Goal: Information Seeking & Learning: Learn about a topic

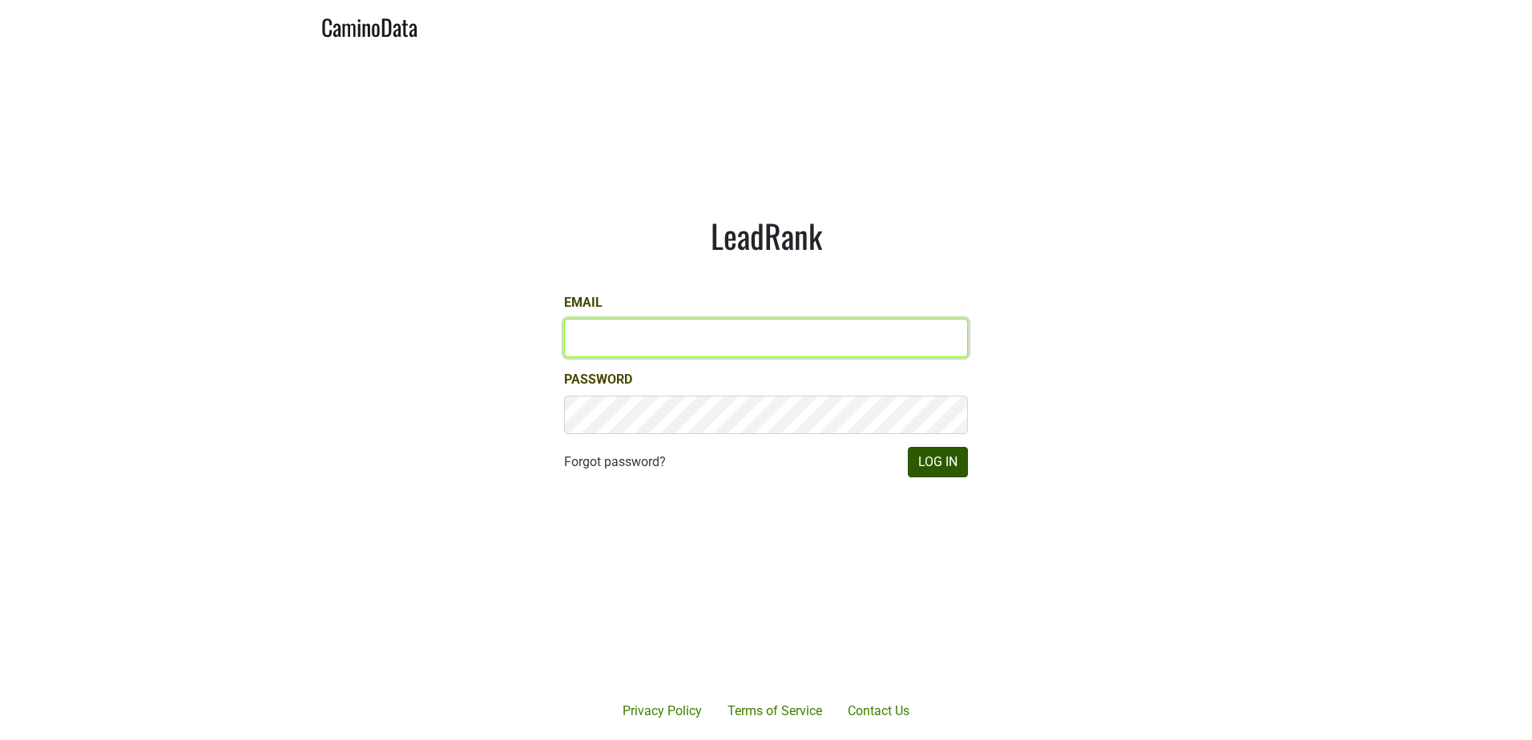
type input "jedwards@petermichaelwinery.com"
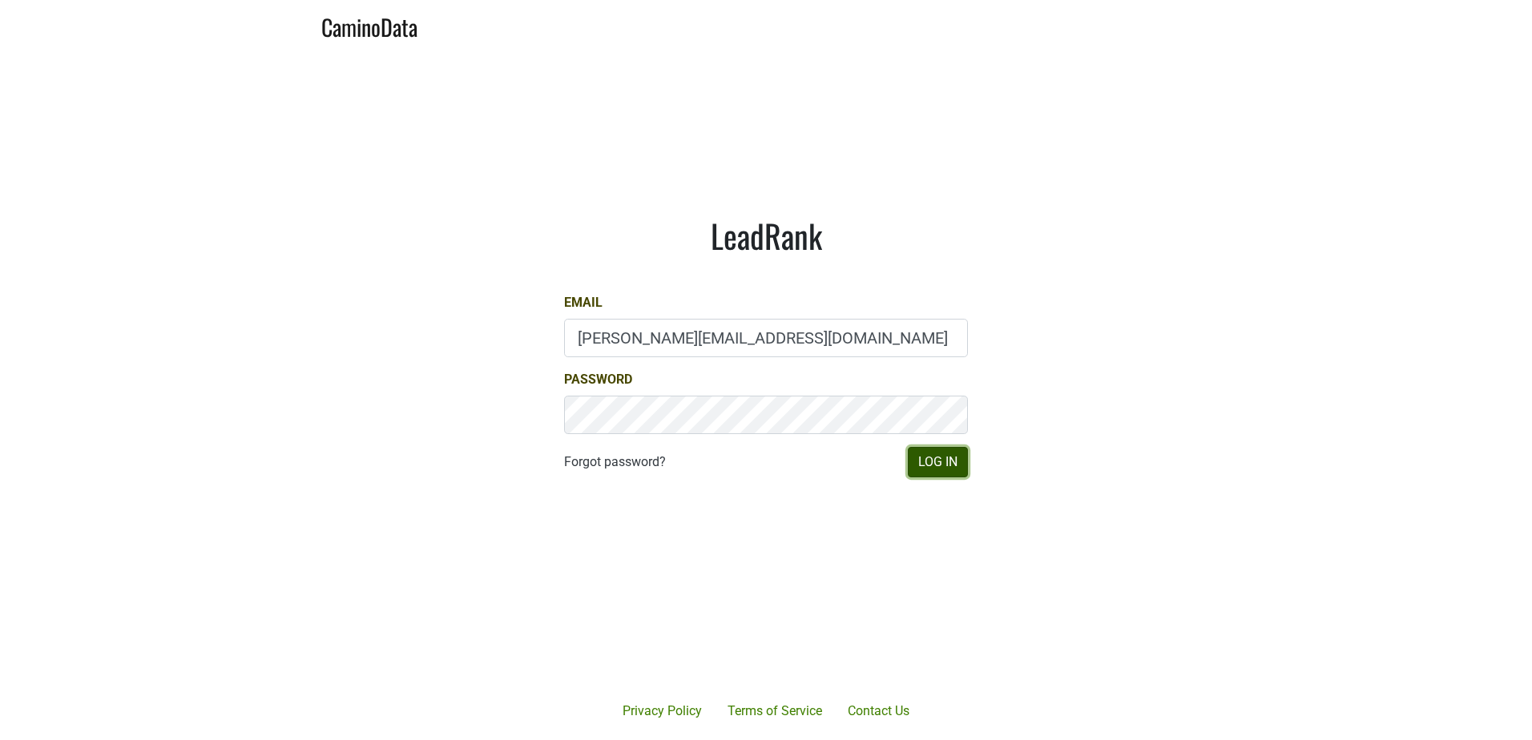
click at [937, 459] on button "Log In" at bounding box center [938, 462] width 60 height 30
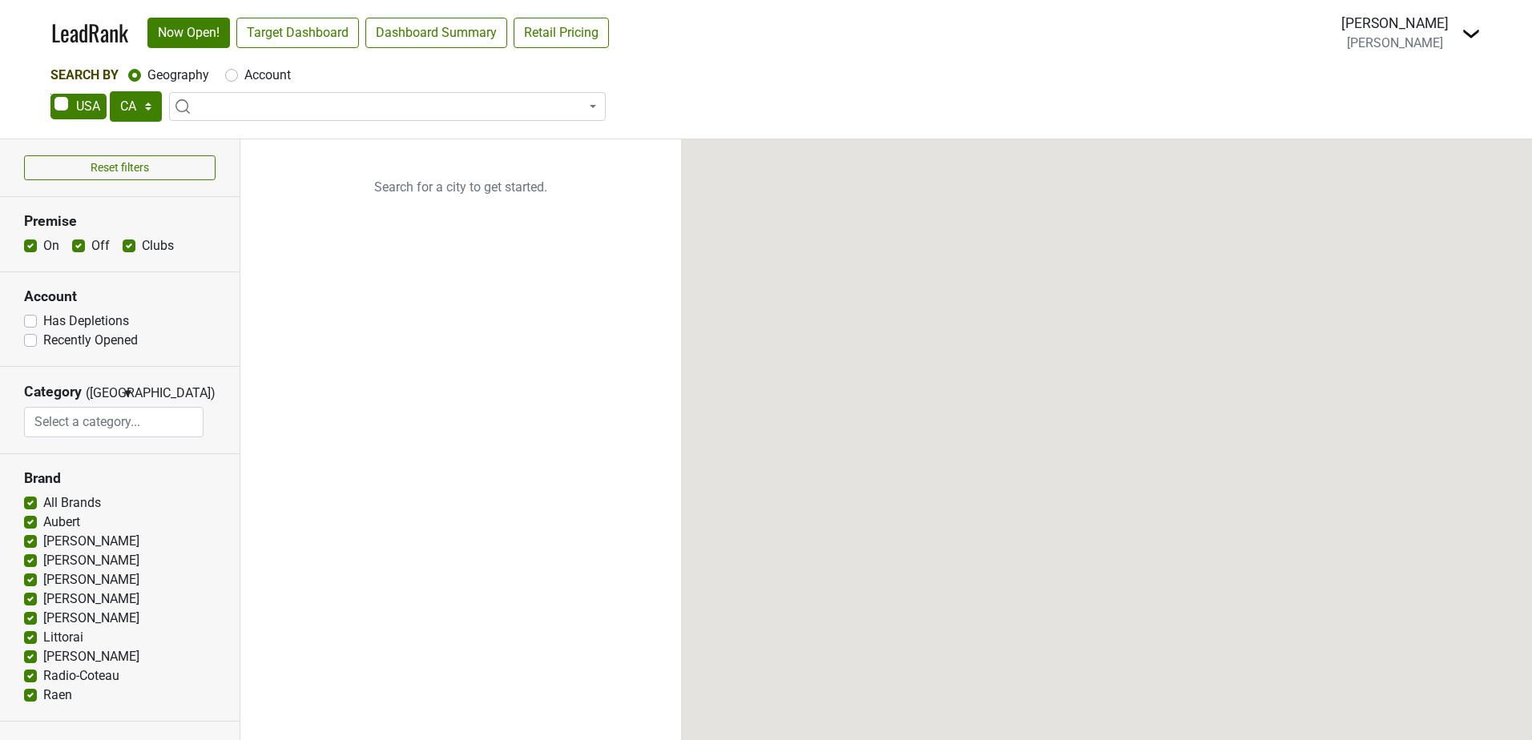
select select "CA"
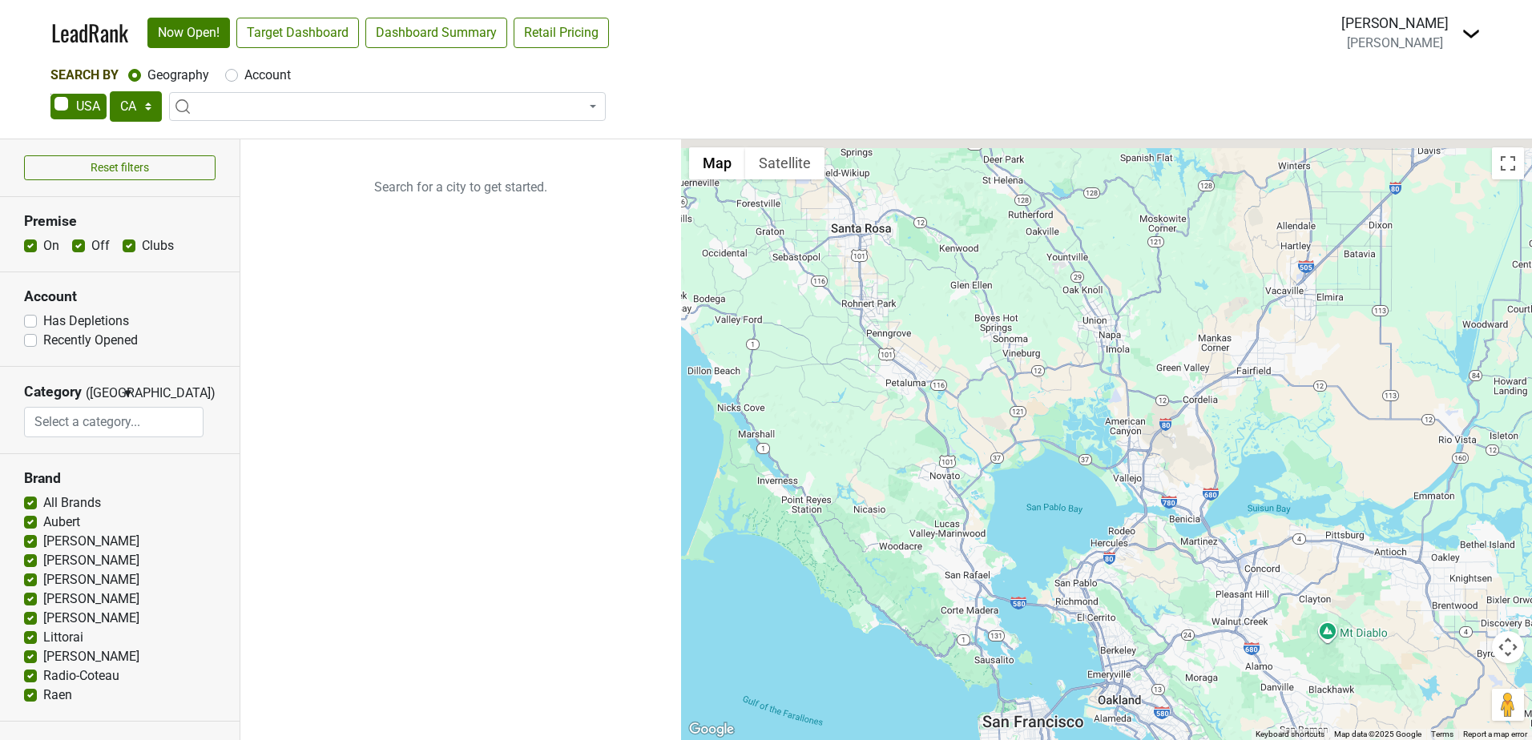
drag, startPoint x: 1003, startPoint y: 321, endPoint x: 1060, endPoint y: 365, distance: 72.5
click at [1059, 365] on div at bounding box center [1106, 439] width 851 height 601
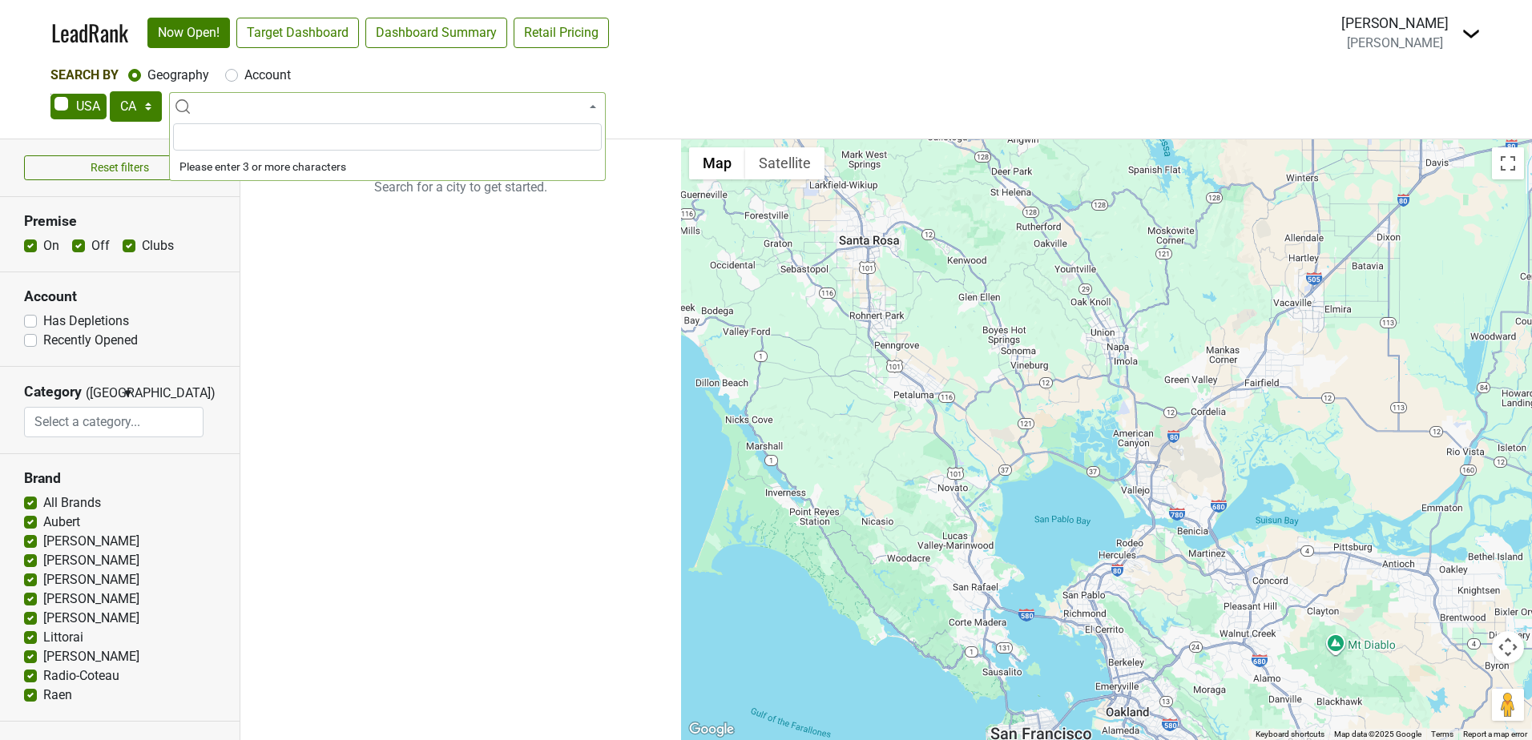
click at [262, 104] on span at bounding box center [387, 106] width 437 height 29
type input "napa county"
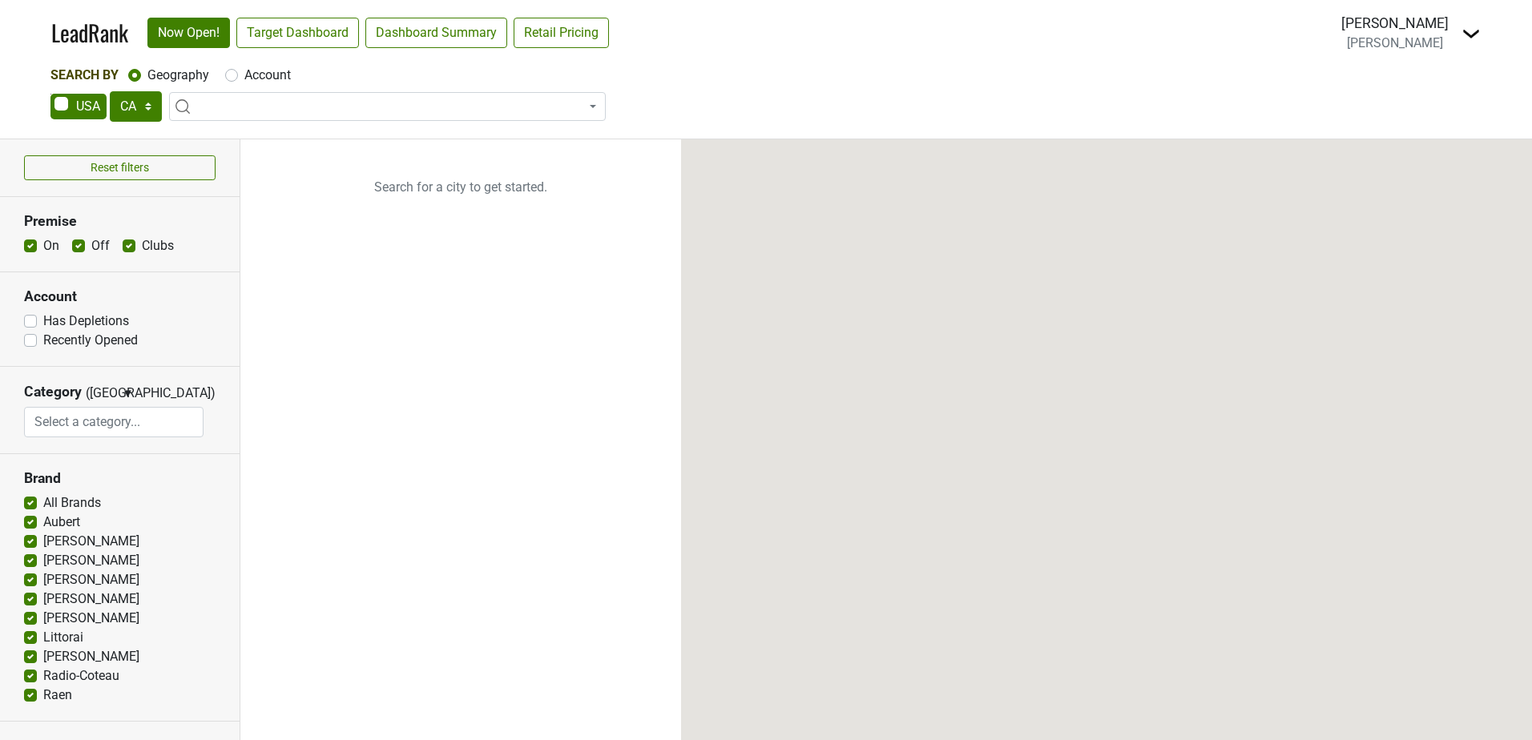
select select "CA"
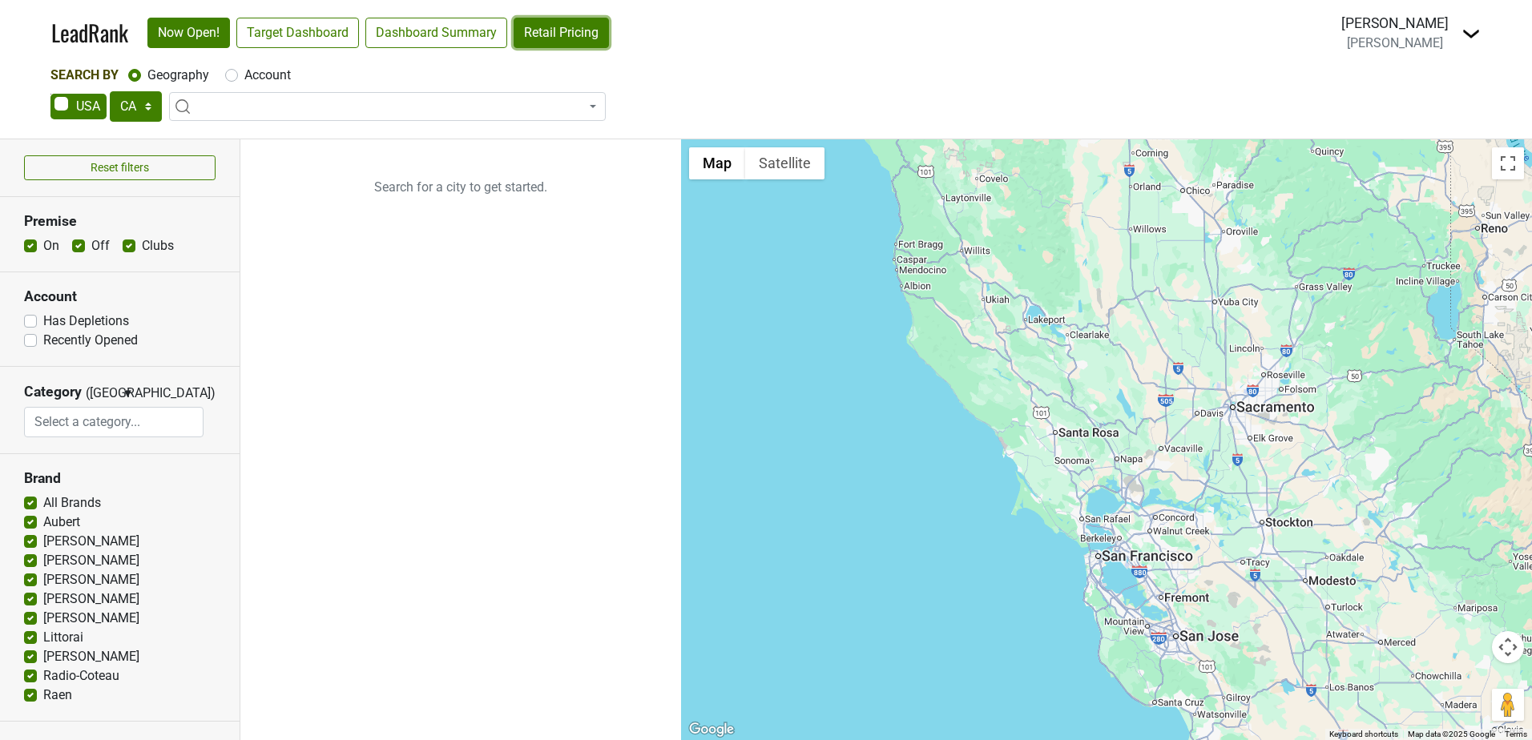
click at [578, 32] on link "Retail Pricing" at bounding box center [561, 33] width 95 height 30
click at [43, 503] on label "All Brands" at bounding box center [72, 503] width 58 height 19
click at [29, 503] on input "All Brands" at bounding box center [30, 502] width 13 height 16
click at [43, 504] on label "All Brands" at bounding box center [72, 503] width 58 height 19
click at [32, 504] on input "All Brands" at bounding box center [30, 502] width 13 height 16
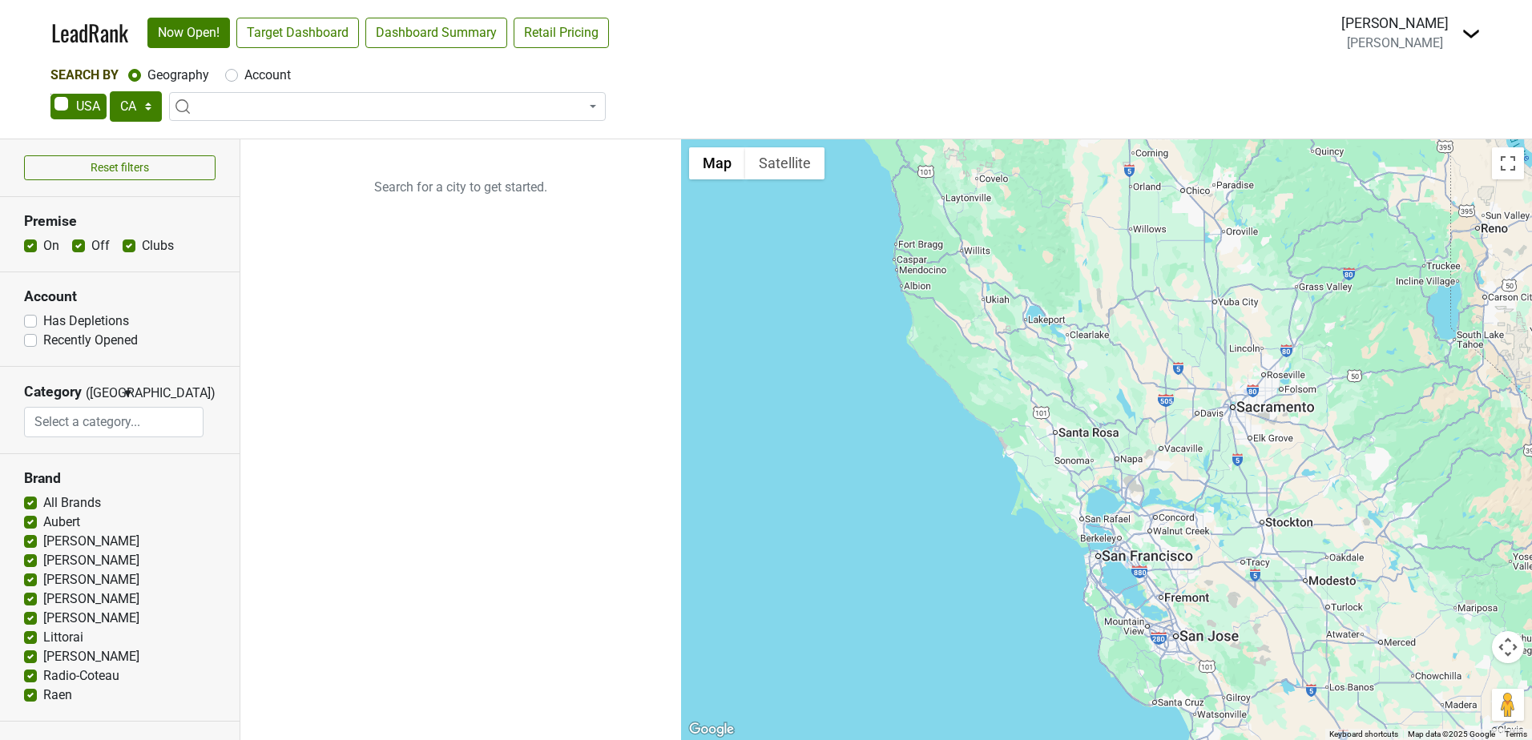
click at [43, 504] on label "All Brands" at bounding box center [72, 503] width 58 height 19
click at [32, 504] on input "All Brands" at bounding box center [30, 502] width 13 height 16
checkbox input "false"
click at [125, 389] on span "▼" at bounding box center [128, 393] width 12 height 14
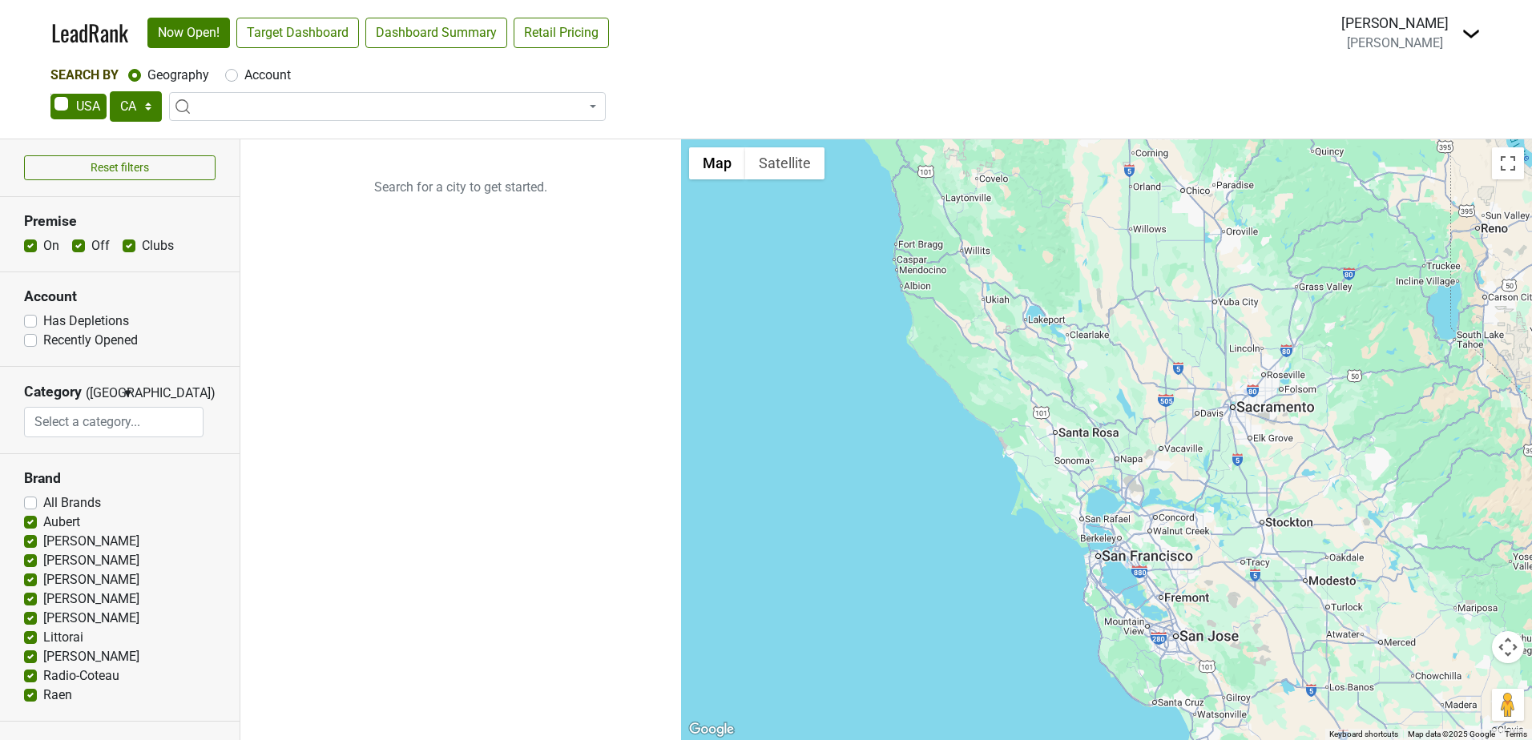
click at [91, 245] on label "Off" at bounding box center [100, 245] width 18 height 19
click at [79, 245] on input "Off" at bounding box center [78, 244] width 13 height 16
checkbox input "false"
click at [142, 243] on label "Clubs" at bounding box center [158, 245] width 32 height 19
click at [134, 243] on input "Clubs" at bounding box center [129, 244] width 13 height 16
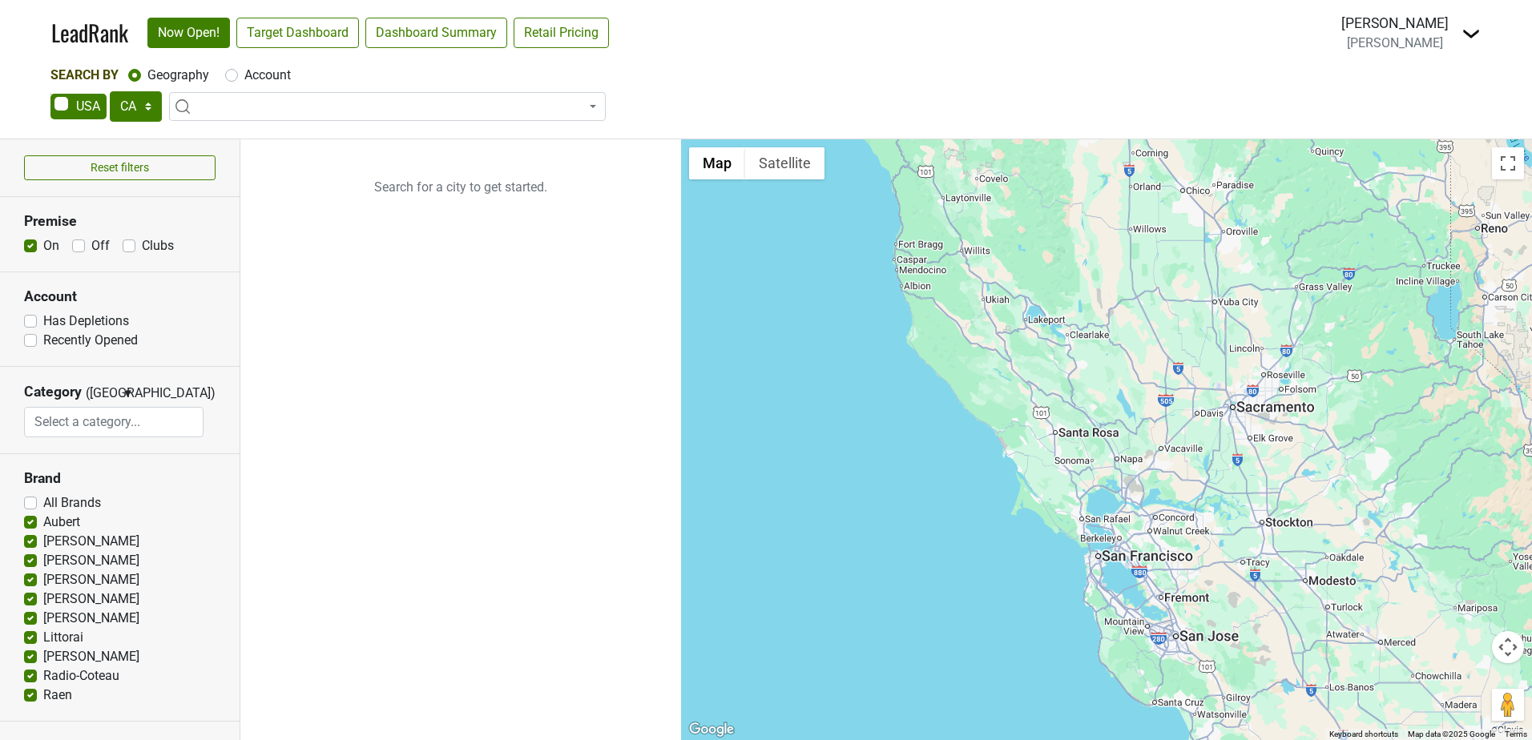
click at [142, 244] on label "Clubs" at bounding box center [158, 245] width 32 height 19
click at [132, 244] on input "Clubs" at bounding box center [129, 244] width 13 height 16
checkbox input "true"
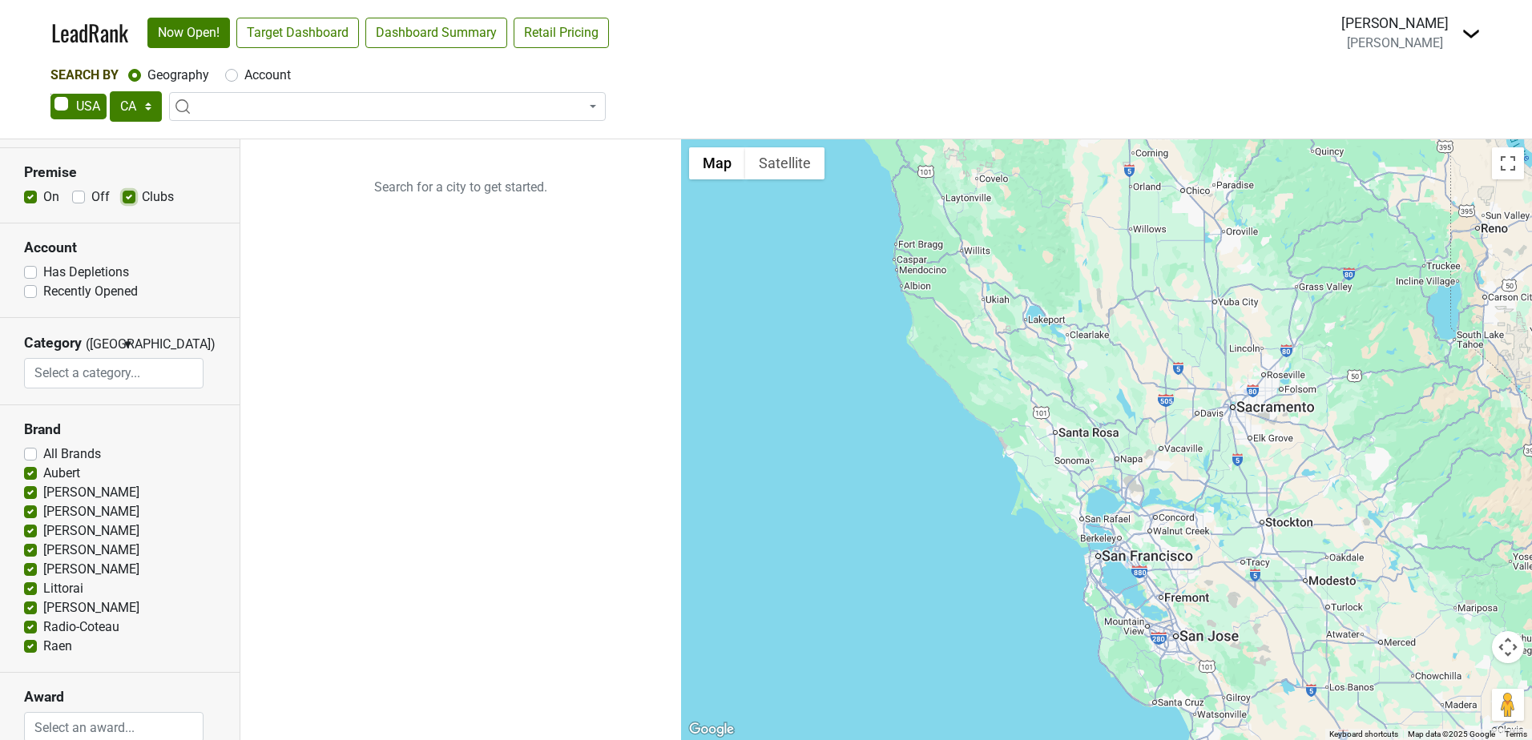
scroll to position [12, 0]
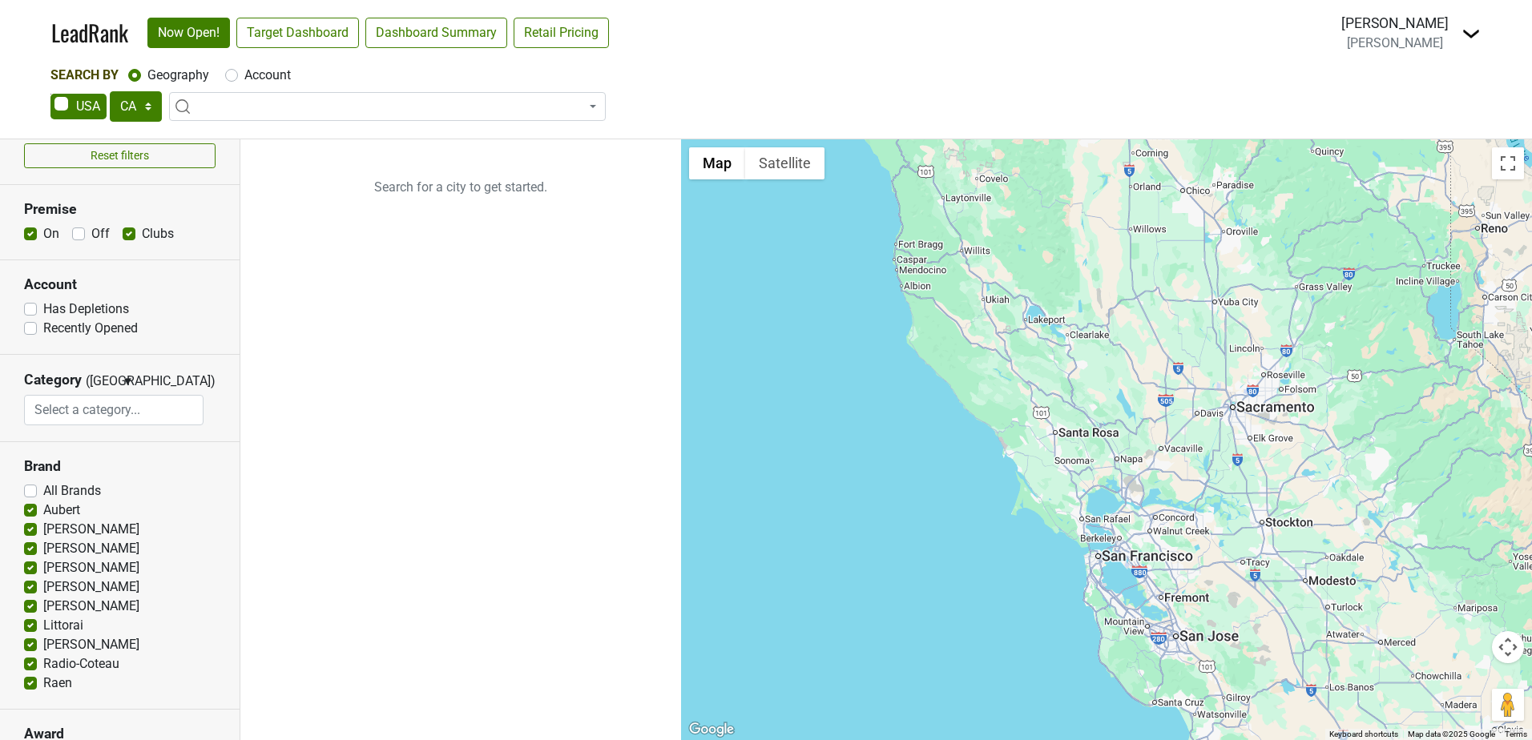
click at [43, 680] on label "Raen" at bounding box center [57, 683] width 29 height 19
click at [32, 680] on input "Raen" at bounding box center [30, 682] width 13 height 16
checkbox input "false"
click at [43, 666] on label "Radio-Coteau" at bounding box center [81, 664] width 76 height 19
click at [29, 666] on input "Radio-Coteau" at bounding box center [30, 663] width 13 height 16
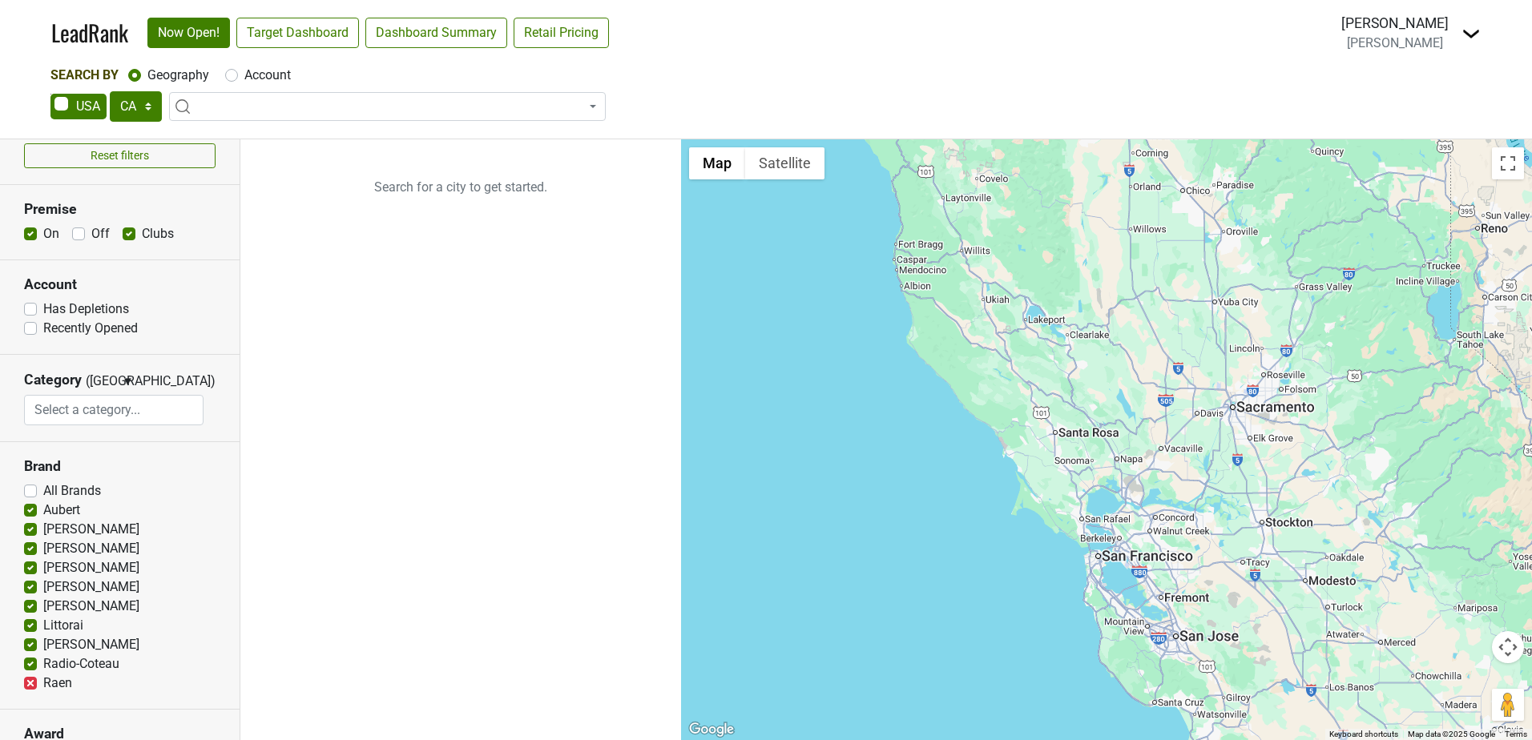
checkbox input "false"
click at [32, 618] on input "Littorai" at bounding box center [30, 624] width 13 height 16
checkbox input "false"
click at [36, 595] on div "[PERSON_NAME]" at bounding box center [120, 587] width 192 height 19
click at [43, 603] on label "[PERSON_NAME]" at bounding box center [91, 606] width 96 height 19
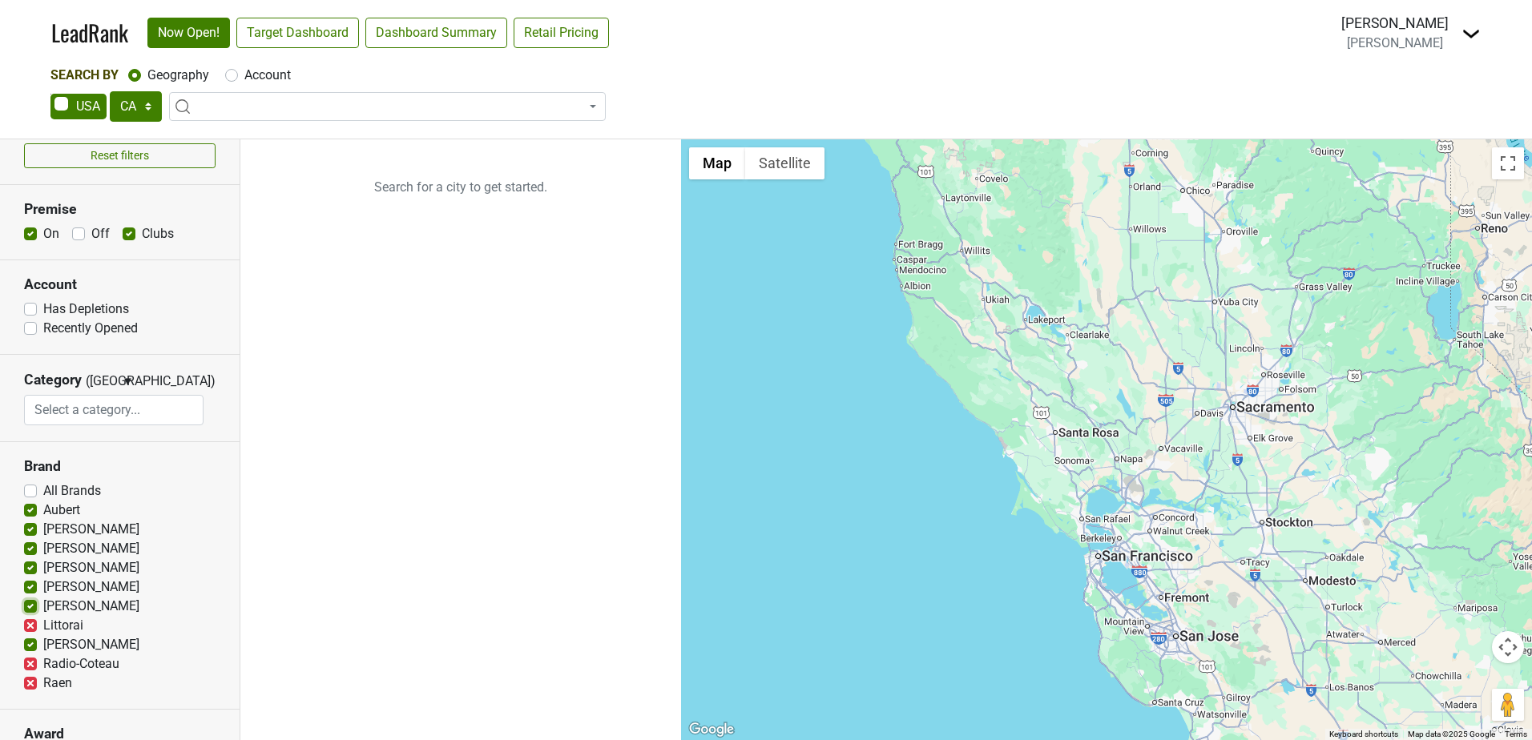
click at [34, 603] on input "[PERSON_NAME]" at bounding box center [30, 605] width 13 height 16
checkbox input "false"
click at [43, 585] on label "[PERSON_NAME]" at bounding box center [91, 587] width 96 height 19
click at [31, 585] on input "[PERSON_NAME]" at bounding box center [30, 586] width 13 height 16
checkbox input "false"
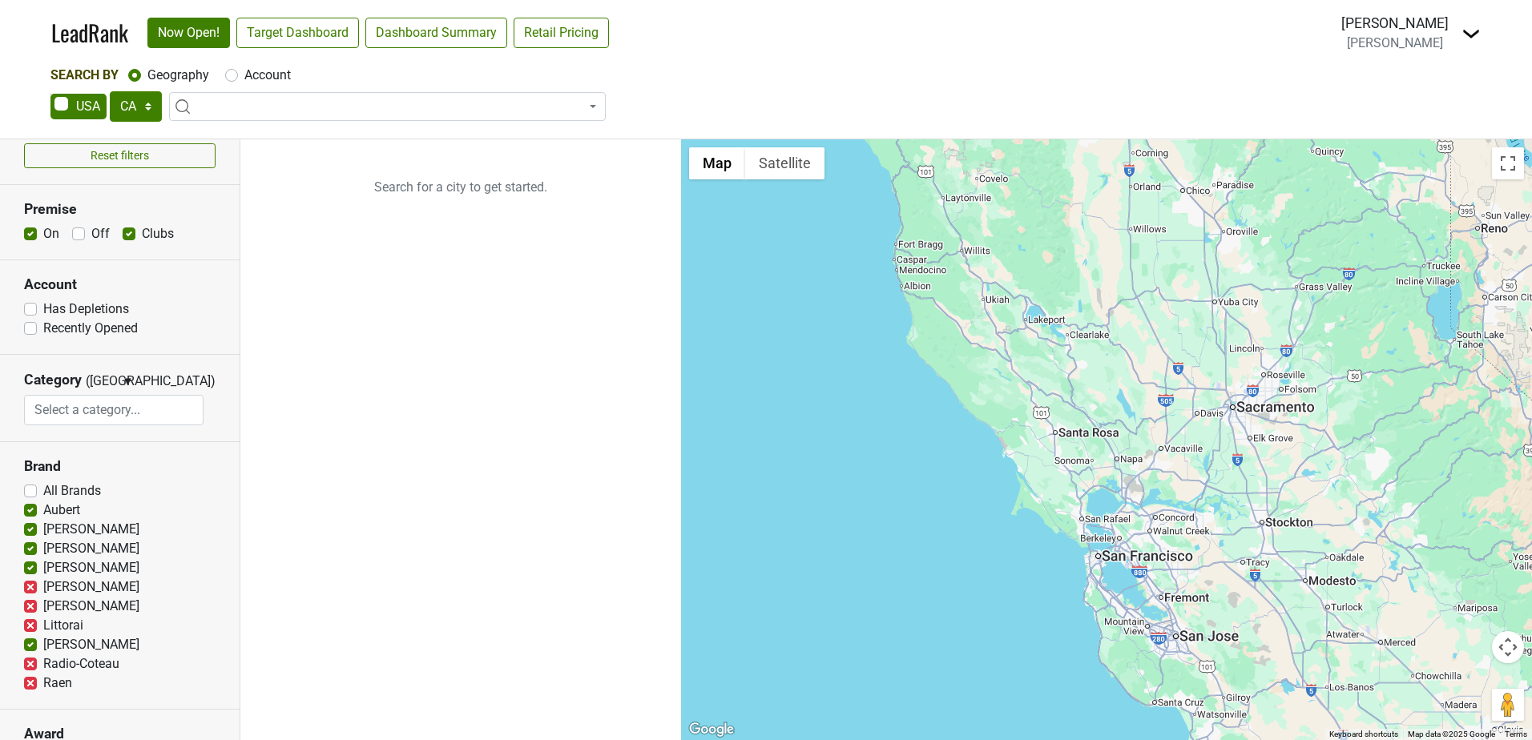
click at [43, 570] on label "[PERSON_NAME]" at bounding box center [91, 568] width 96 height 19
click at [31, 570] on input "[PERSON_NAME]" at bounding box center [30, 567] width 13 height 16
checkbox input "false"
click at [43, 549] on label "[PERSON_NAME]" at bounding box center [91, 548] width 96 height 19
click at [33, 549] on input "[PERSON_NAME]" at bounding box center [30, 547] width 13 height 16
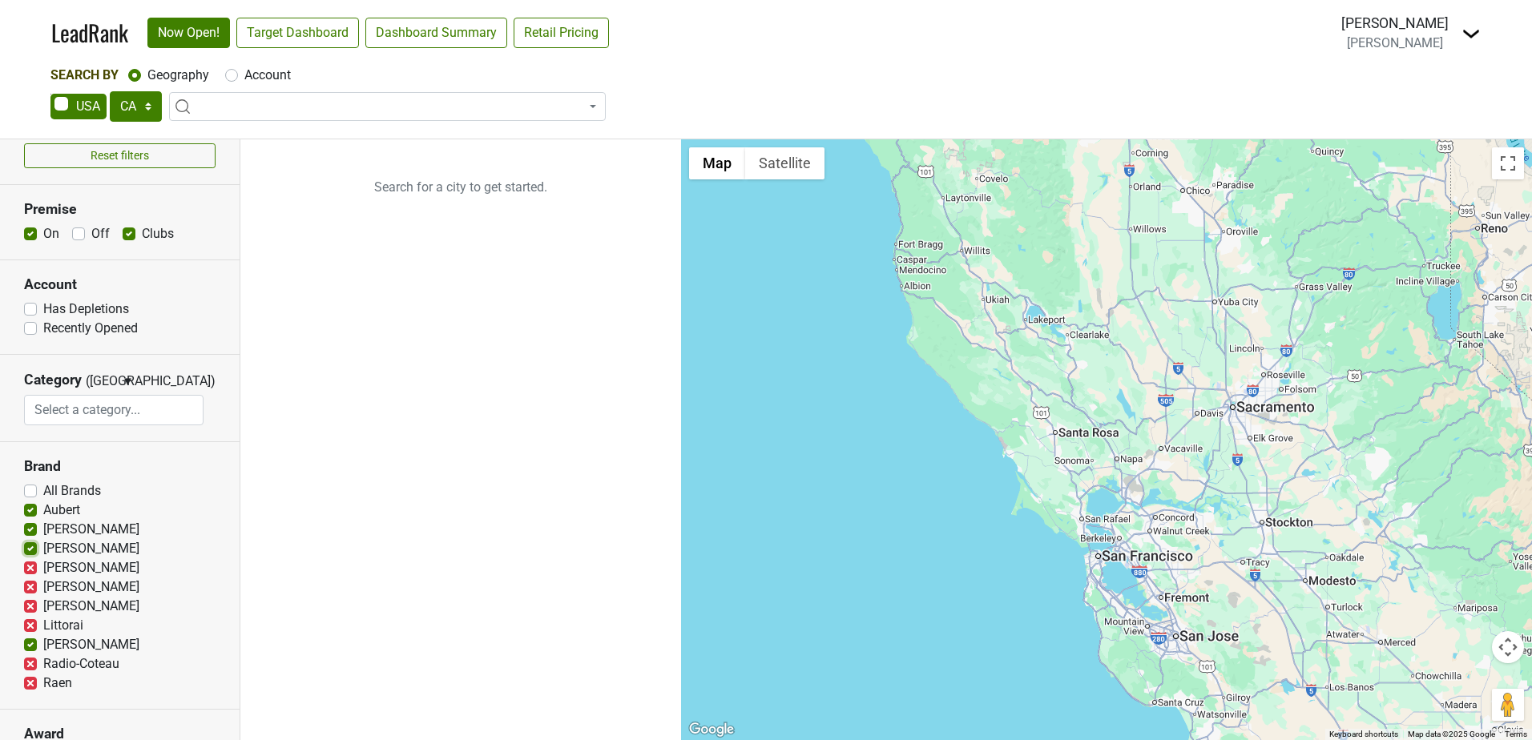
checkbox input "false"
click at [43, 526] on label "[PERSON_NAME]" at bounding box center [91, 529] width 96 height 19
click at [35, 526] on input "[PERSON_NAME]" at bounding box center [30, 528] width 13 height 16
checkbox input "false"
click at [43, 506] on label "Aubert" at bounding box center [61, 510] width 37 height 19
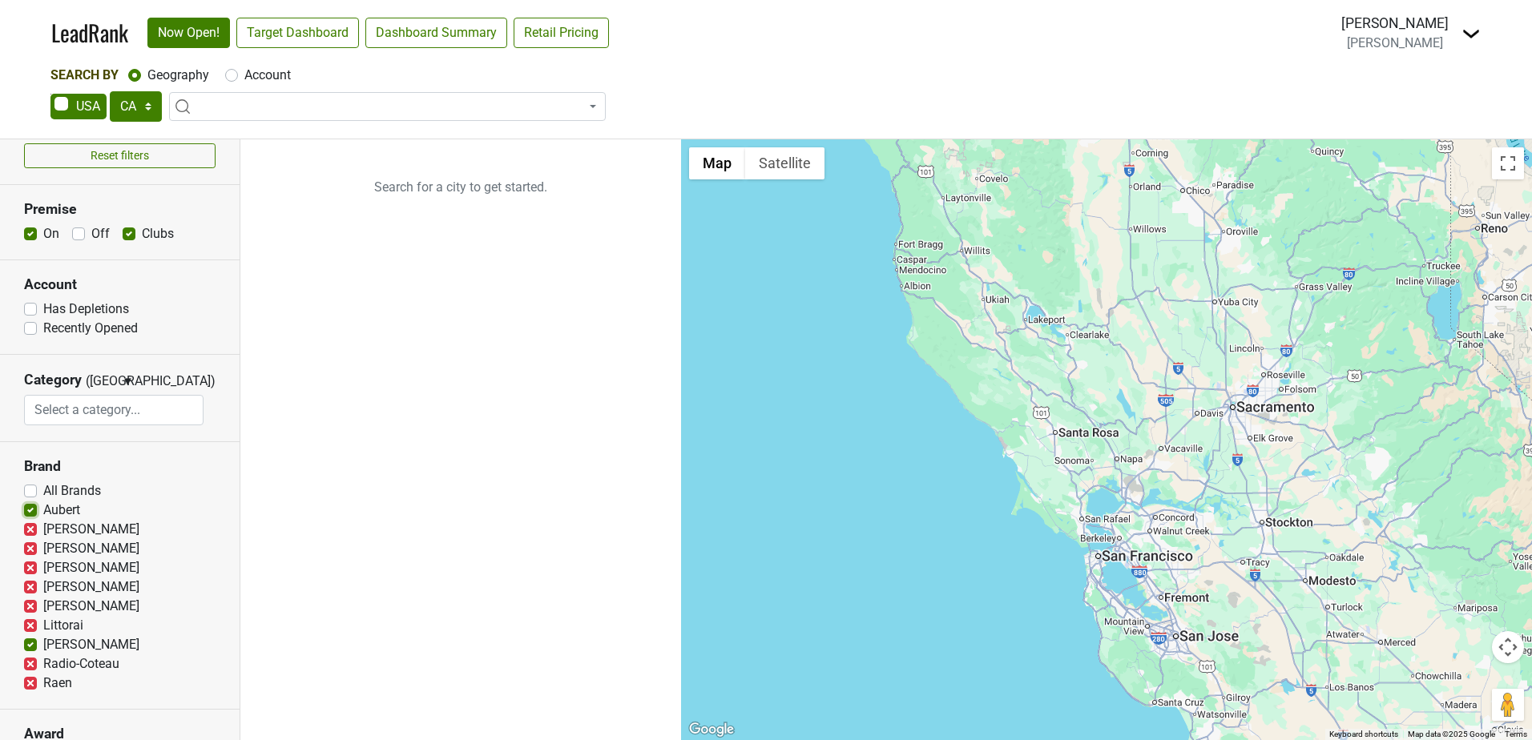
click at [29, 506] on input "Aubert" at bounding box center [30, 509] width 13 height 16
checkbox input "false"
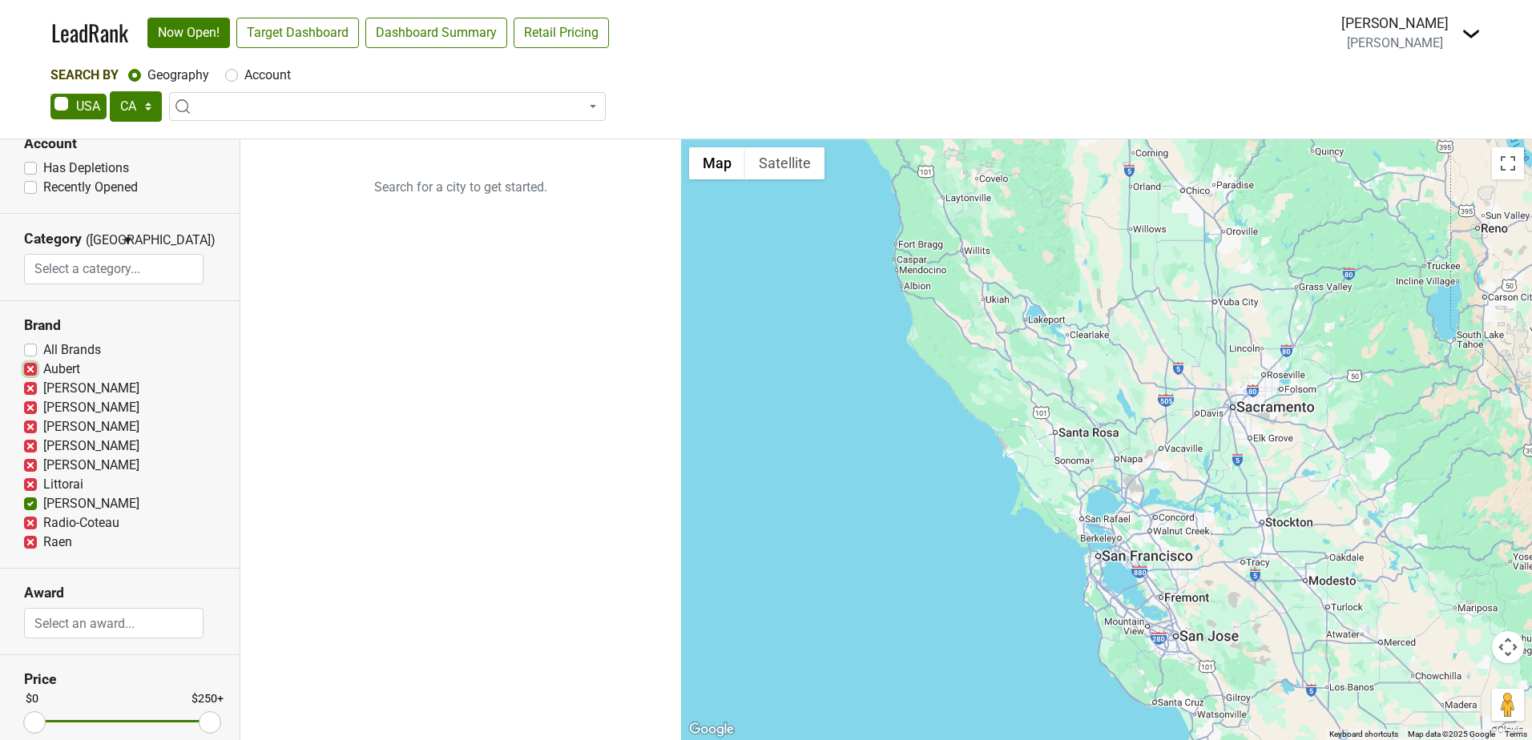
scroll to position [0, 0]
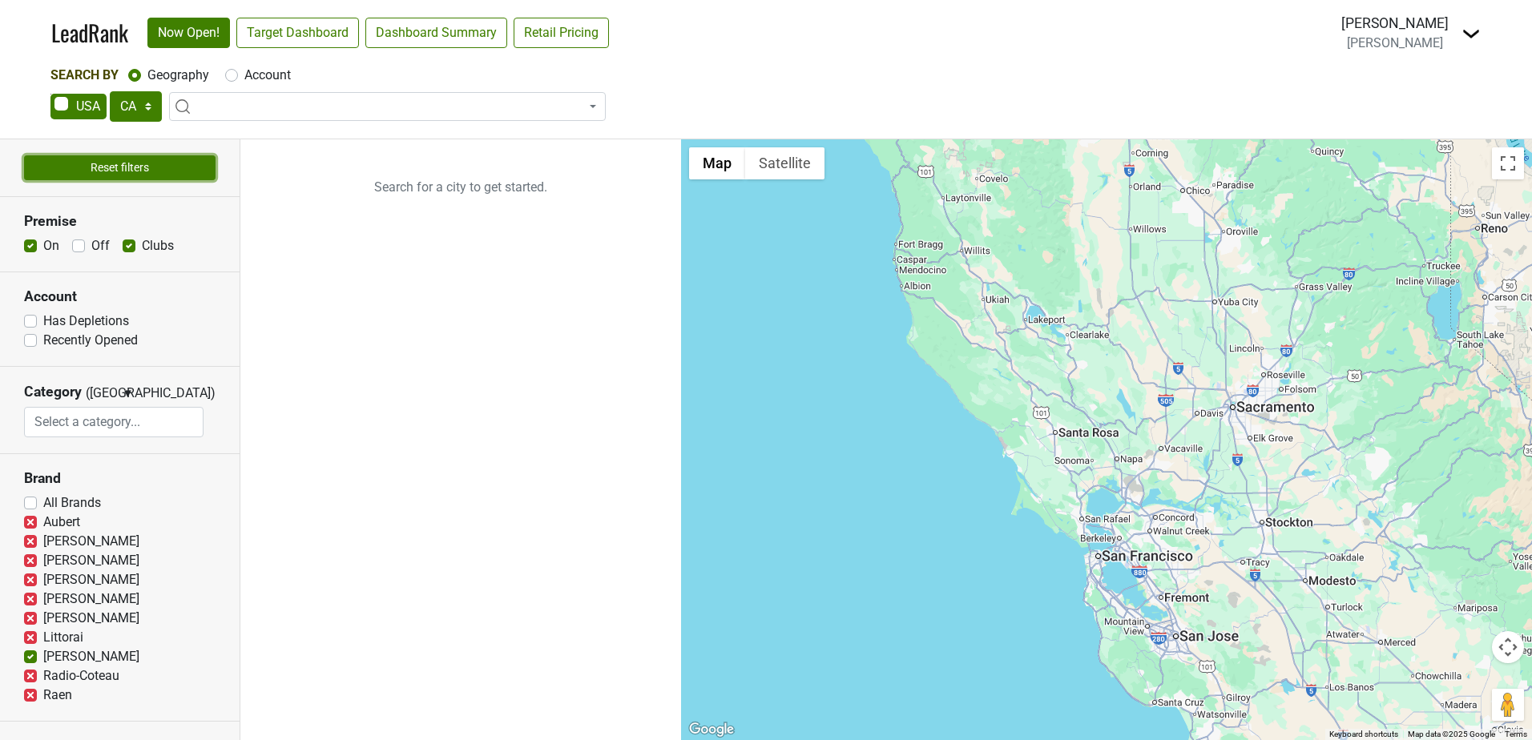
click at [130, 165] on button "Reset filters" at bounding box center [120, 167] width 192 height 25
checkbox input "true"
click at [43, 501] on label "All Brands" at bounding box center [72, 503] width 58 height 19
click at [28, 501] on input "All Brands" at bounding box center [30, 502] width 13 height 16
checkbox input "false"
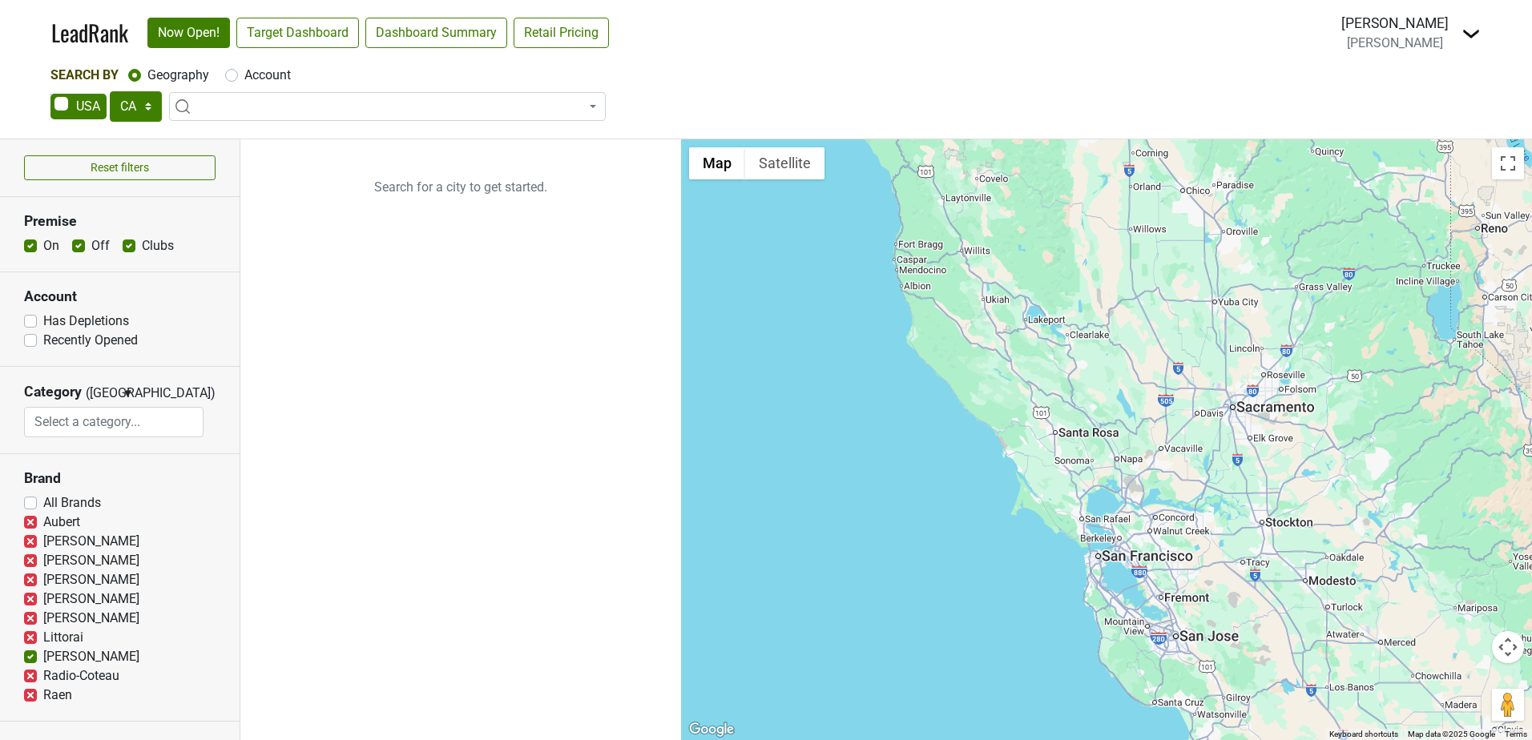
click at [91, 248] on label "Off" at bounding box center [100, 245] width 18 height 19
click at [75, 248] on input "Off" at bounding box center [78, 244] width 13 height 16
checkbox input "false"
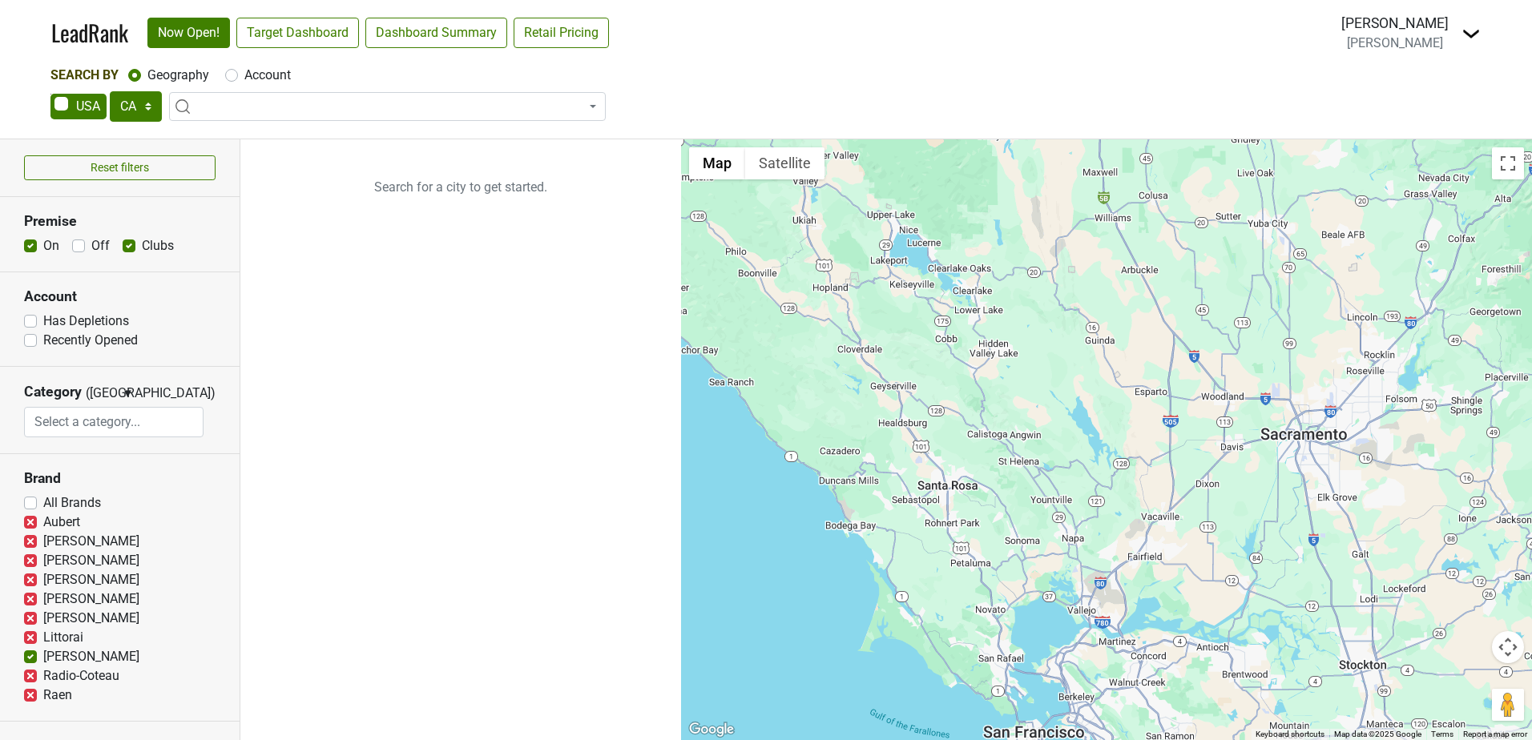
drag, startPoint x: 1176, startPoint y: 527, endPoint x: 883, endPoint y: 444, distance: 303.9
click at [825, 430] on div at bounding box center [1106, 439] width 851 height 601
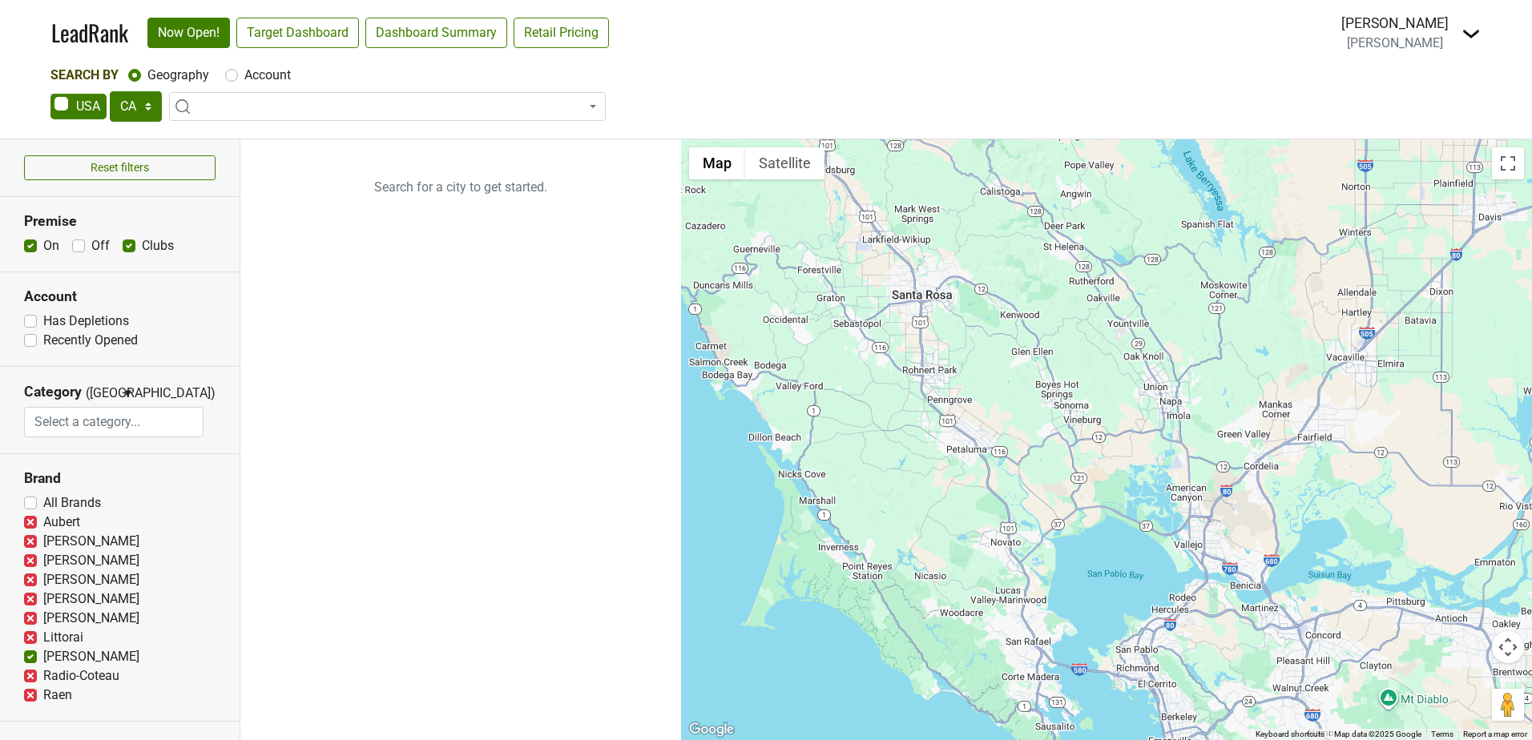
drag, startPoint x: 1007, startPoint y: 543, endPoint x: 1061, endPoint y: 379, distance: 172.1
click at [1061, 379] on div at bounding box center [1106, 439] width 851 height 601
click at [259, 109] on span at bounding box center [387, 106] width 437 height 29
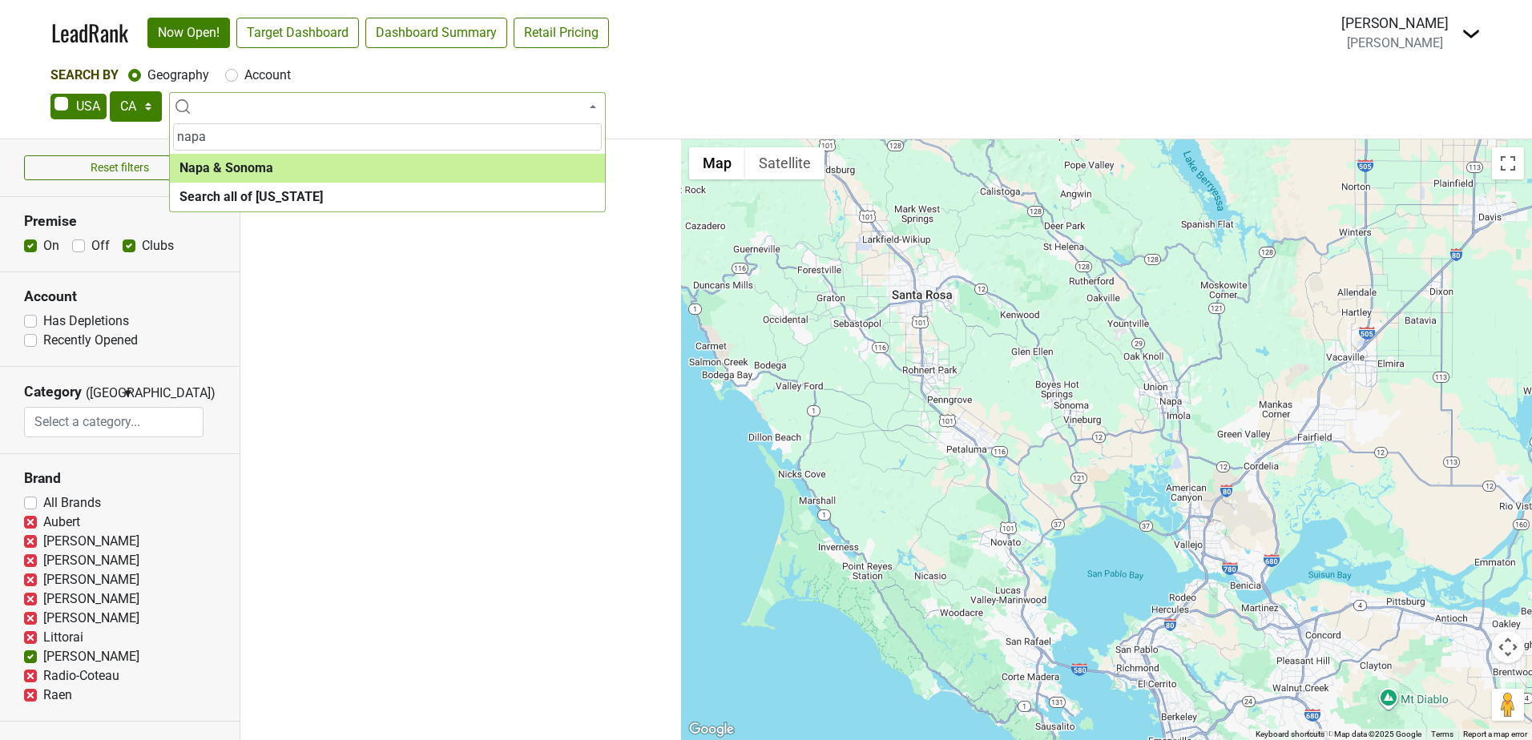
type input "napa"
select select "1138"
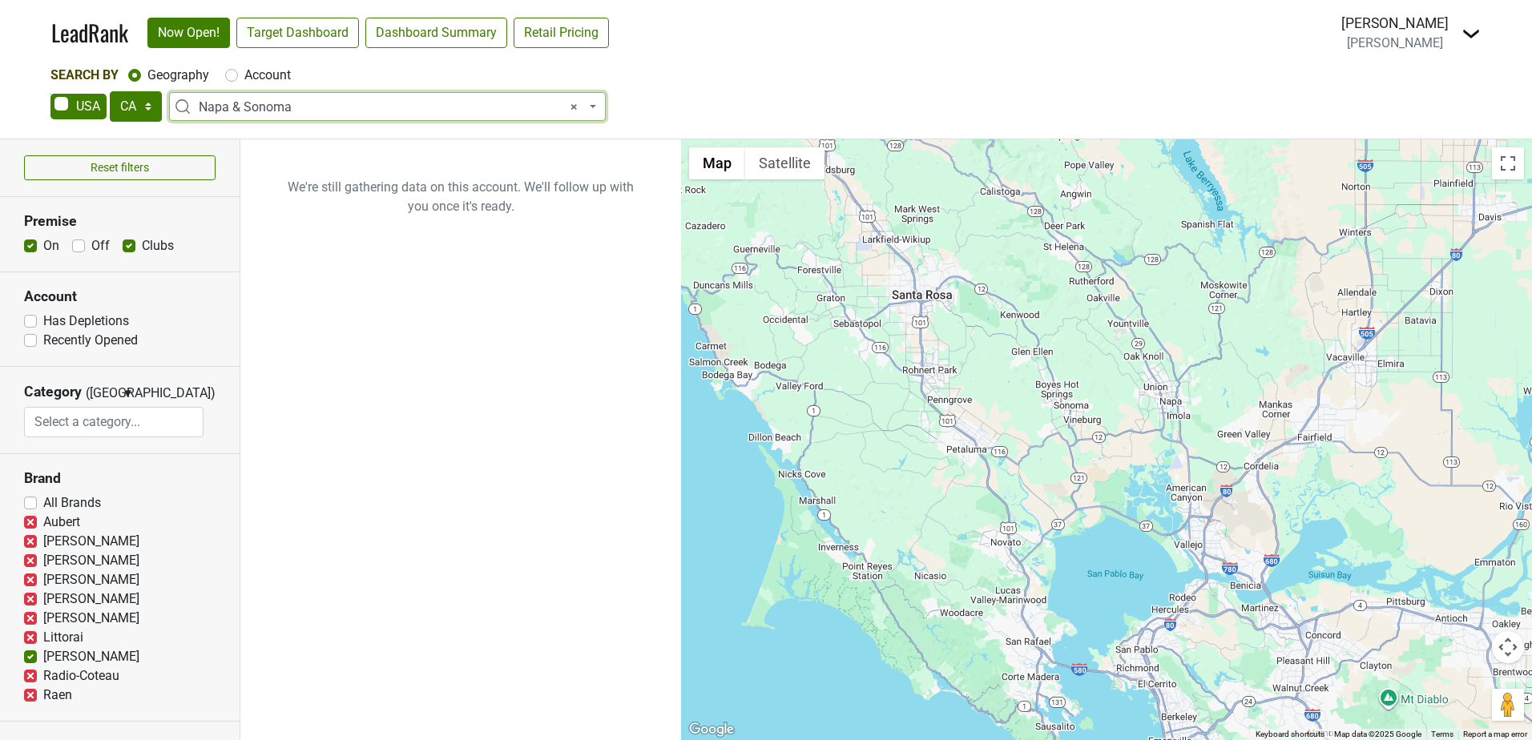
select select
click at [317, 135] on input "search" at bounding box center [387, 136] width 429 height 27
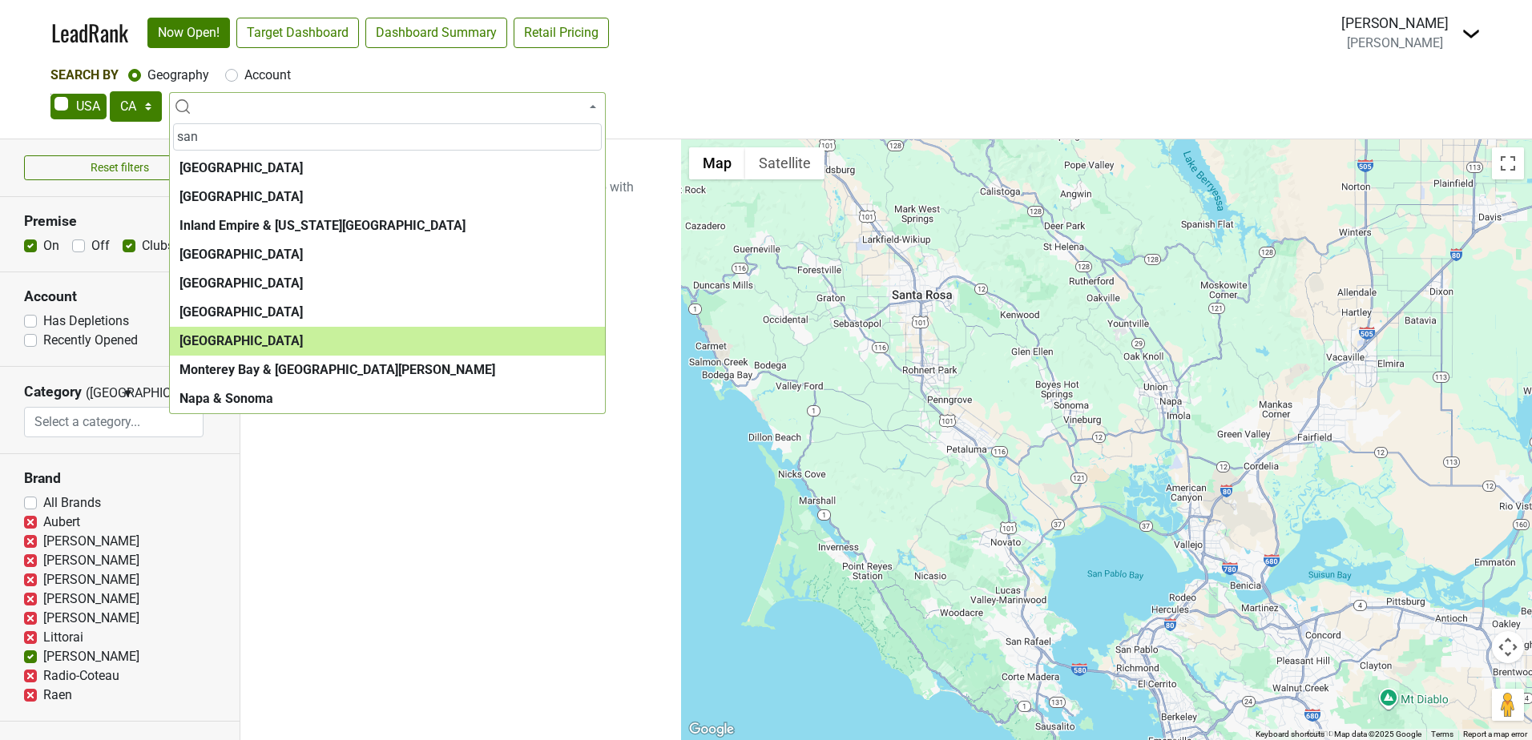
type input "san"
select select "1065"
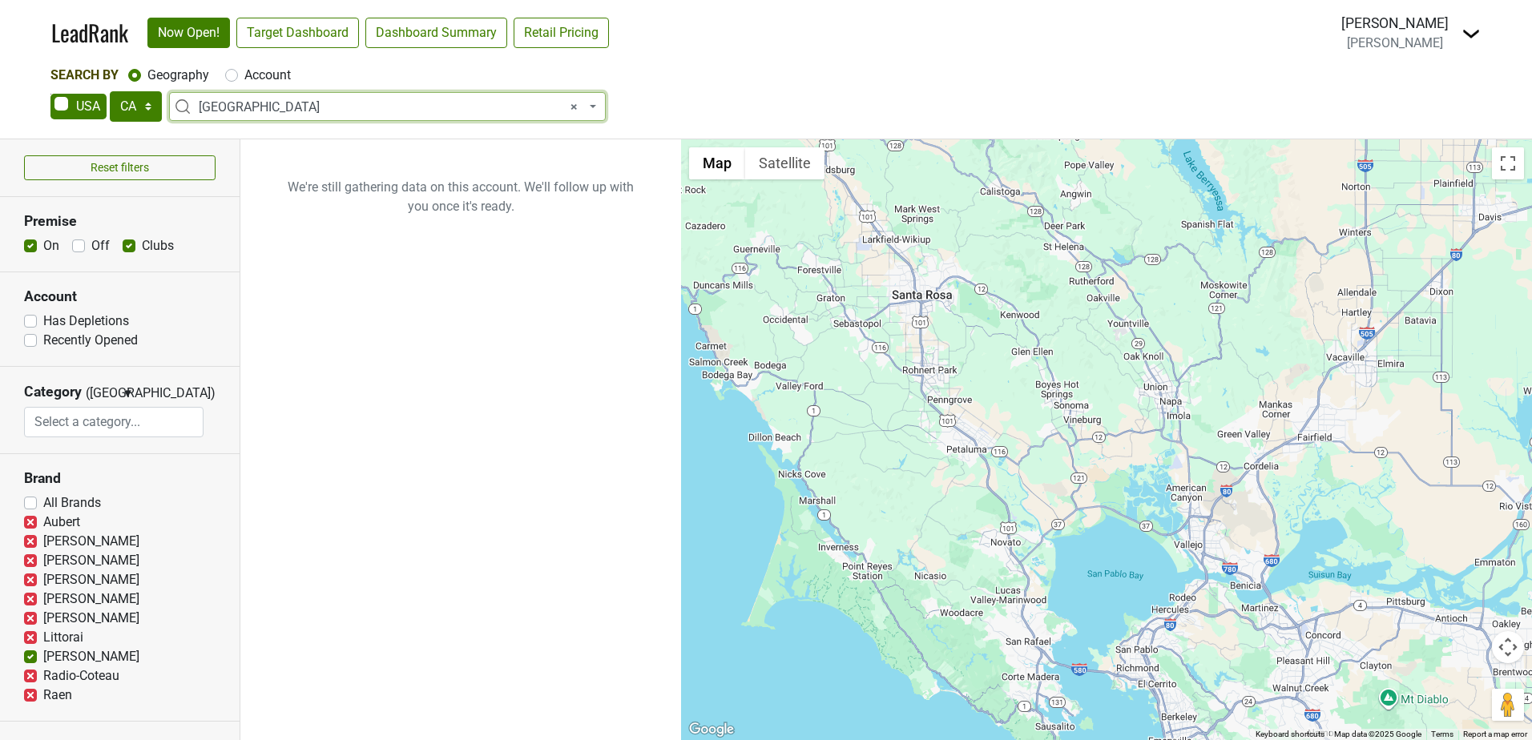
select select
click at [430, 111] on span at bounding box center [387, 106] width 437 height 29
click at [539, 97] on span at bounding box center [387, 106] width 437 height 29
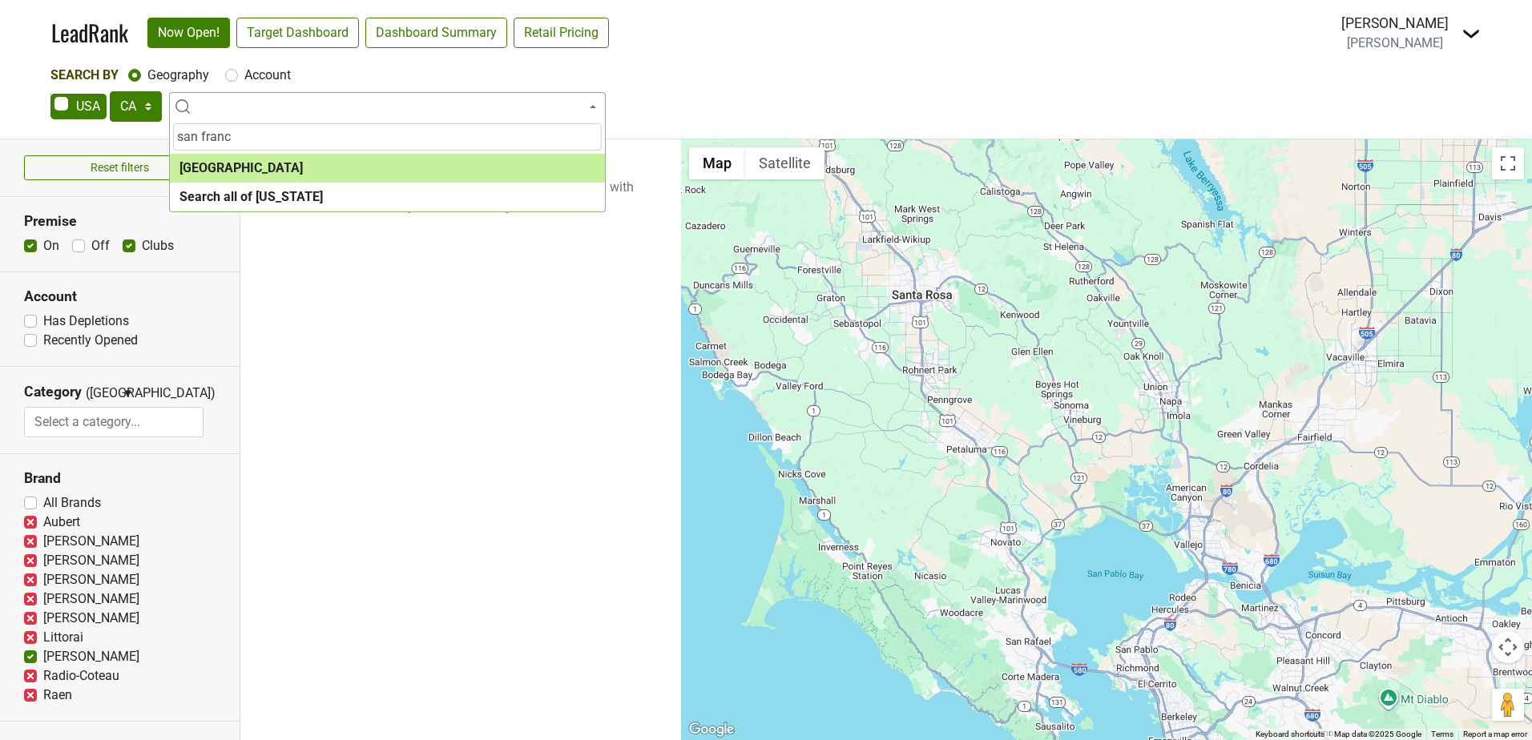
type input "san franc"
select select "1259"
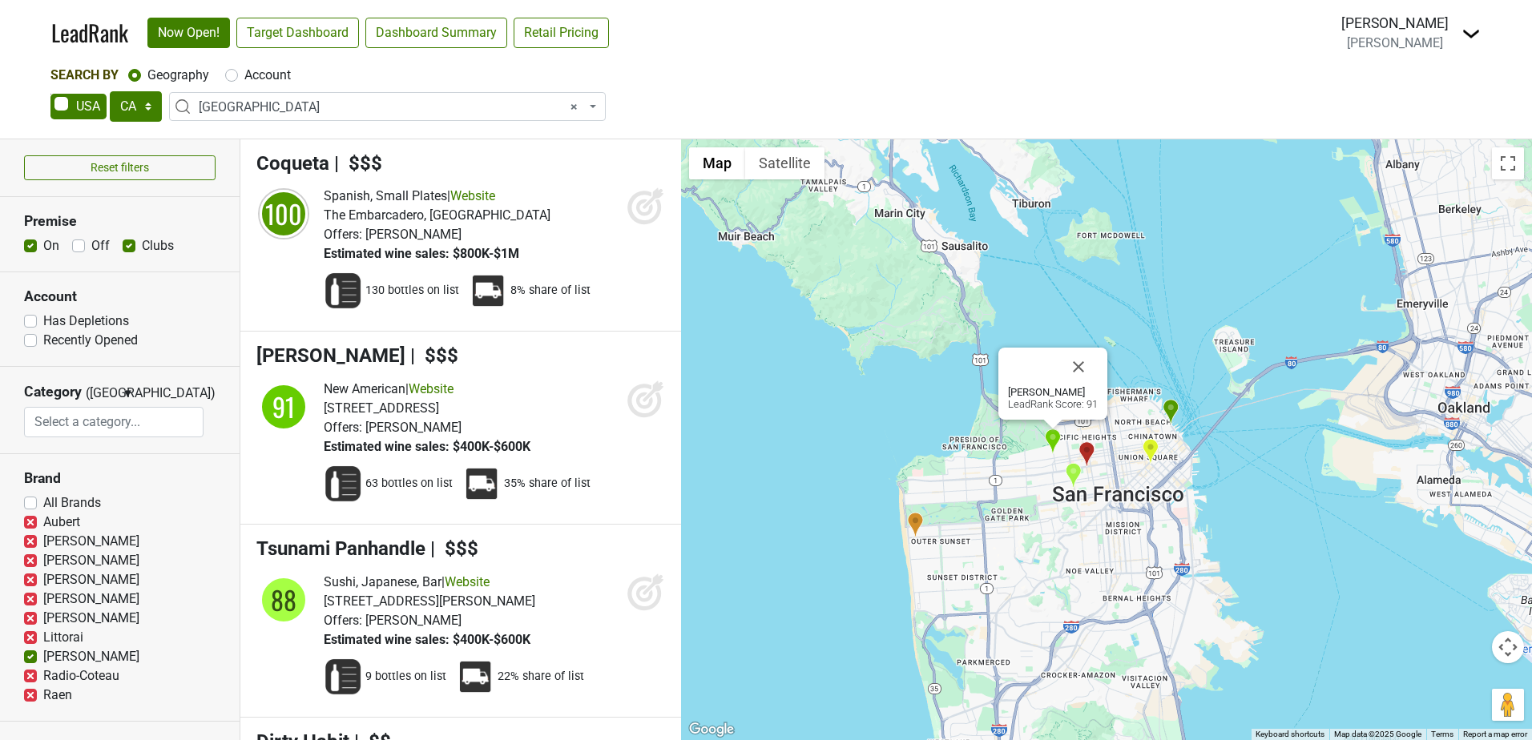
drag, startPoint x: 942, startPoint y: 418, endPoint x: 890, endPoint y: 430, distance: 53.6
click at [890, 430] on div "Garibaldi's LeadRank Score: 91" at bounding box center [1106, 439] width 851 height 601
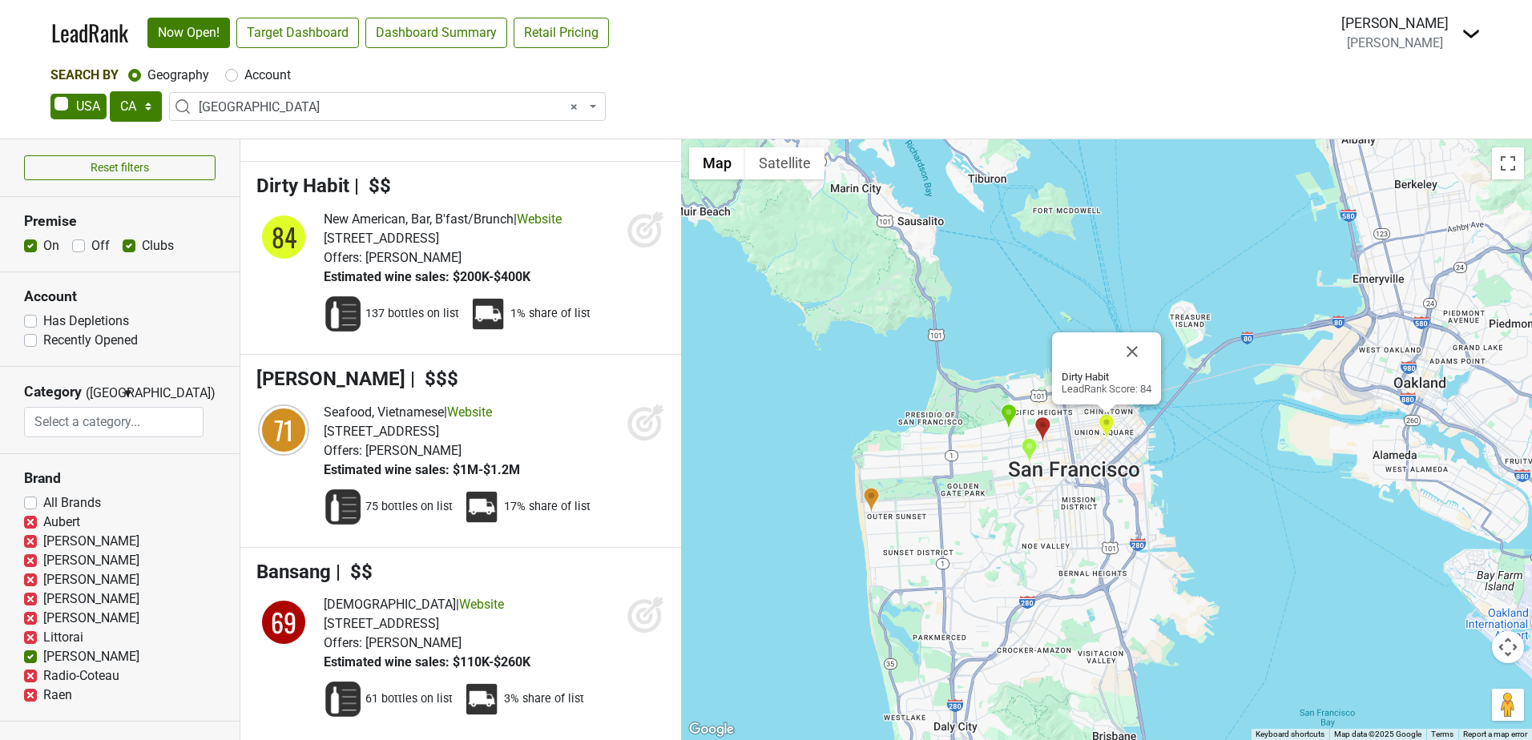
scroll to position [575, 0]
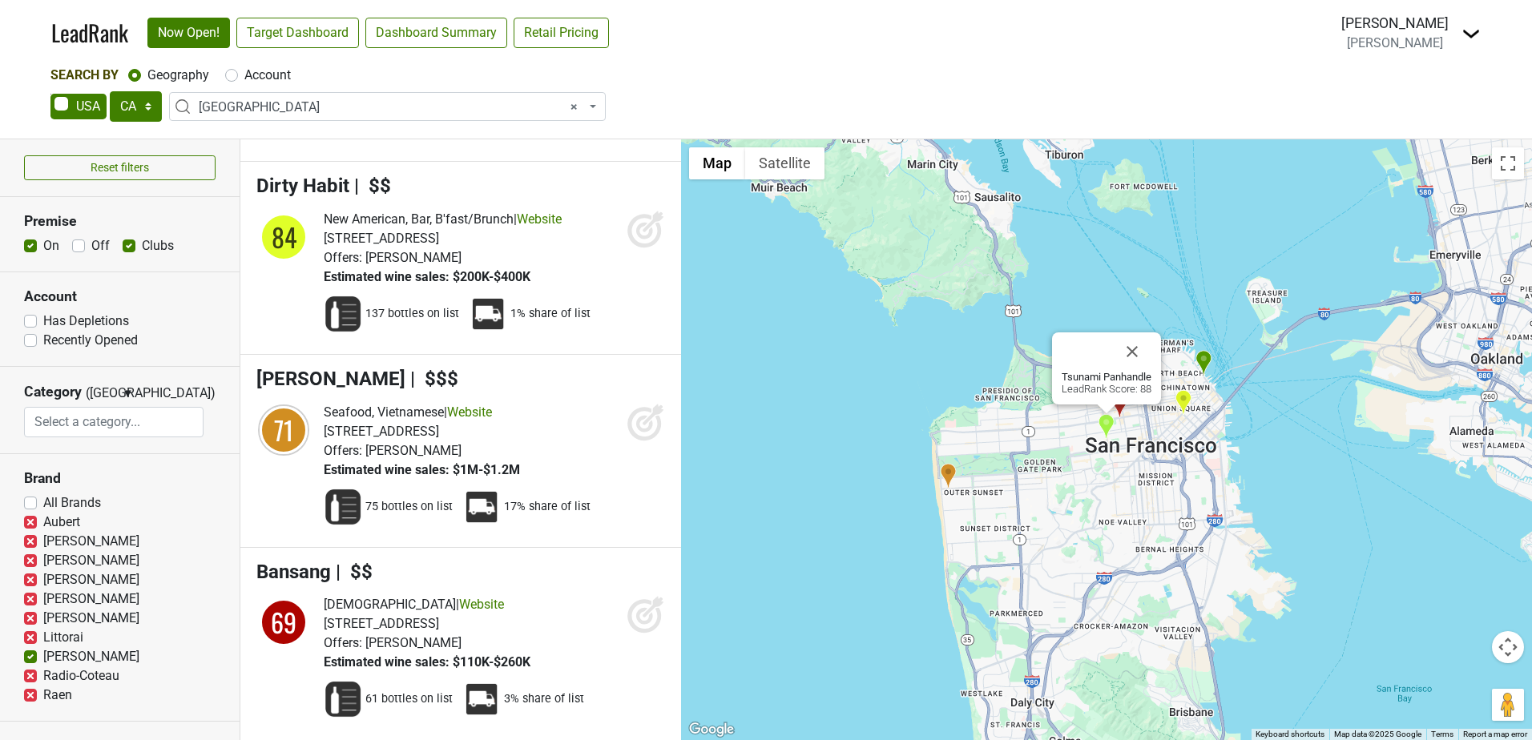
click at [298, 100] on span "× San Francisco" at bounding box center [392, 107] width 387 height 19
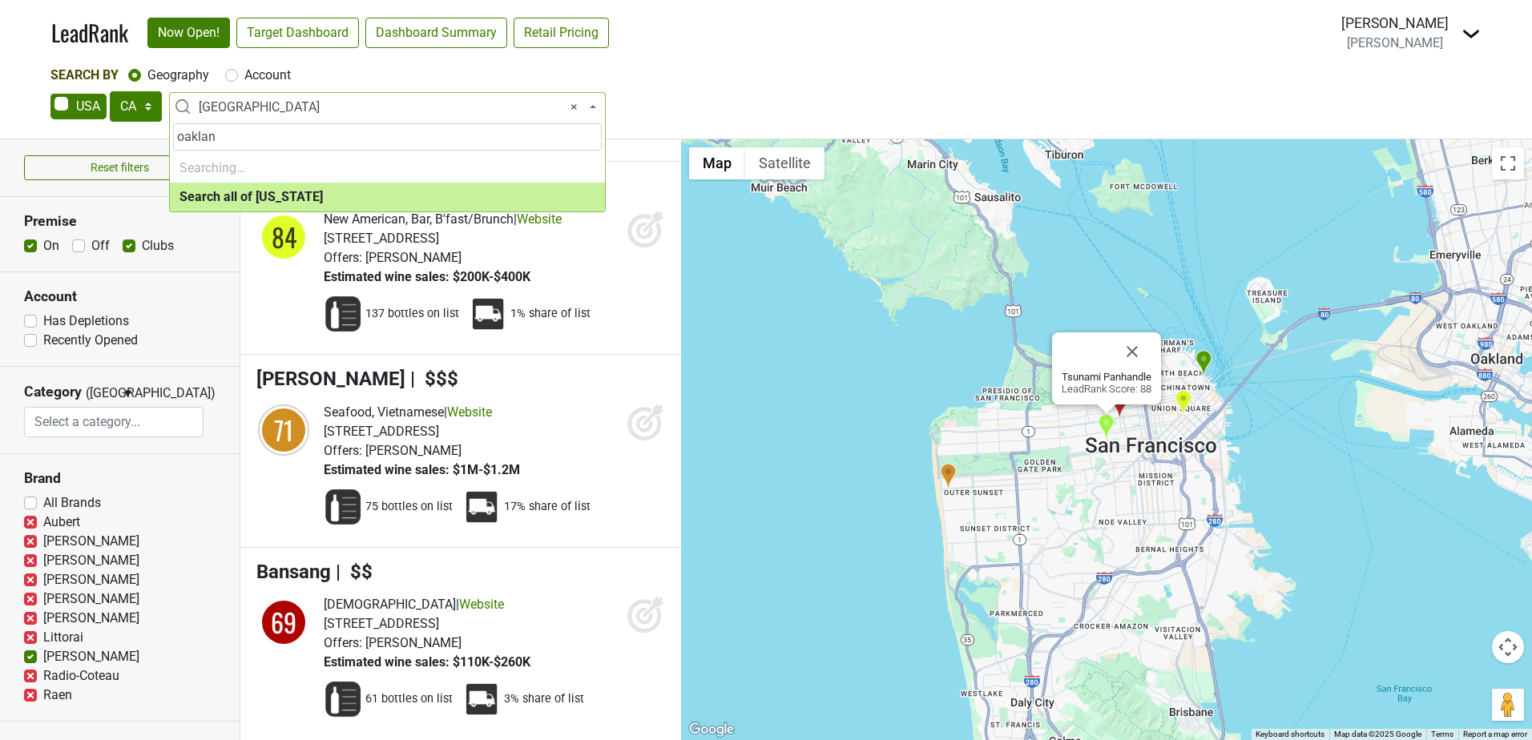
type input "oakland"
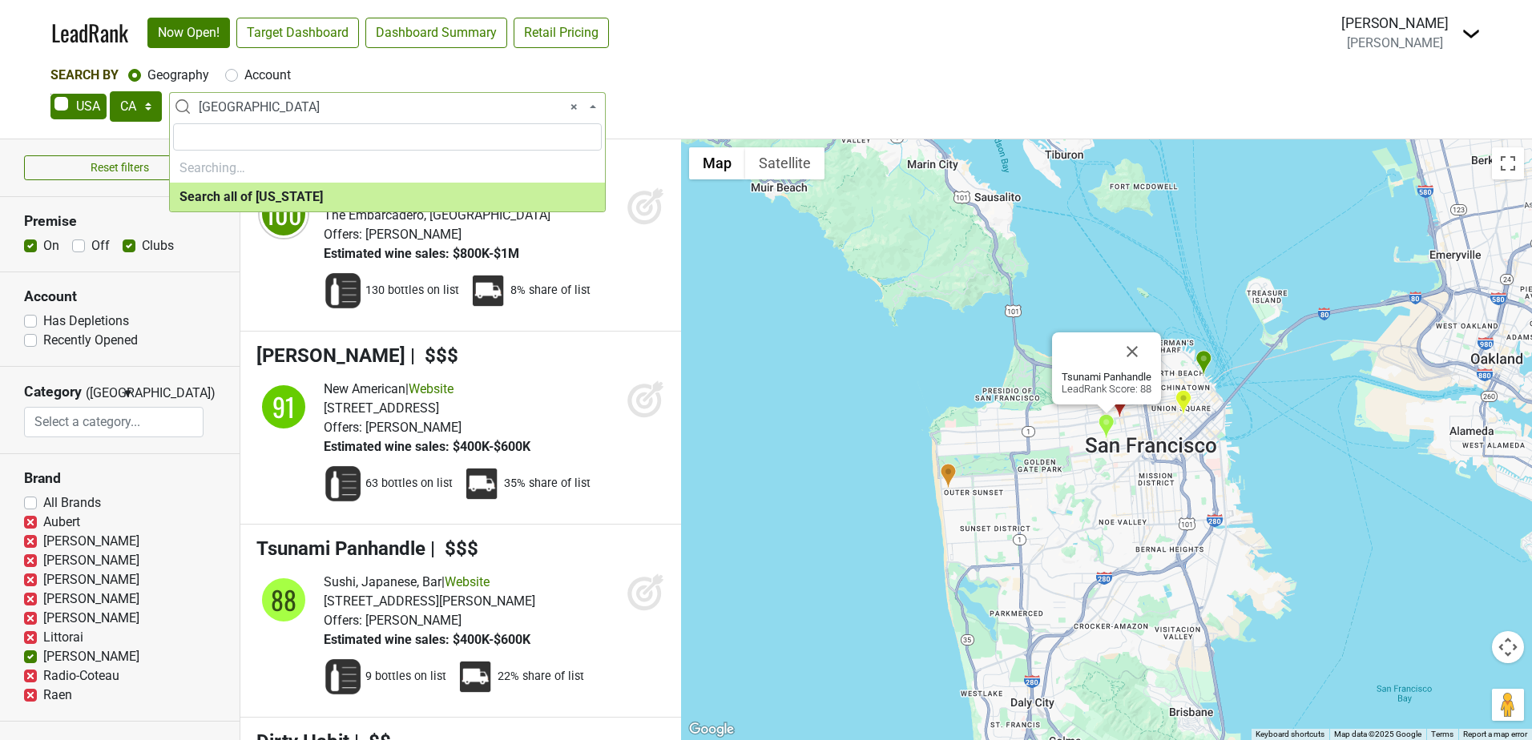
select select "ALL_CA"
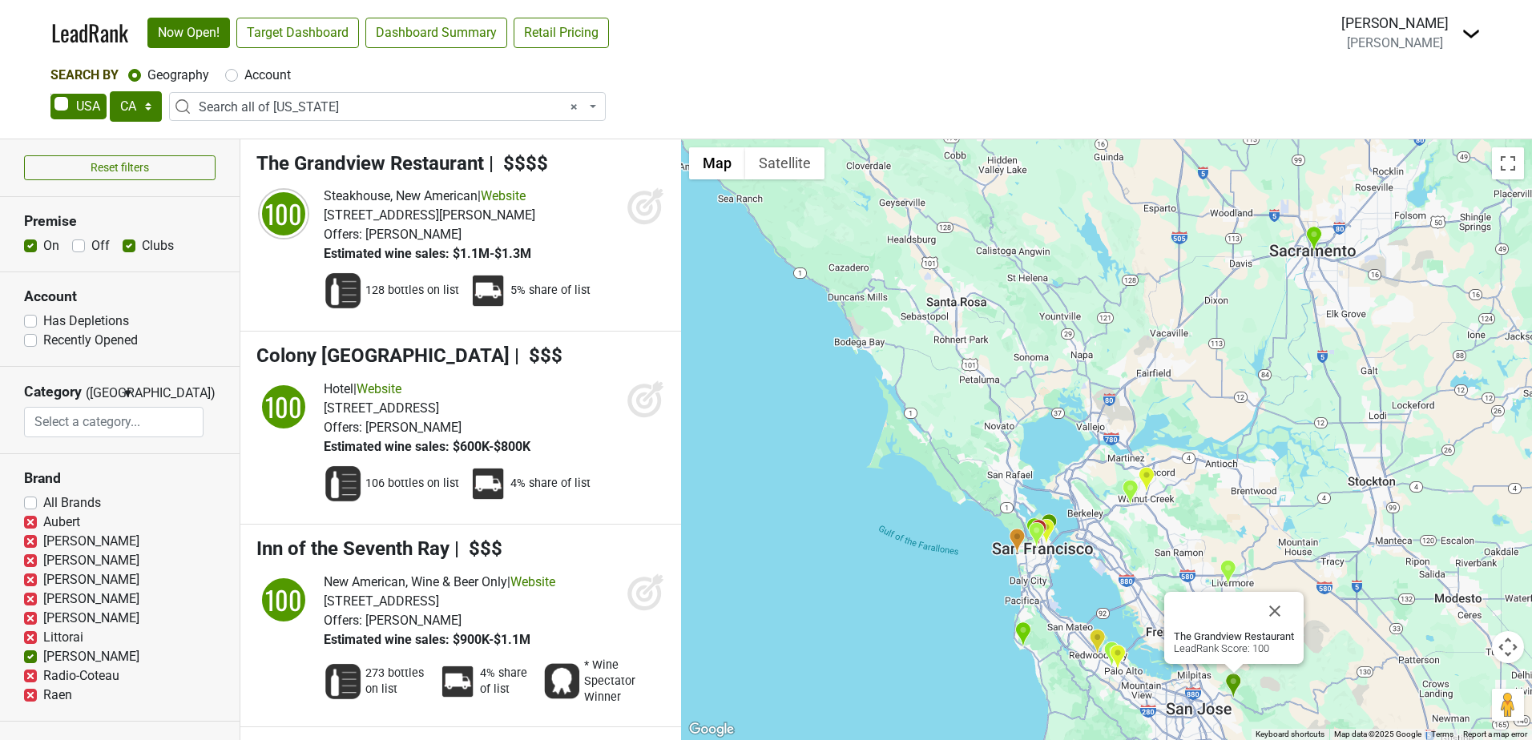
drag, startPoint x: 1257, startPoint y: 411, endPoint x: 1079, endPoint y: 434, distance: 178.6
click at [1079, 434] on div "The Grandview Restaurant LeadRank Score: 100" at bounding box center [1106, 439] width 851 height 601
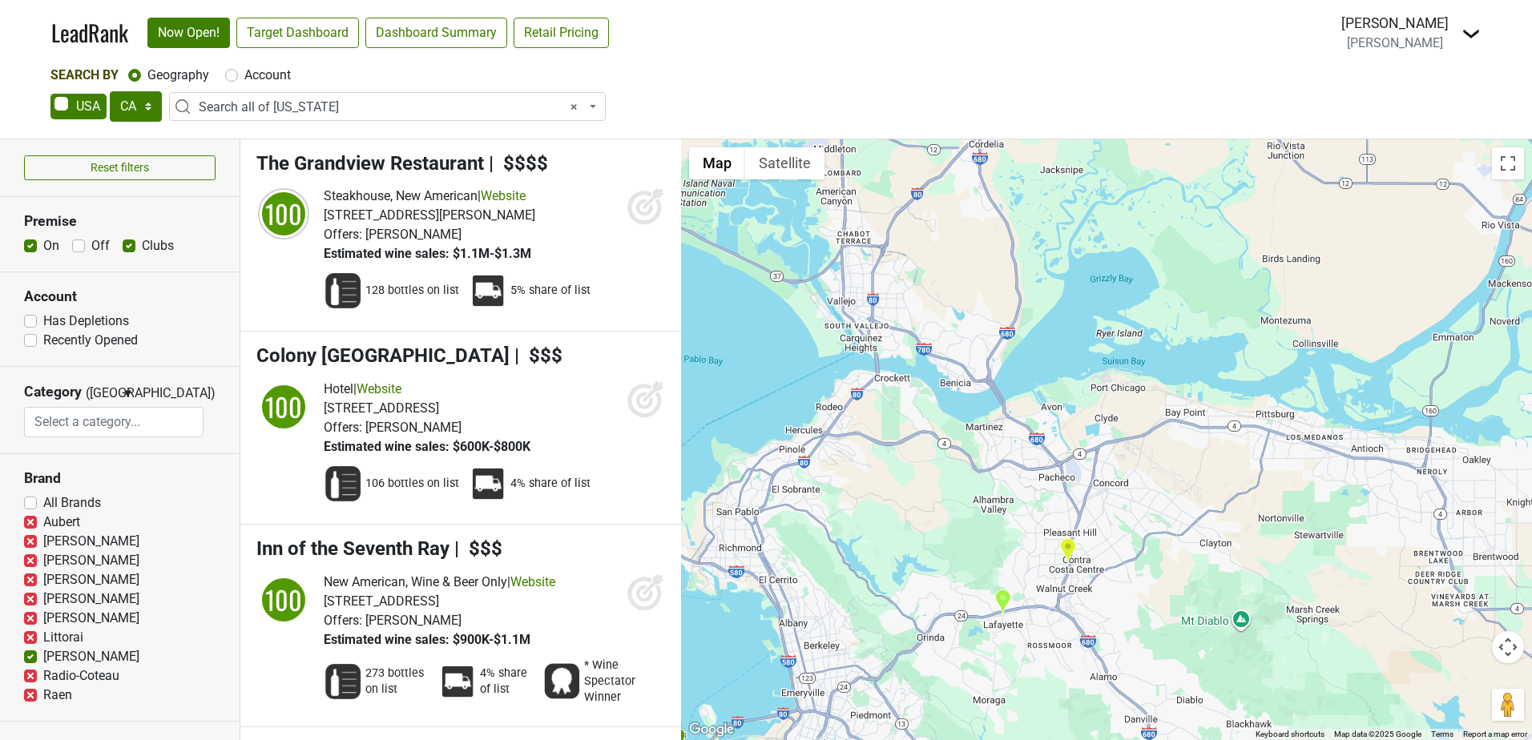
drag, startPoint x: 1076, startPoint y: 551, endPoint x: 1162, endPoint y: 466, distance: 120.1
click at [1162, 466] on div "The Grandview Restaurant LeadRank Score: 100" at bounding box center [1106, 439] width 851 height 601
click at [1067, 548] on img "Yan's China Bistro & Bar" at bounding box center [1067, 551] width 17 height 26
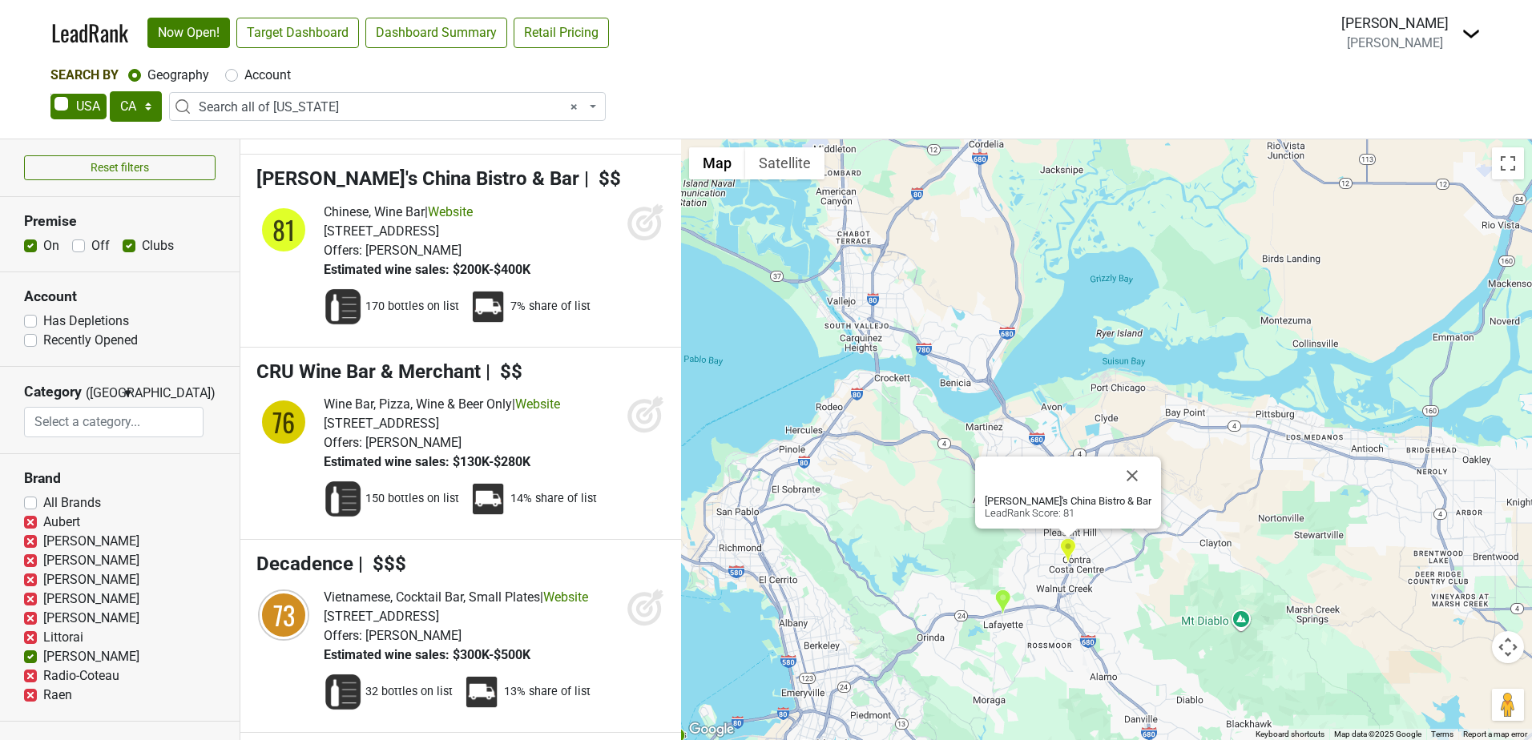
scroll to position [4422, 0]
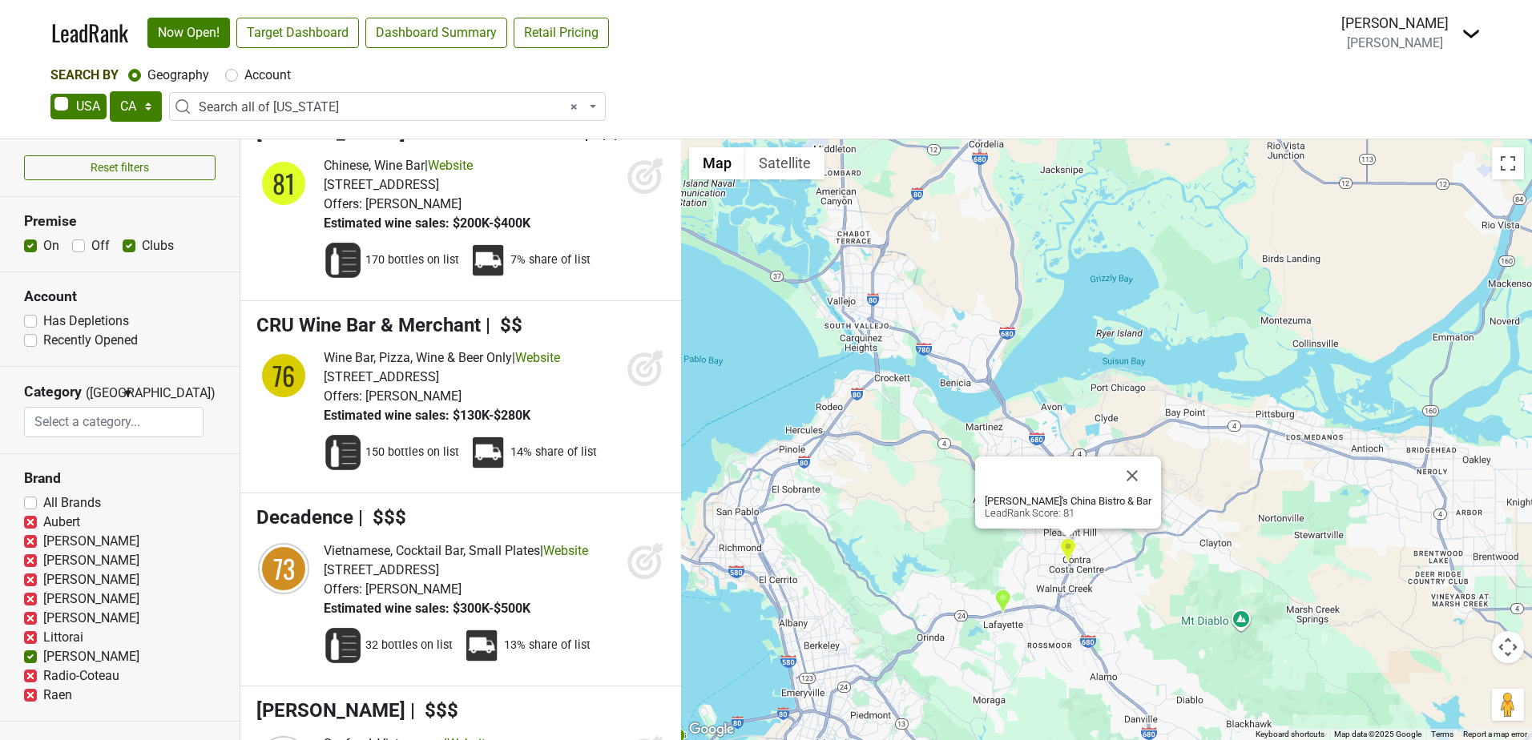
click at [1004, 598] on img "Metro Lafayette" at bounding box center [1003, 602] width 17 height 26
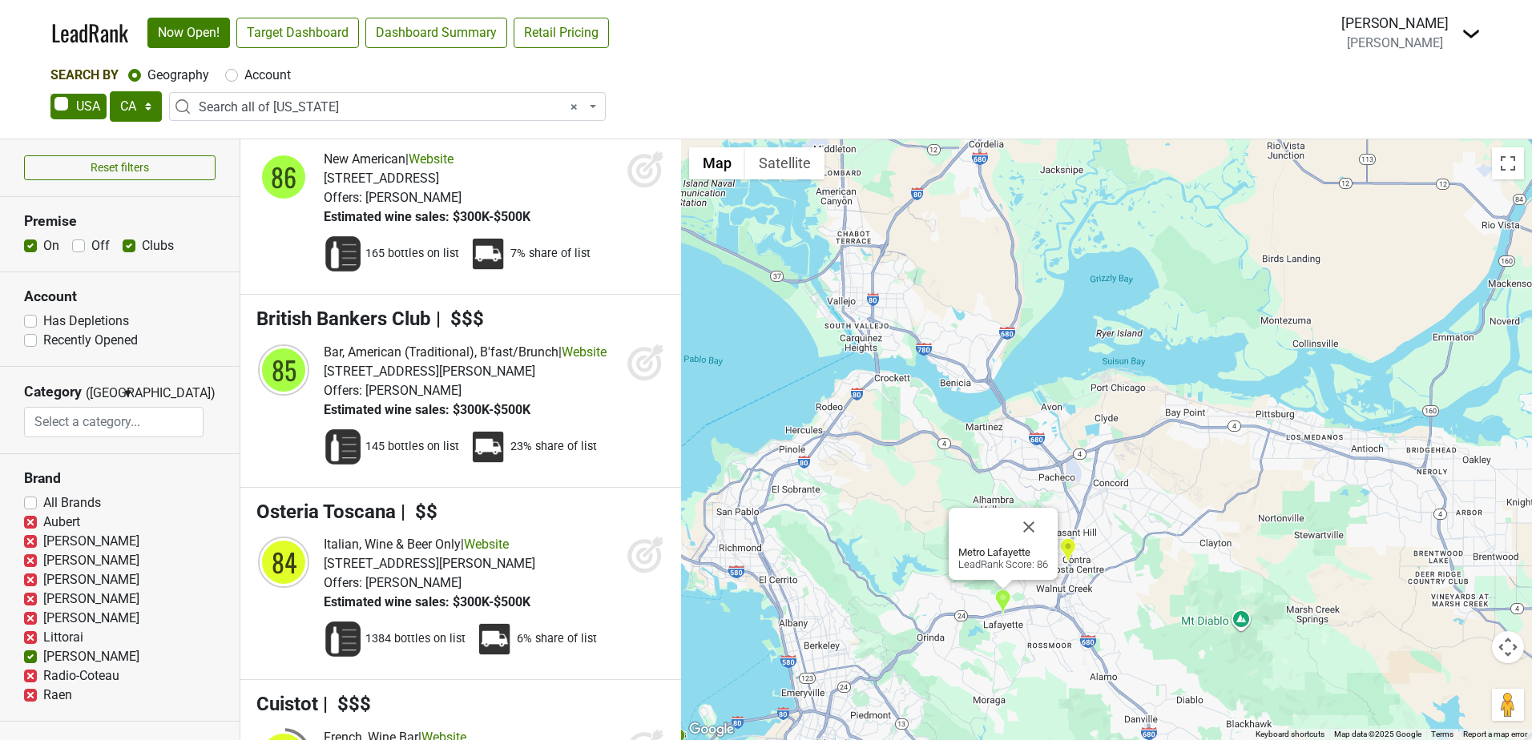
scroll to position [3200, 0]
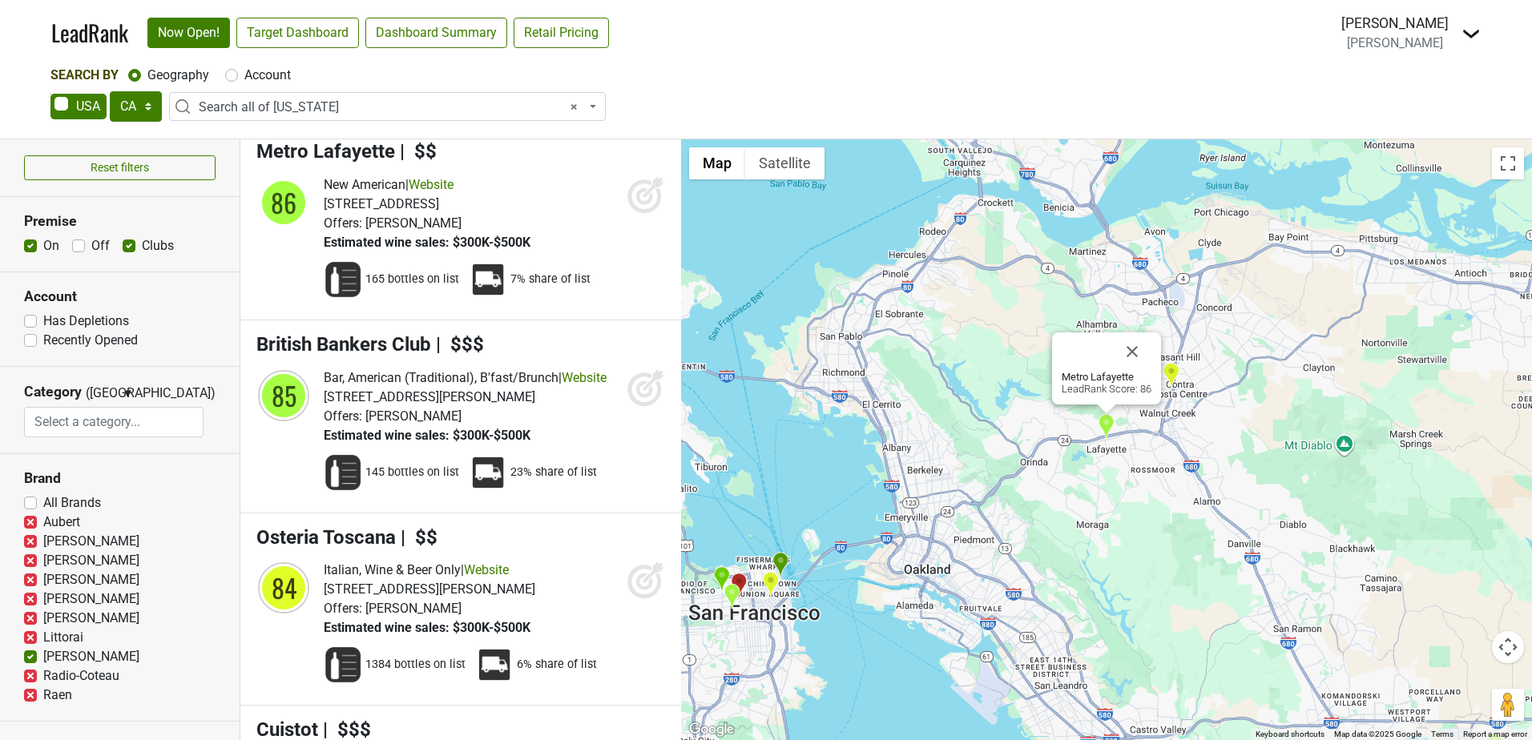
click at [330, 99] on span "× Search all of California" at bounding box center [392, 107] width 387 height 19
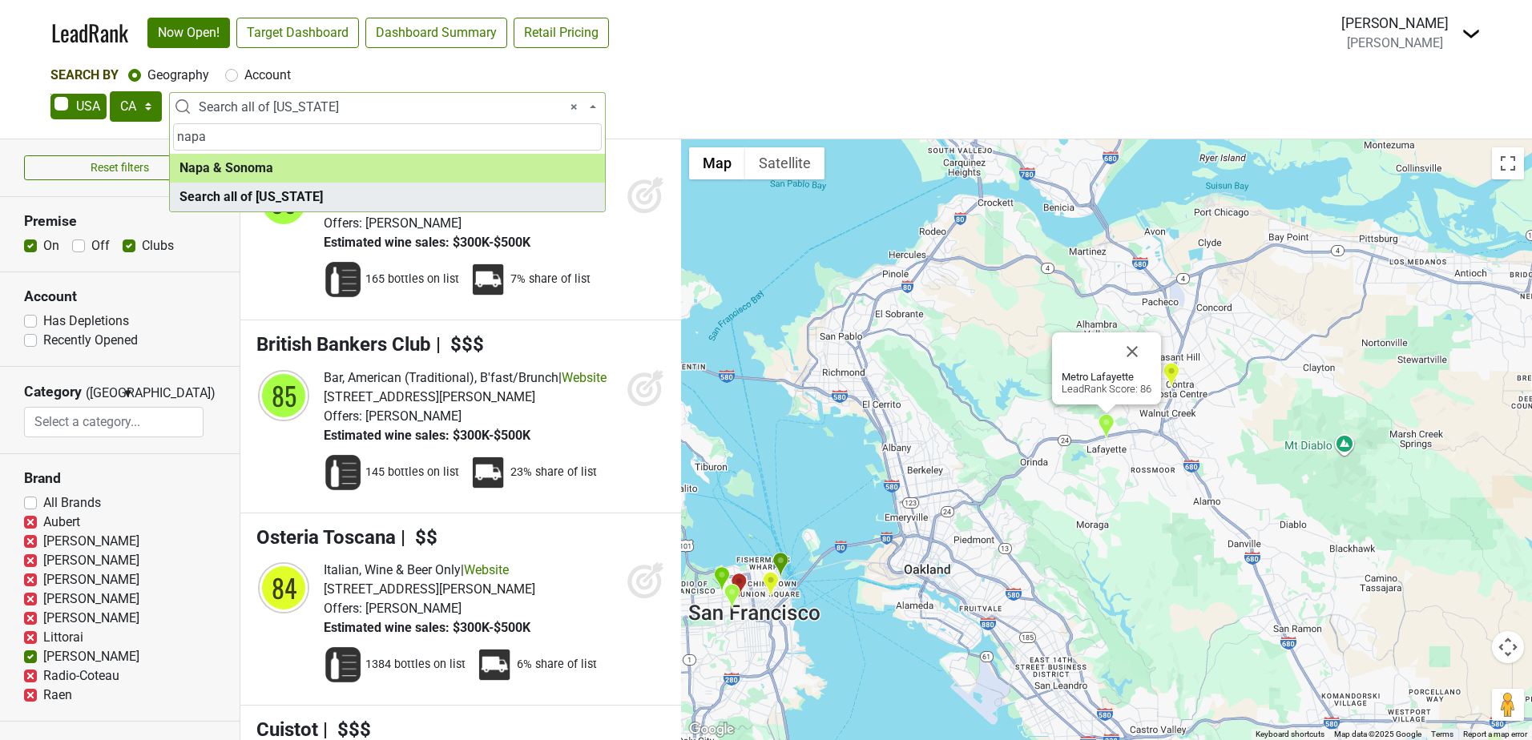
type input "napa"
select select "1138"
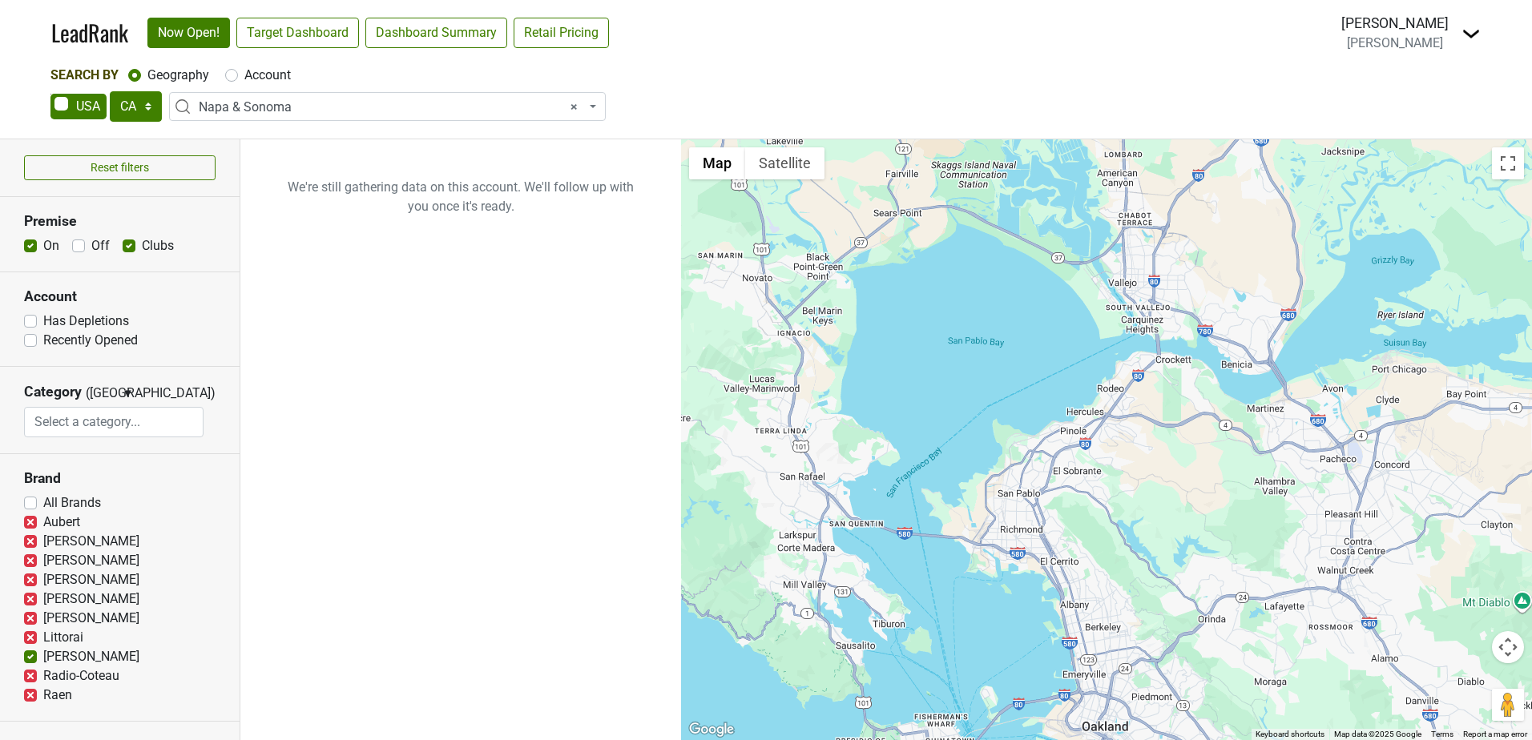
drag, startPoint x: 1004, startPoint y: 335, endPoint x: 1072, endPoint y: 396, distance: 91.4
click at [1072, 396] on div at bounding box center [1106, 439] width 851 height 601
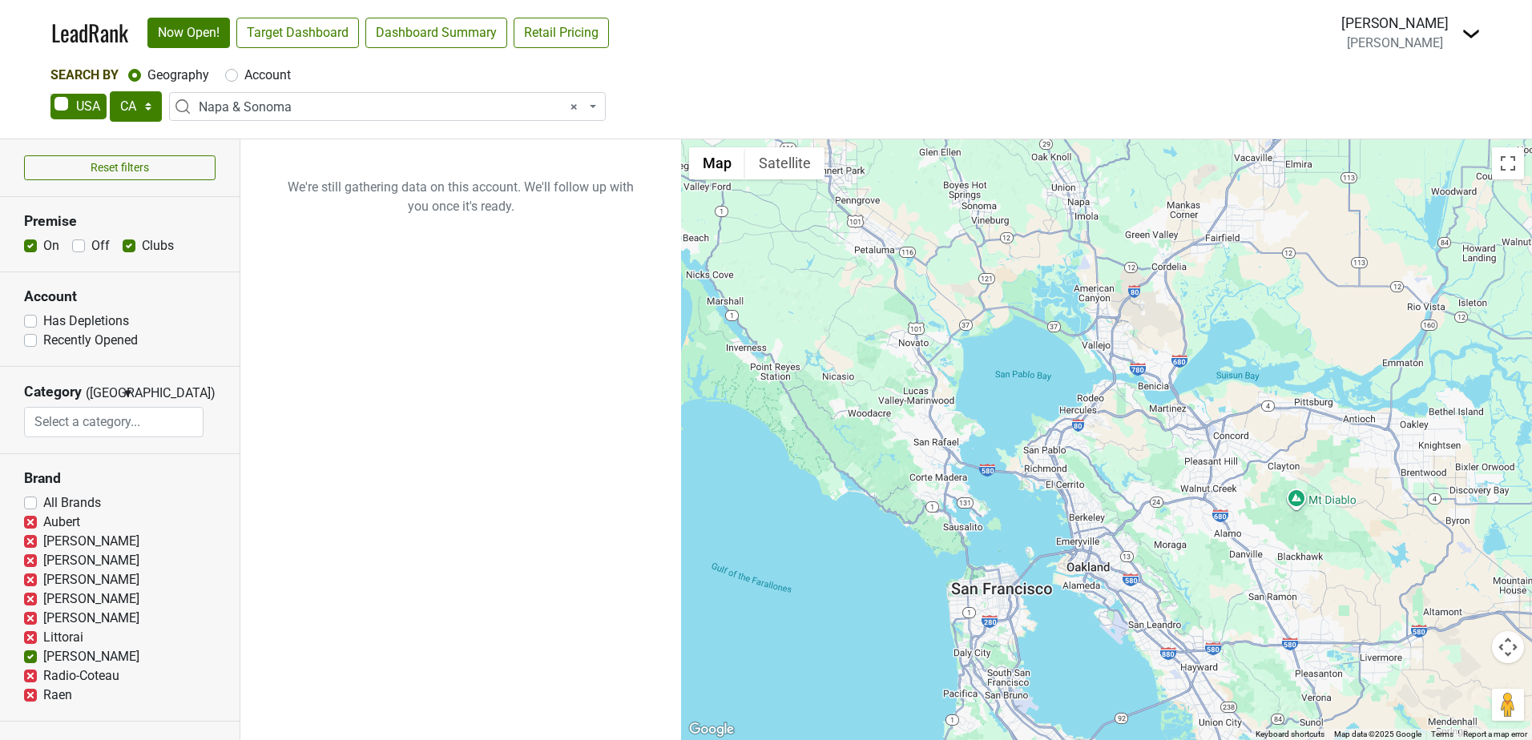
drag, startPoint x: 948, startPoint y: 315, endPoint x: 949, endPoint y: 337, distance: 21.7
click at [949, 337] on div at bounding box center [1106, 439] width 851 height 601
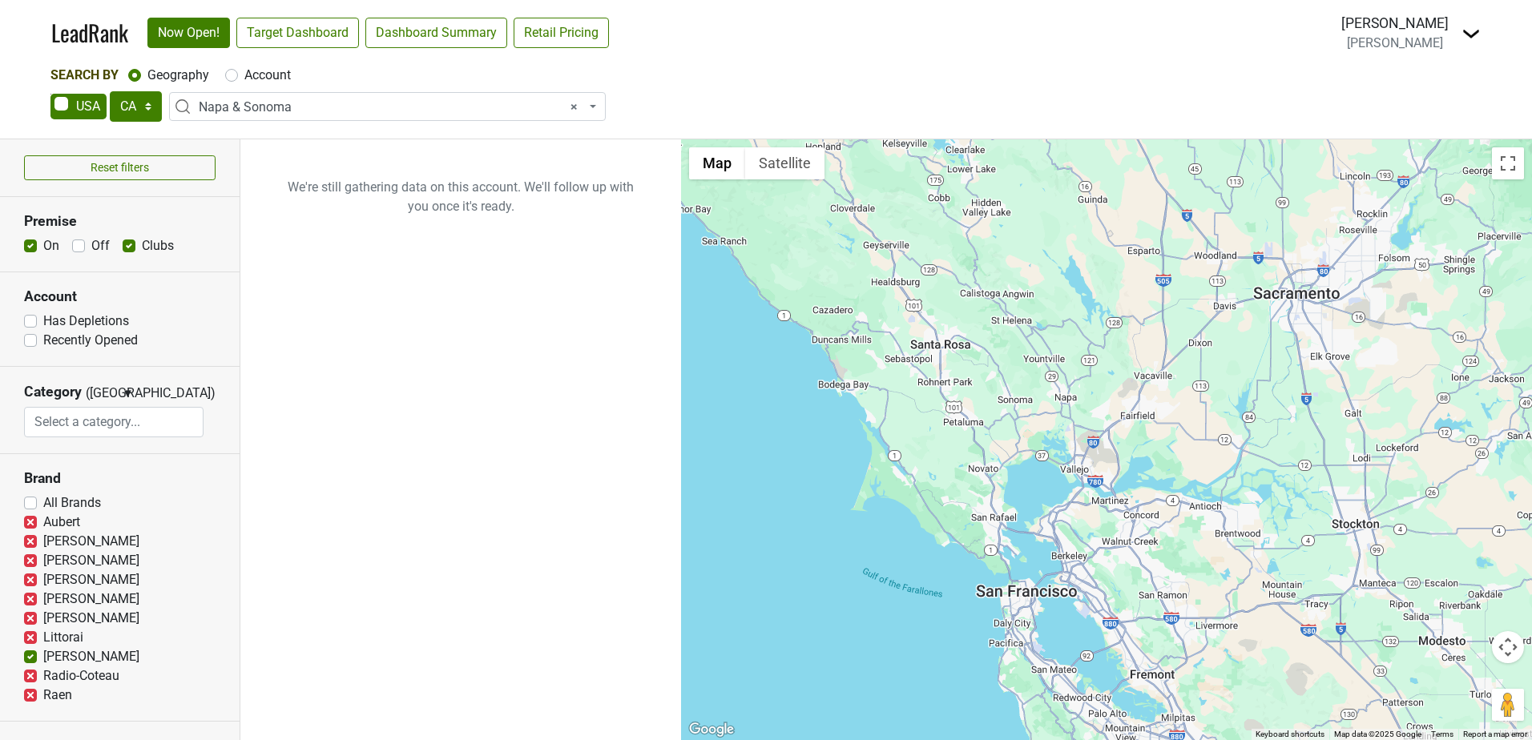
drag, startPoint x: 948, startPoint y: 287, endPoint x: 1009, endPoint y: 412, distance: 139.1
click at [1003, 420] on div at bounding box center [1106, 439] width 851 height 601
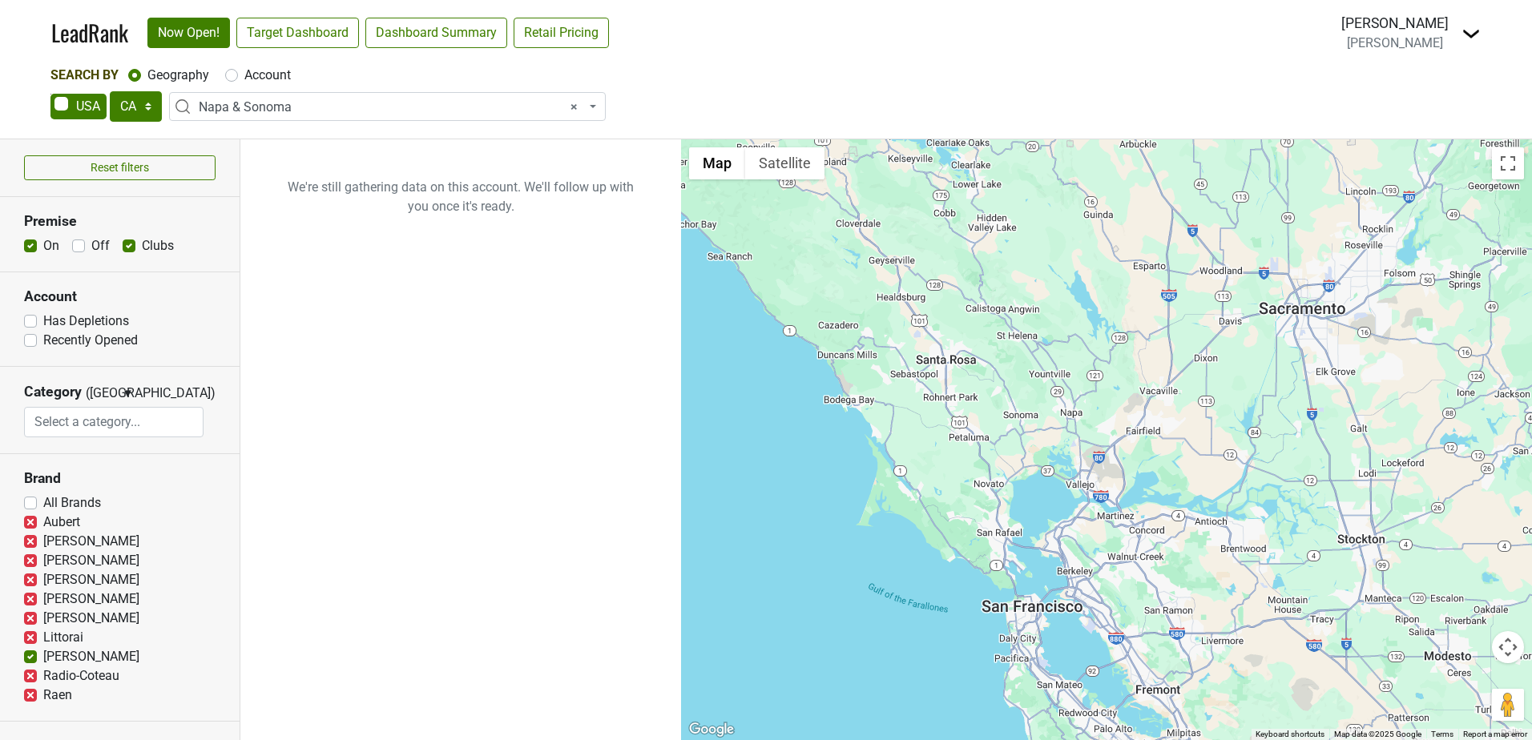
click at [336, 104] on span "× Napa & Sonoma" at bounding box center [392, 107] width 387 height 19
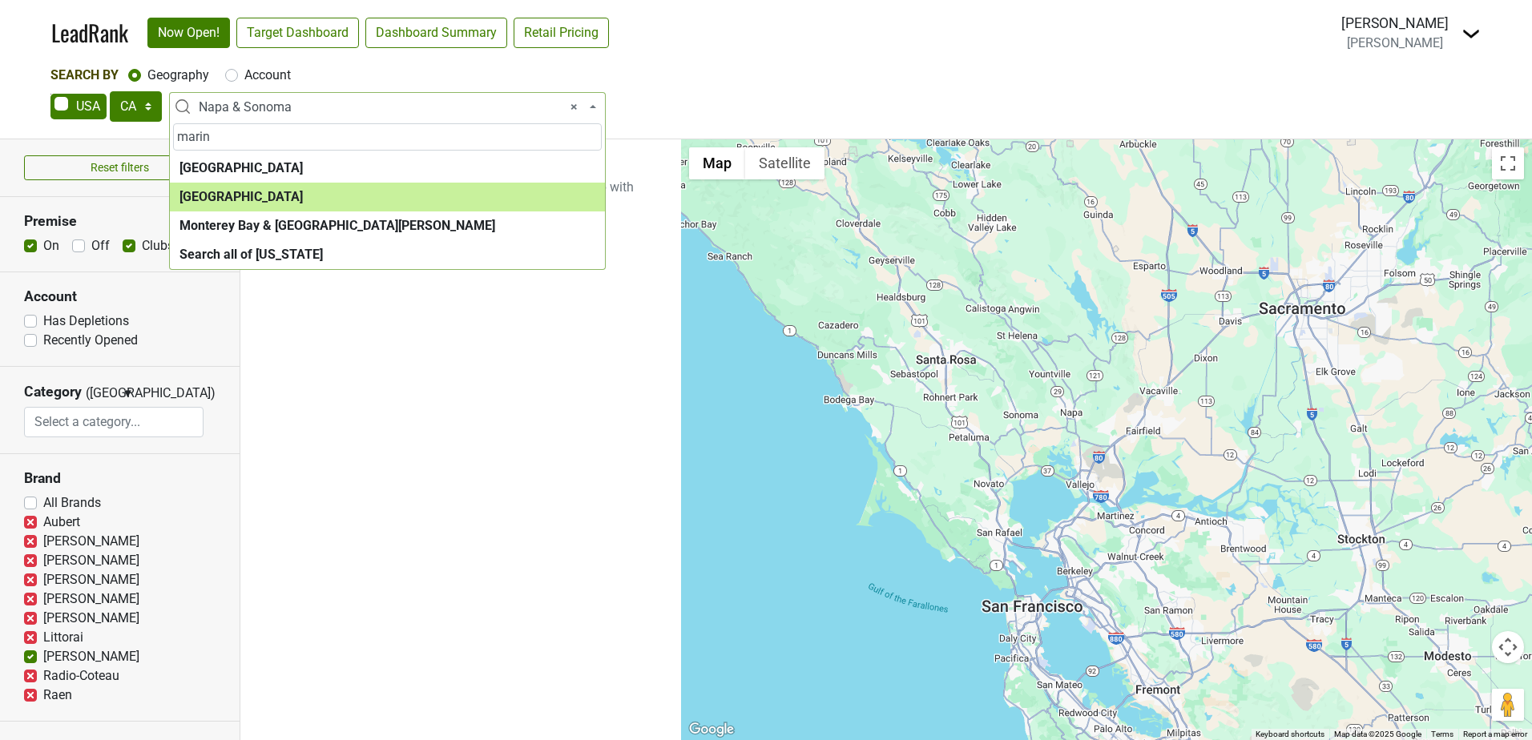
type input "marin"
select select "1065"
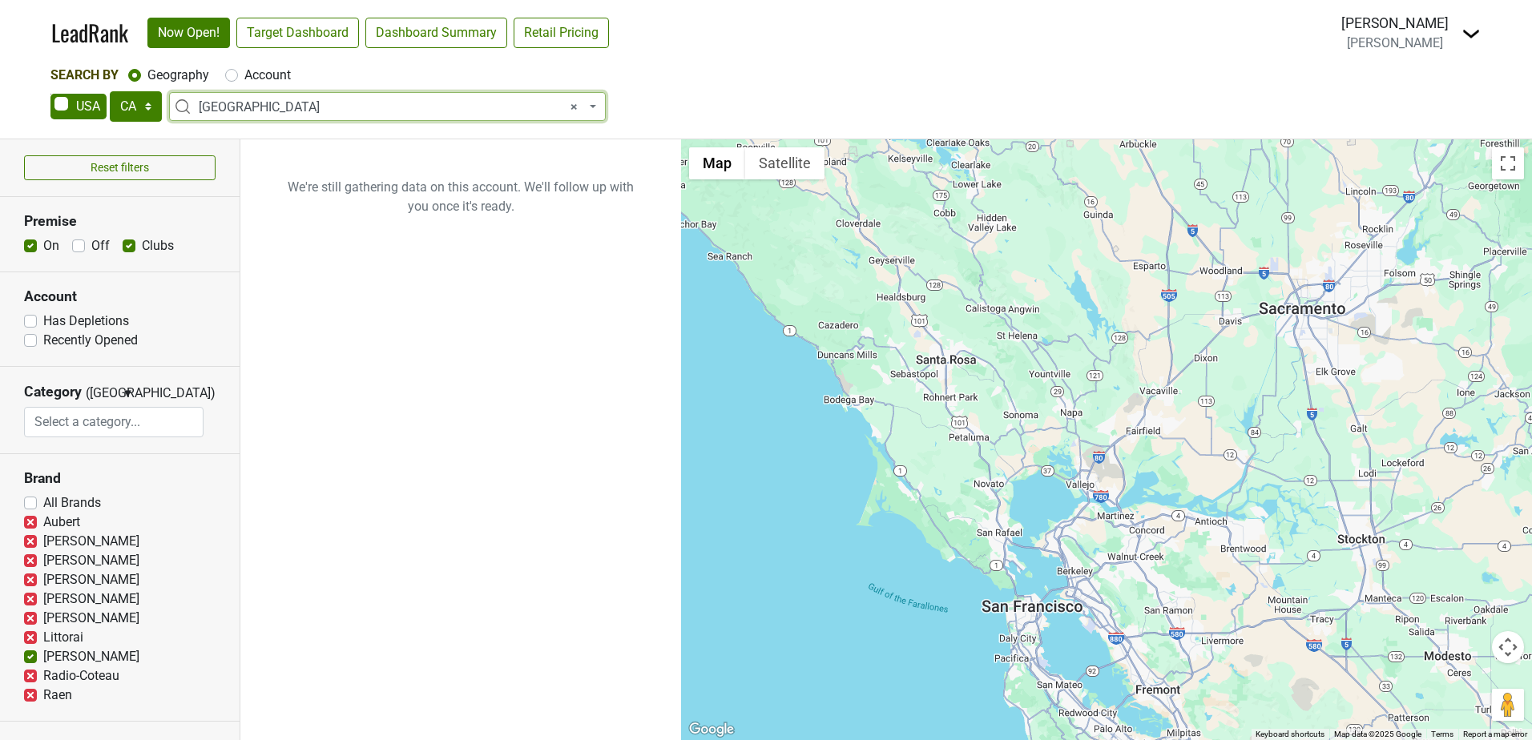
click at [530, 101] on span "× Marin County" at bounding box center [392, 107] width 387 height 19
click at [593, 103] on span at bounding box center [594, 106] width 3 height 29
click at [348, 121] on body "LeadRank Now Open! Target Dashboard Dashboard Summary Retail Pricing Loading...…" at bounding box center [766, 370] width 1532 height 740
click at [493, 397] on ul "We're still gathering data on this account. We'll follow up with you once it's …" at bounding box center [460, 439] width 441 height 601
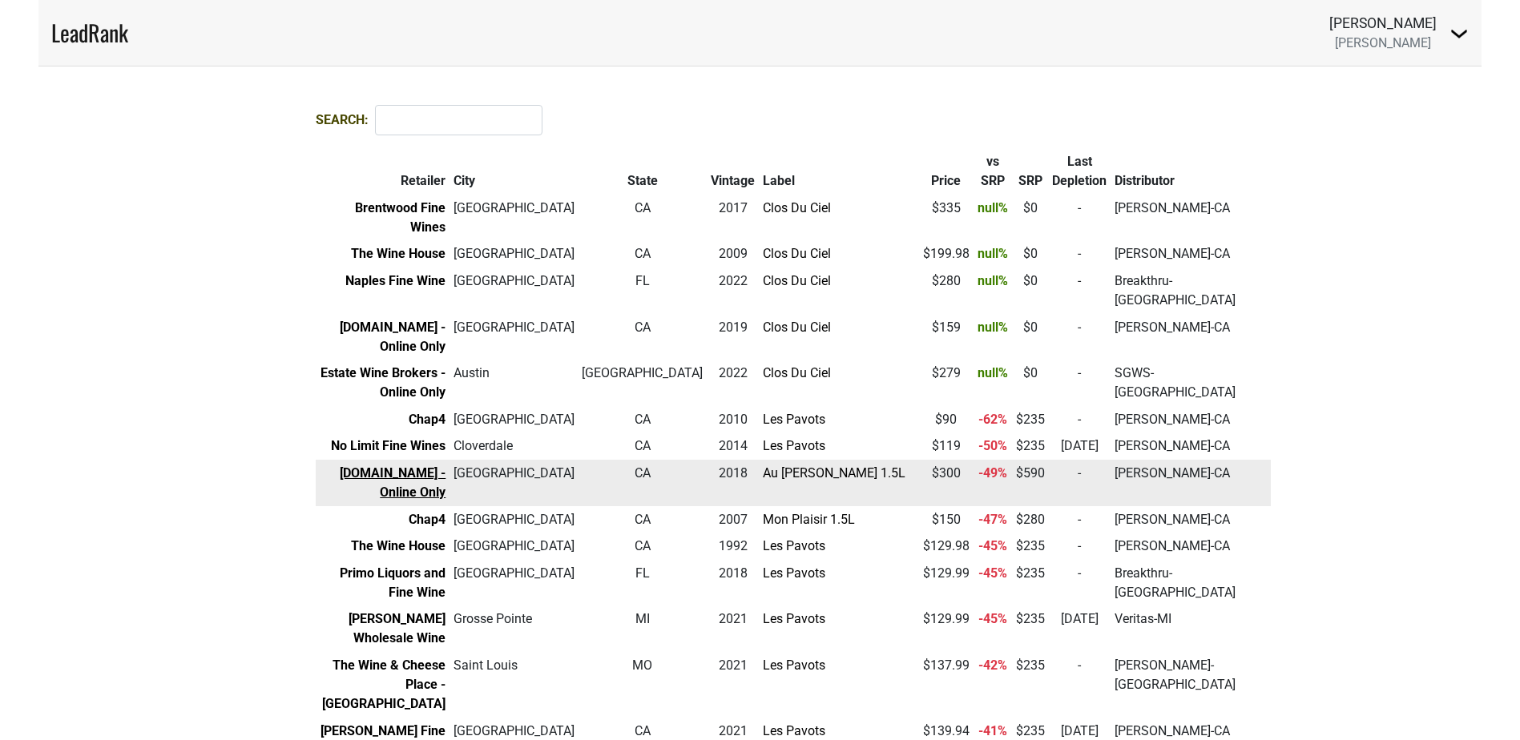
click at [358, 466] on link "[DOMAIN_NAME] - Online Only" at bounding box center [393, 483] width 106 height 34
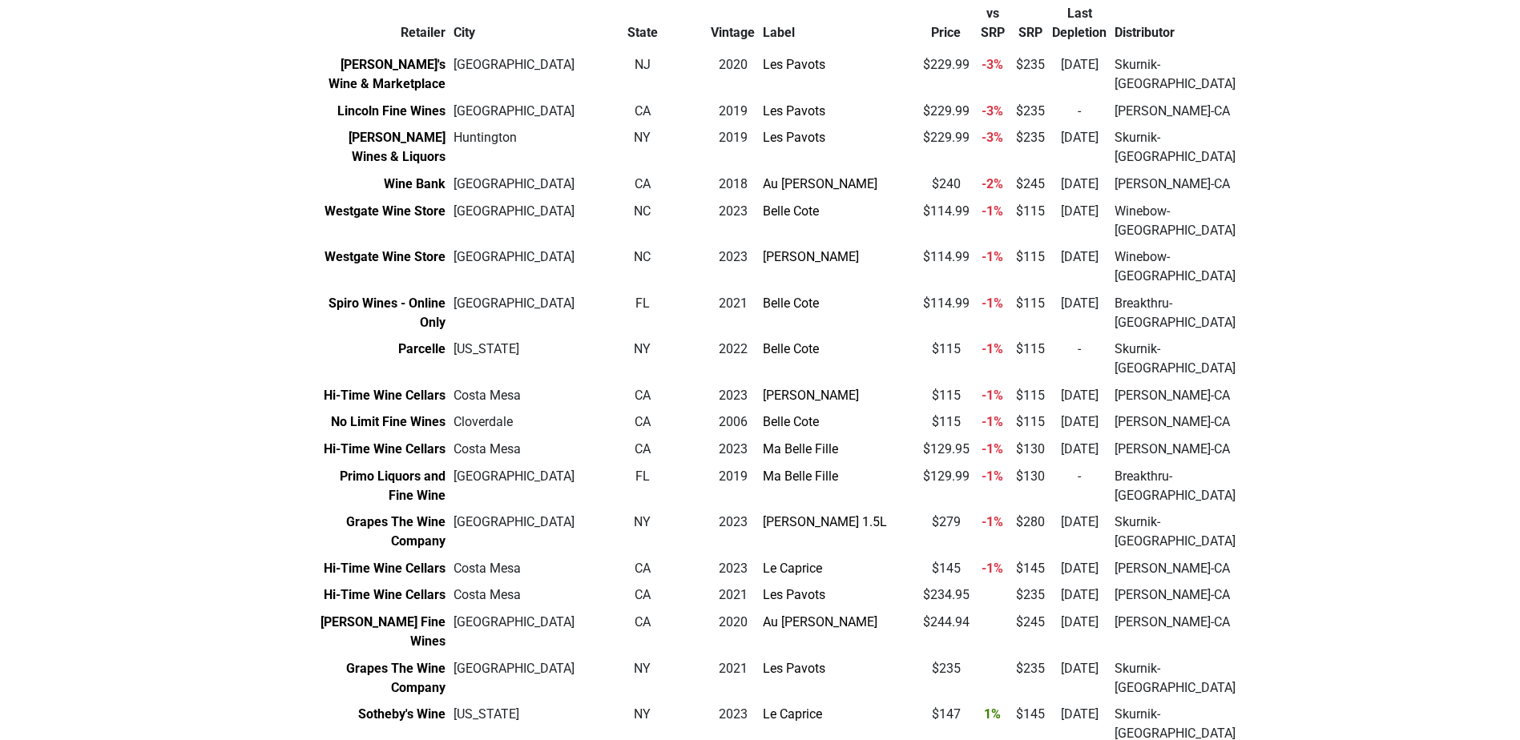
scroll to position [3206, 0]
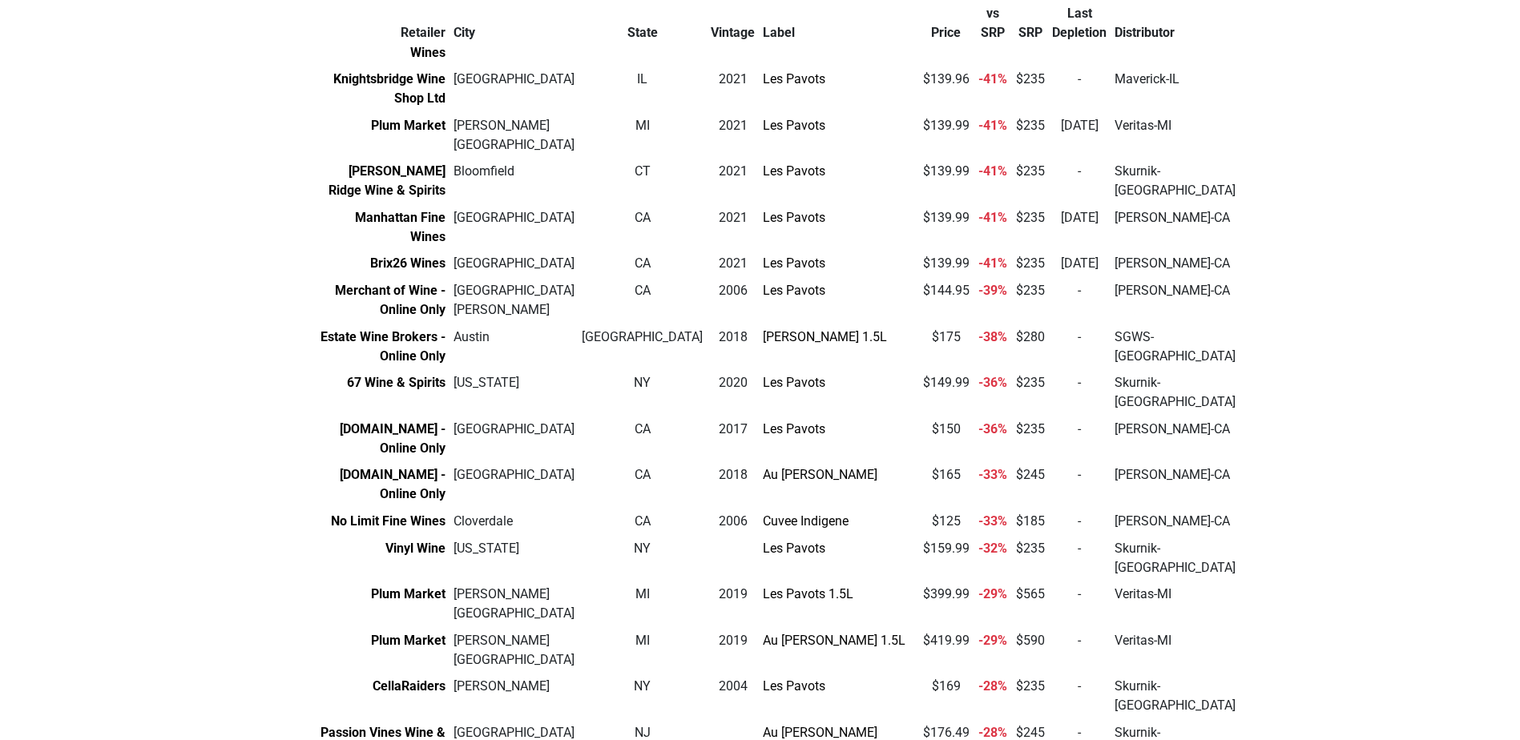
scroll to position [0, 0]
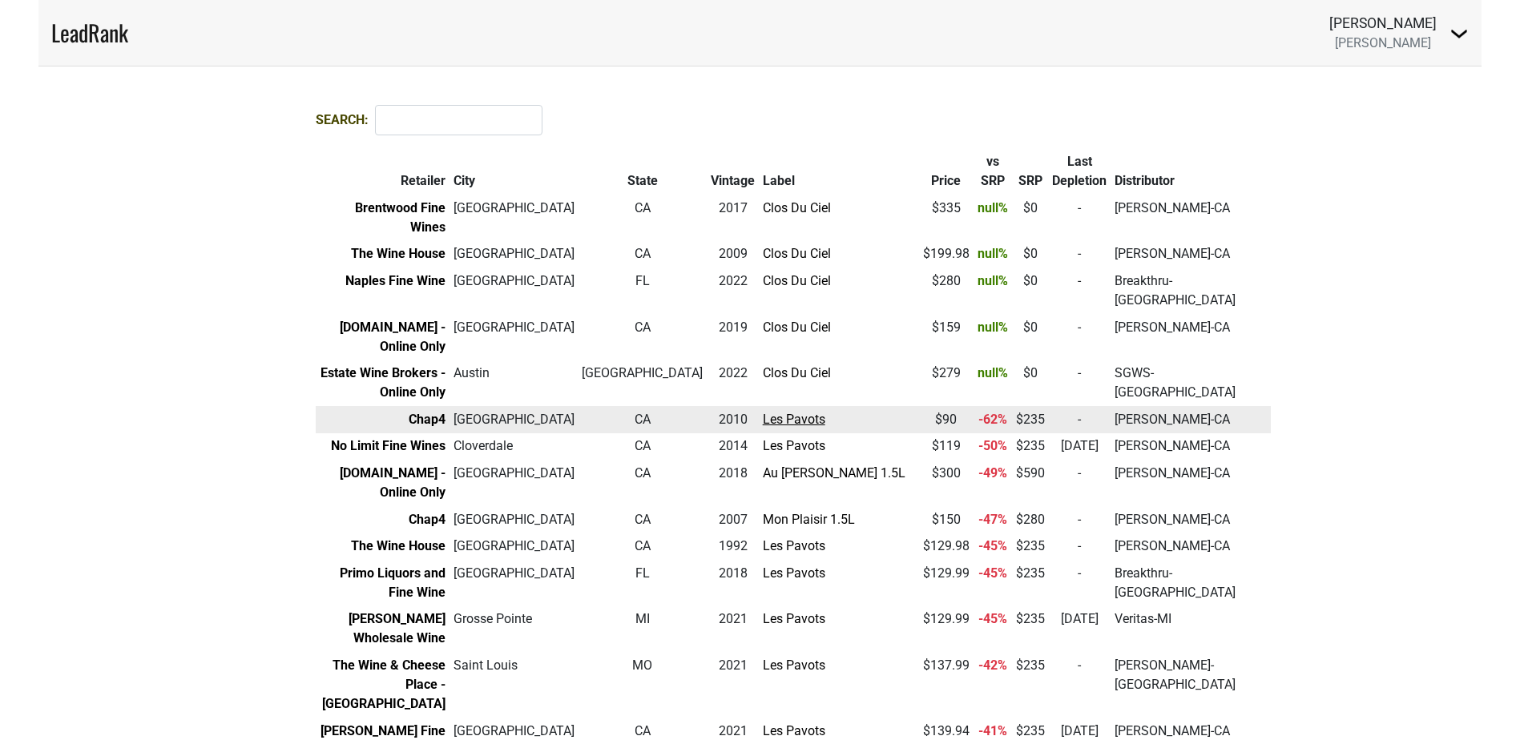
click at [763, 412] on link "Les Pavots" at bounding box center [794, 419] width 63 height 15
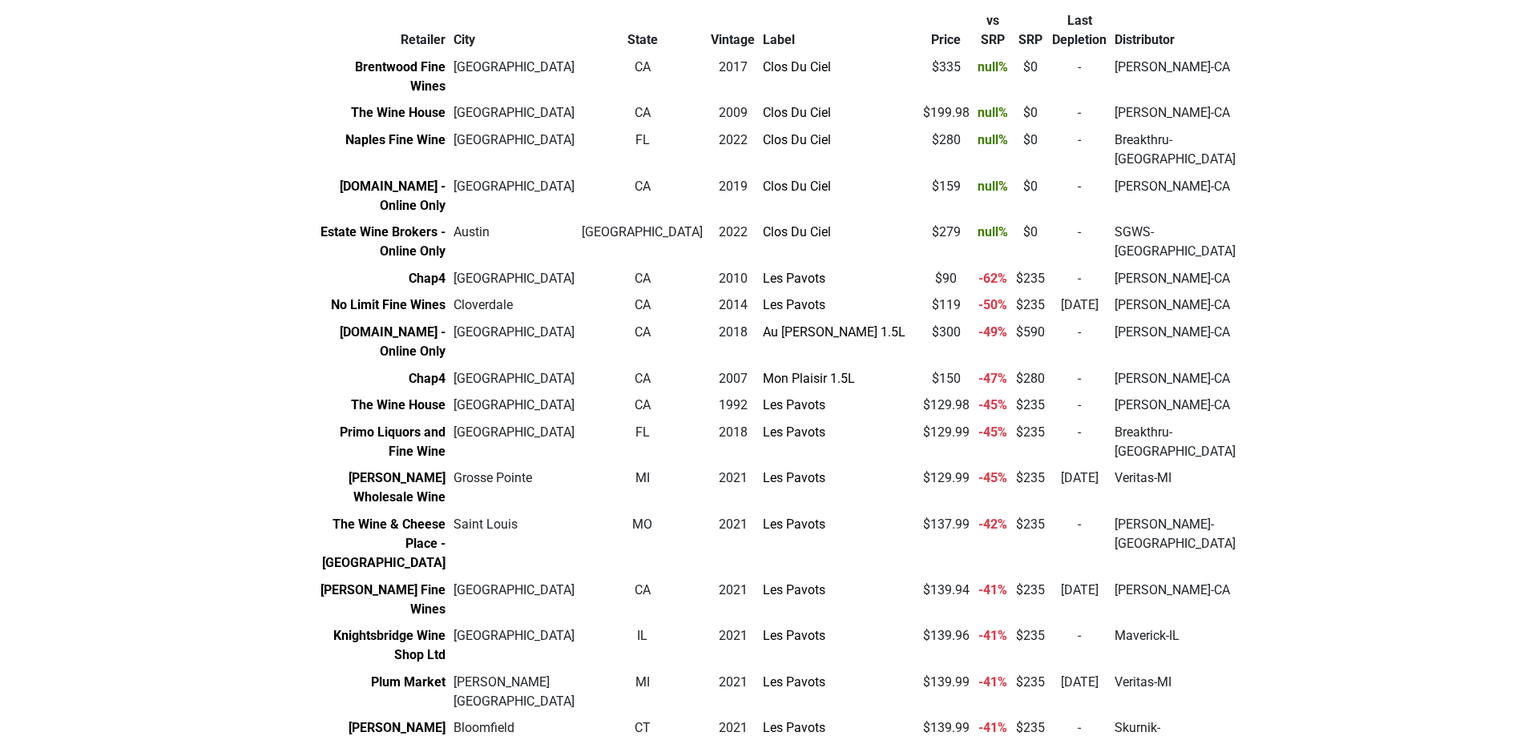
scroll to position [160, 0]
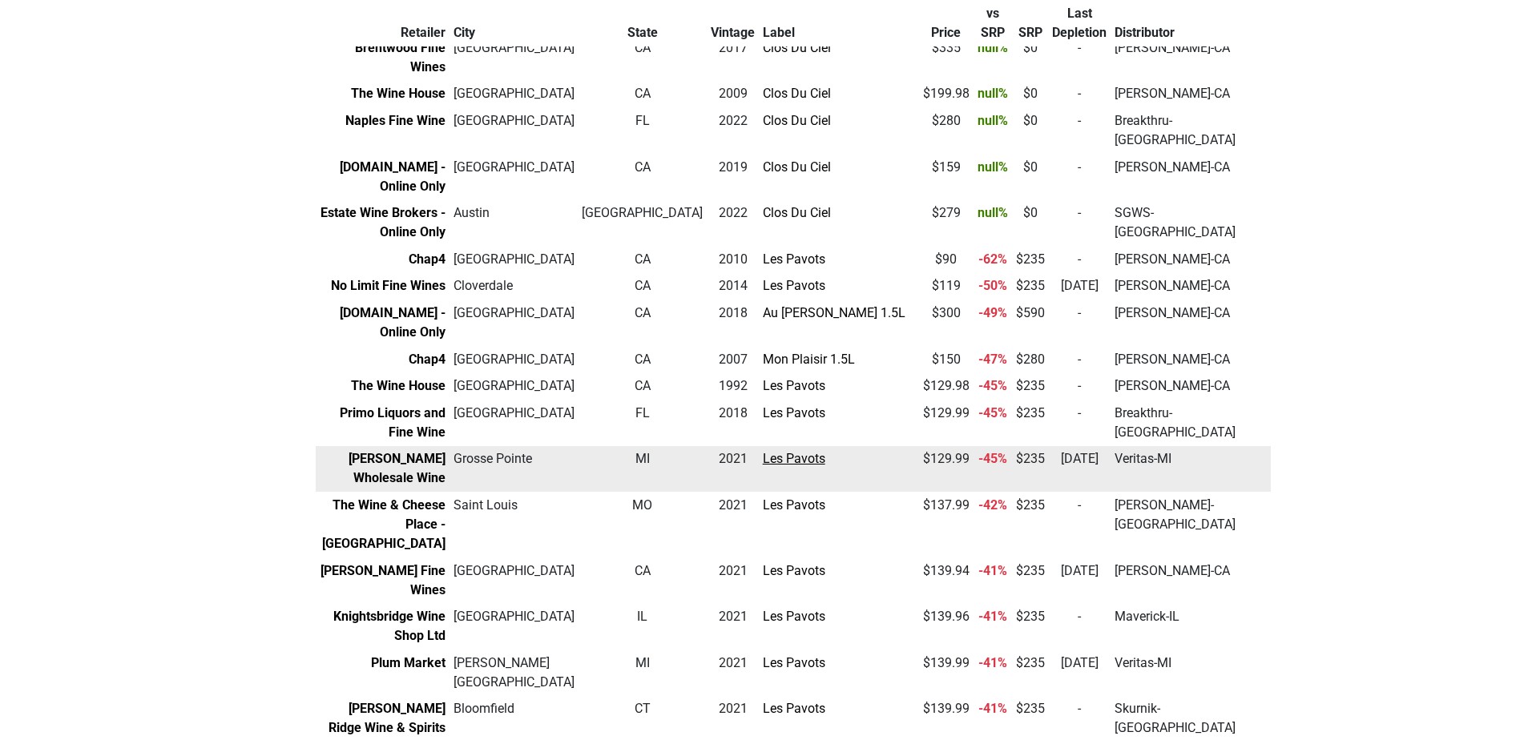
click at [763, 451] on link "Les Pavots" at bounding box center [794, 458] width 63 height 15
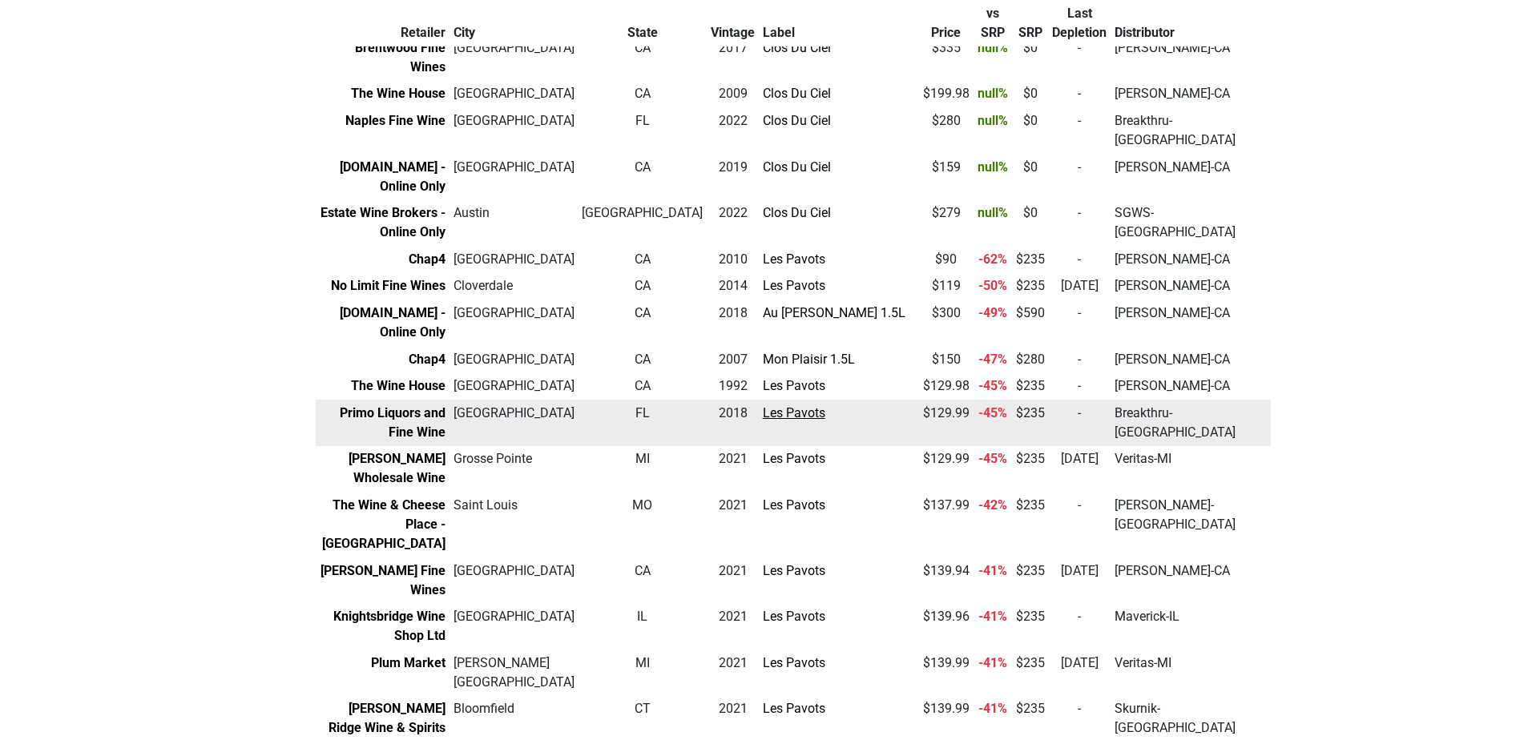
click at [763, 406] on link "Les Pavots" at bounding box center [794, 413] width 63 height 15
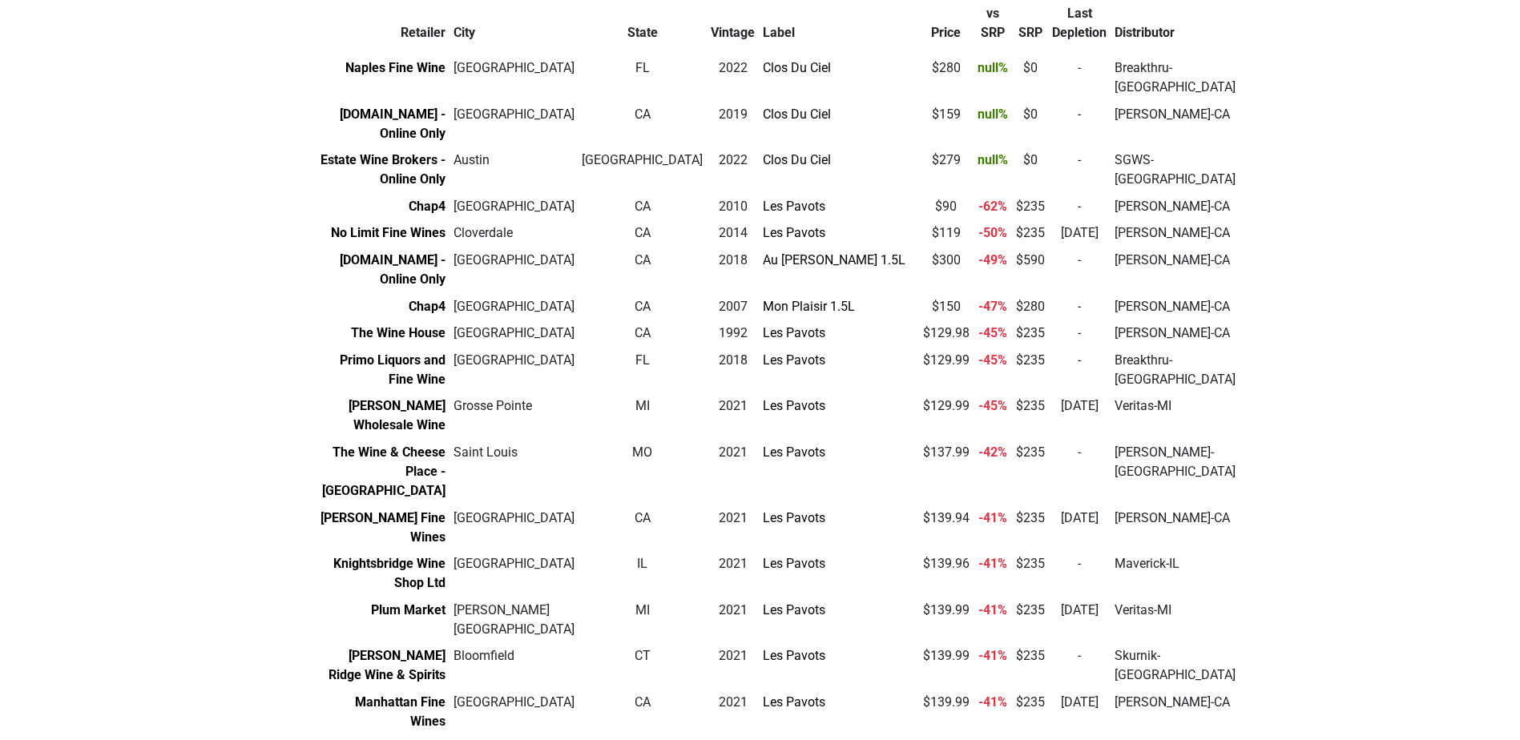
scroll to position [240, 0]
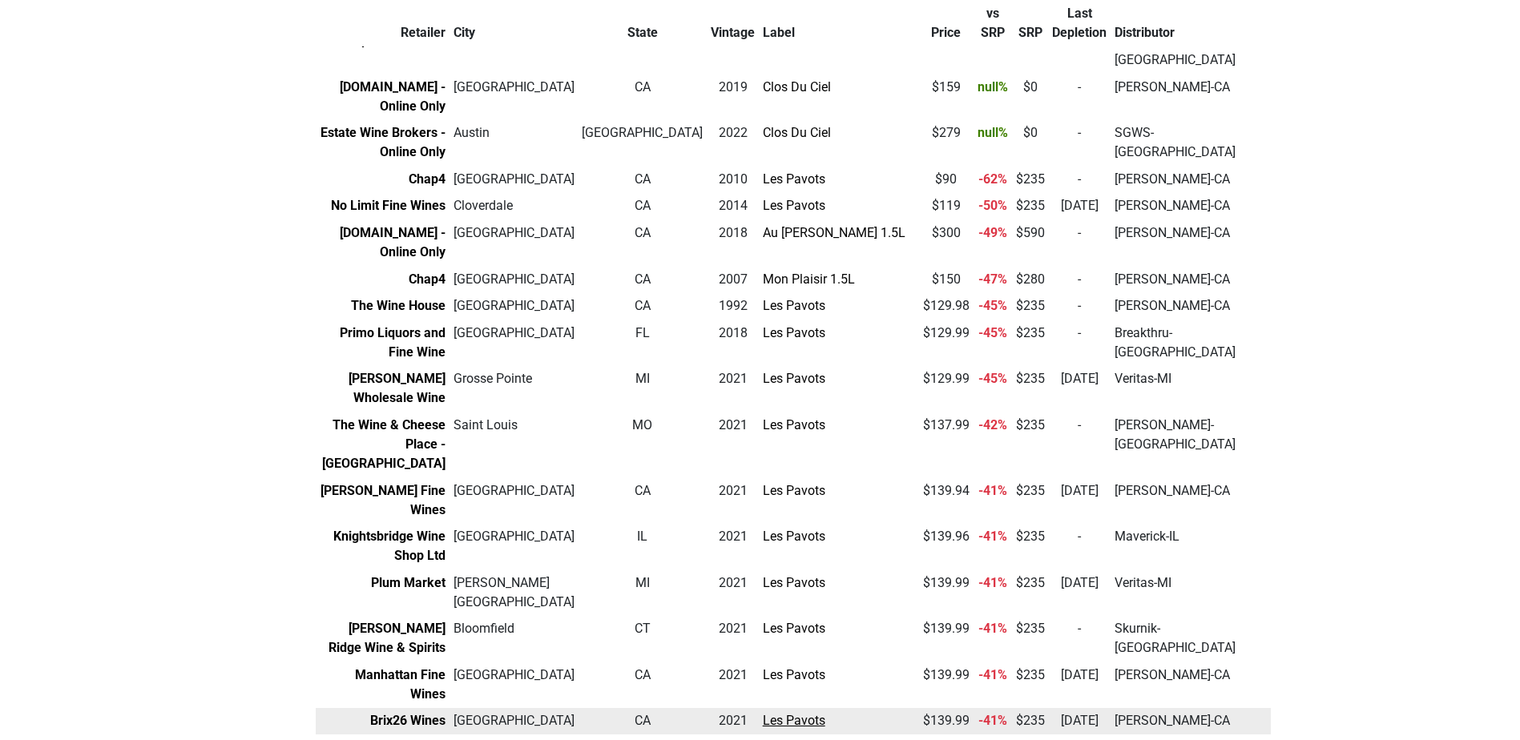
click at [763, 713] on link "Les Pavots" at bounding box center [794, 720] width 63 height 15
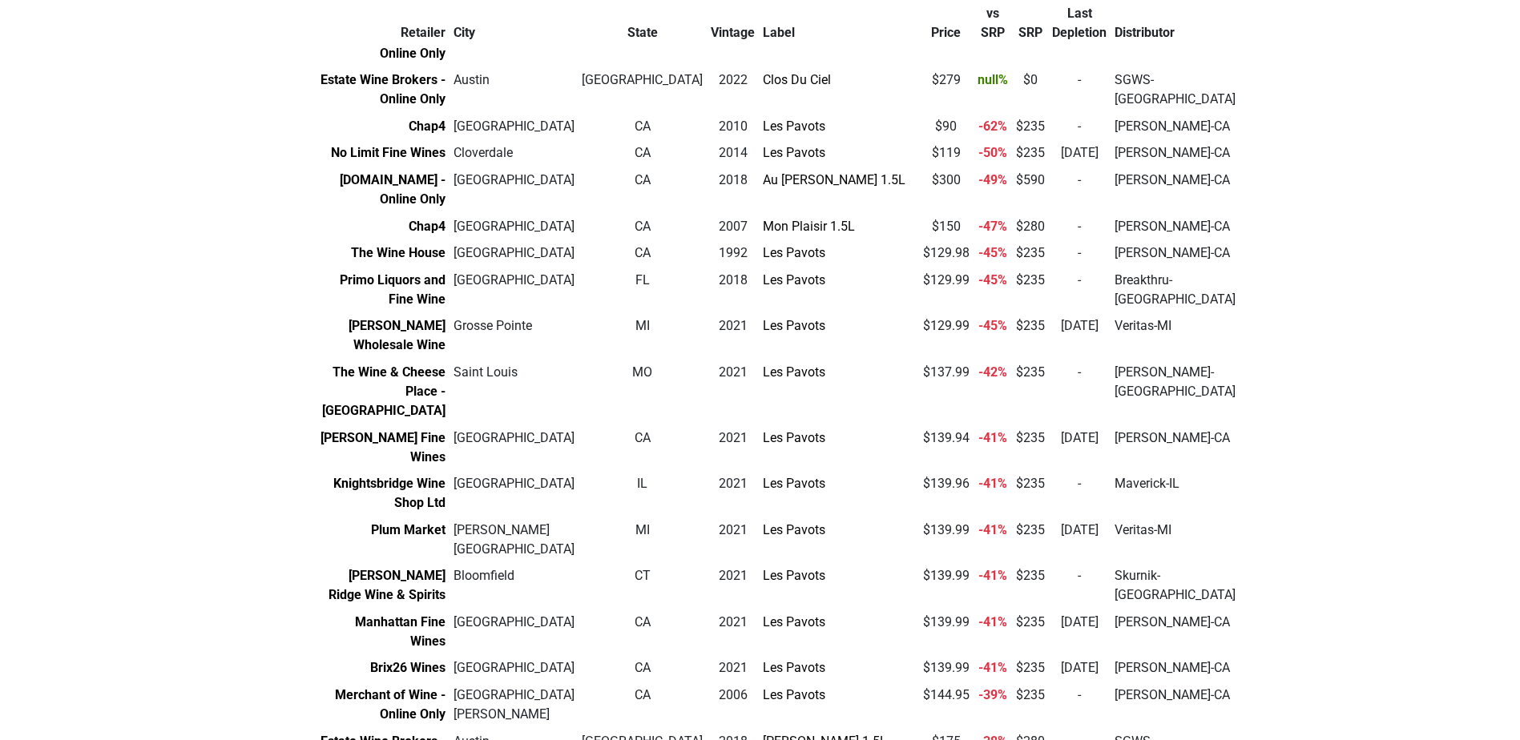
scroll to position [321, 0]
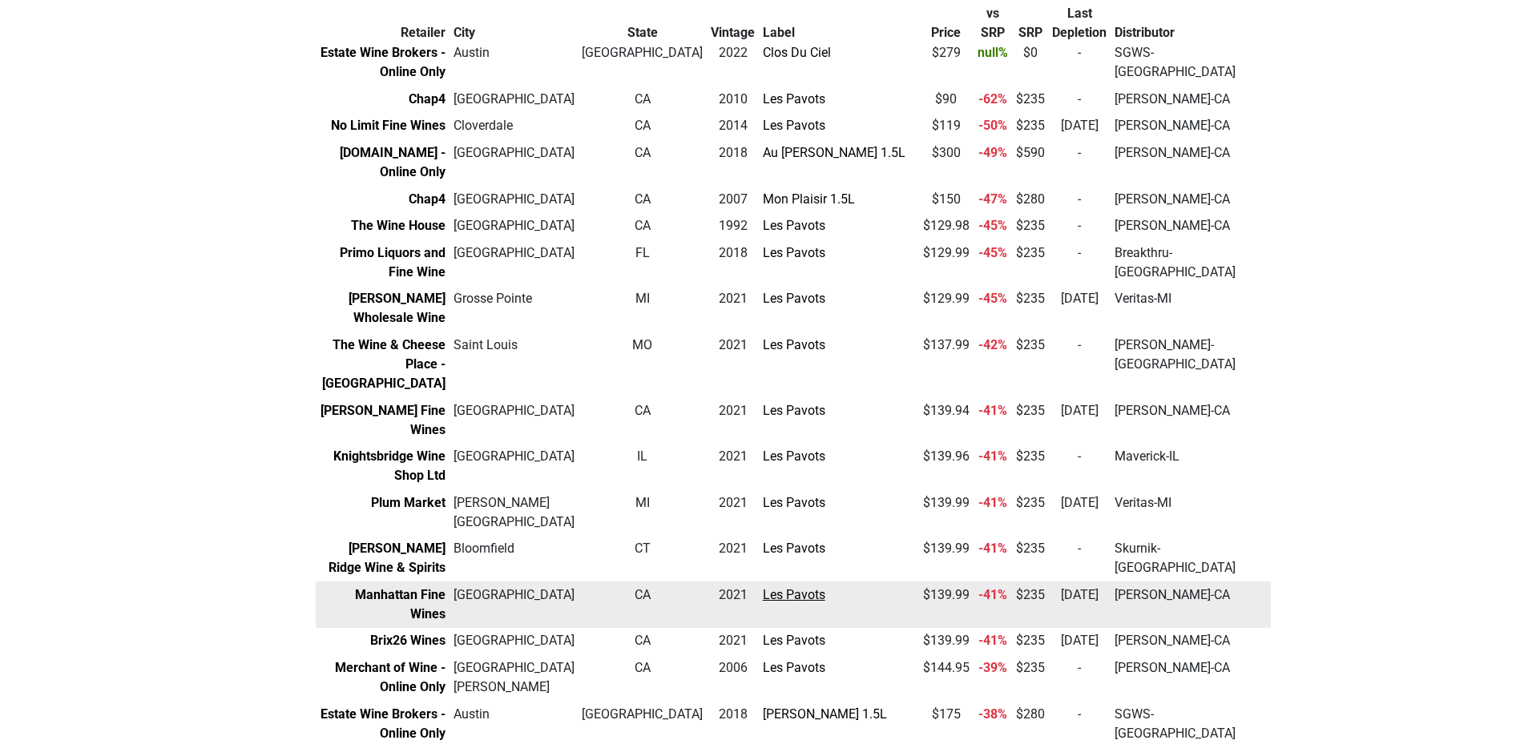
click at [763, 587] on link "Les Pavots" at bounding box center [794, 594] width 63 height 15
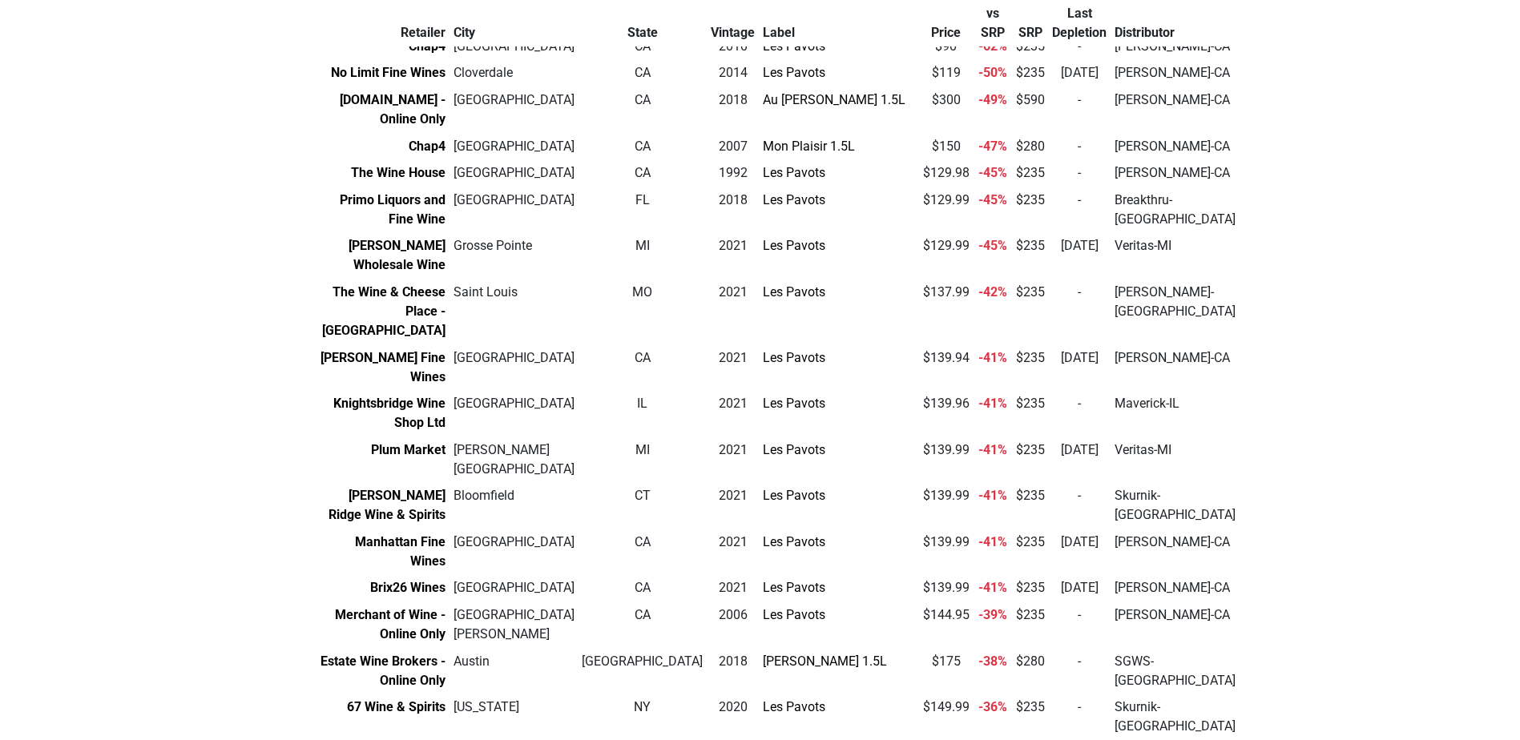
scroll to position [401, 0]
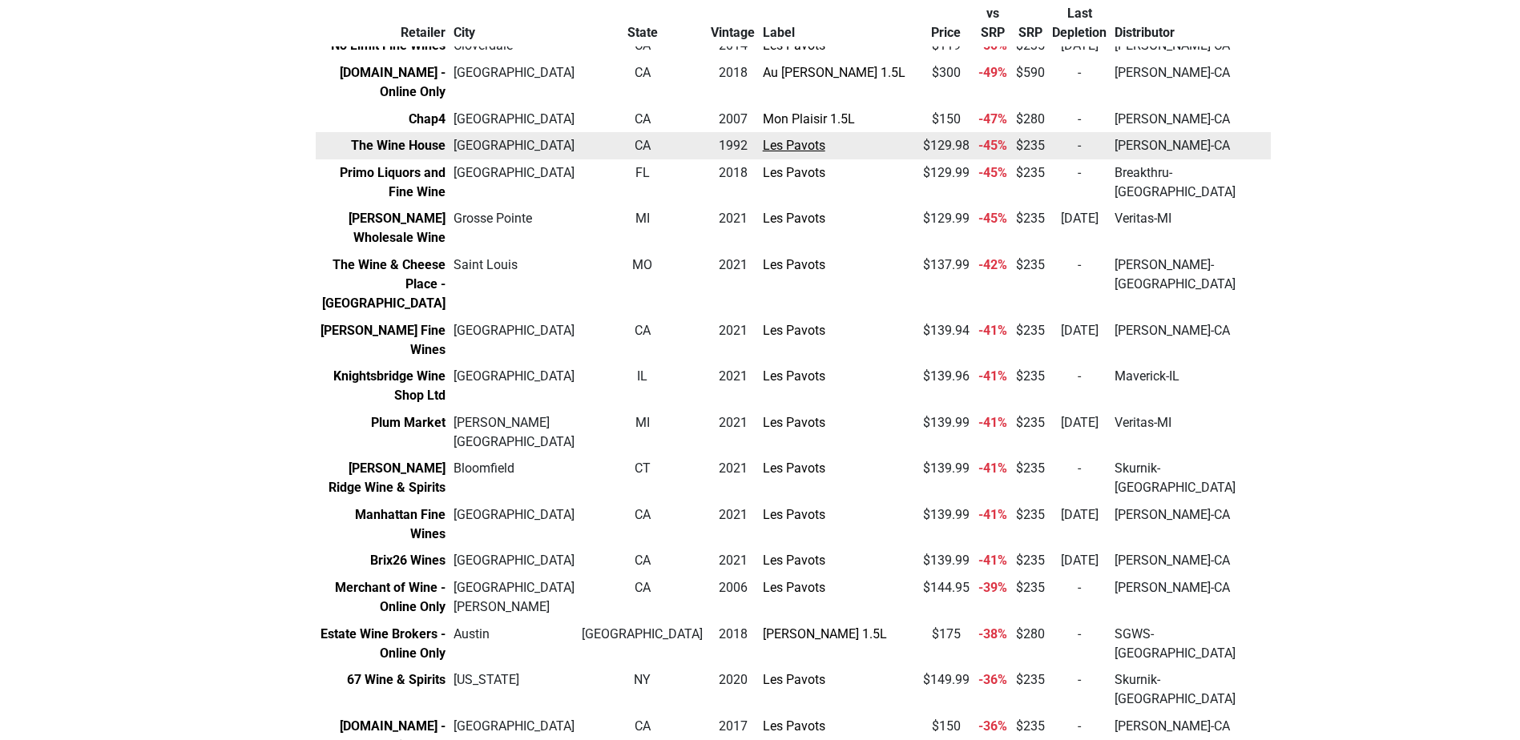
click at [763, 138] on link "Les Pavots" at bounding box center [794, 145] width 63 height 15
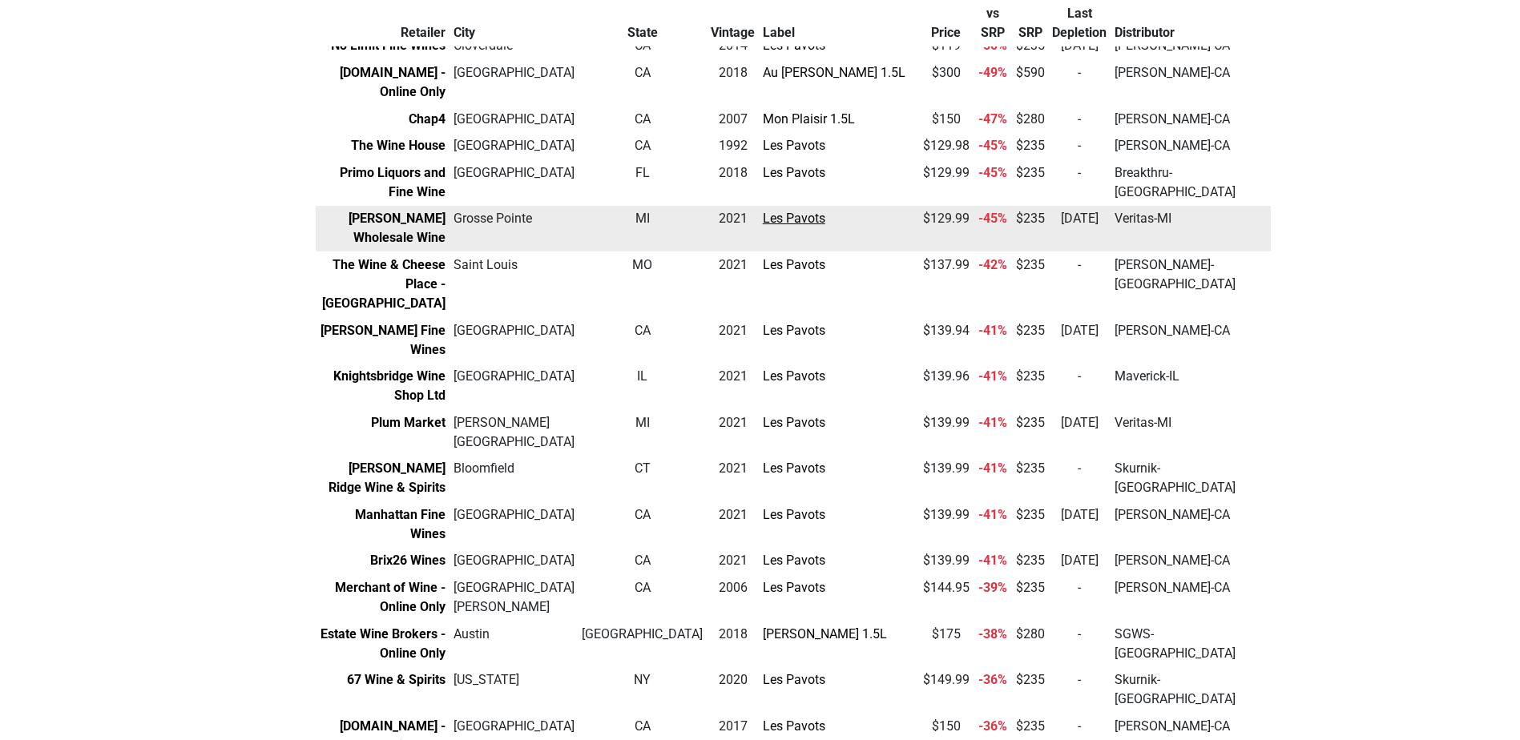
click at [763, 211] on link "Les Pavots" at bounding box center [794, 218] width 63 height 15
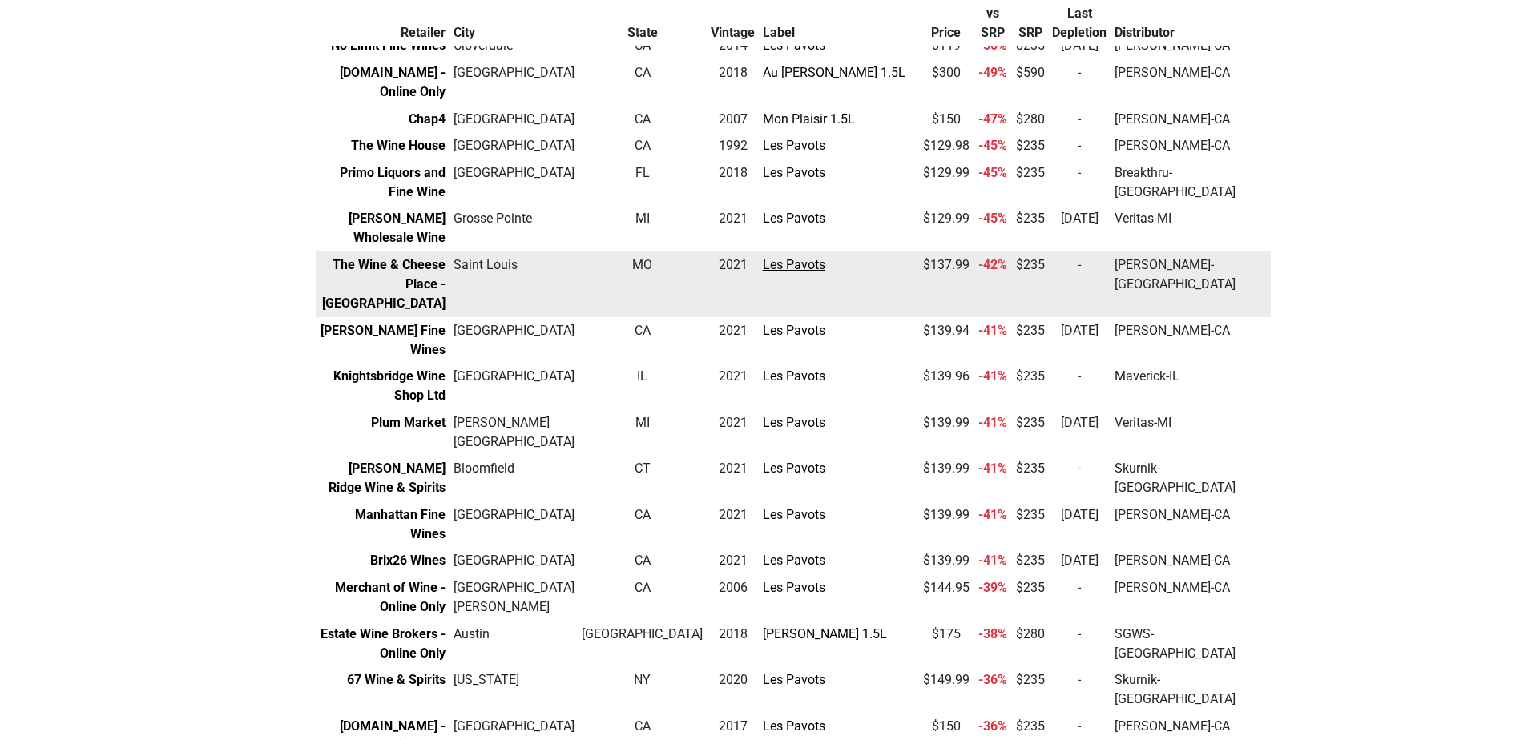
click at [763, 257] on link "Les Pavots" at bounding box center [794, 264] width 63 height 15
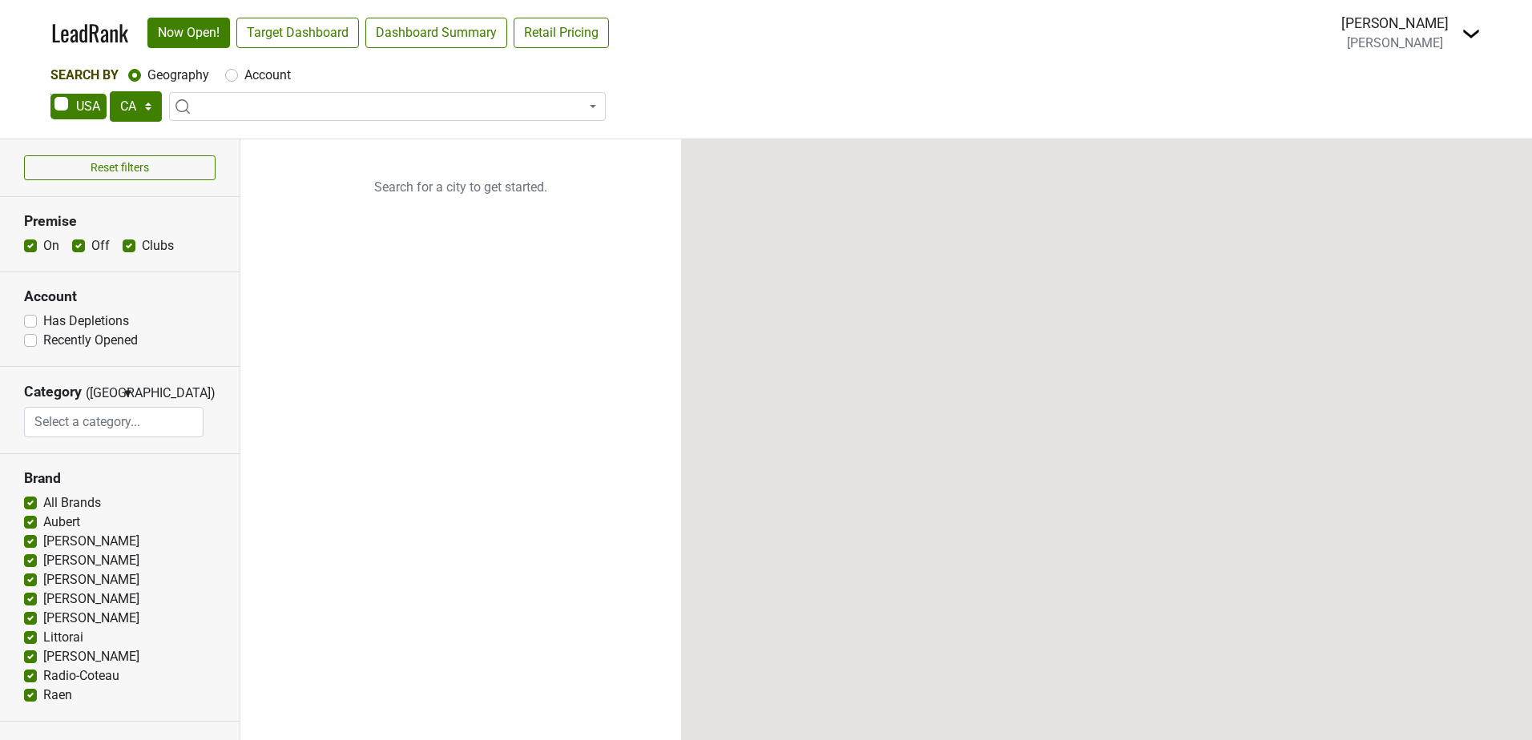
select select "CA"
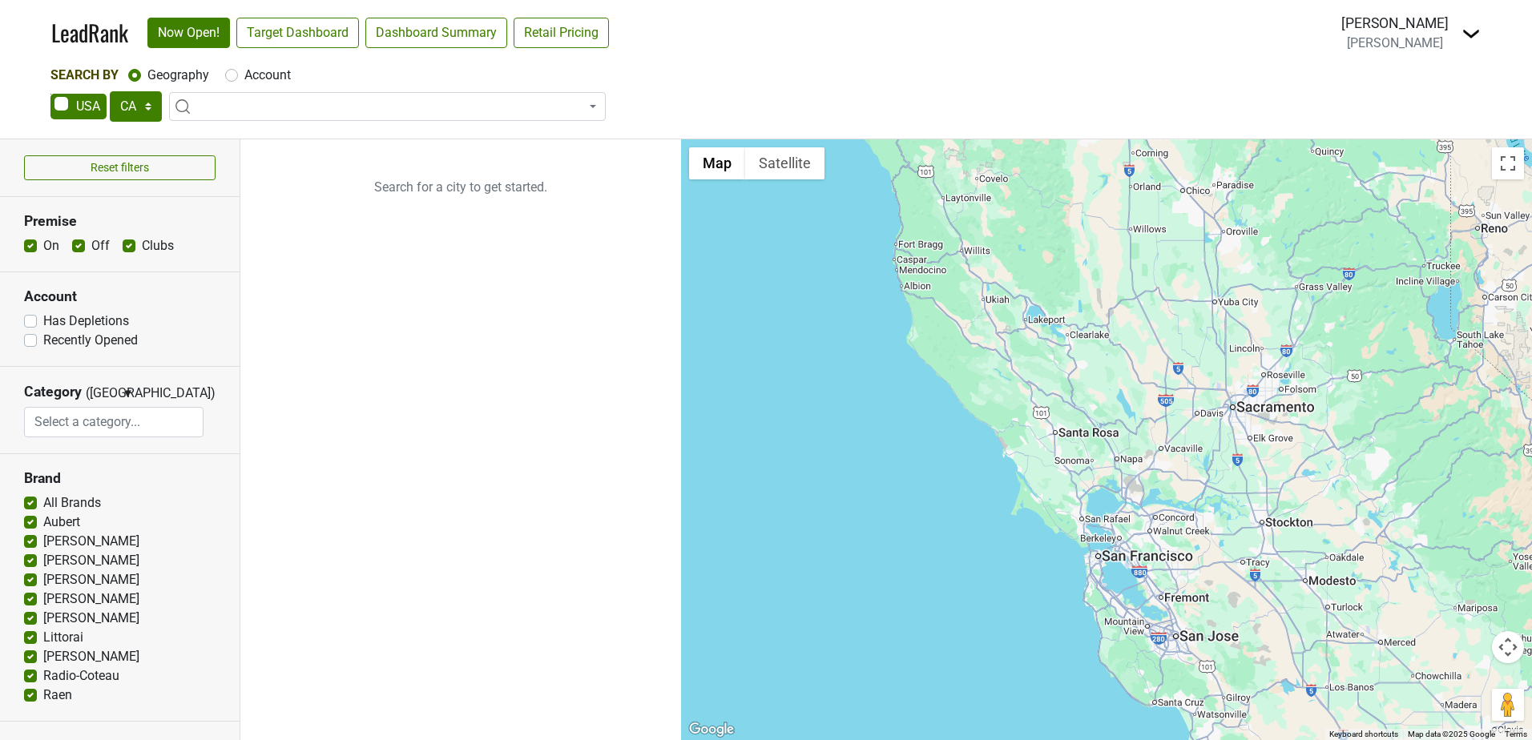
click at [43, 504] on label "All Brands" at bounding box center [72, 503] width 58 height 19
click at [30, 504] on input "All Brands" at bounding box center [30, 502] width 13 height 16
checkbox input "false"
click at [43, 524] on label "Aubert" at bounding box center [61, 522] width 37 height 19
click at [30, 524] on input "Aubert" at bounding box center [30, 521] width 13 height 16
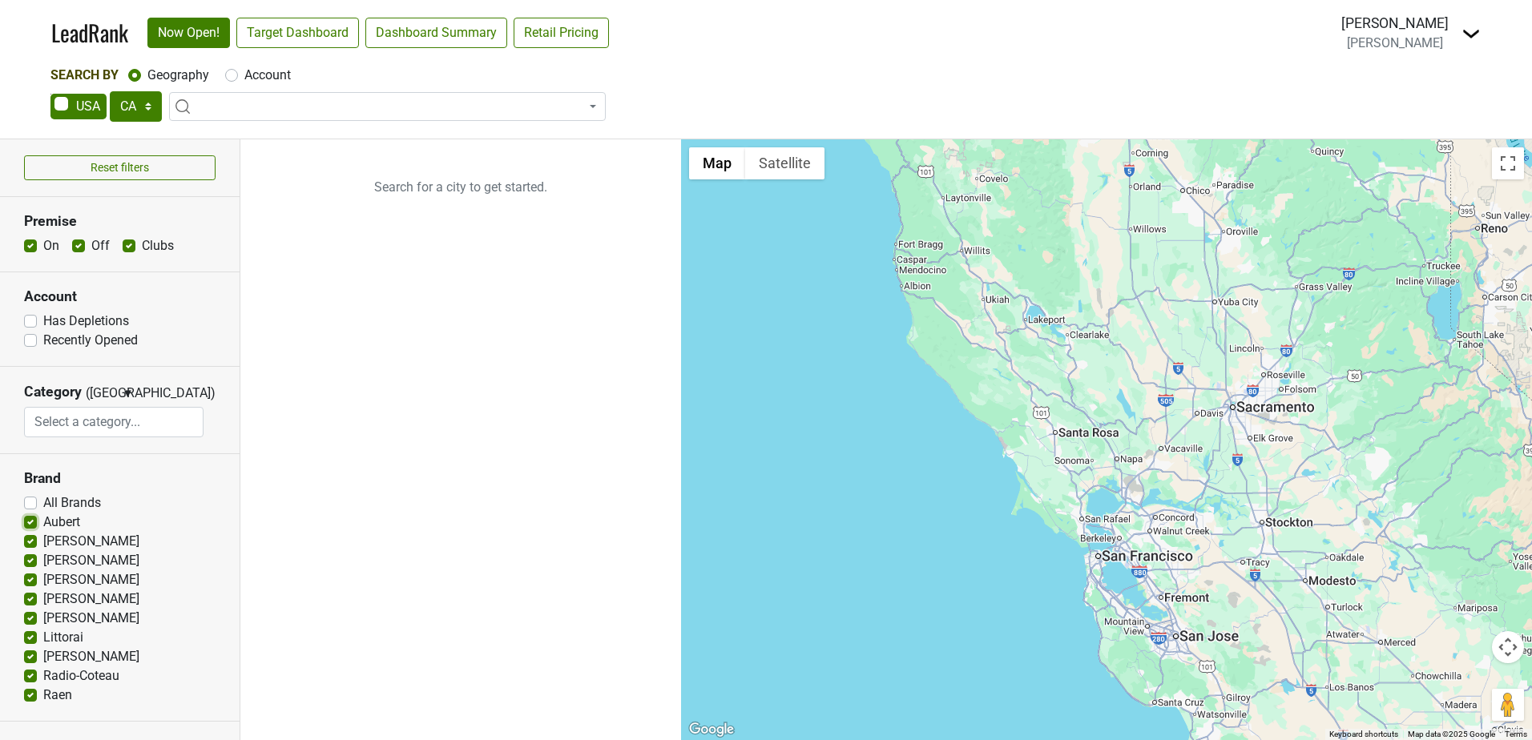
checkbox input "false"
click at [43, 539] on label "[PERSON_NAME]" at bounding box center [91, 541] width 96 height 19
click at [28, 539] on input "[PERSON_NAME]" at bounding box center [30, 540] width 13 height 16
checkbox input "false"
click at [43, 559] on label "[PERSON_NAME]" at bounding box center [91, 560] width 96 height 19
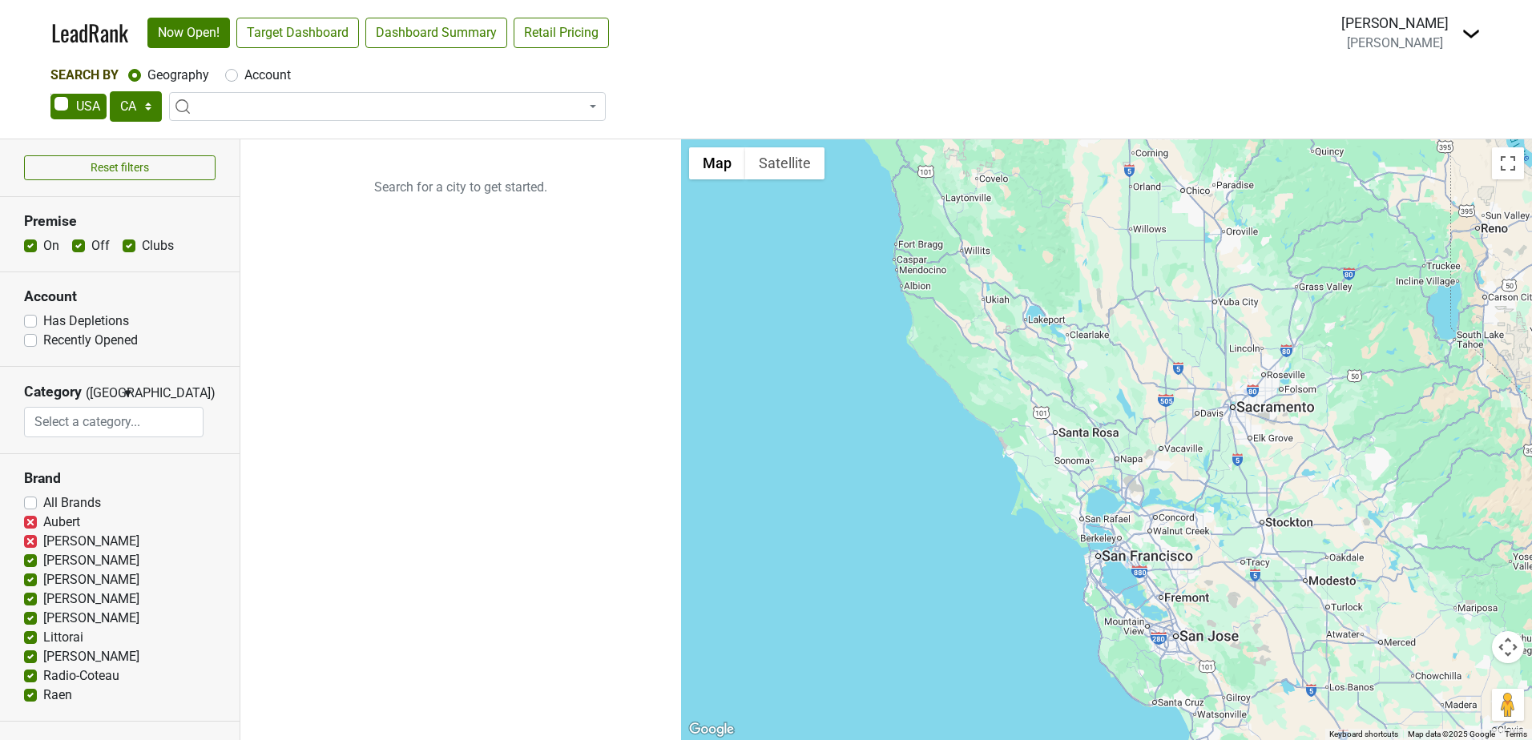
click at [31, 559] on input "[PERSON_NAME]" at bounding box center [30, 559] width 13 height 16
checkbox input "false"
click at [43, 585] on label "[PERSON_NAME]" at bounding box center [91, 580] width 96 height 19
click at [31, 585] on input "[PERSON_NAME]" at bounding box center [30, 579] width 13 height 16
checkbox input "false"
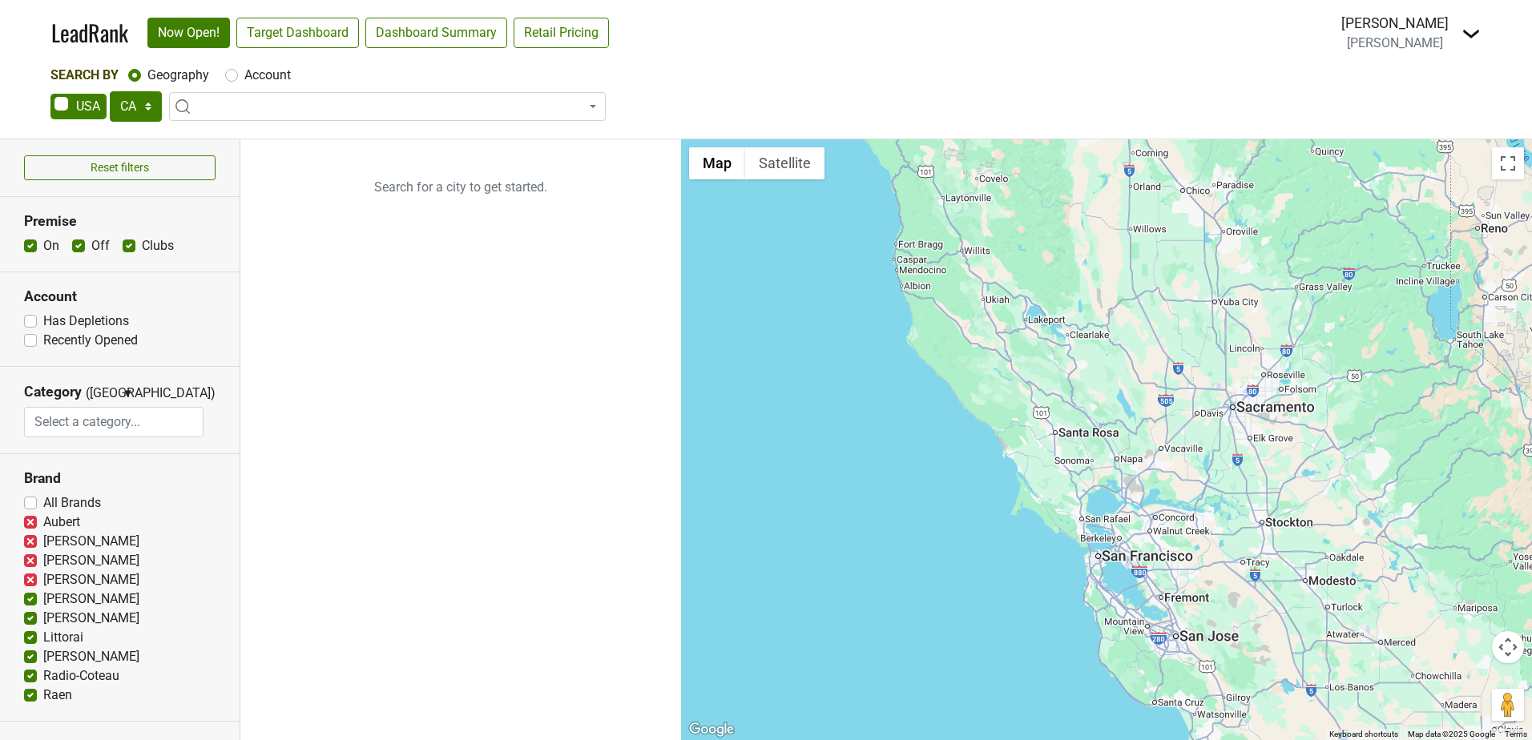
click at [43, 598] on label "[PERSON_NAME]" at bounding box center [91, 599] width 96 height 19
click at [30, 598] on input "[PERSON_NAME]" at bounding box center [30, 598] width 13 height 16
checkbox input "false"
click at [43, 623] on label "[PERSON_NAME]" at bounding box center [91, 618] width 96 height 19
click at [30, 623] on input "[PERSON_NAME]" at bounding box center [30, 617] width 13 height 16
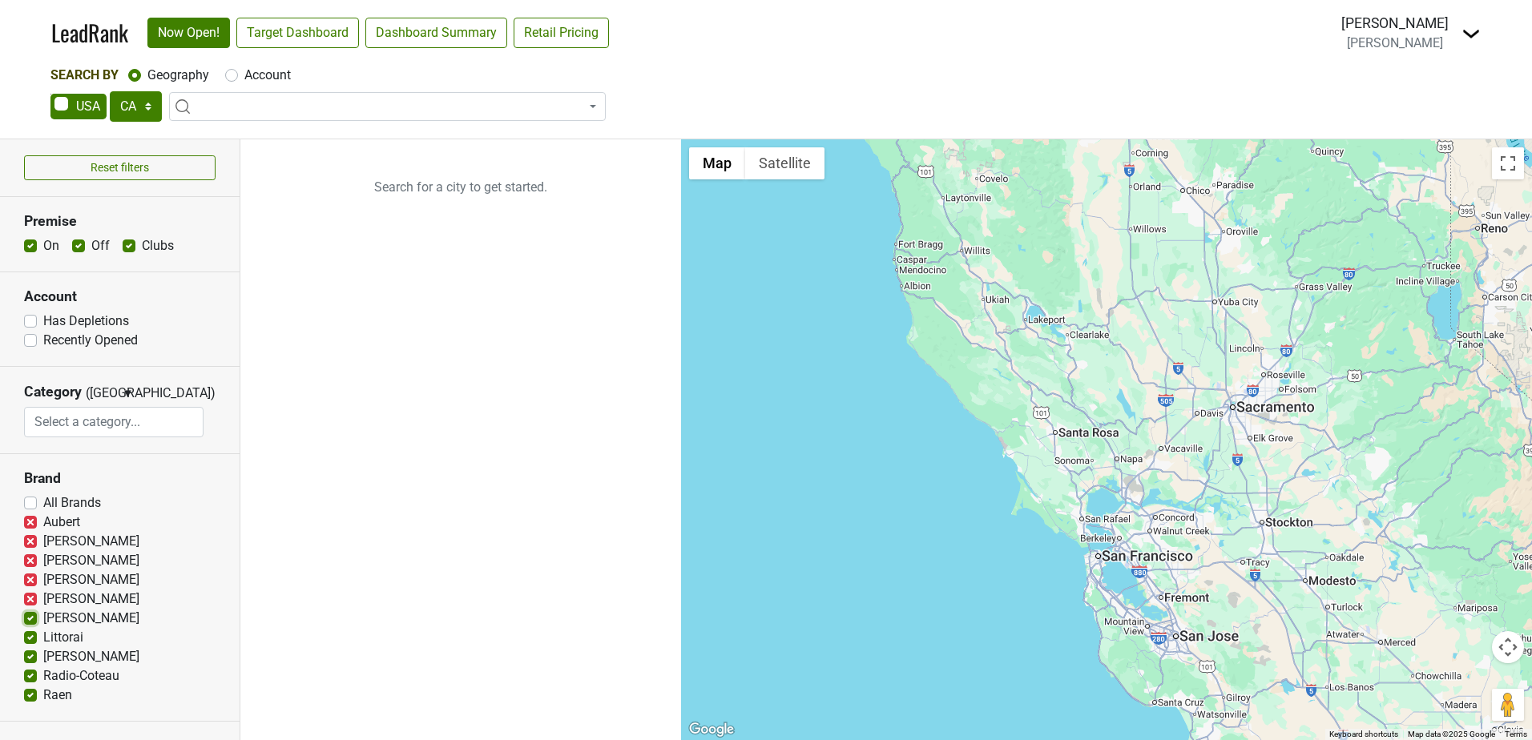
checkbox input "false"
click at [43, 639] on label "Littorai" at bounding box center [63, 637] width 40 height 19
click at [30, 639] on input "Littorai" at bounding box center [30, 636] width 13 height 16
checkbox input "false"
click at [43, 678] on label "Radio-Coteau" at bounding box center [81, 676] width 76 height 19
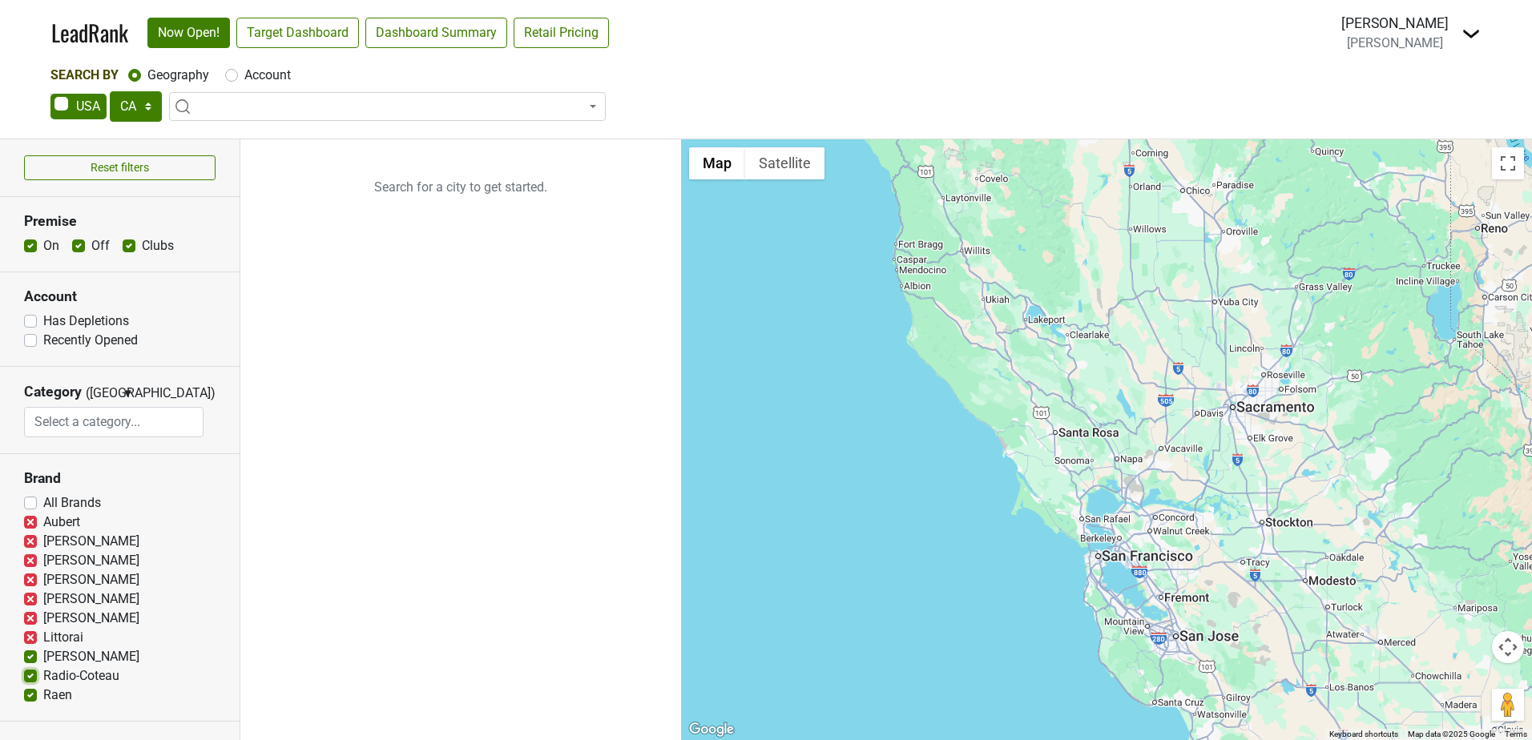
click at [31, 678] on input "Radio-Coteau" at bounding box center [30, 675] width 13 height 16
checkbox input "false"
click at [43, 694] on label "Raen" at bounding box center [57, 695] width 29 height 19
click at [30, 694] on input "Raen" at bounding box center [30, 694] width 13 height 16
checkbox input "false"
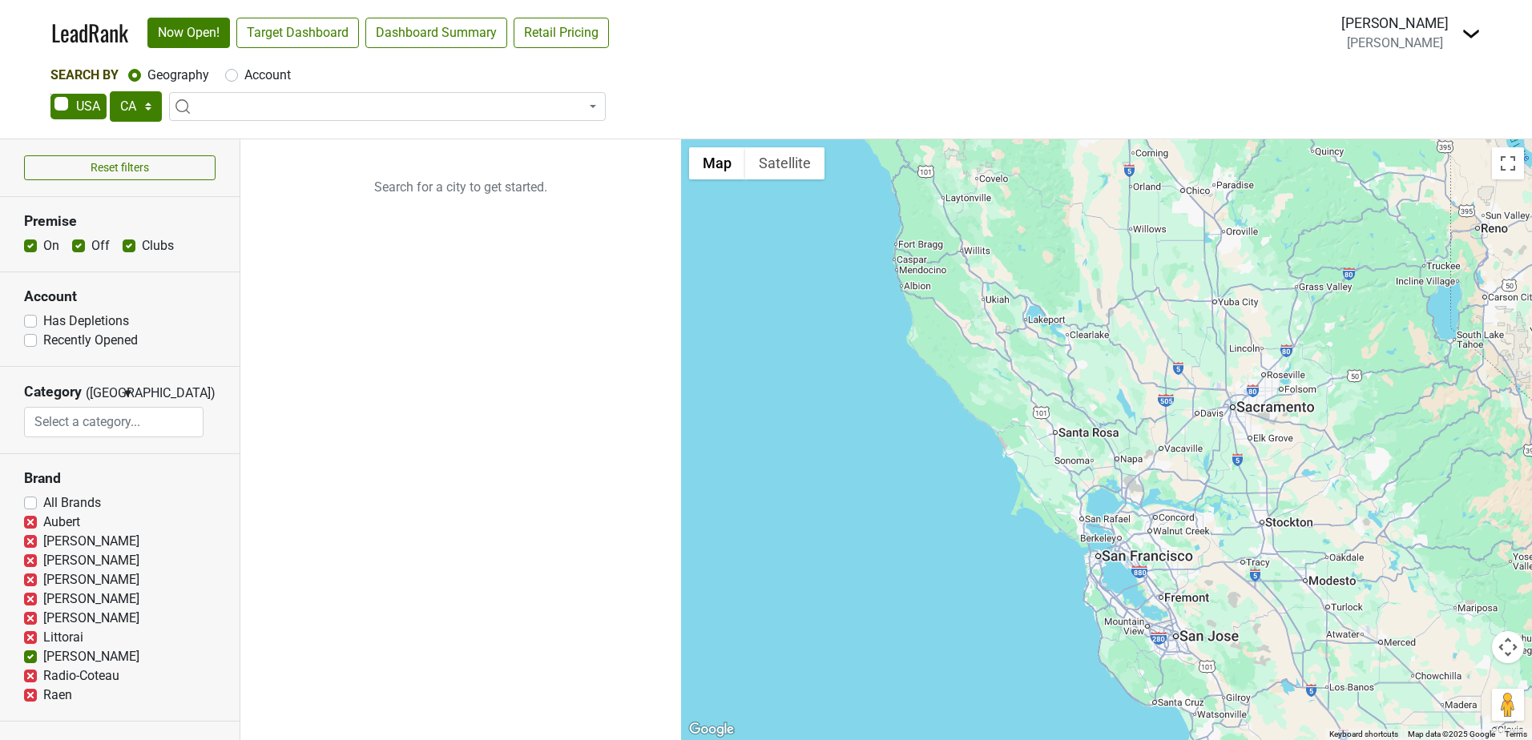
click at [91, 245] on label "Off" at bounding box center [100, 245] width 18 height 19
click at [75, 245] on input "Off" at bounding box center [78, 244] width 13 height 16
checkbox input "false"
click at [271, 110] on span at bounding box center [387, 106] width 437 height 29
type input "n"
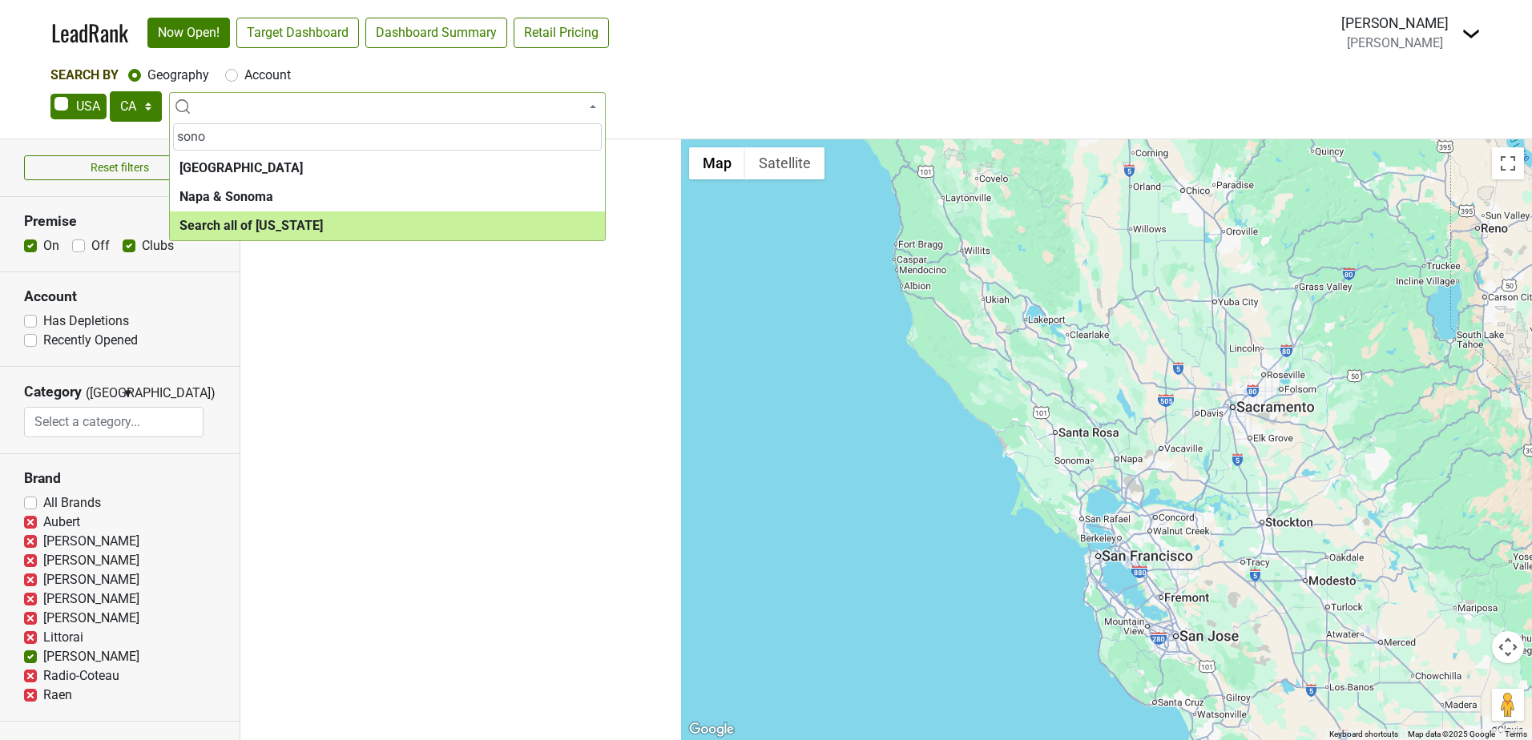
type input "sono"
select select "ALL_CA"
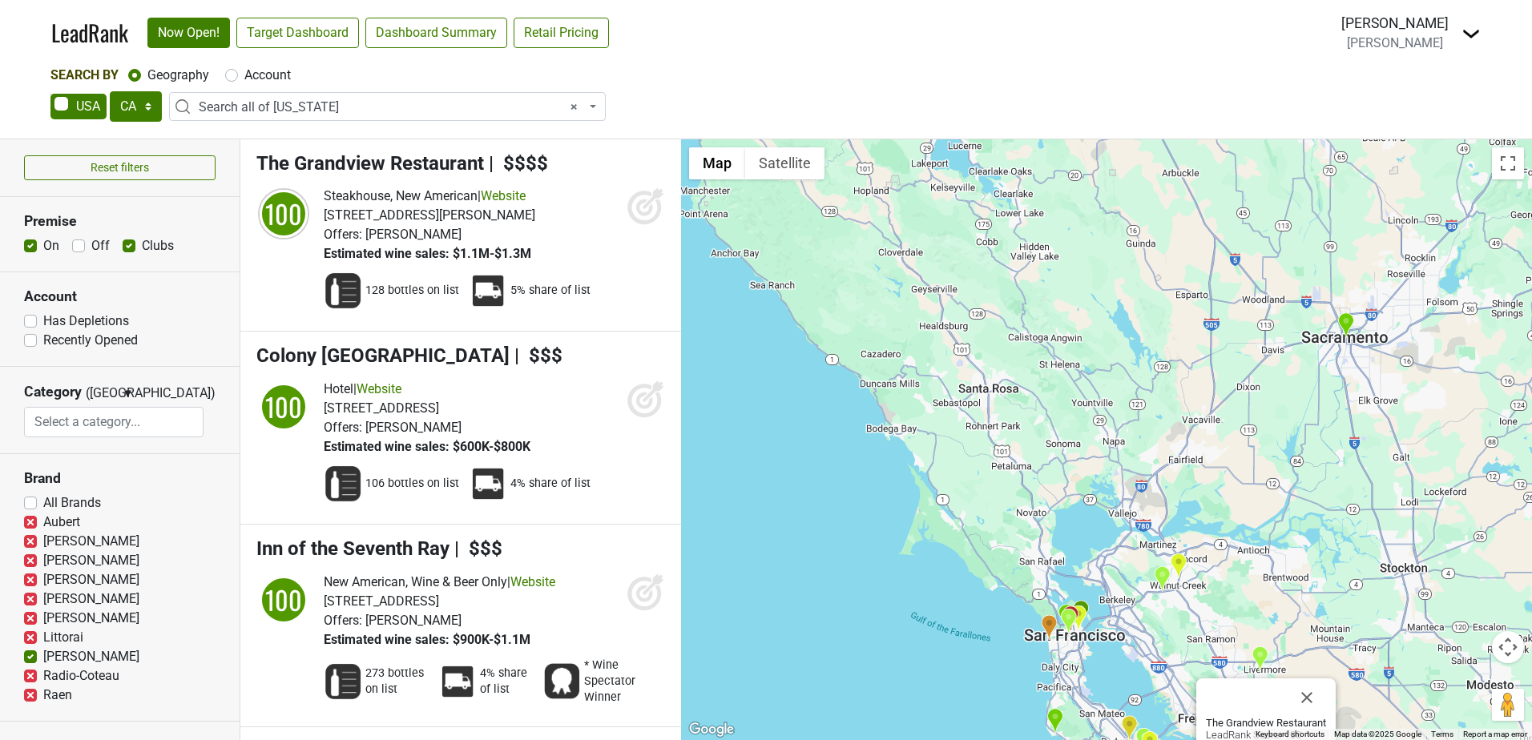
drag, startPoint x: 1141, startPoint y: 301, endPoint x: 1081, endPoint y: 442, distance: 153.3
click at [1081, 442] on div "The Grandview Restaurant LeadRank Score: 100" at bounding box center [1106, 439] width 851 height 601
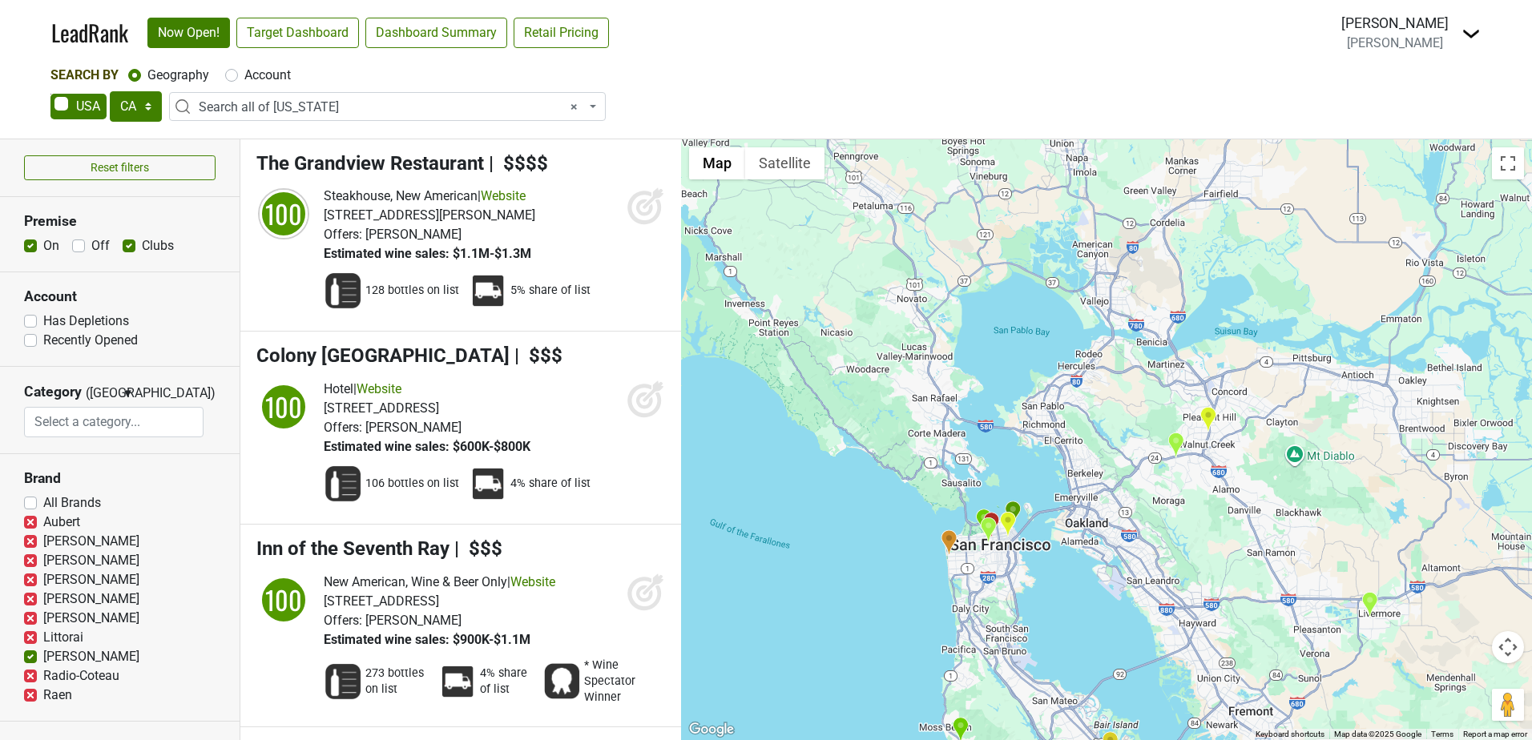
drag, startPoint x: 1035, startPoint y: 641, endPoint x: 1100, endPoint y: 275, distance: 371.9
click at [1100, 275] on div "The Grandview Restaurant LeadRank Score: 100" at bounding box center [1106, 439] width 851 height 601
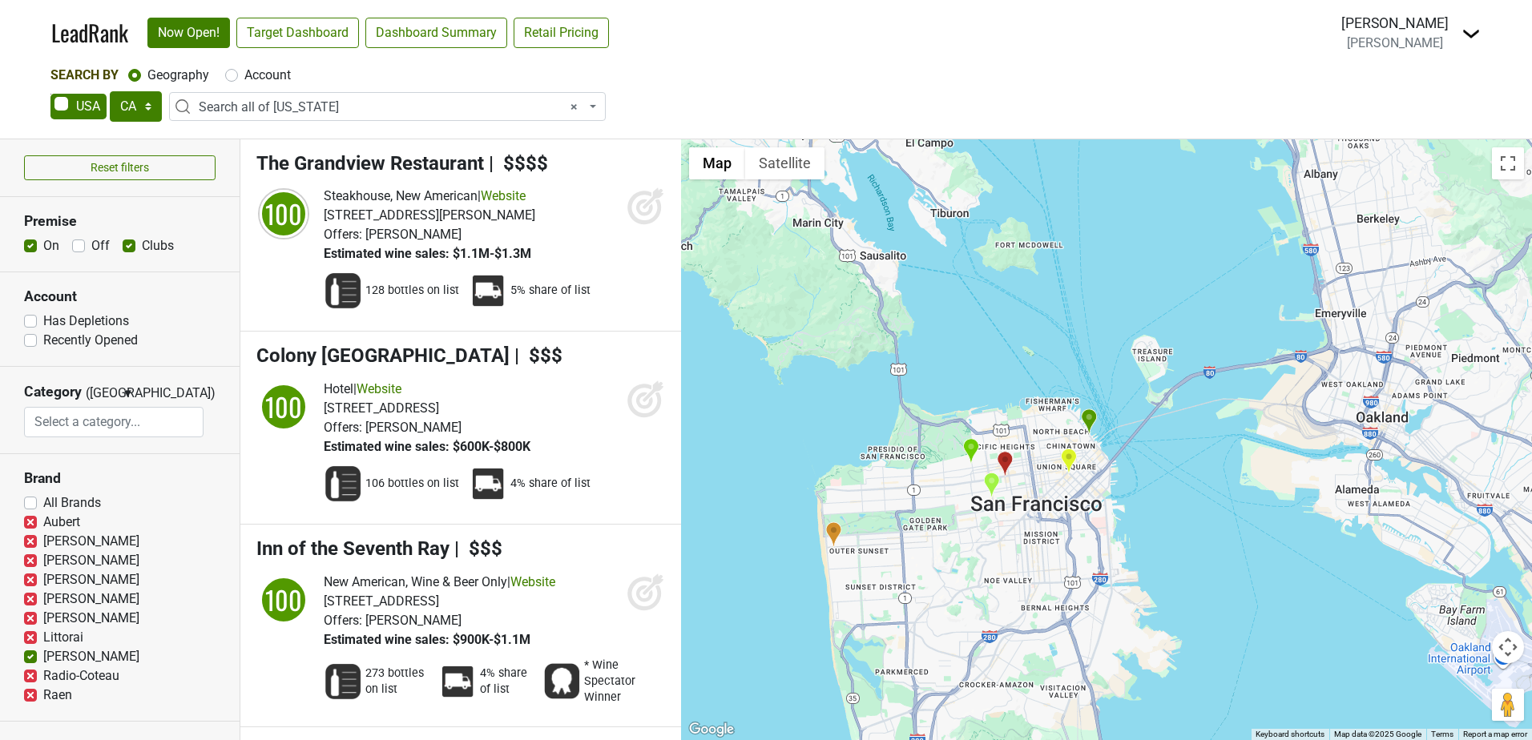
drag, startPoint x: 1046, startPoint y: 498, endPoint x: 1246, endPoint y: 314, distance: 272.2
click at [1246, 314] on div "The Grandview Restaurant LeadRank Score: 100" at bounding box center [1106, 439] width 851 height 601
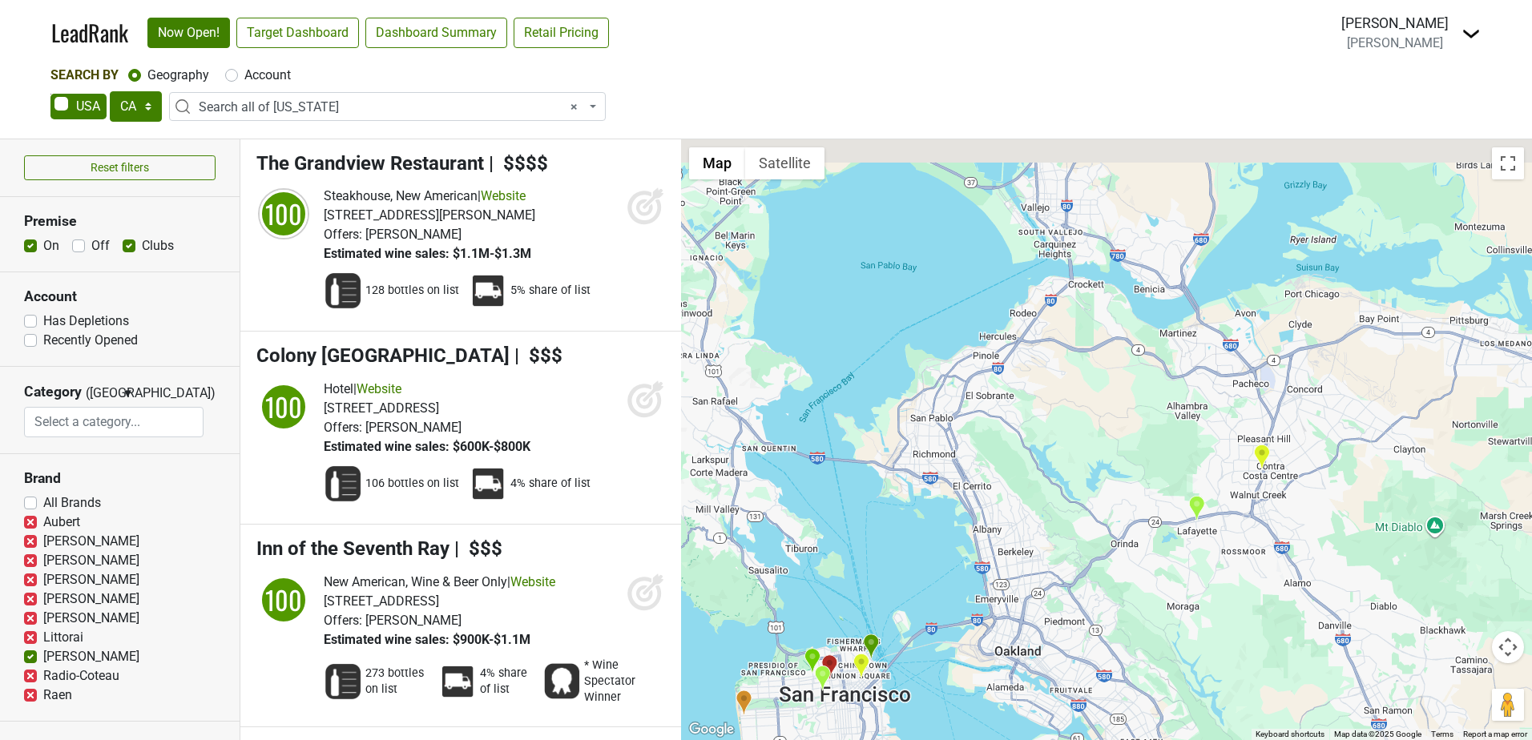
drag, startPoint x: 1112, startPoint y: 238, endPoint x: 963, endPoint y: 611, distance: 401.4
click at [963, 611] on div "The Grandview Restaurant LeadRank Score: 100" at bounding box center [1106, 439] width 851 height 601
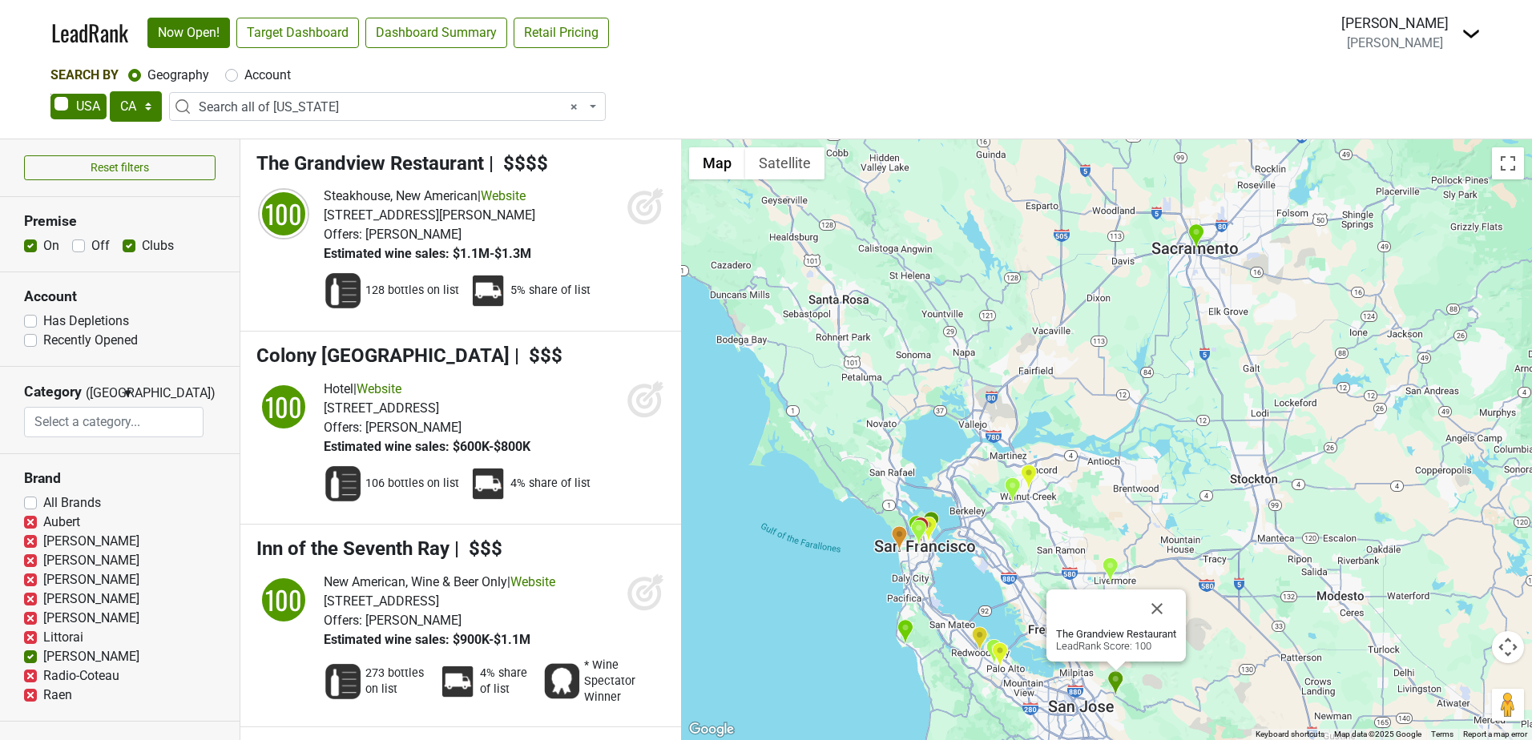
click at [1195, 236] on img "TableVine" at bounding box center [1196, 237] width 17 height 26
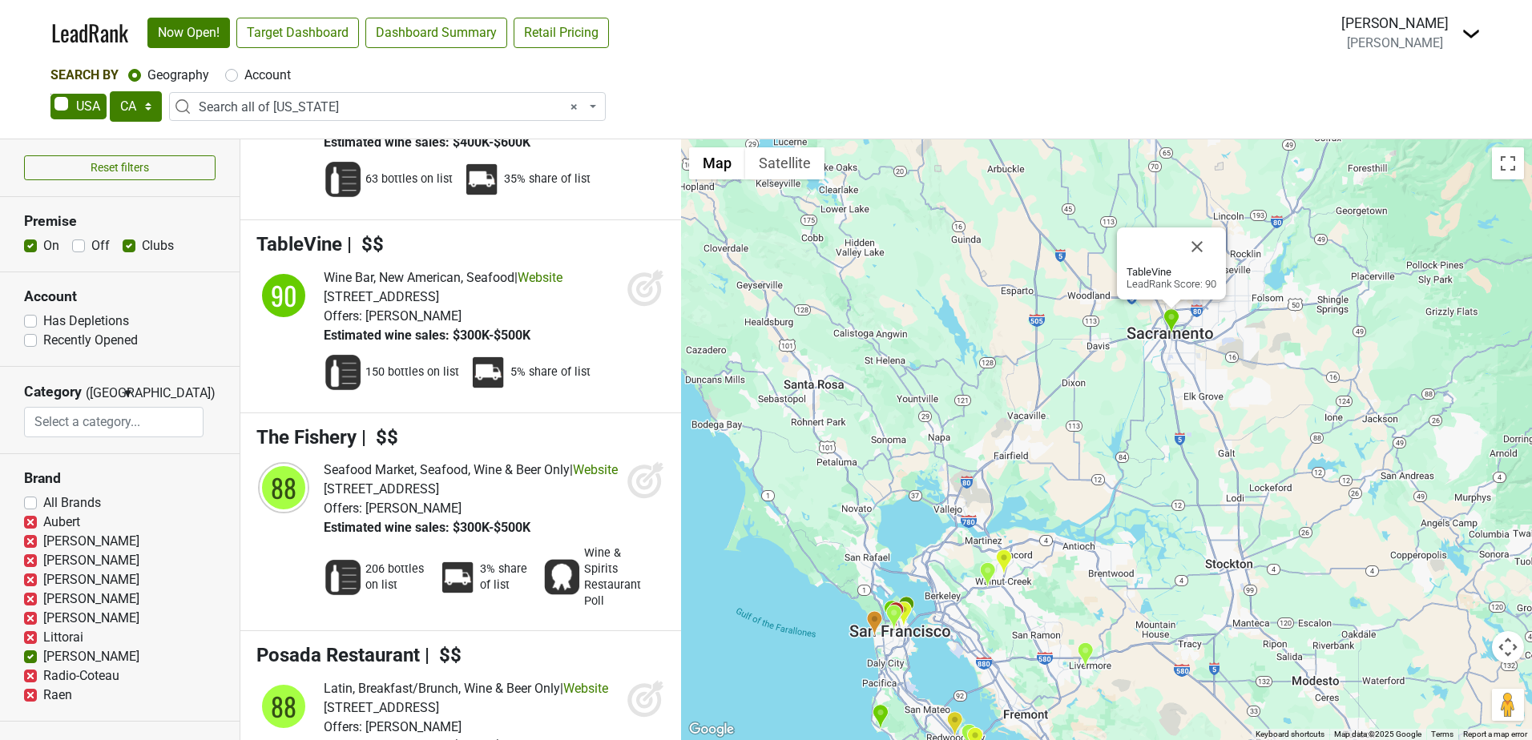
scroll to position [1775, 0]
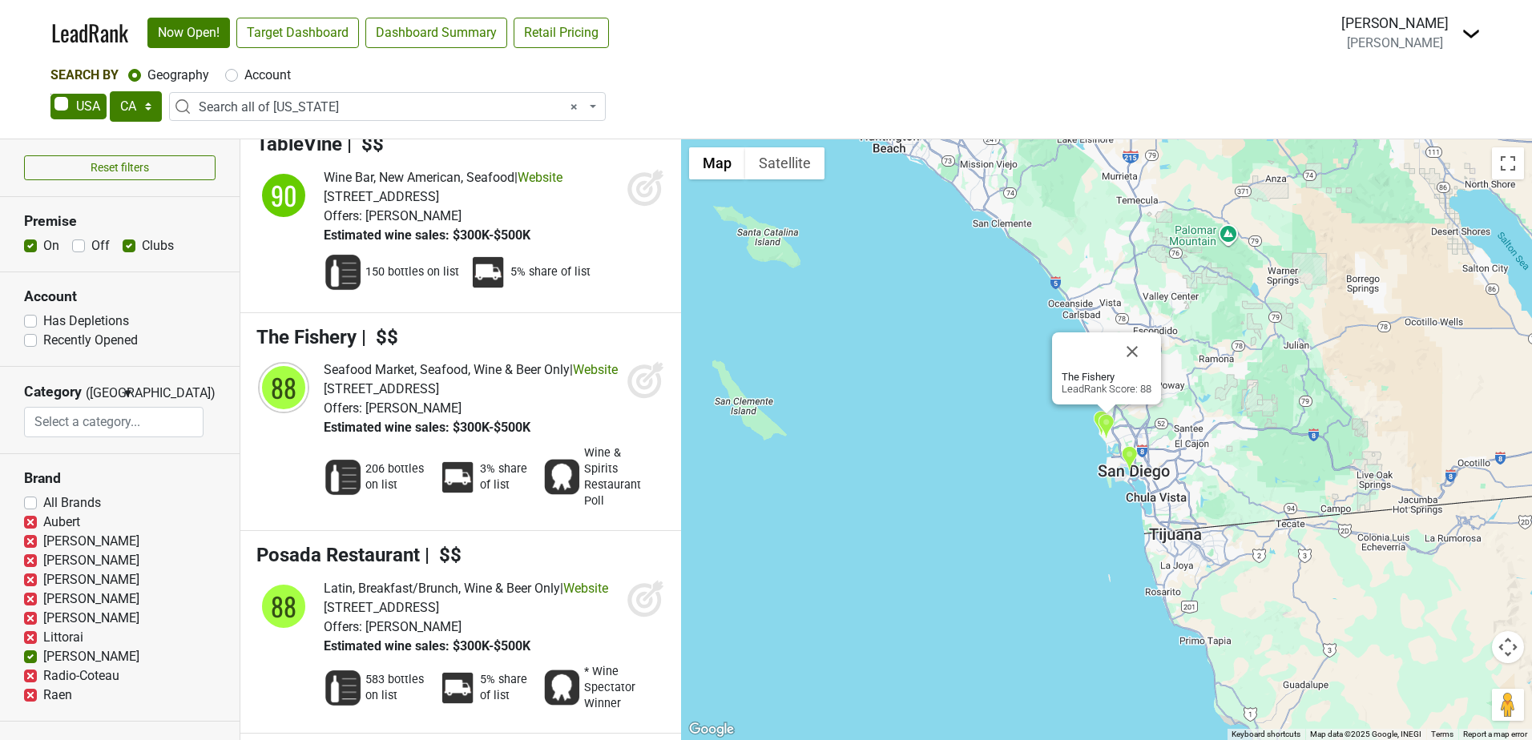
click at [984, 332] on div "The Fishery LeadRank Score: 88" at bounding box center [1106, 439] width 851 height 601
click at [1128, 346] on button "Close" at bounding box center [1132, 352] width 38 height 38
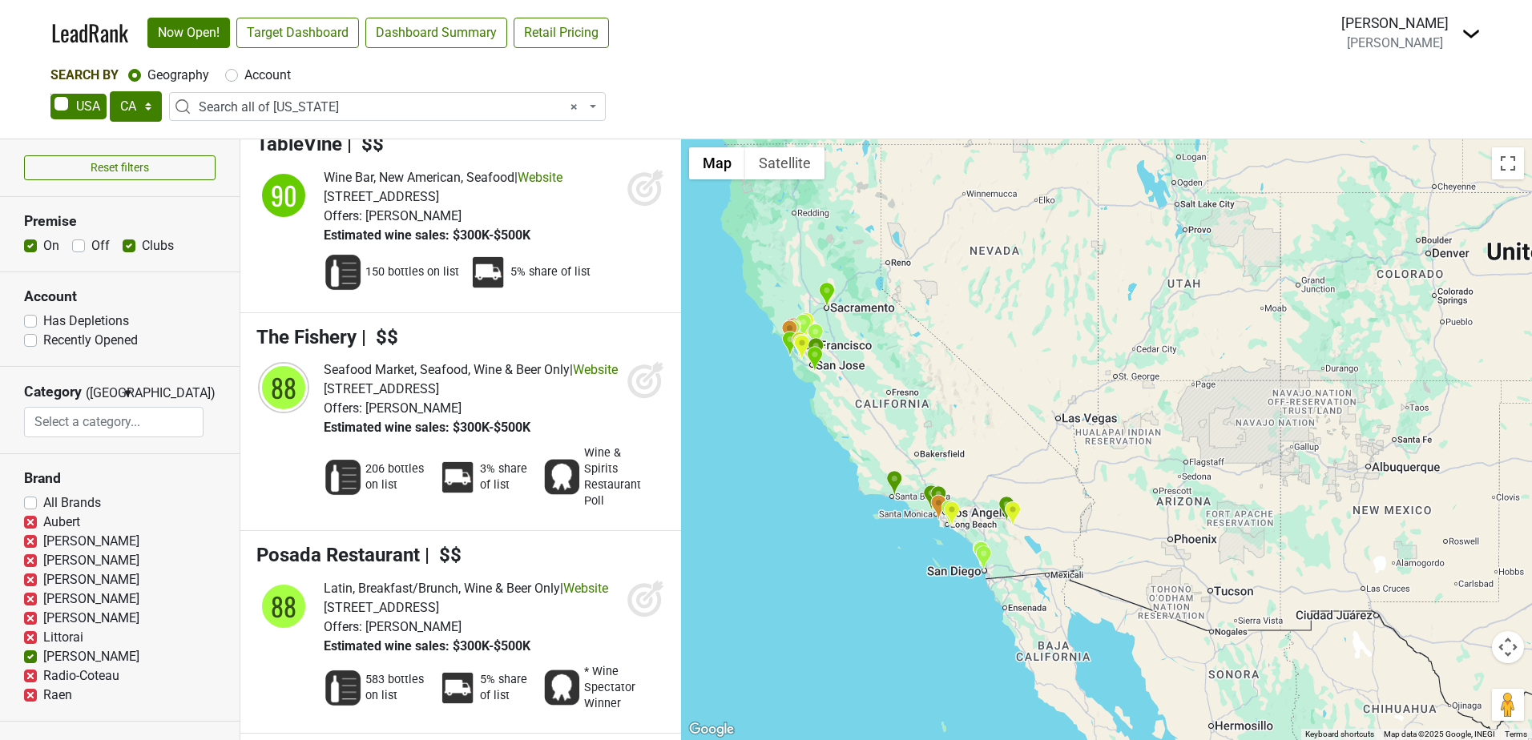
drag, startPoint x: 829, startPoint y: 309, endPoint x: 868, endPoint y: 524, distance: 218.3
click at [868, 524] on div at bounding box center [1106, 439] width 851 height 601
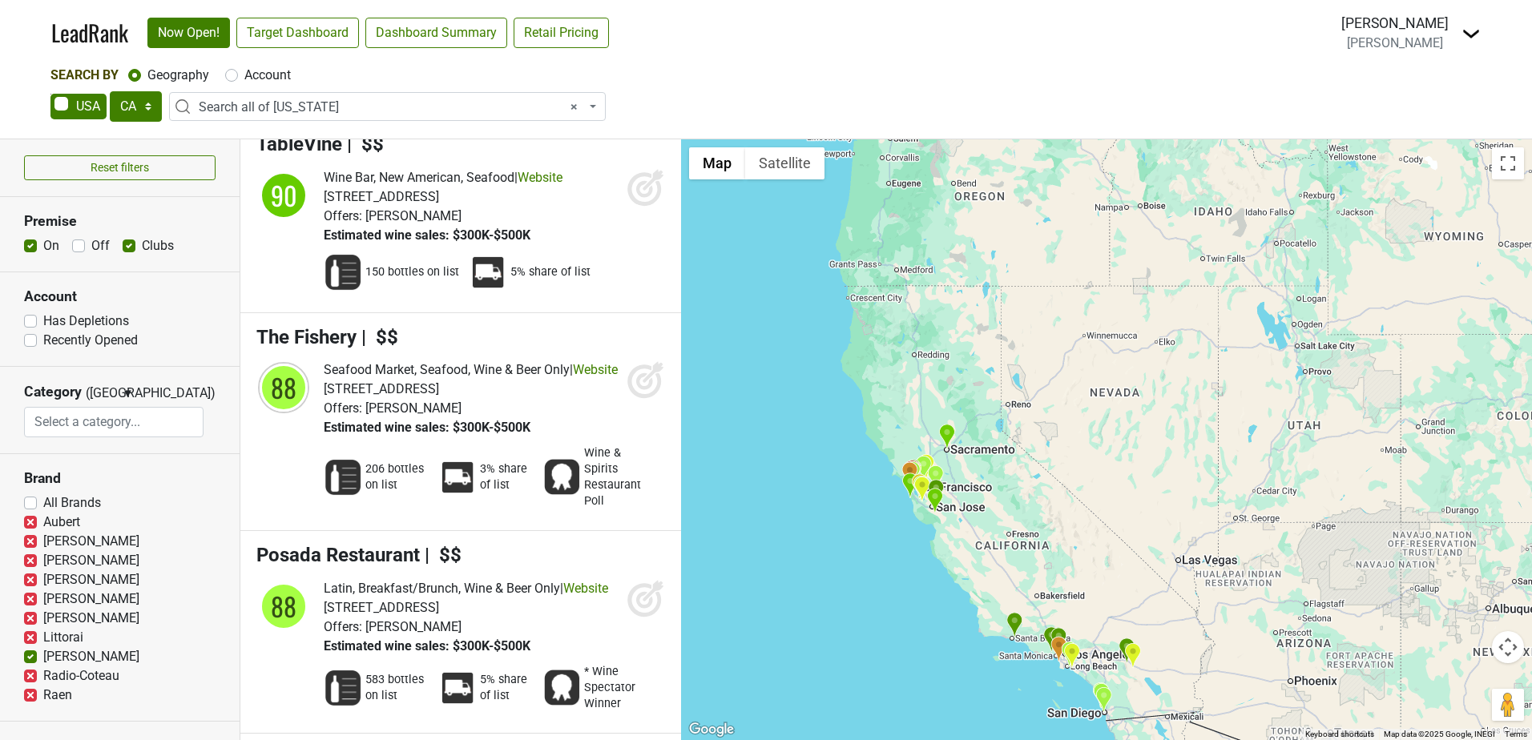
drag, startPoint x: 753, startPoint y: 391, endPoint x: 867, endPoint y: 496, distance: 154.8
click at [866, 498] on div at bounding box center [1106, 439] width 851 height 601
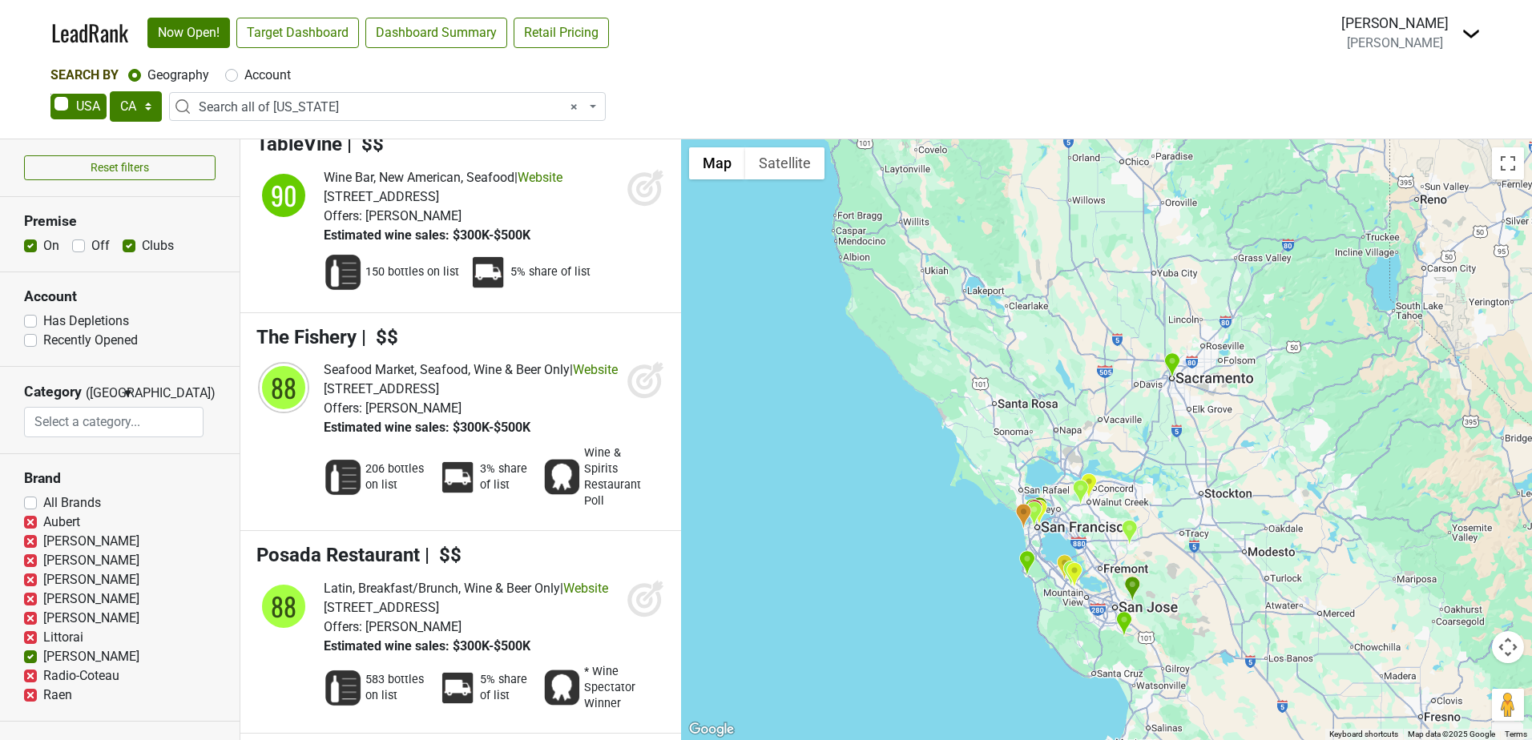
drag, startPoint x: 1098, startPoint y: 604, endPoint x: 991, endPoint y: 560, distance: 115.3
click at [991, 561] on div at bounding box center [1106, 439] width 851 height 601
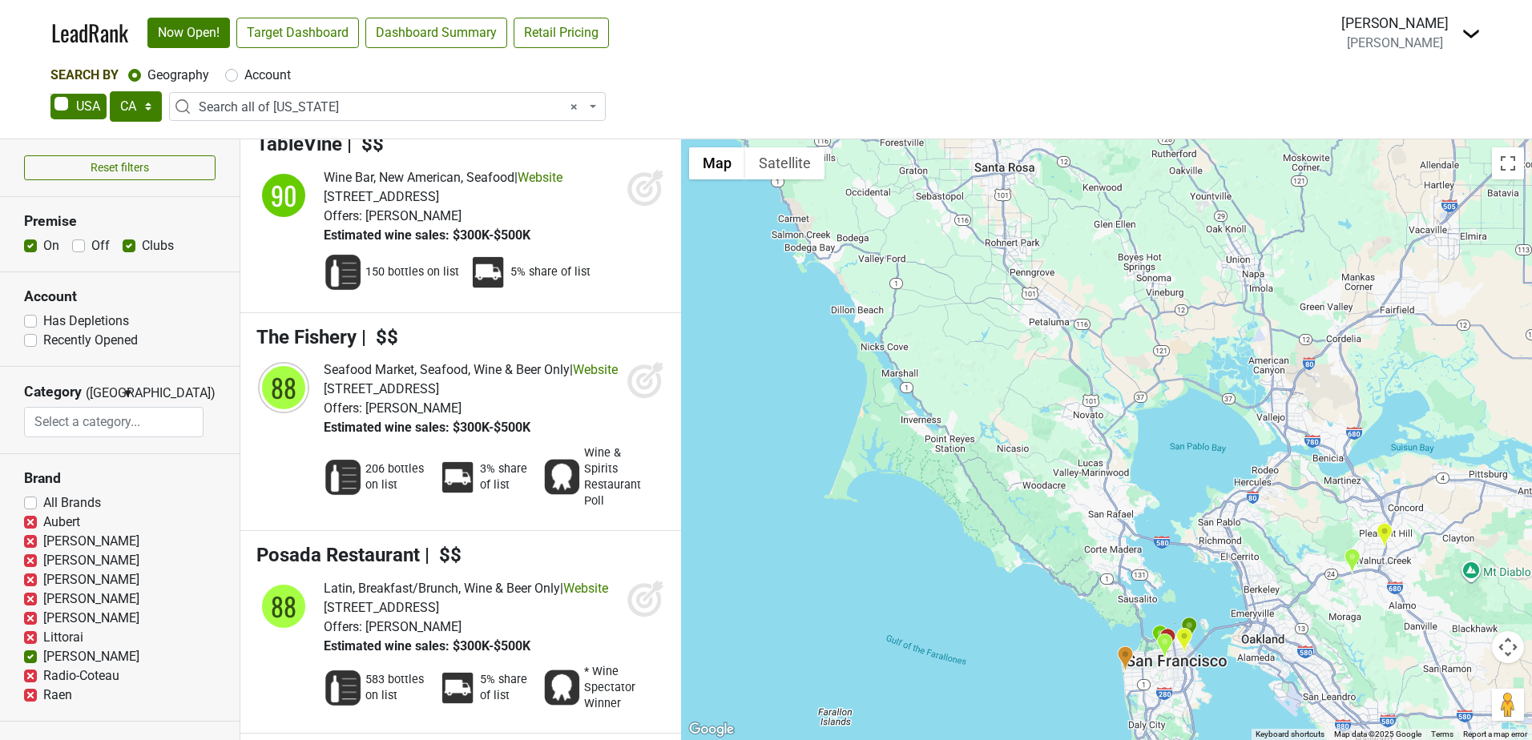
drag, startPoint x: 906, startPoint y: 482, endPoint x: 839, endPoint y: 495, distance: 67.7
click at [834, 495] on div at bounding box center [1106, 439] width 851 height 601
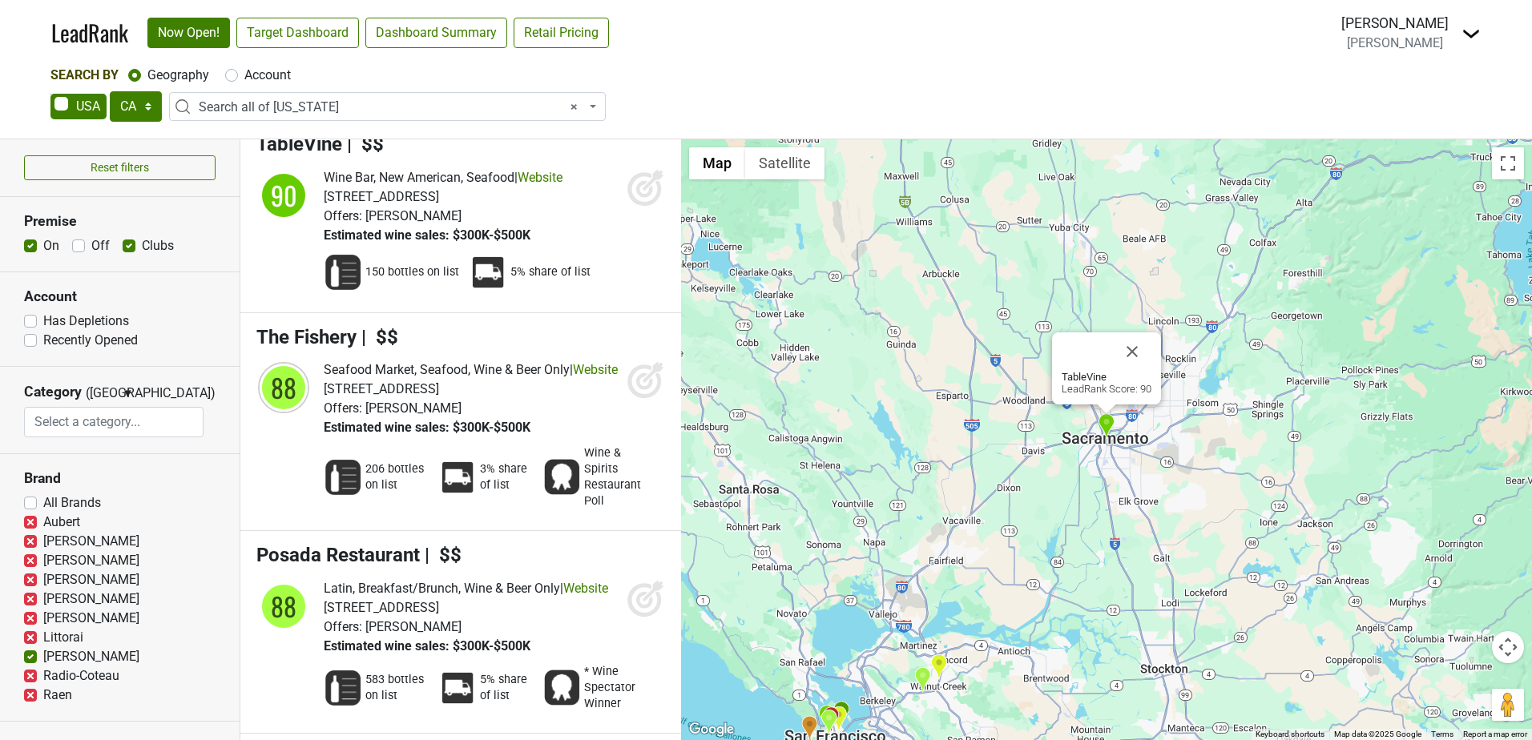
click at [91, 244] on label "Off" at bounding box center [100, 245] width 18 height 19
click at [75, 244] on input "Off" at bounding box center [78, 244] width 13 height 16
checkbox input "true"
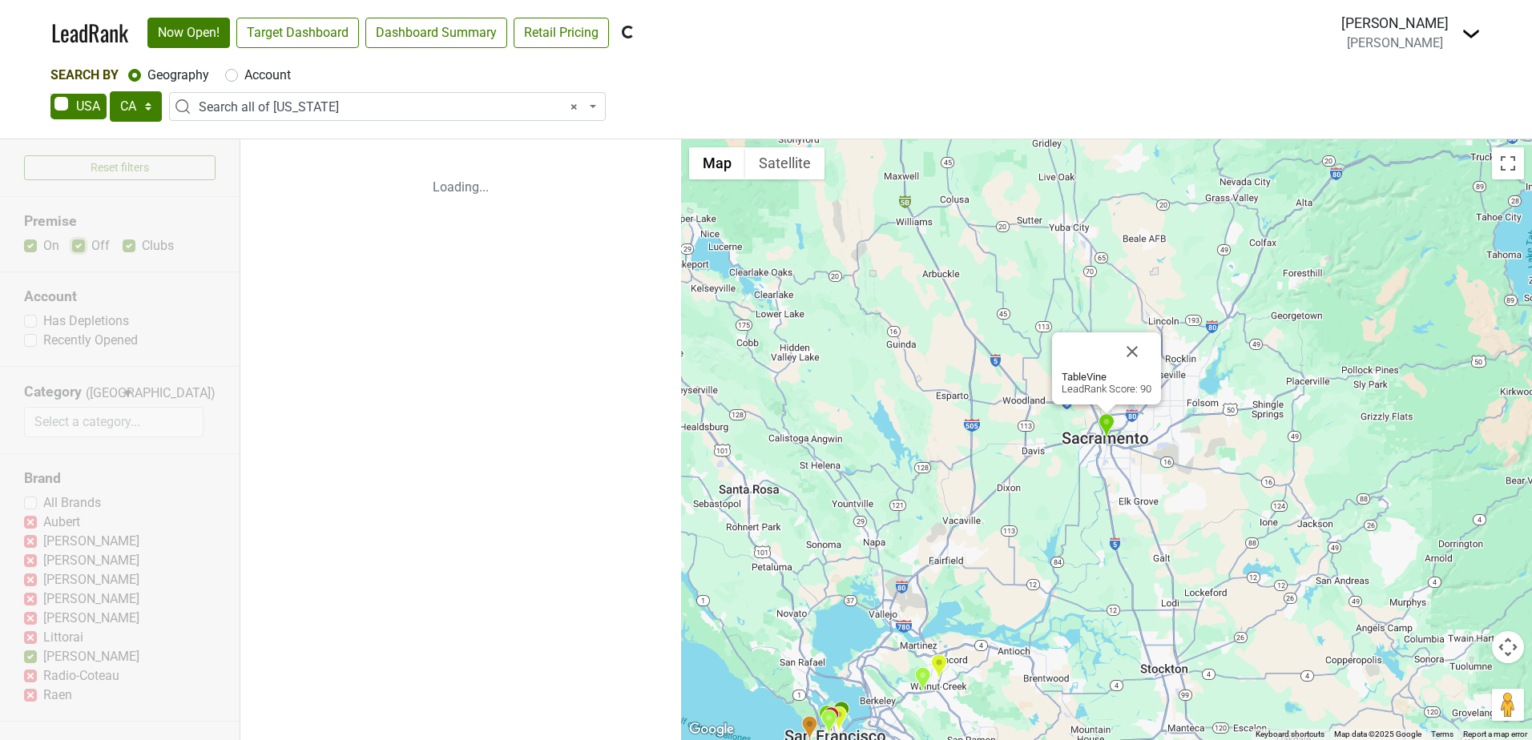
scroll to position [0, 0]
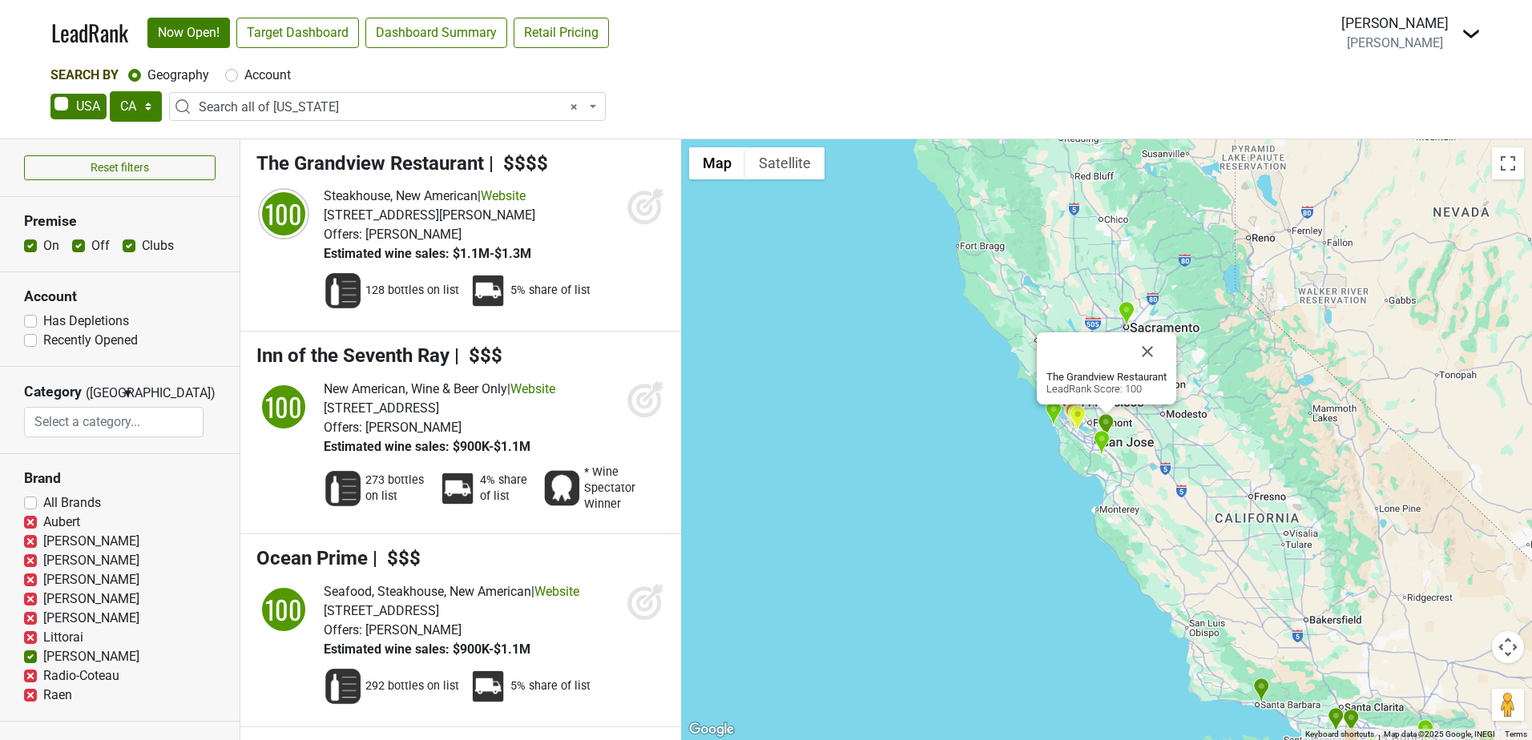
click at [966, 426] on div "The Grandview Restaurant LeadRank Score: 100" at bounding box center [1106, 439] width 851 height 601
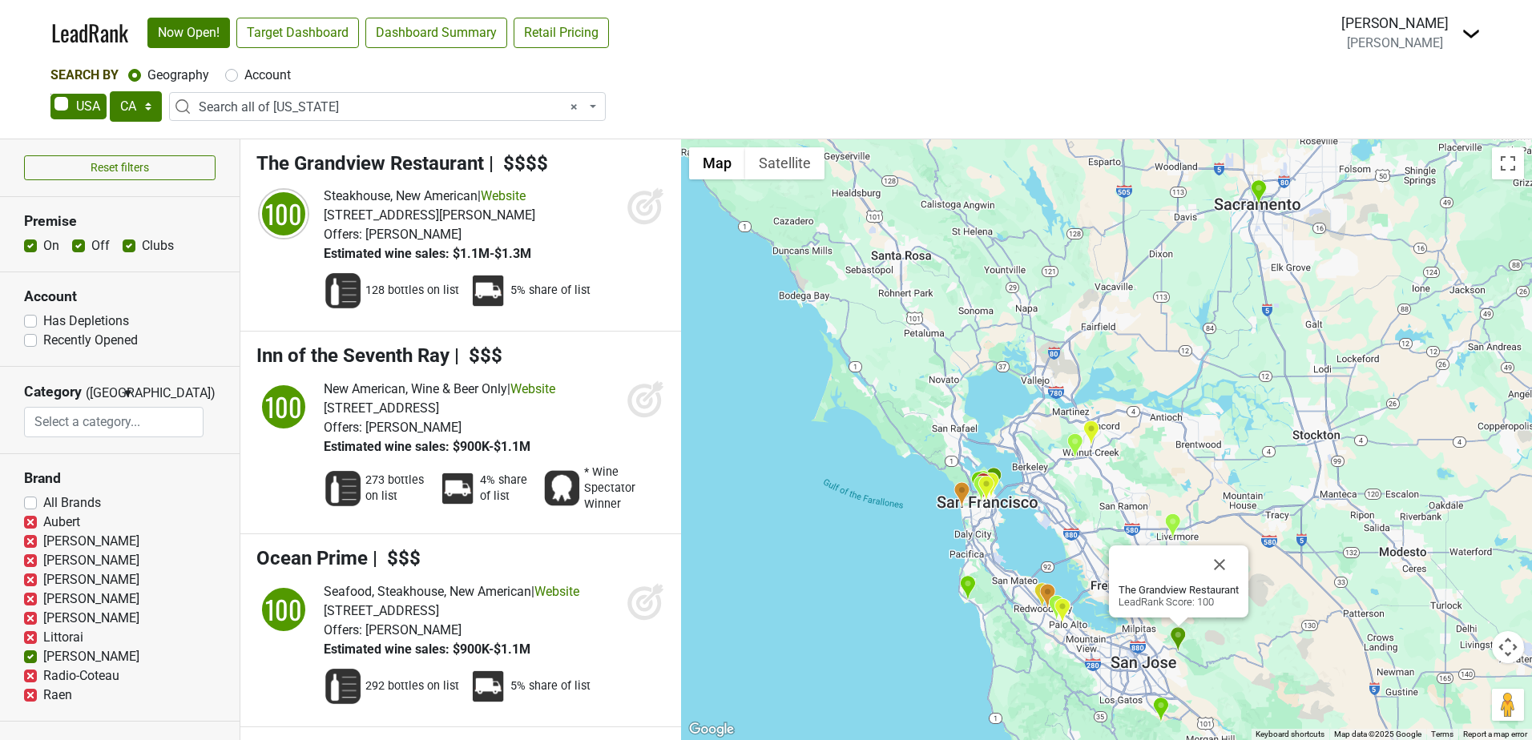
drag, startPoint x: 1123, startPoint y: 389, endPoint x: 808, endPoint y: 515, distance: 339.1
click at [808, 515] on div "The Grandview Restaurant LeadRank Score: 100" at bounding box center [1106, 439] width 851 height 601
click at [1097, 430] on img "Yan's China Bistro & Bar" at bounding box center [1091, 433] width 17 height 26
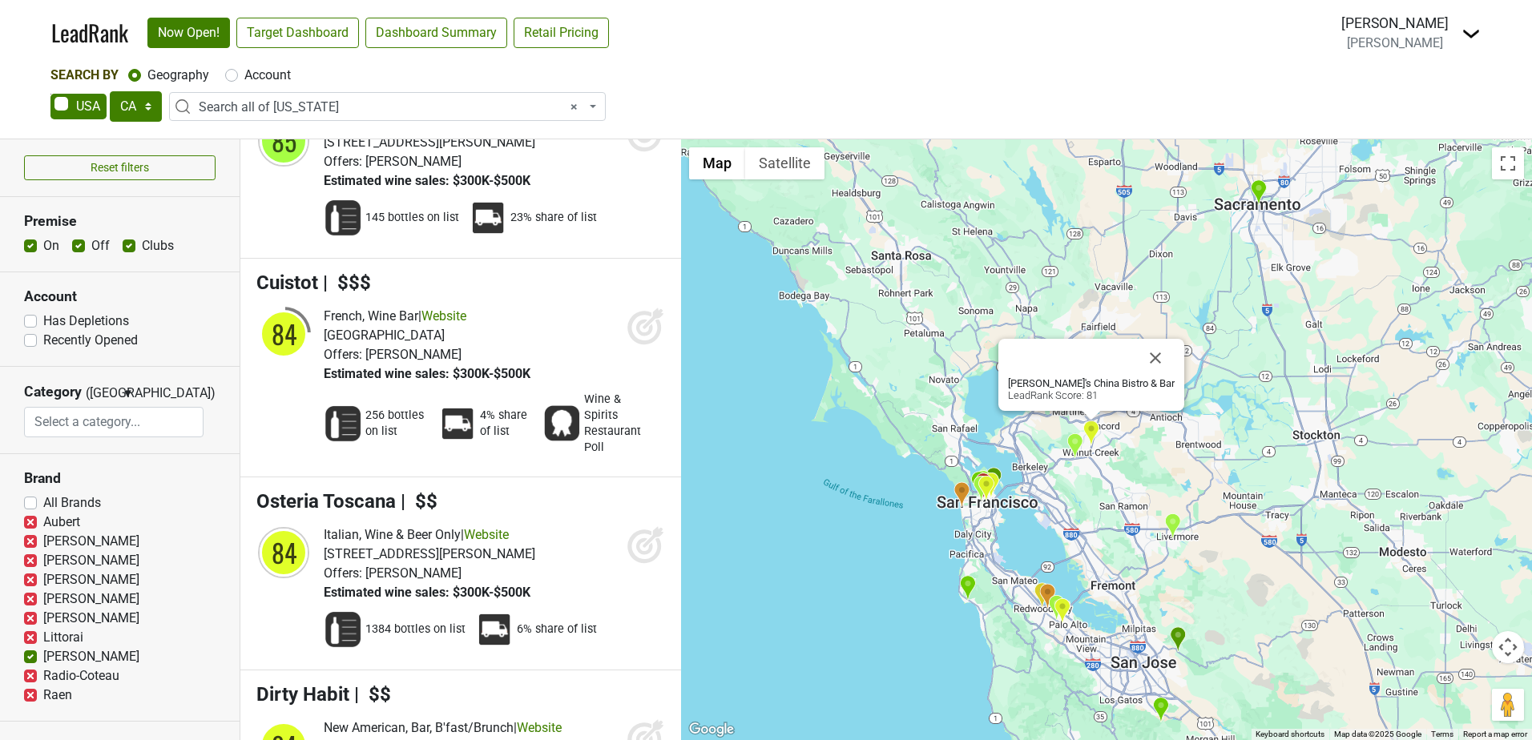
scroll to position [5001, 0]
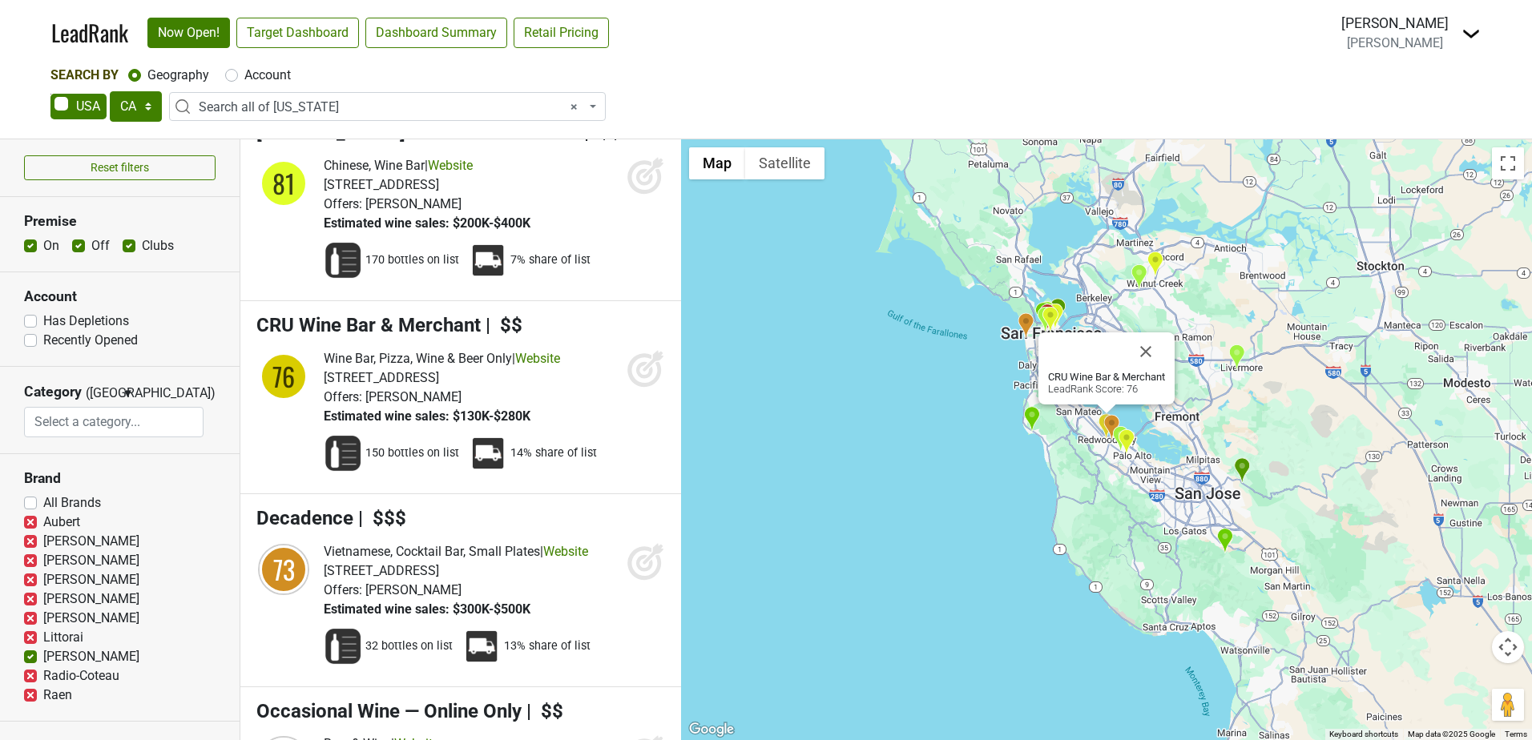
click at [918, 377] on div "CRU Wine Bar & Merchant LeadRank Score: 76" at bounding box center [1106, 439] width 851 height 601
click at [1027, 418] on img "Mezza Luna Restaurant" at bounding box center [1031, 419] width 17 height 26
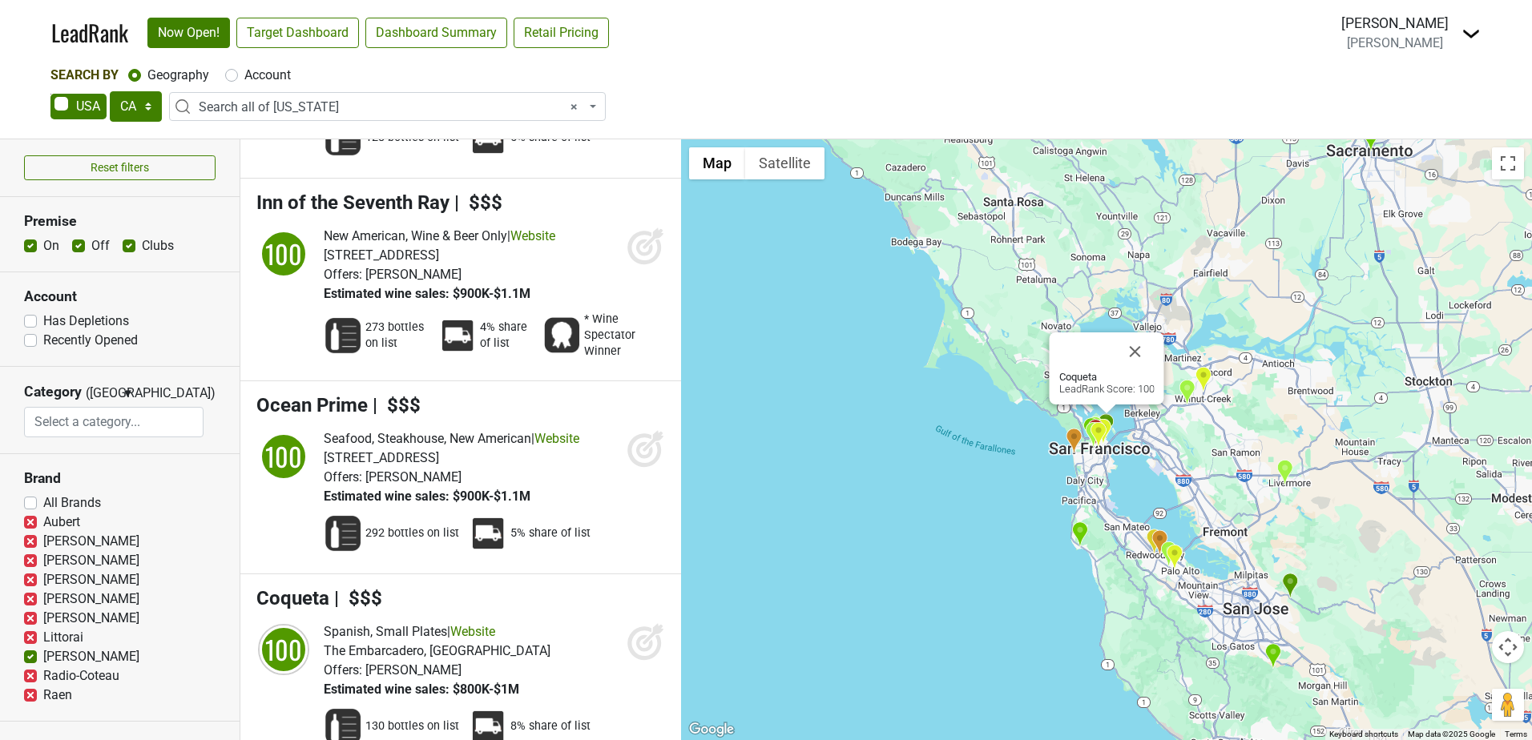
scroll to position [0, 0]
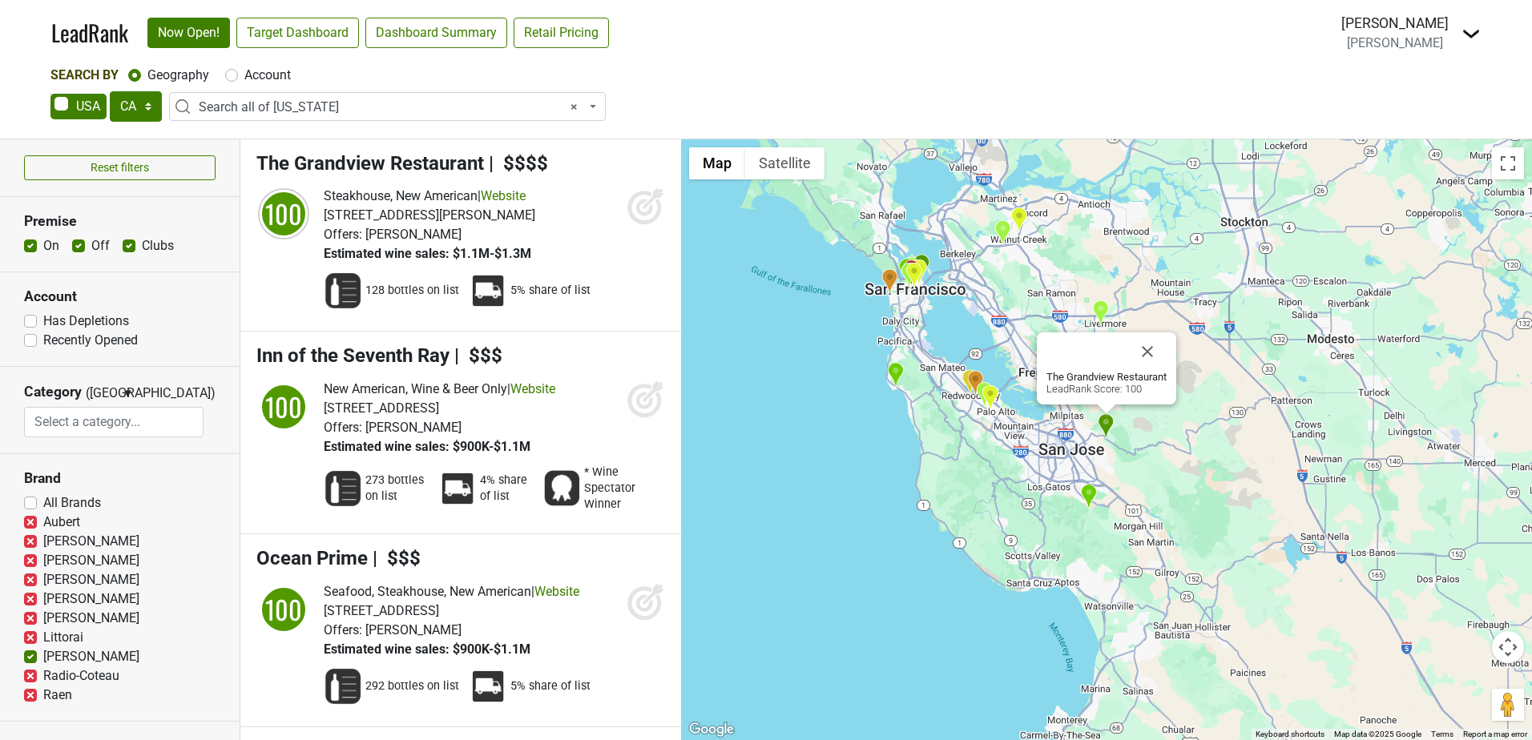
click at [353, 100] on span "× Search all of California" at bounding box center [392, 107] width 387 height 19
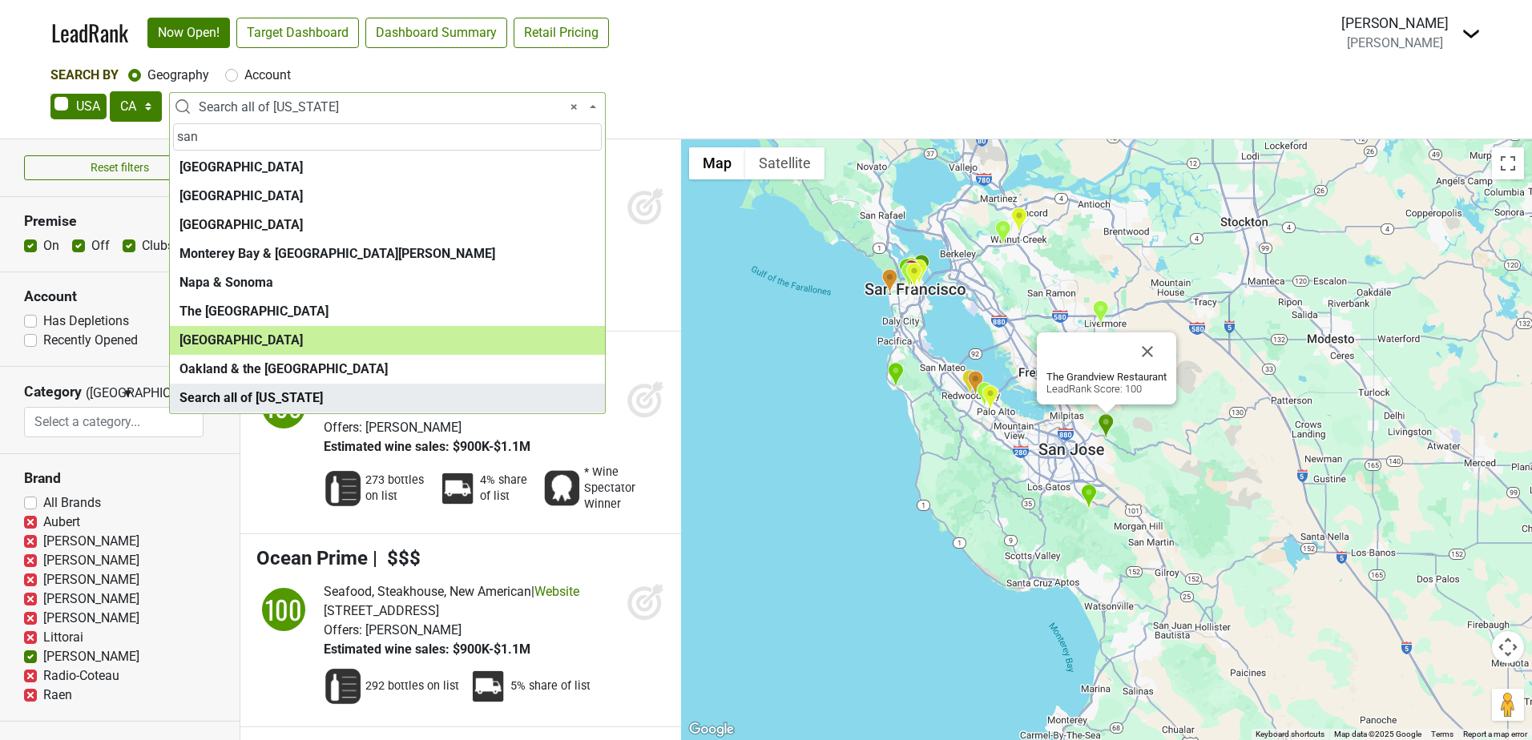
type input "san"
select select "1259"
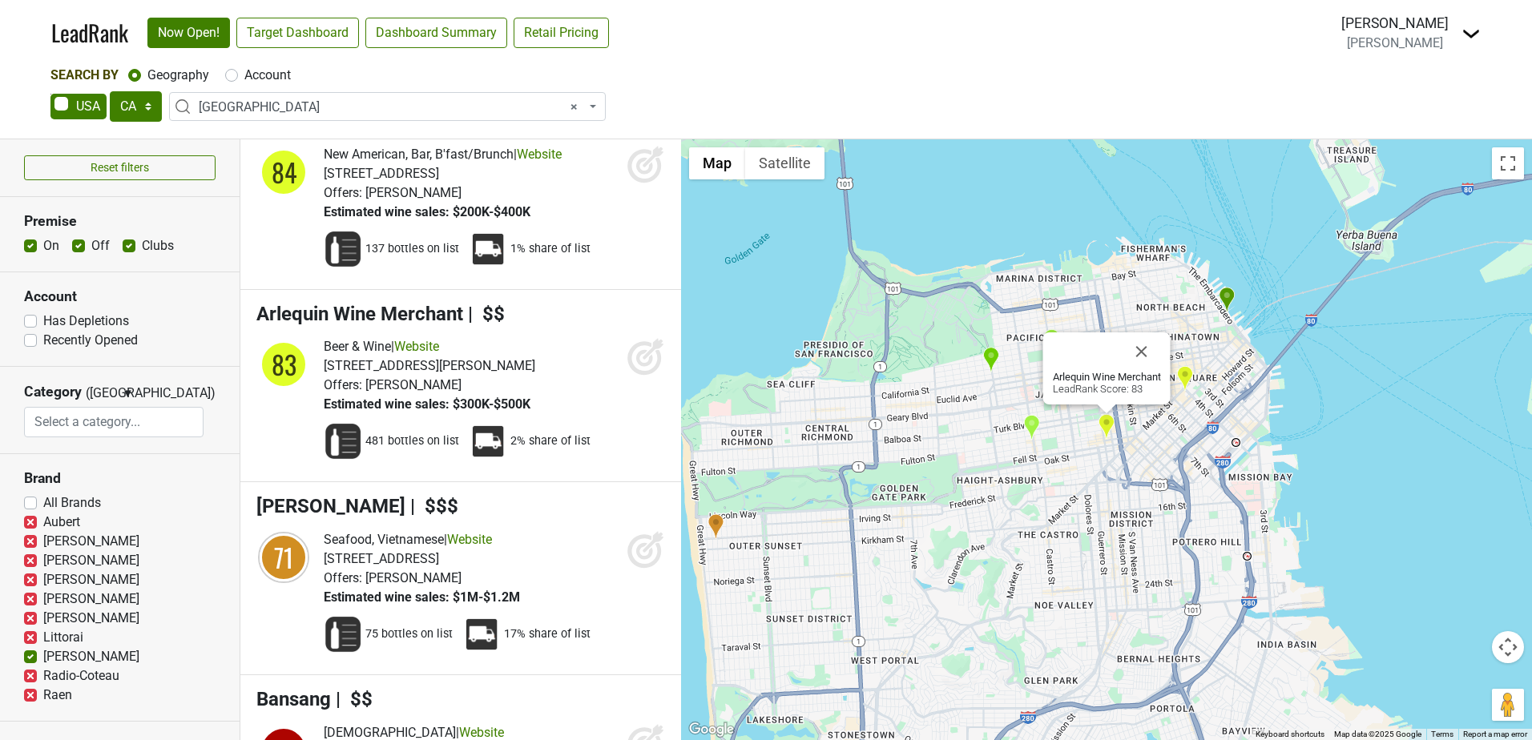
scroll to position [721, 0]
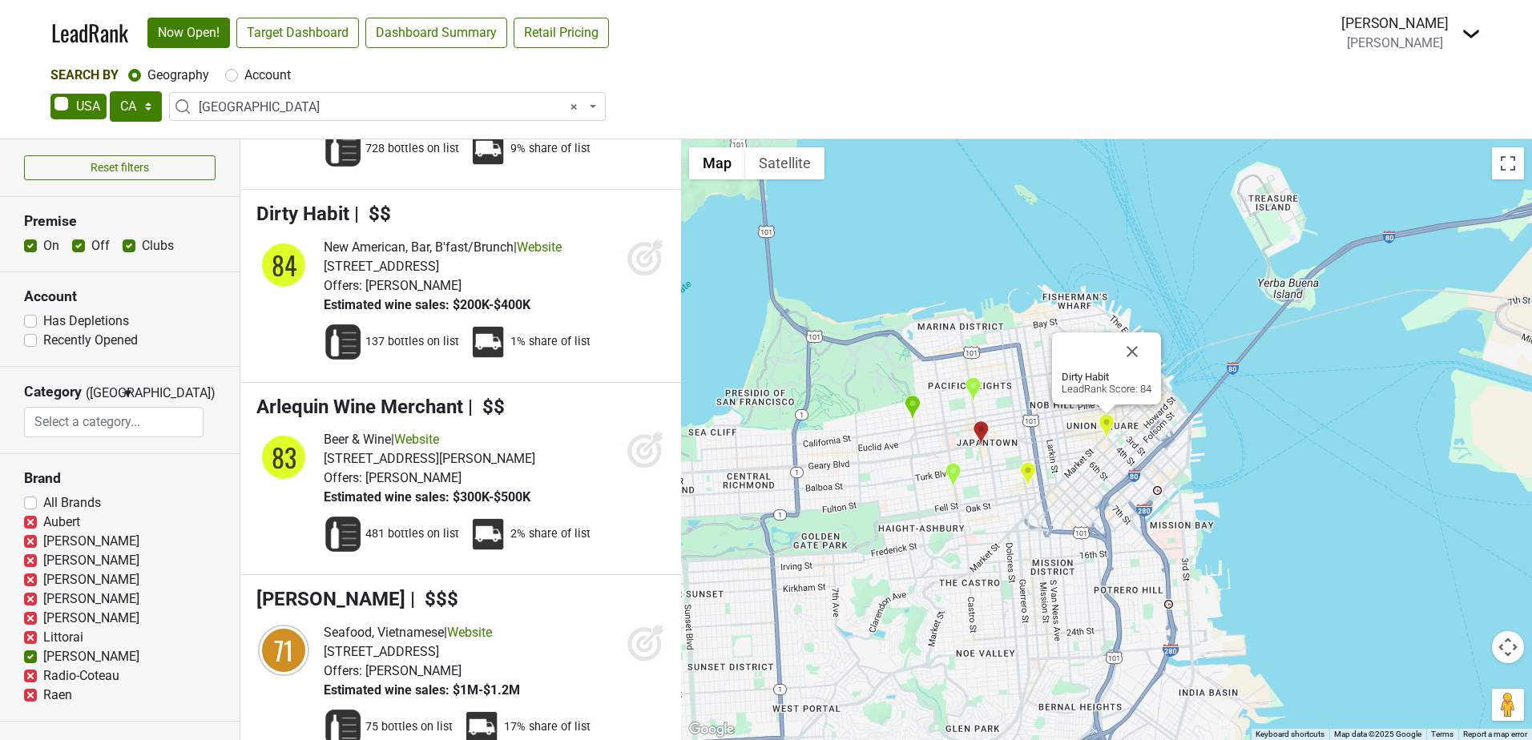
click at [401, 350] on span "137 bottles on list" at bounding box center [412, 342] width 94 height 16
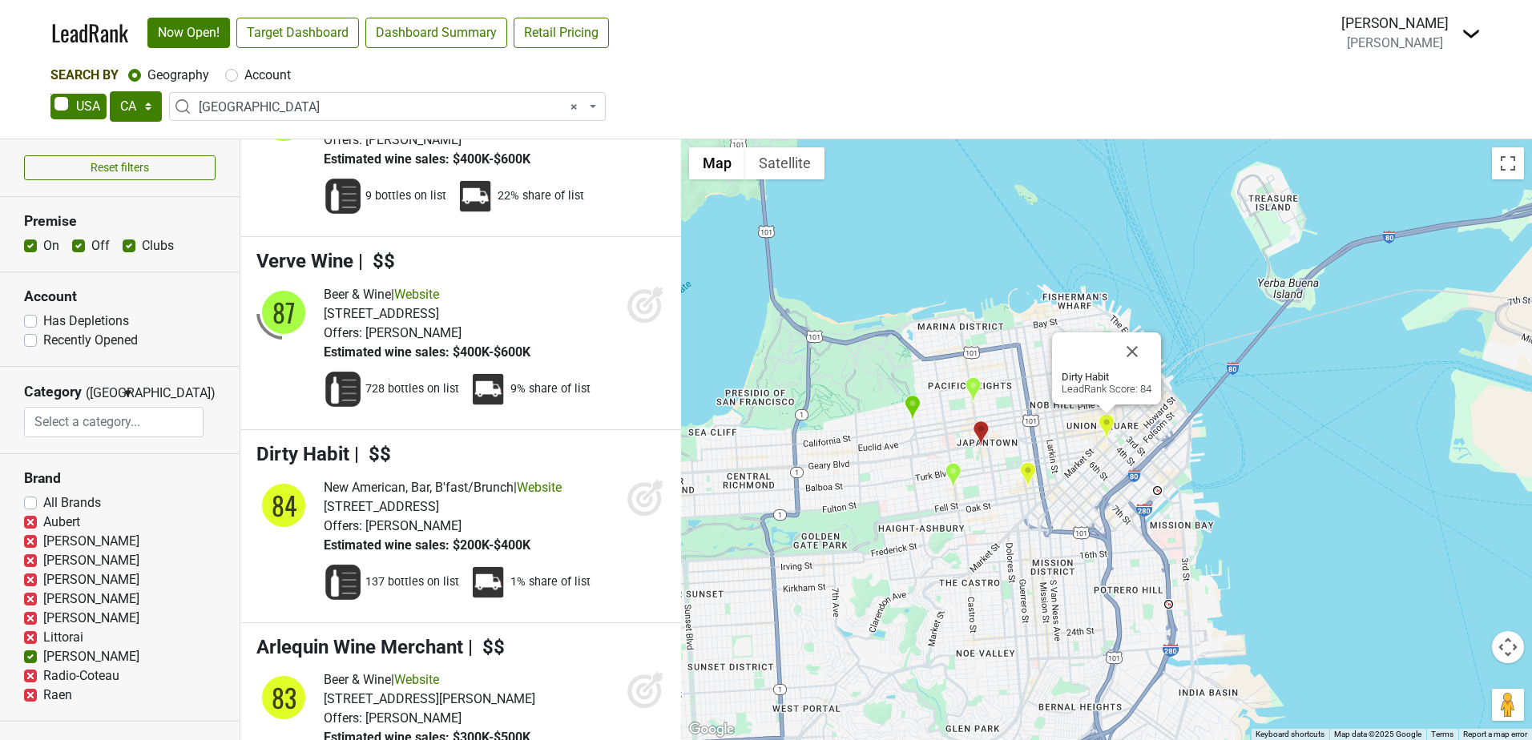
scroll to position [0, 0]
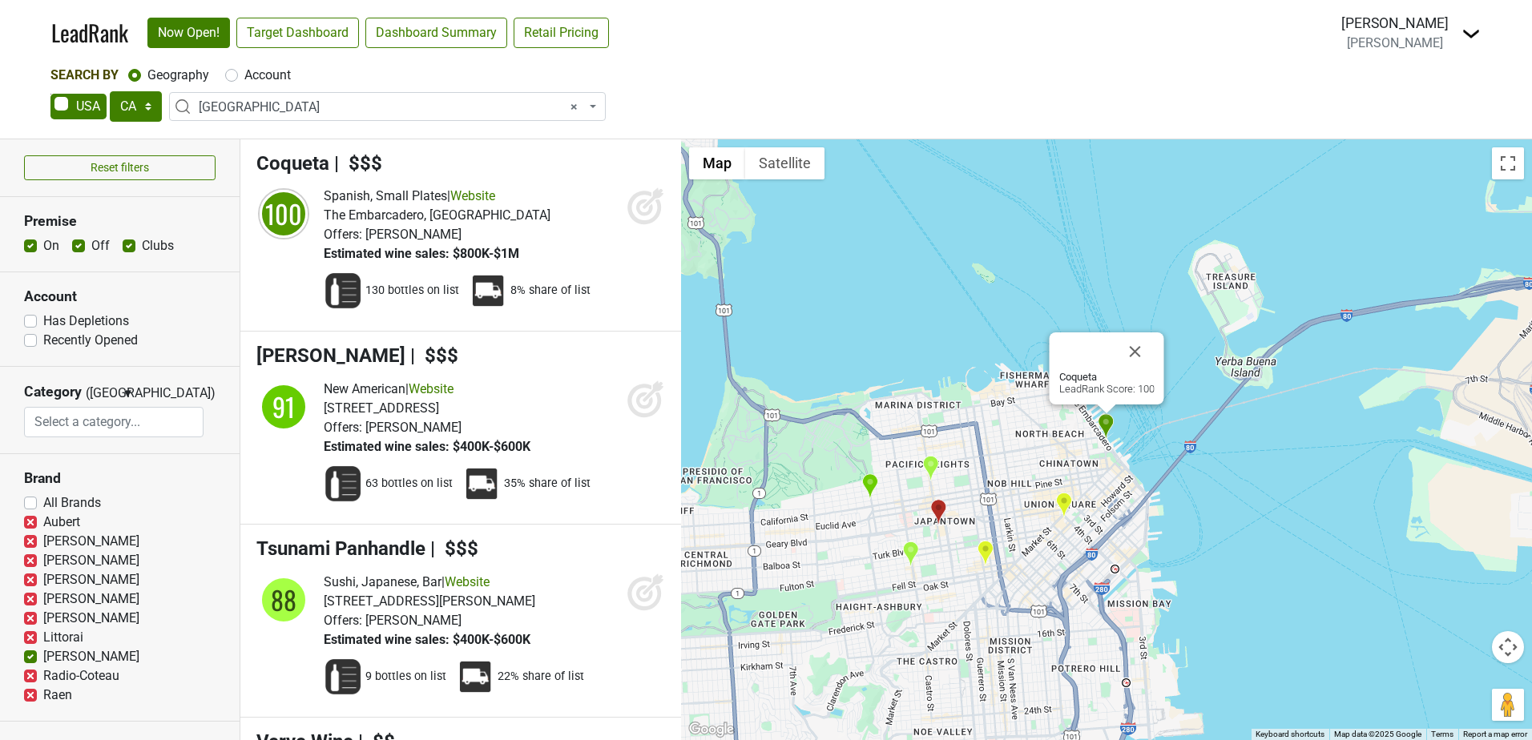
click at [466, 204] on div "Spanish, Small Plates | Website" at bounding box center [437, 196] width 227 height 19
click at [472, 197] on link "Website" at bounding box center [472, 195] width 45 height 15
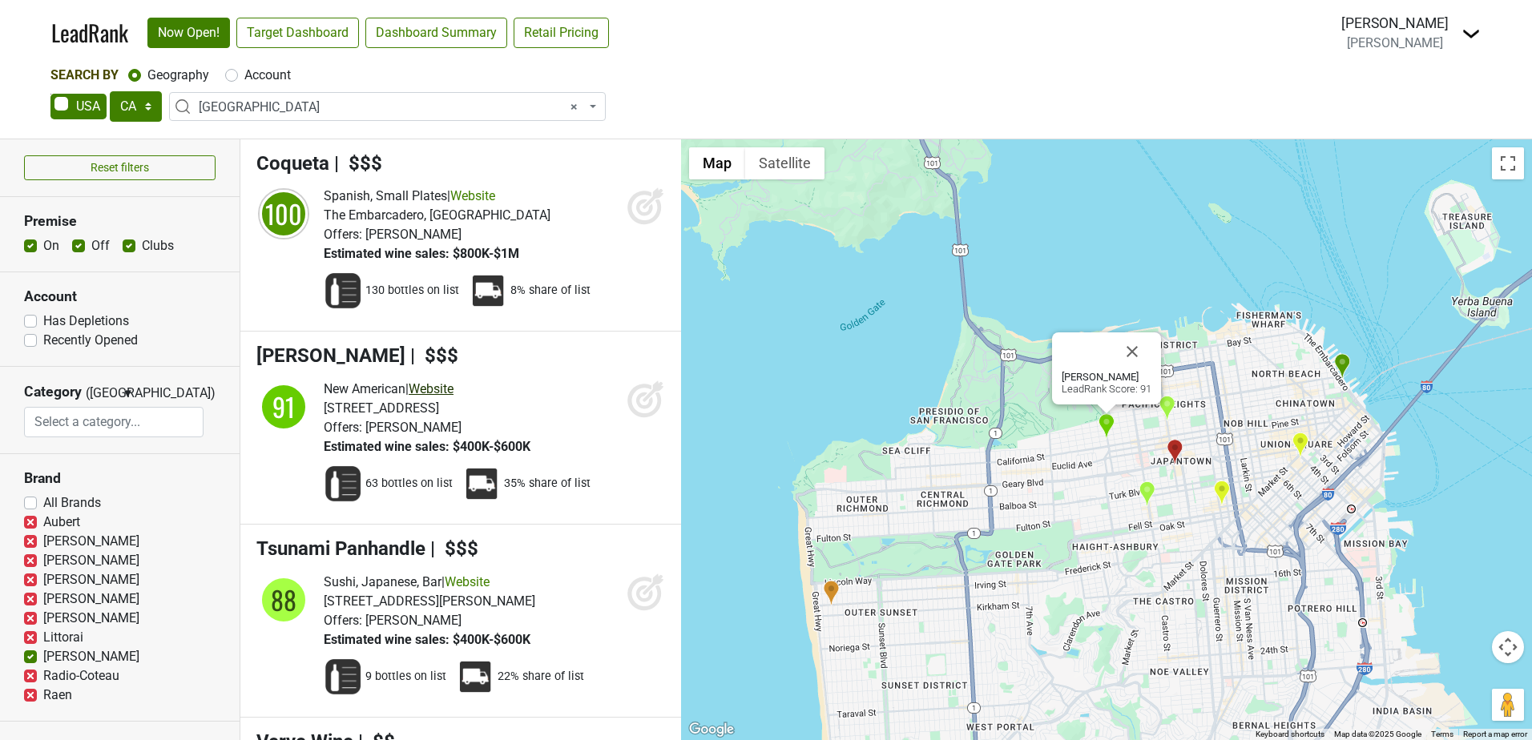
click at [437, 397] on link "Website" at bounding box center [431, 388] width 45 height 15
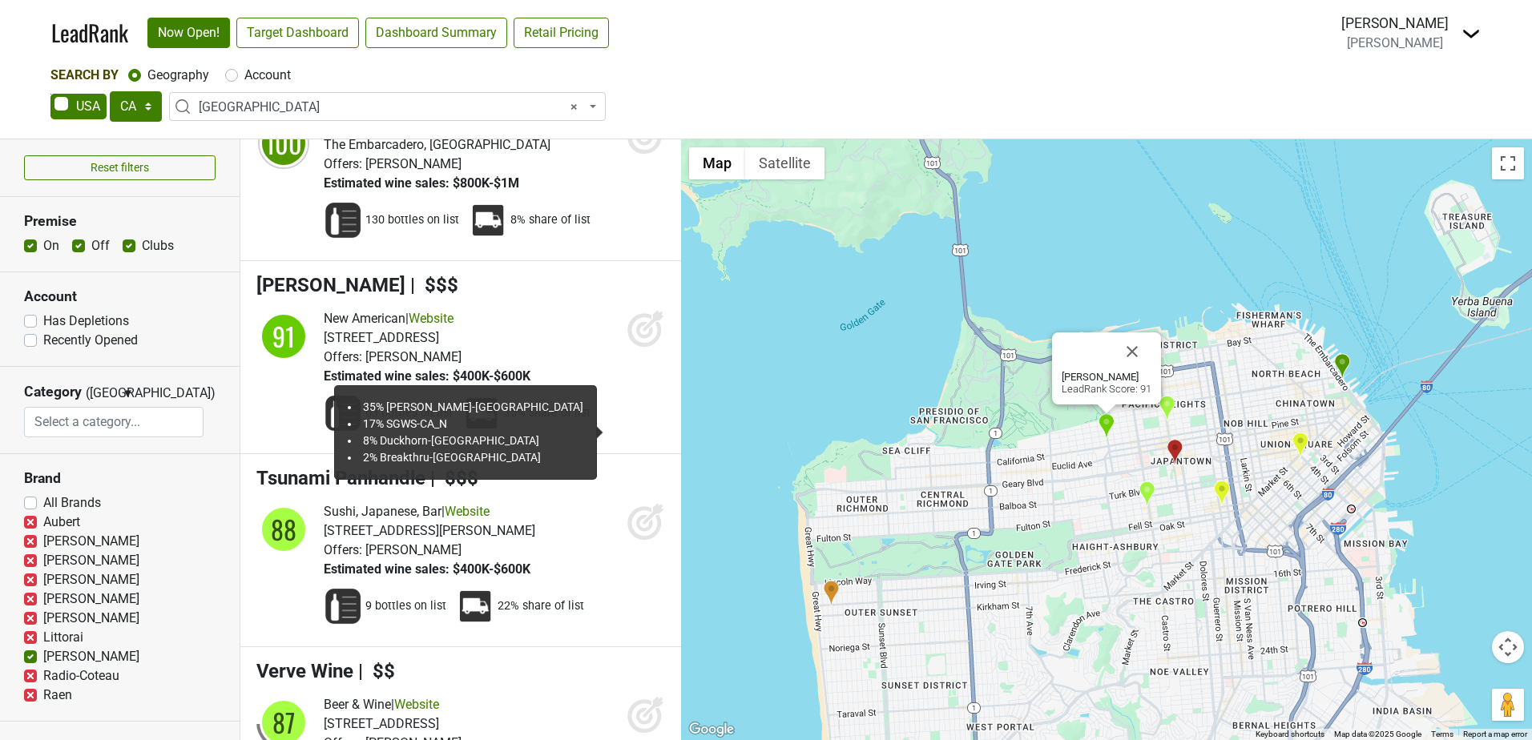
scroll to position [160, 0]
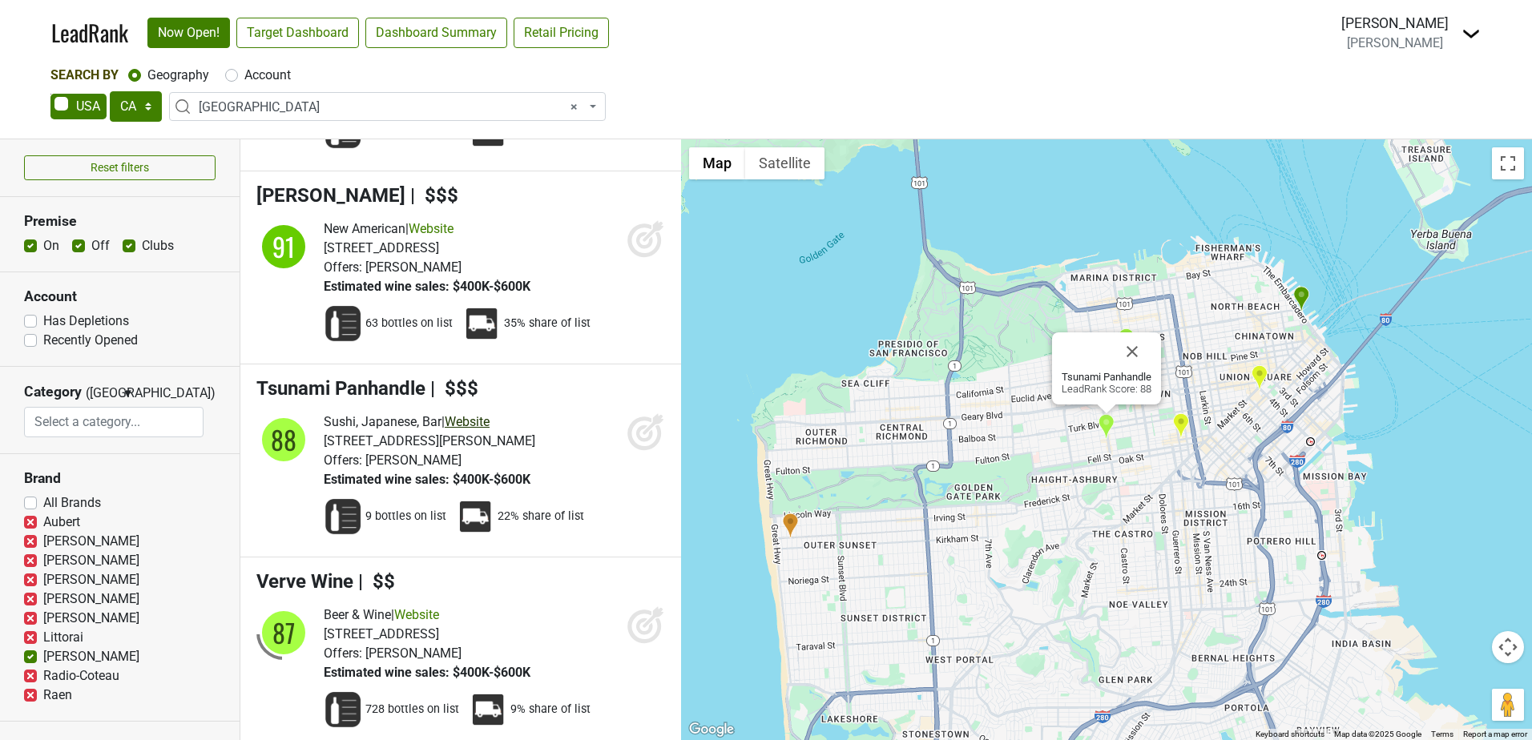
click at [474, 430] on link "Website" at bounding box center [467, 421] width 45 height 15
click at [1023, 454] on div "Tsunami Panhandle LeadRank Score: 88" at bounding box center [1106, 439] width 851 height 601
click at [43, 503] on label "All Brands" at bounding box center [72, 503] width 58 height 19
click at [30, 503] on input "All Brands" at bounding box center [30, 502] width 13 height 16
checkbox input "true"
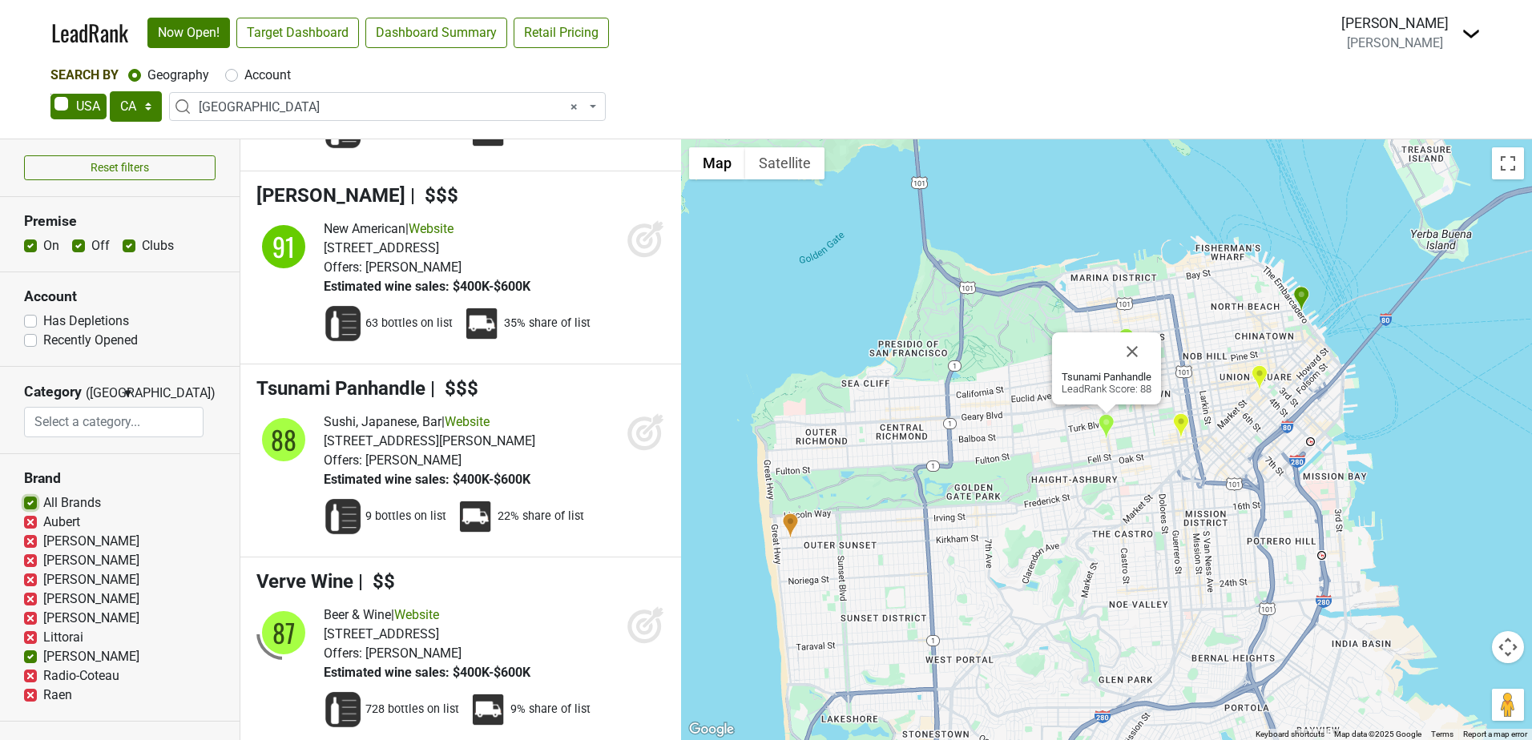
scroll to position [0, 0]
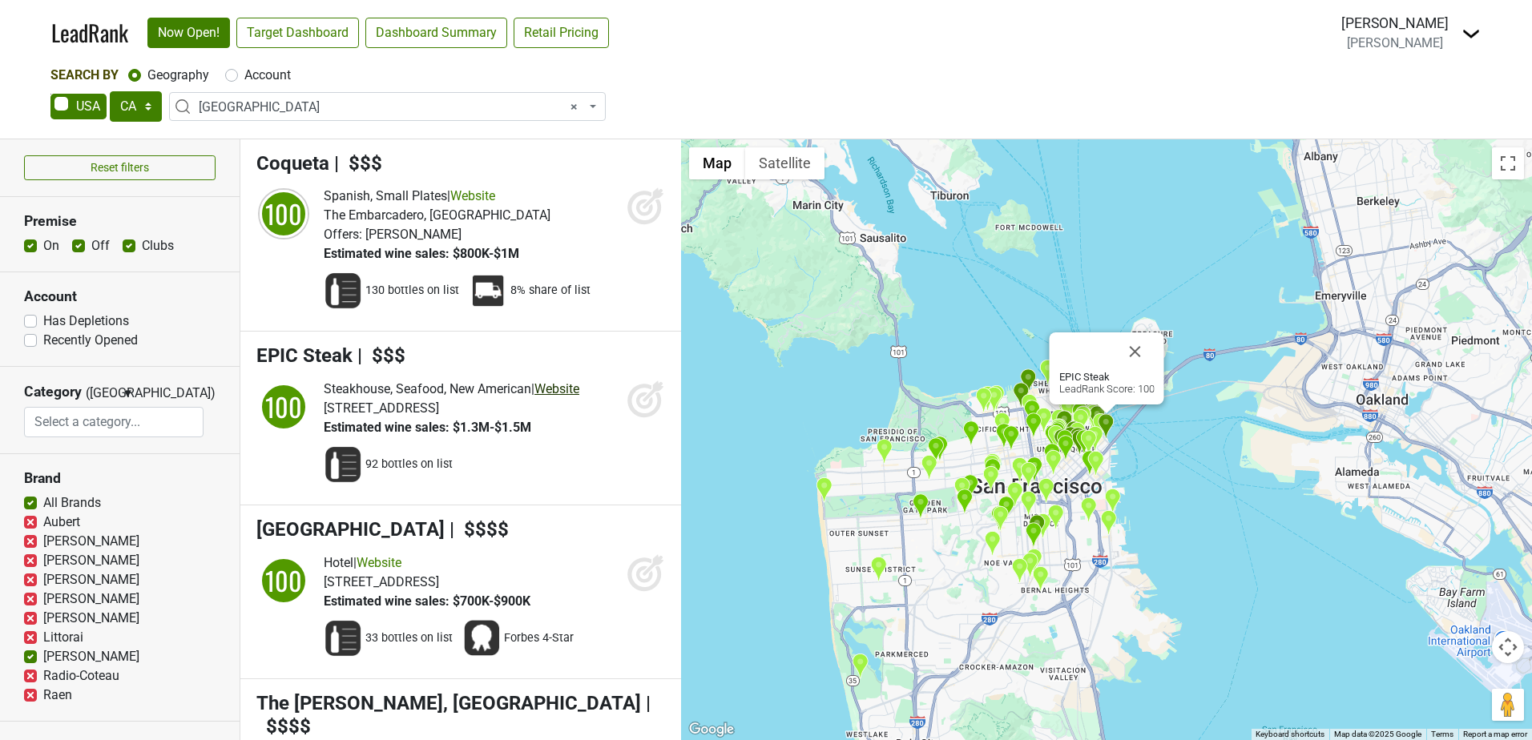
click at [575, 397] on link "Website" at bounding box center [557, 388] width 45 height 15
click at [43, 519] on label "Aubert" at bounding box center [61, 522] width 37 height 19
click at [32, 519] on input "Aubert" at bounding box center [30, 521] width 13 height 16
checkbox input "false"
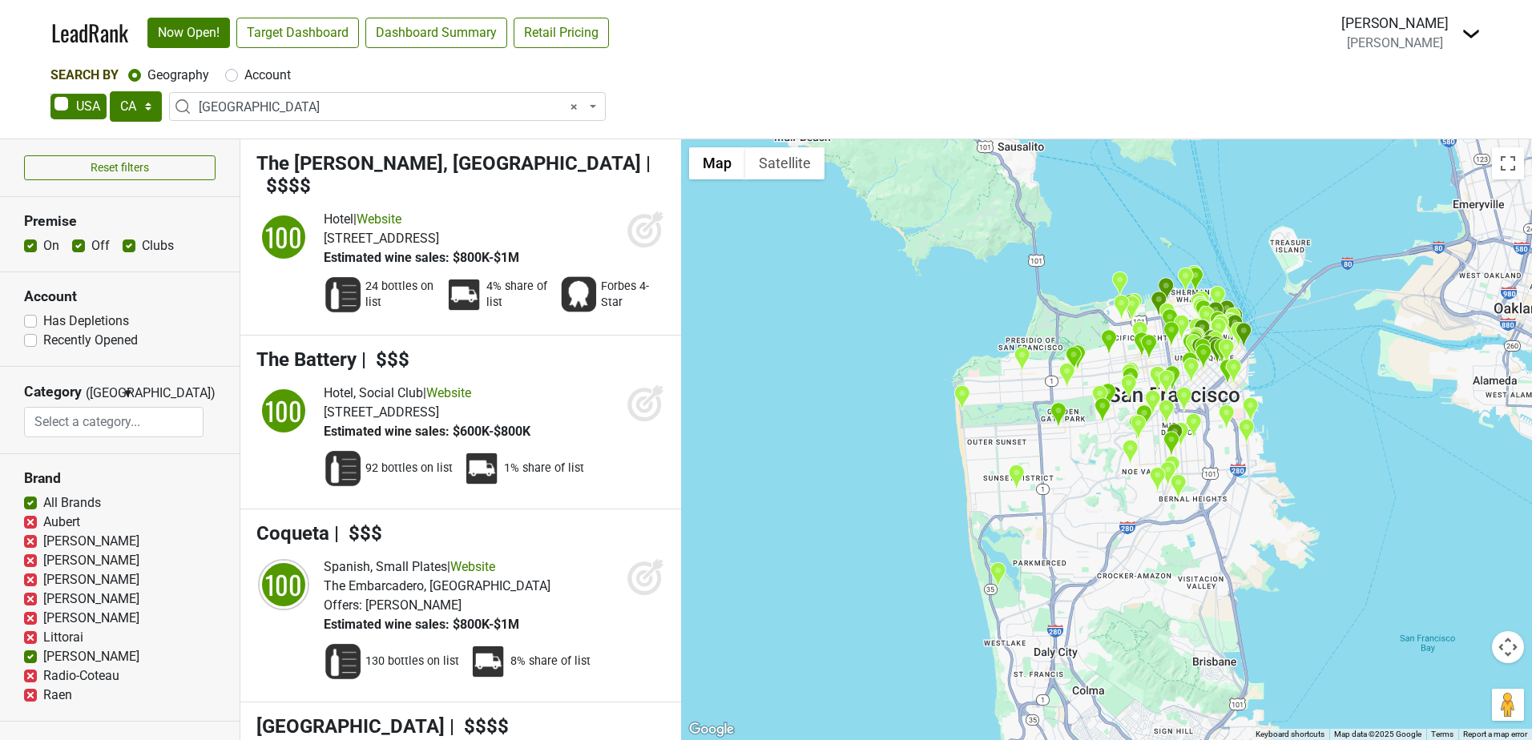
click at [43, 540] on label "[PERSON_NAME]" at bounding box center [91, 541] width 96 height 19
click at [31, 540] on input "[PERSON_NAME]" at bounding box center [30, 540] width 13 height 16
checkbox input "false"
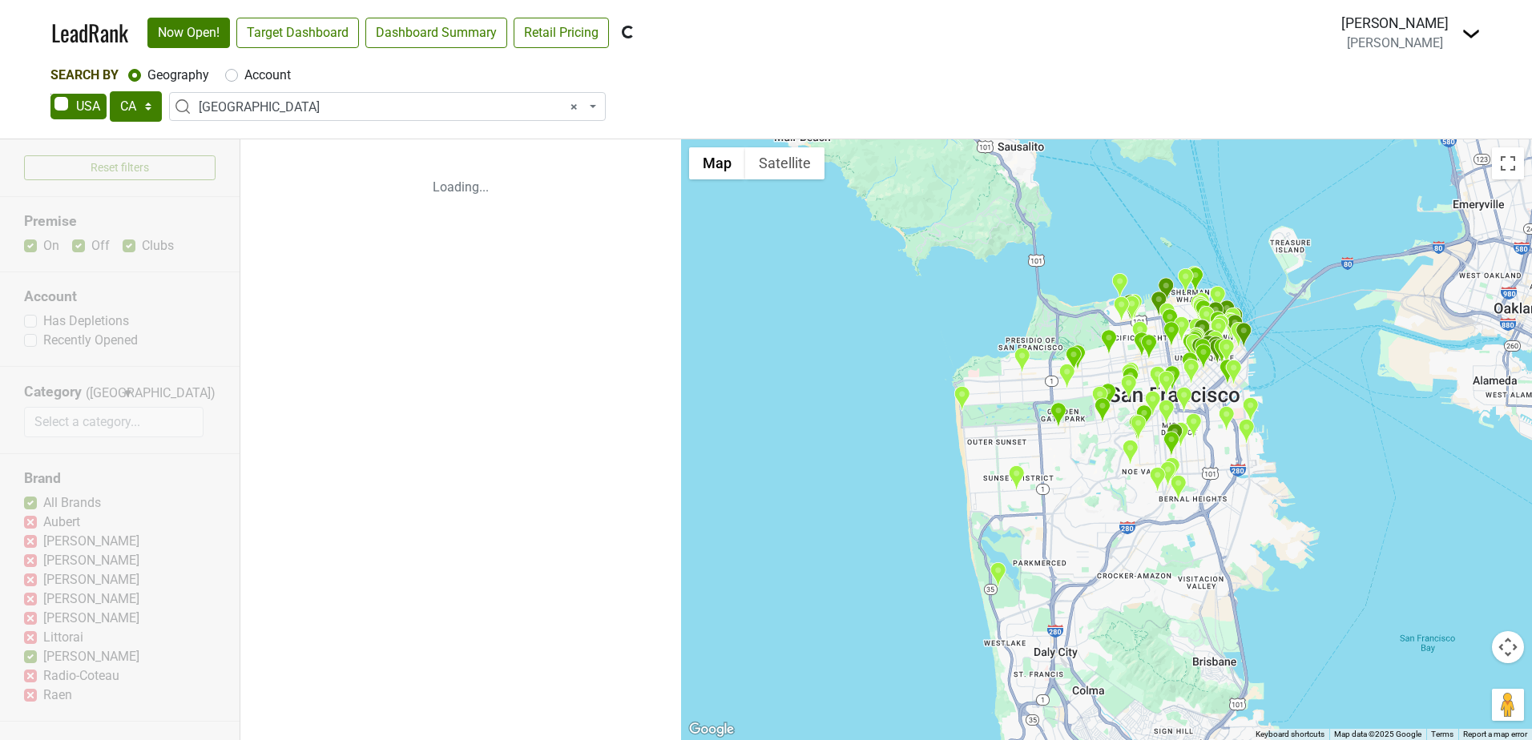
click at [27, 561] on div "Reset filters Premise On Off Clubs Account Has Depletions Recently Opened Categ…" at bounding box center [120, 439] width 240 height 601
click at [29, 579] on div "Reset filters Premise On Off Clubs Account Has Depletions Recently Opened Categ…" at bounding box center [120, 439] width 240 height 601
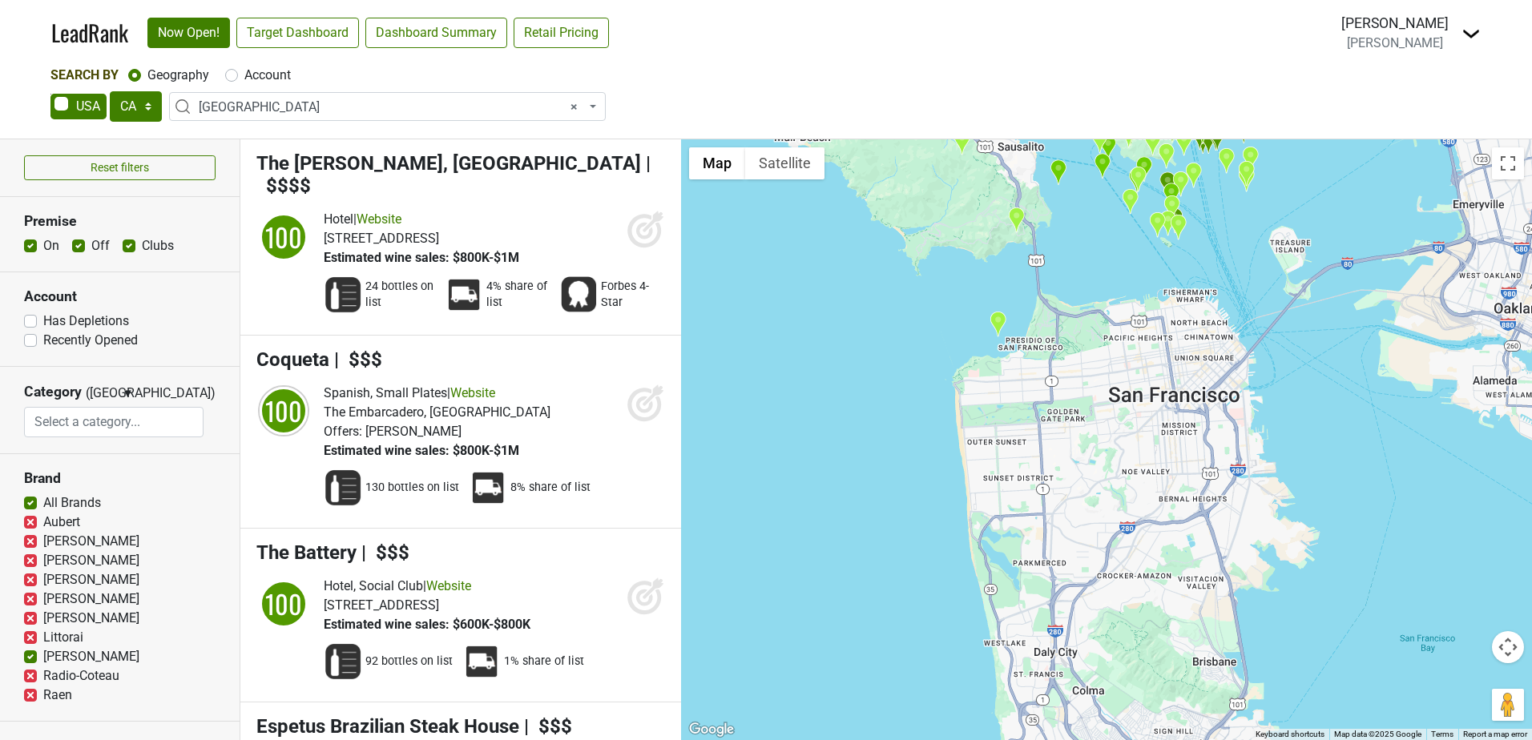
click at [43, 560] on label "[PERSON_NAME]" at bounding box center [91, 560] width 96 height 19
click at [32, 560] on input "[PERSON_NAME]" at bounding box center [30, 559] width 13 height 16
checkbox input "false"
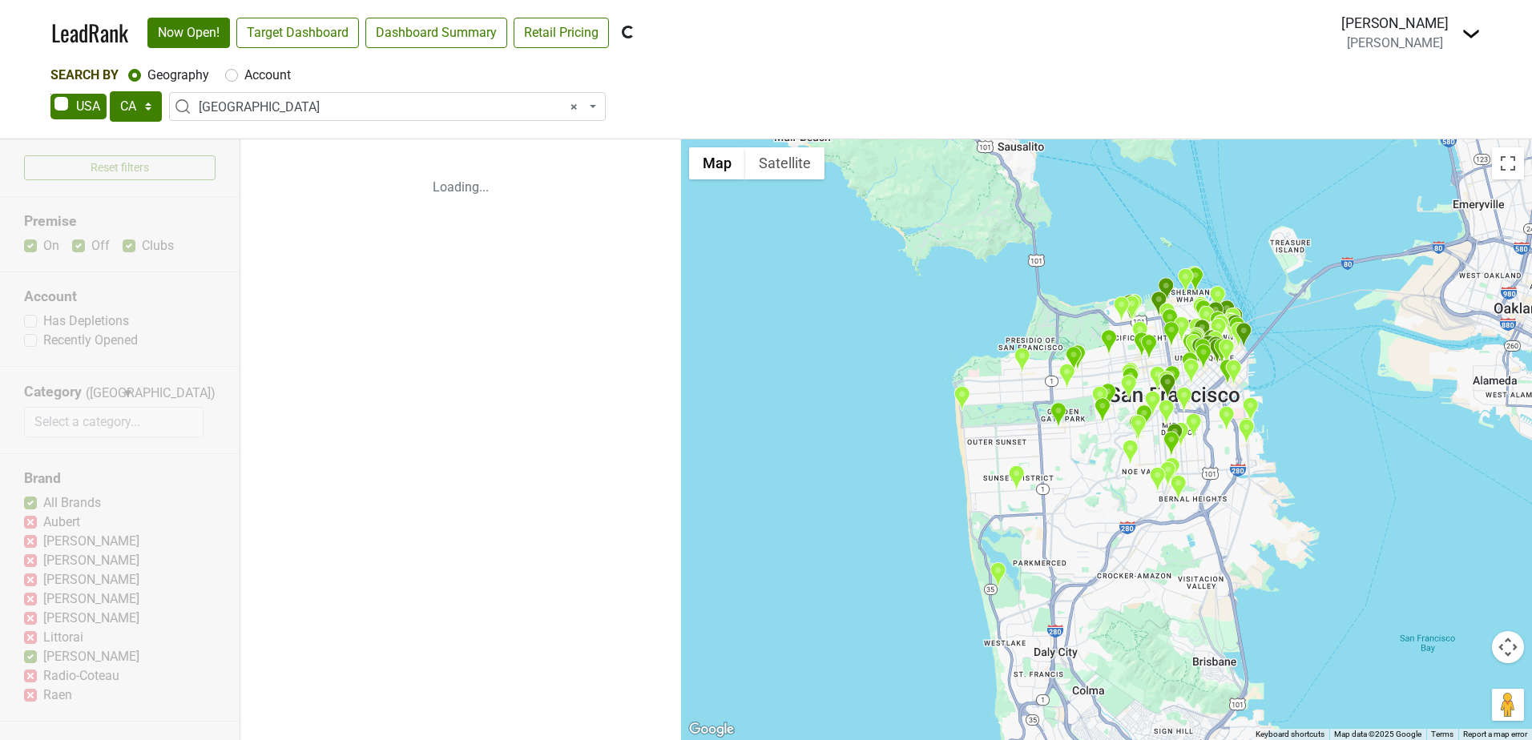
click at [31, 579] on div "Reset filters Premise On Off Clubs Account Has Depletions Recently Opened Categ…" at bounding box center [120, 439] width 240 height 601
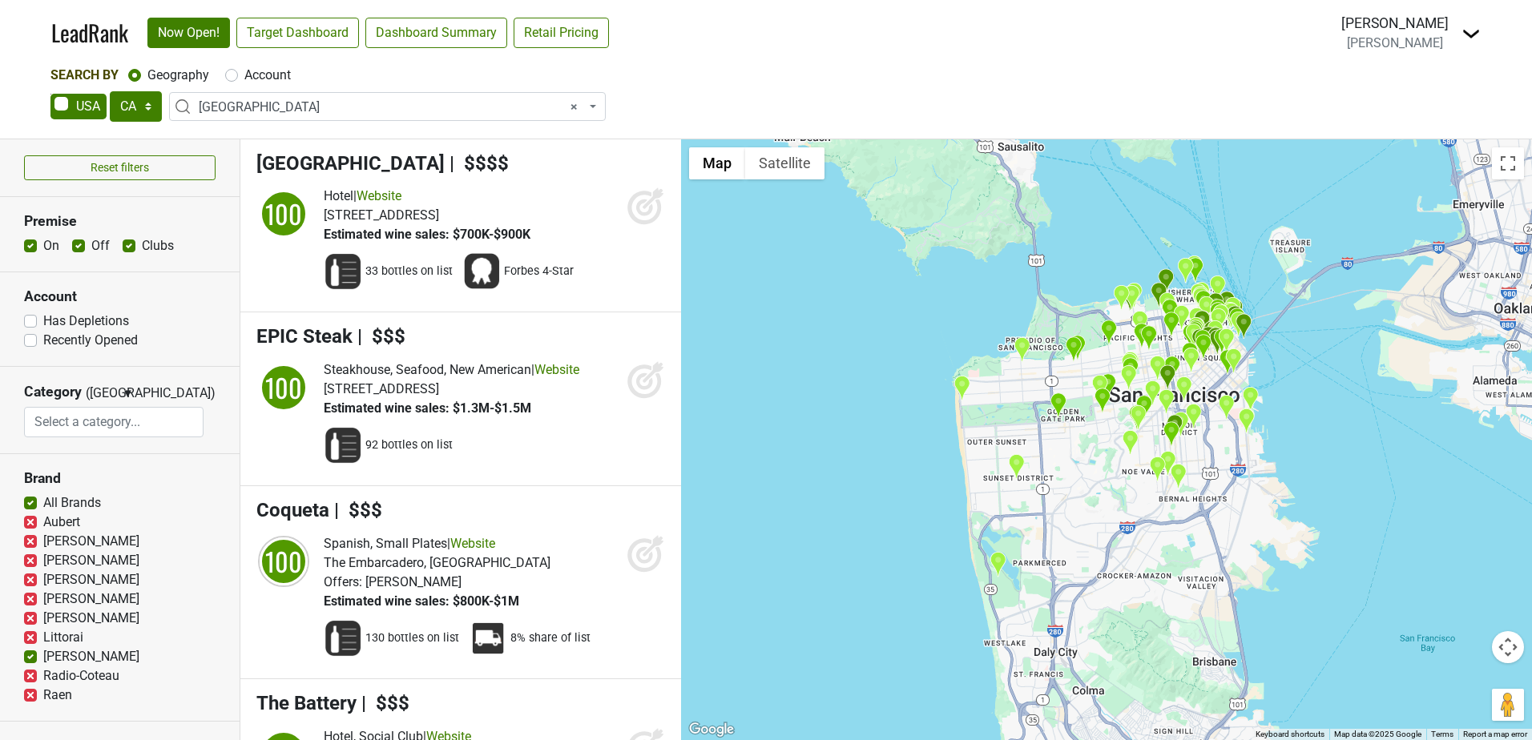
click at [43, 580] on label "[PERSON_NAME]" at bounding box center [91, 580] width 96 height 19
click at [31, 580] on input "[PERSON_NAME]" at bounding box center [30, 579] width 13 height 16
checkbox input "false"
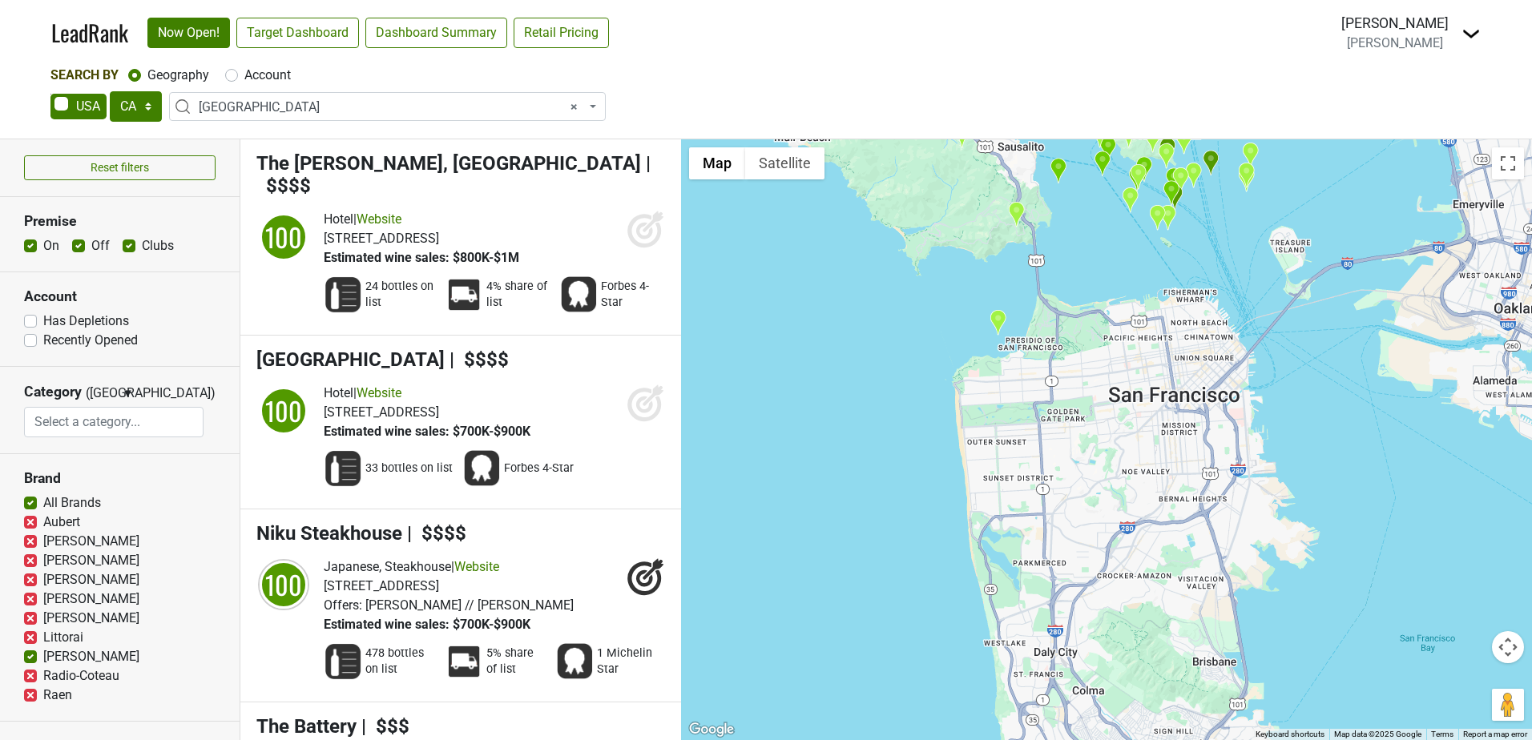
click at [43, 599] on label "[PERSON_NAME]" at bounding box center [91, 599] width 96 height 19
click at [30, 599] on input "[PERSON_NAME]" at bounding box center [30, 598] width 13 height 16
checkbox input "false"
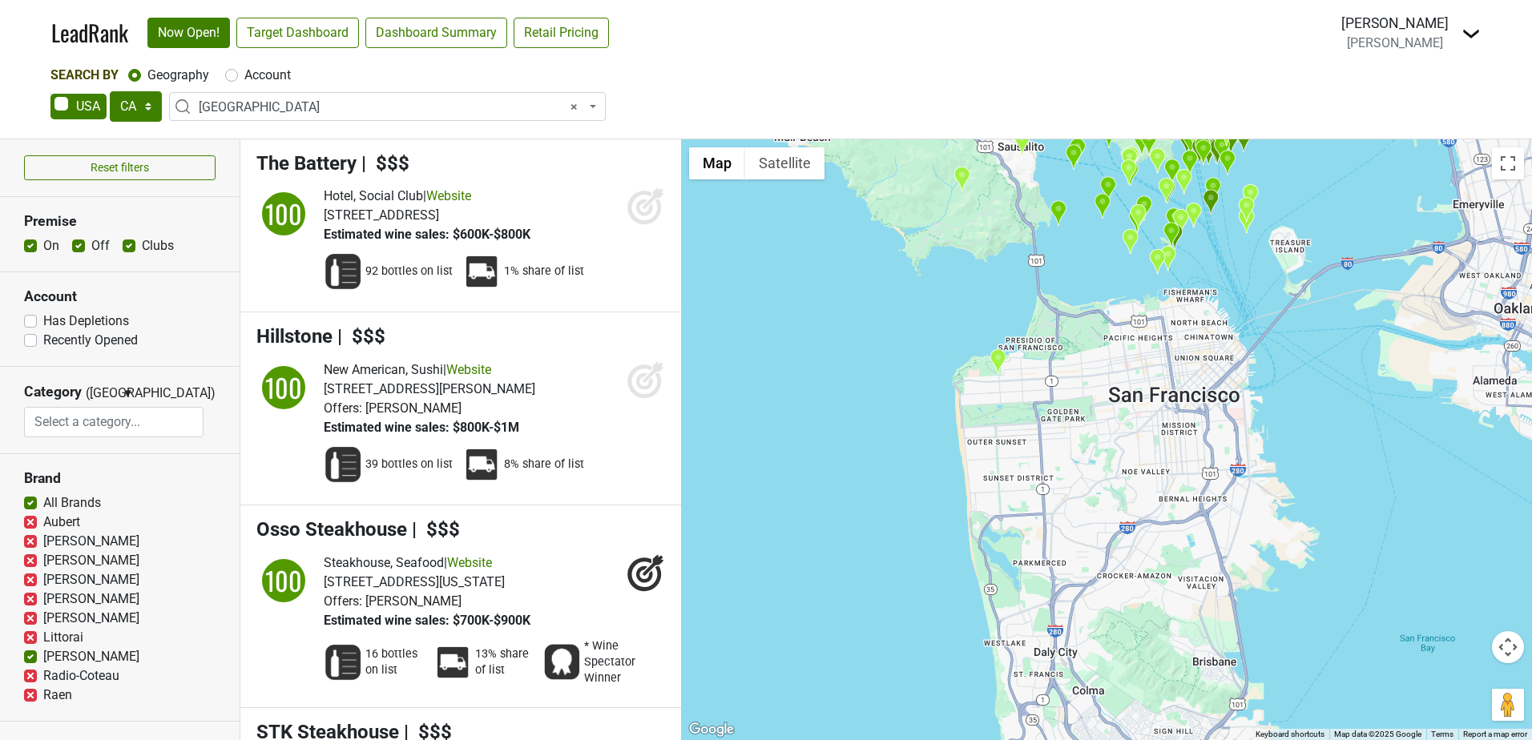
click at [43, 502] on label "All Brands" at bounding box center [72, 503] width 58 height 19
click at [34, 502] on input "All Brands" at bounding box center [30, 502] width 13 height 16
checkbox input "false"
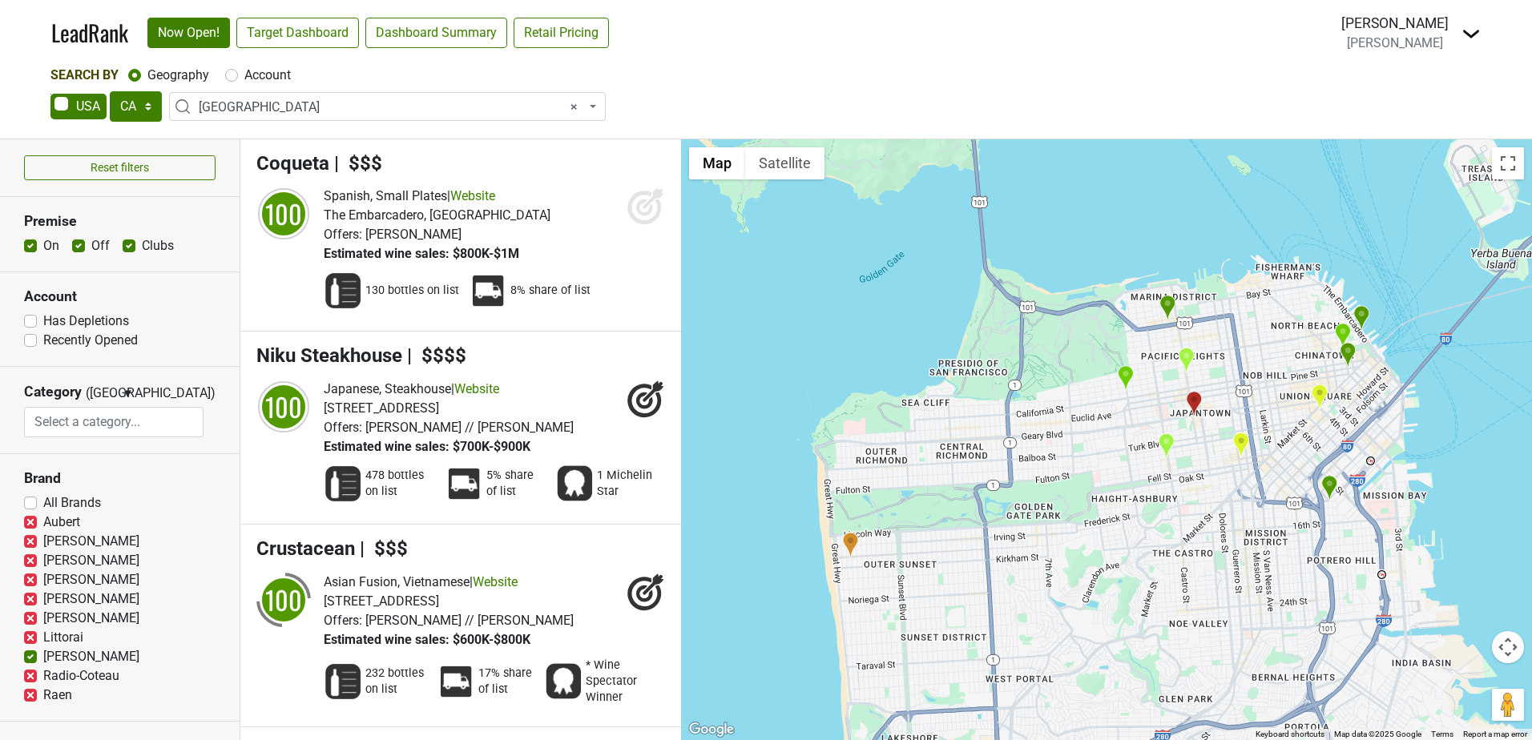
click at [43, 617] on label "[PERSON_NAME]" at bounding box center [91, 618] width 96 height 19
click at [32, 617] on input "[PERSON_NAME]" at bounding box center [30, 617] width 13 height 16
checkbox input "false"
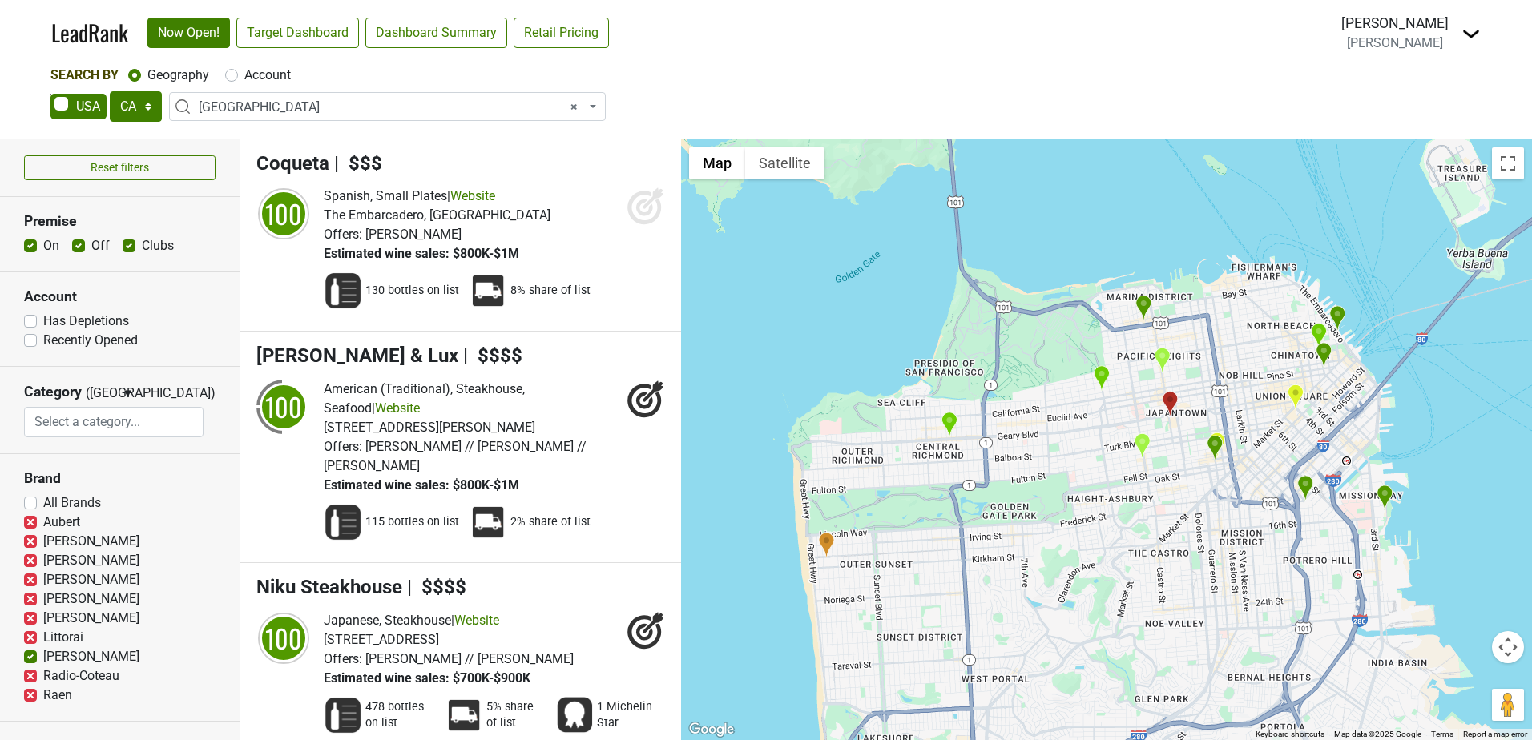
click at [43, 635] on label "Littorai" at bounding box center [63, 637] width 40 height 19
click at [31, 635] on input "Littorai" at bounding box center [30, 636] width 13 height 16
checkbox input "false"
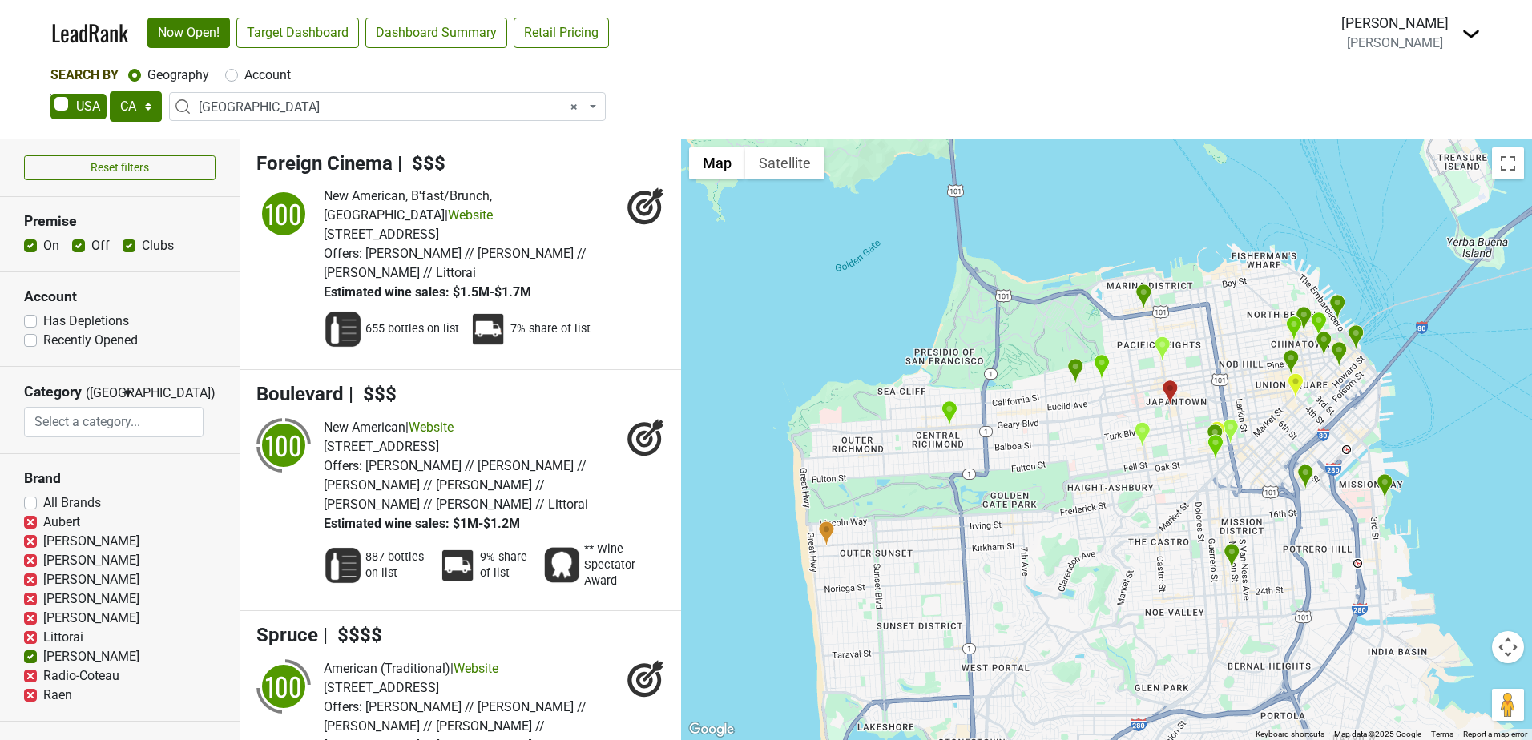
click at [43, 677] on label "Radio-Coteau" at bounding box center [81, 676] width 76 height 19
click at [31, 677] on input "Radio-Coteau" at bounding box center [30, 675] width 13 height 16
checkbox input "false"
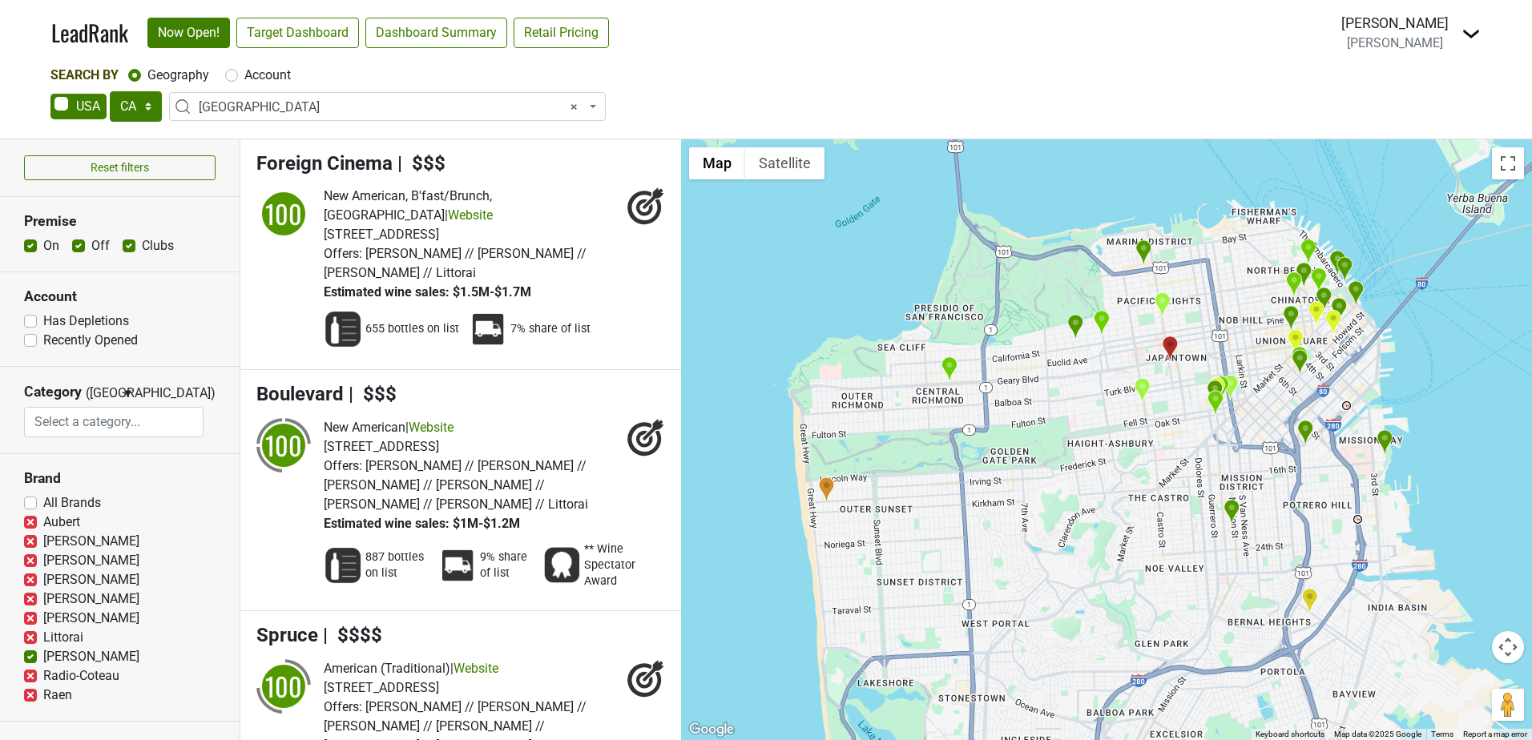
click at [43, 696] on label "Raen" at bounding box center [57, 695] width 29 height 19
click at [31, 696] on input "Raen" at bounding box center [30, 694] width 13 height 16
checkbox input "false"
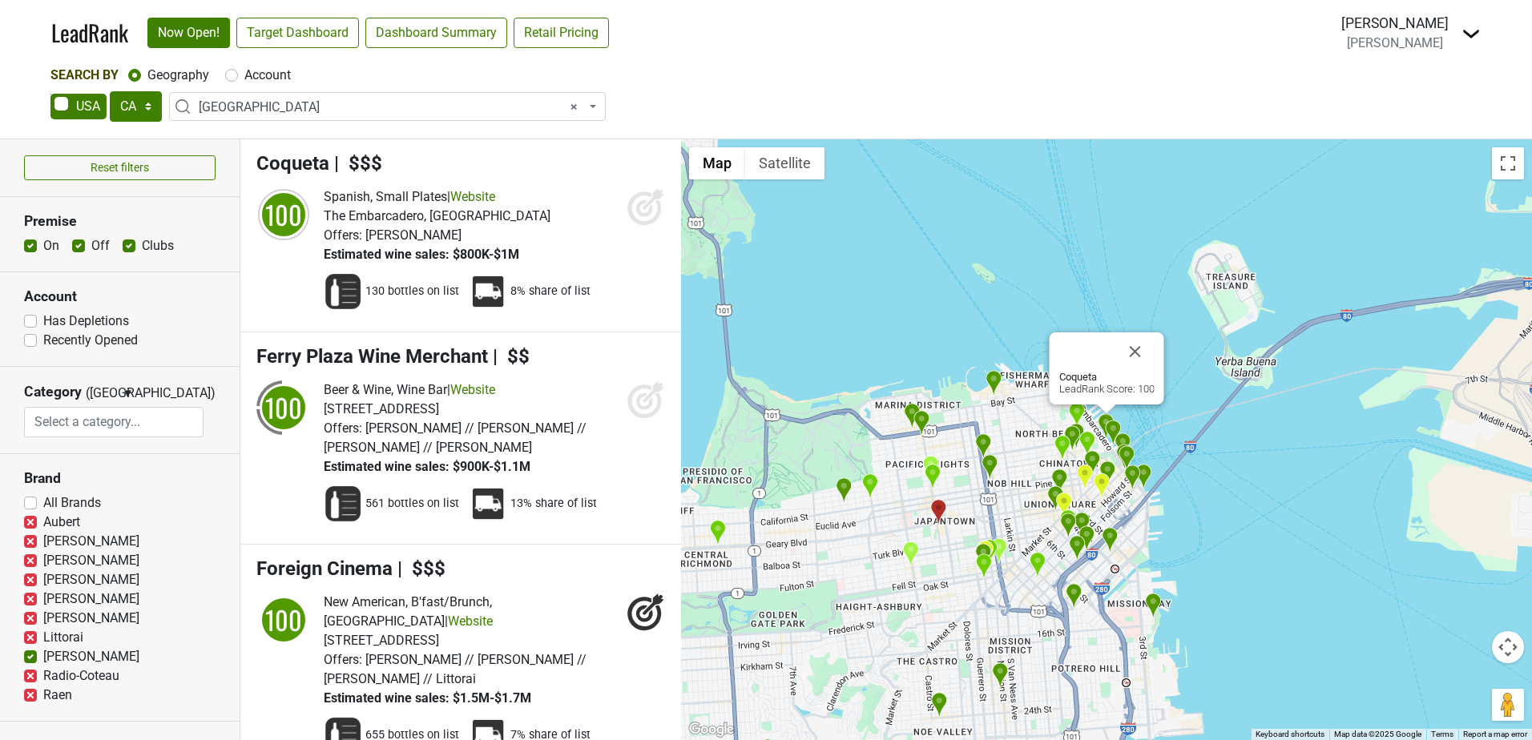
scroll to position [240, 0]
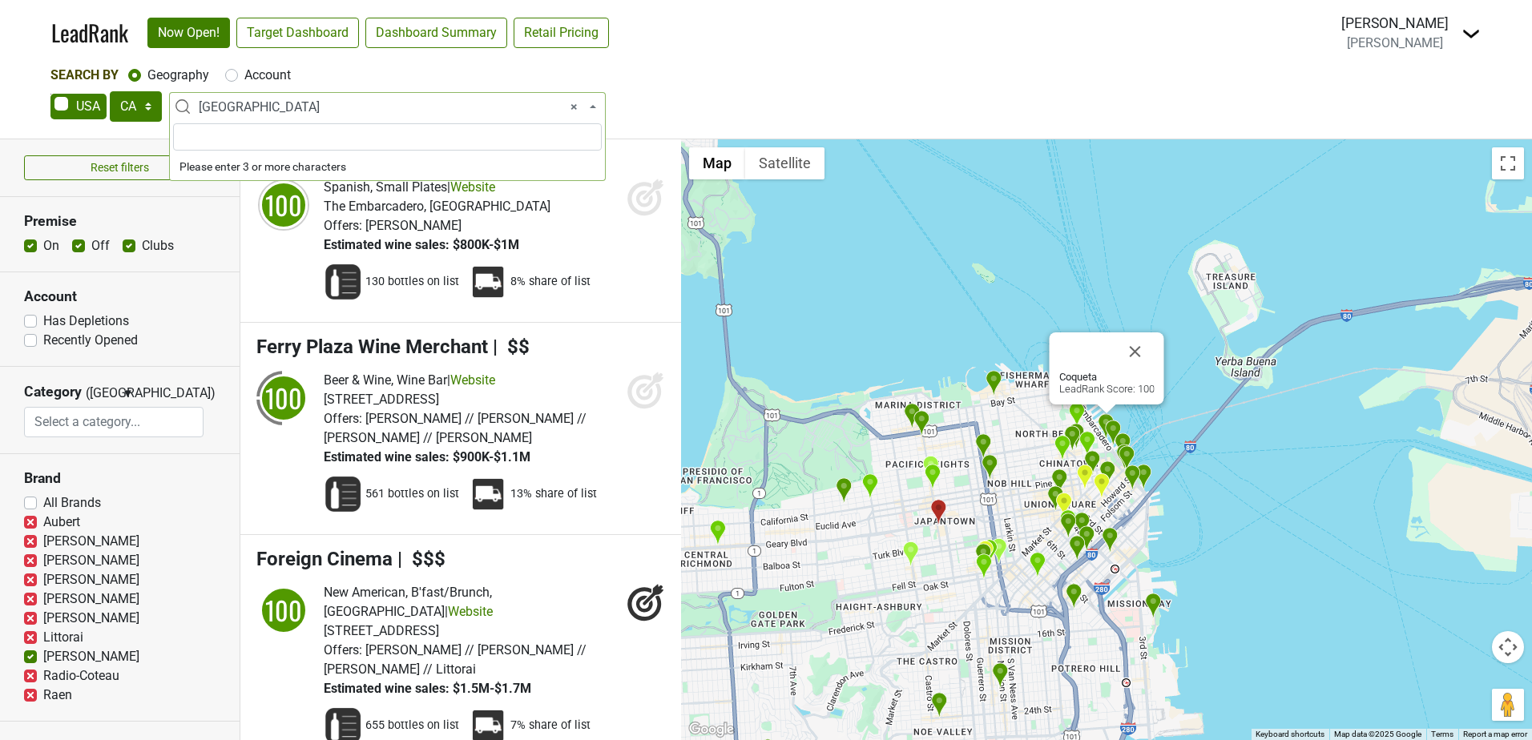
drag, startPoint x: 285, startPoint y: 100, endPoint x: 234, endPoint y: 95, distance: 51.5
click at [212, 95] on span "× San Francisco" at bounding box center [387, 106] width 437 height 29
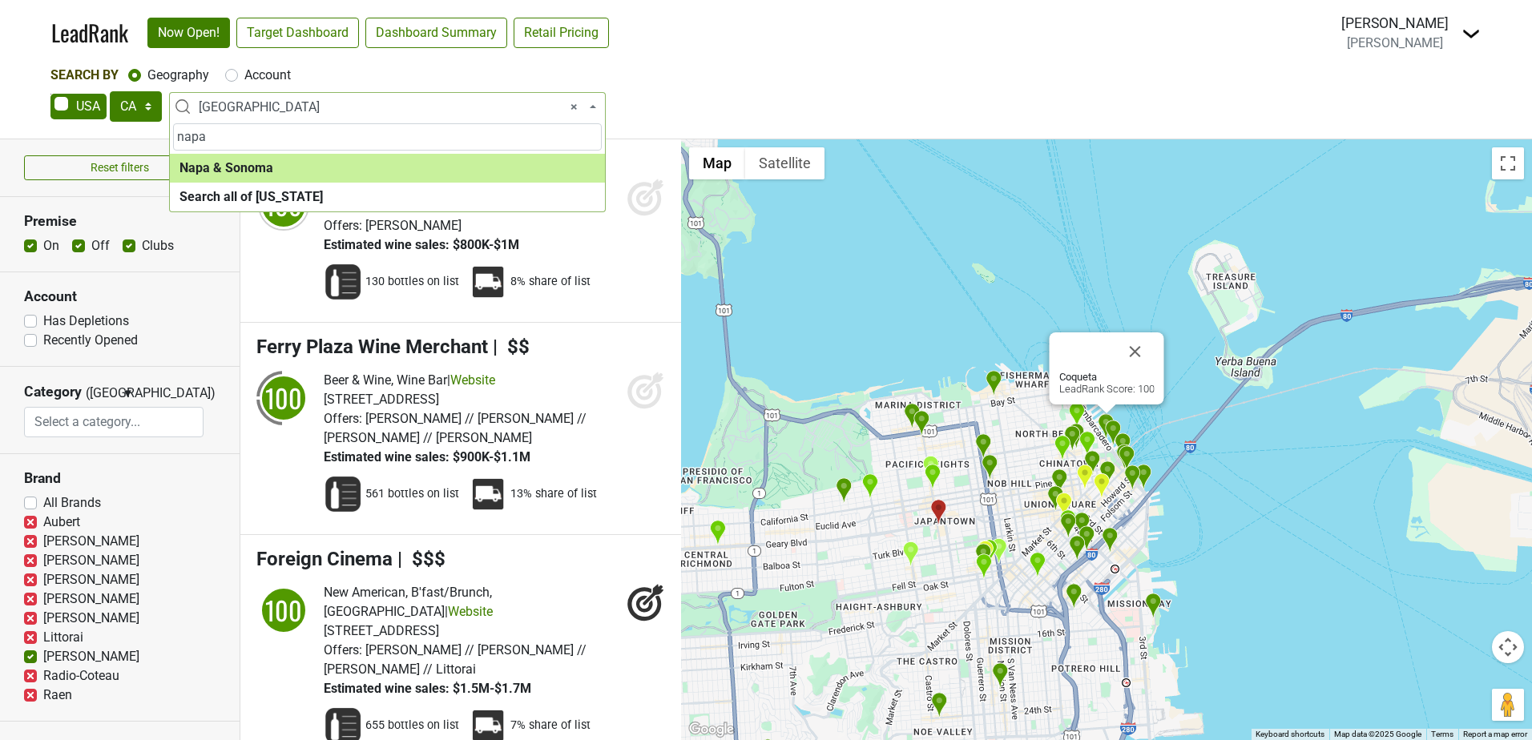
type input "napa"
select select "1138"
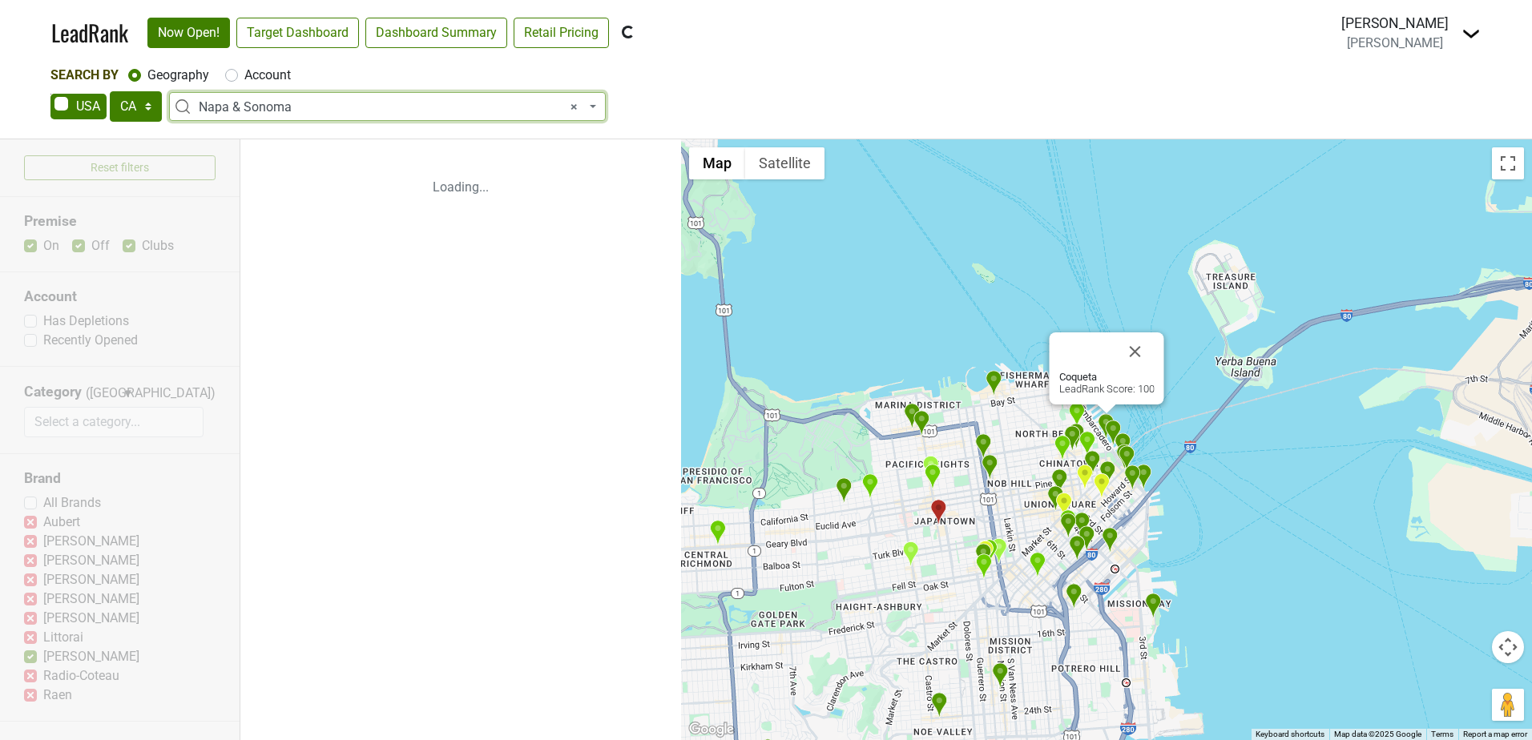
scroll to position [0, 0]
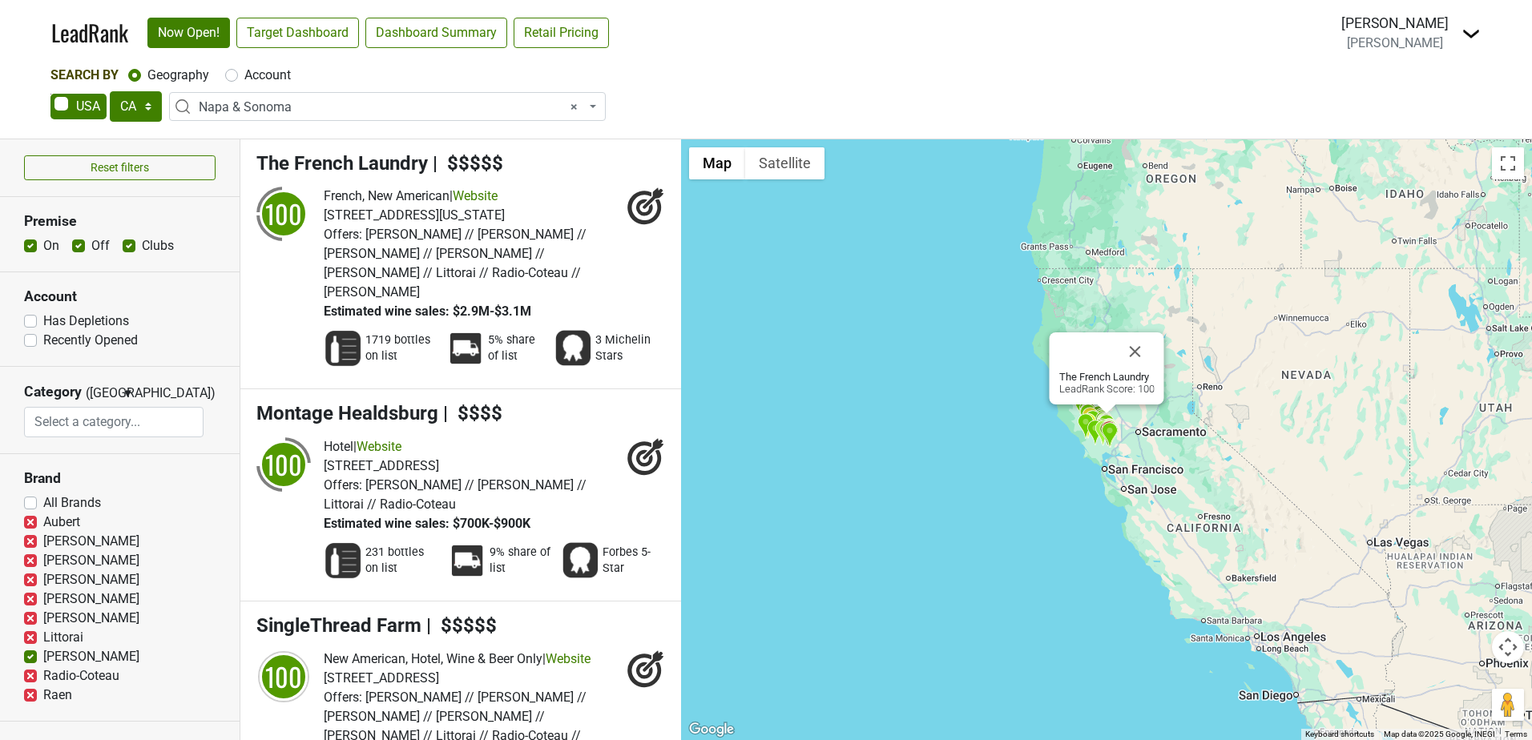
click at [91, 244] on label "Off" at bounding box center [100, 245] width 18 height 19
click at [79, 244] on input "Off" at bounding box center [78, 244] width 13 height 16
checkbox input "false"
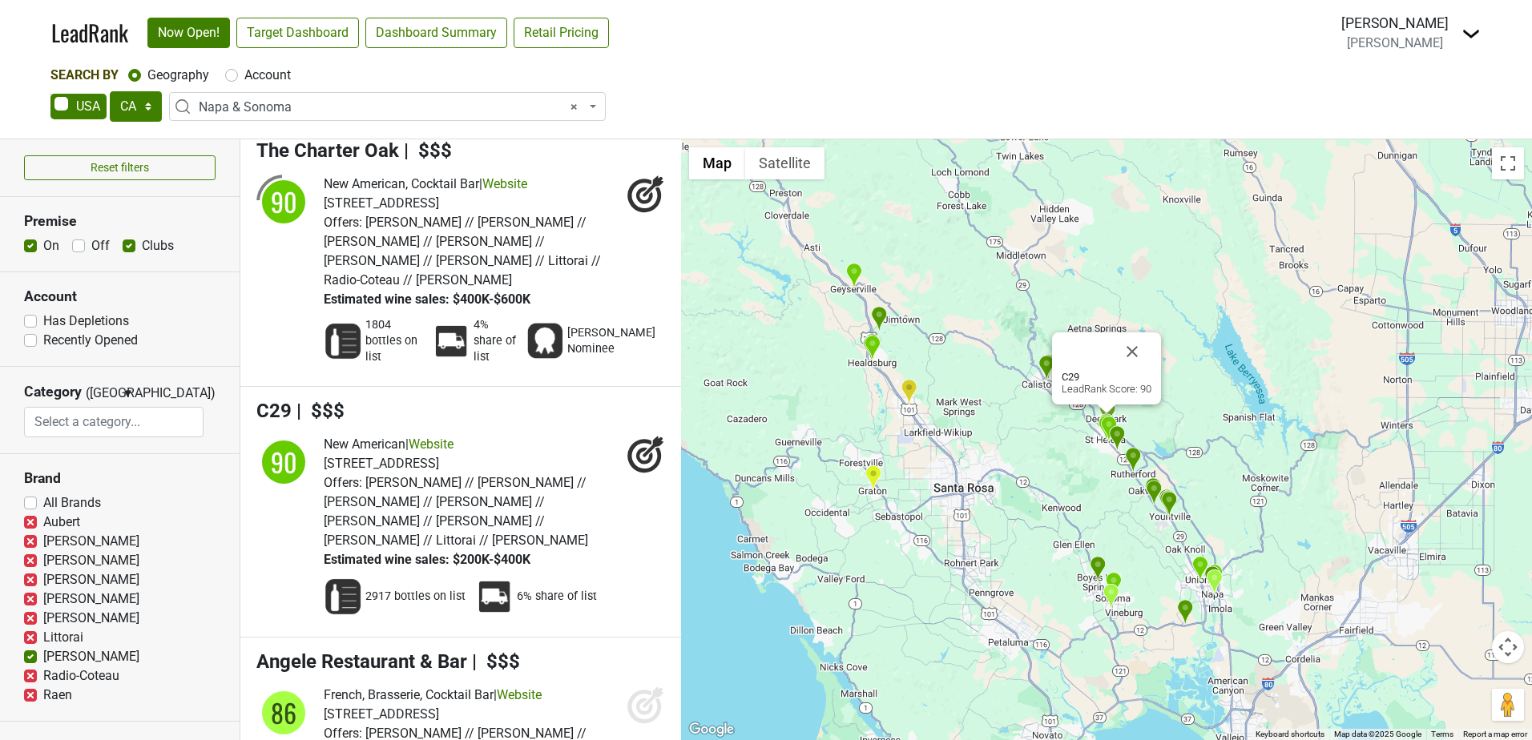
scroll to position [5770, 0]
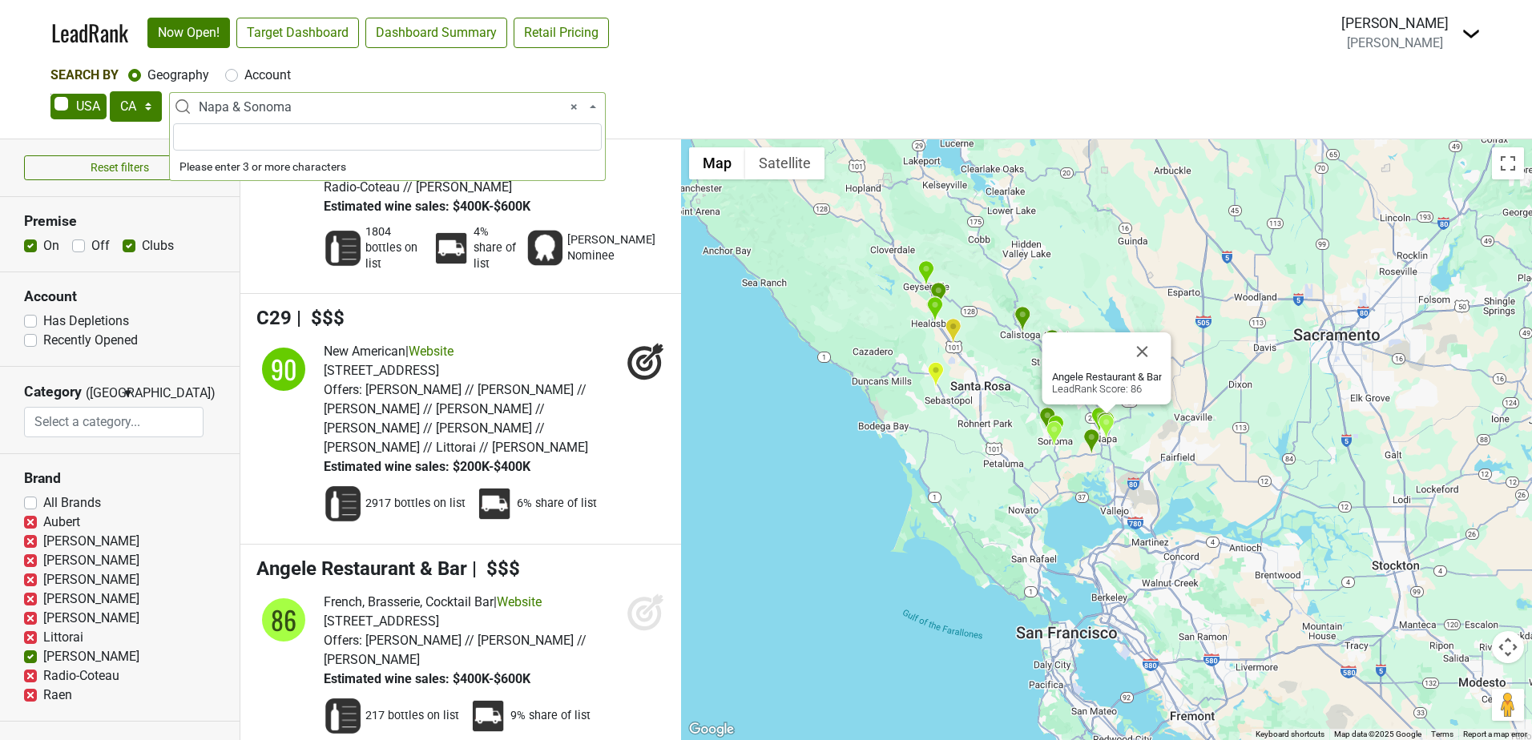
click at [354, 103] on span "× Napa & Sonoma" at bounding box center [392, 107] width 387 height 19
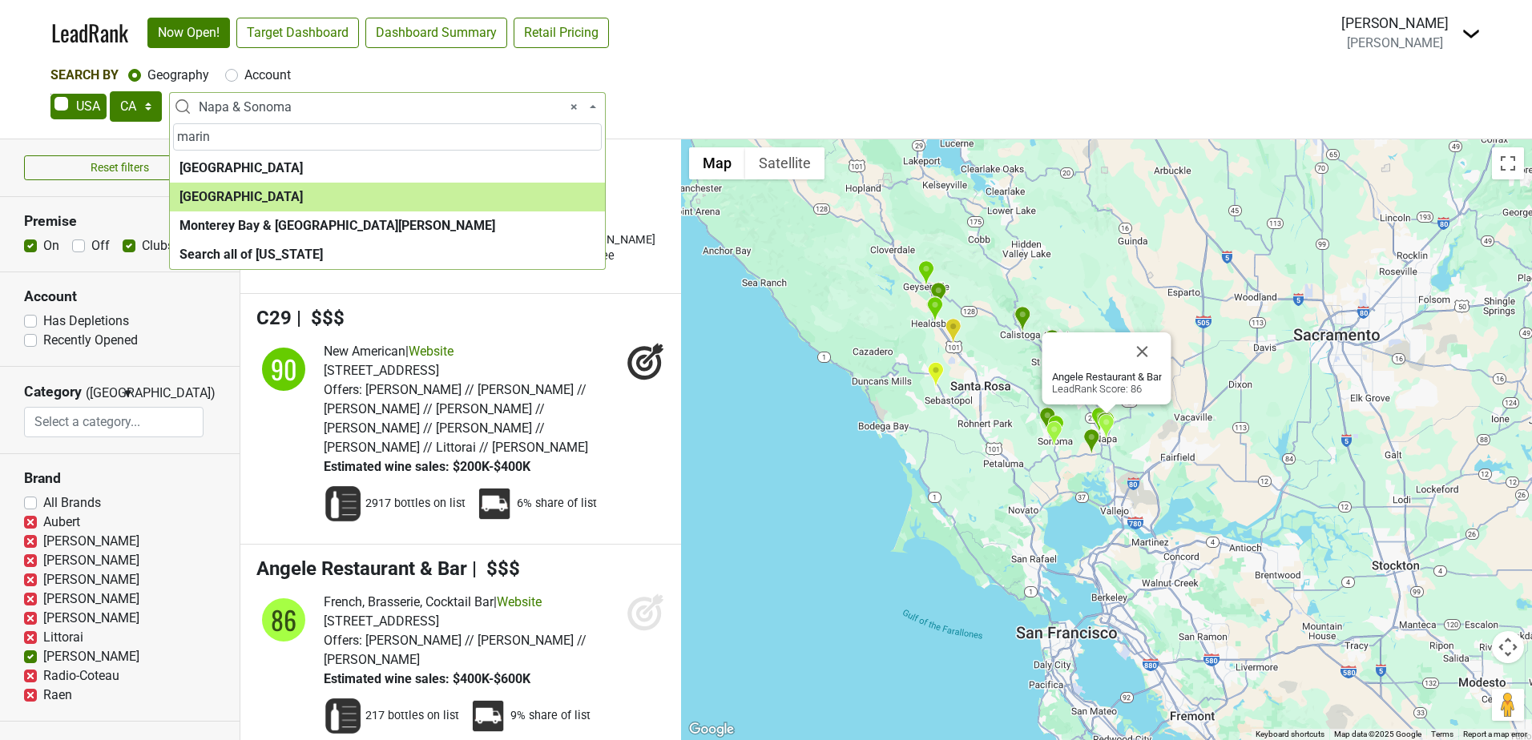
type input "marin"
select select "1065"
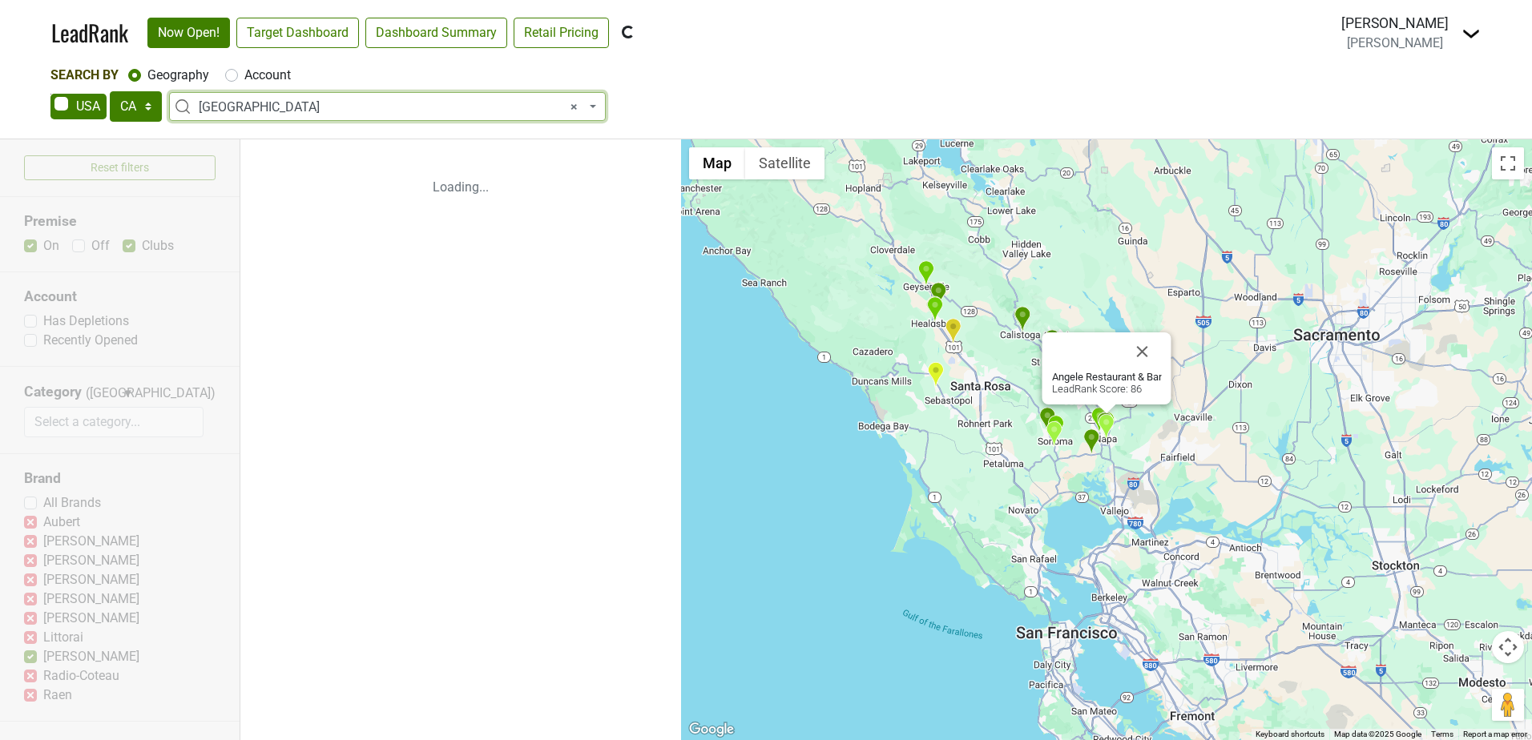
scroll to position [0, 0]
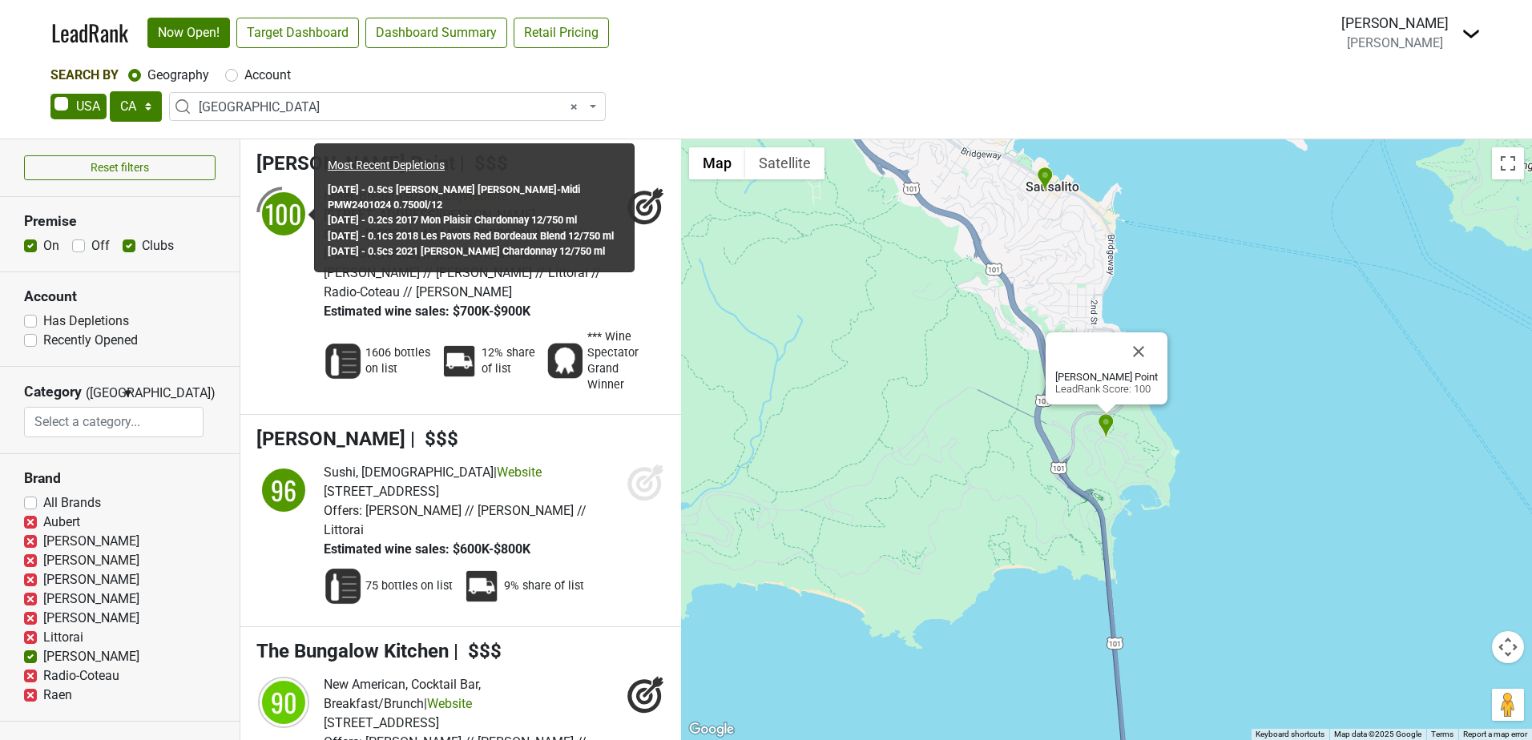
click at [285, 307] on div "100 Hotel, Breakfast/Brunch | Website 601 Murray Cir, Sausalito, CA 94965 Offer…" at bounding box center [460, 294] width 409 height 215
click at [701, 69] on div "Search By Geography Account" at bounding box center [765, 75] width 1431 height 19
click at [1045, 178] on img "Sushi Ran" at bounding box center [1045, 180] width 17 height 26
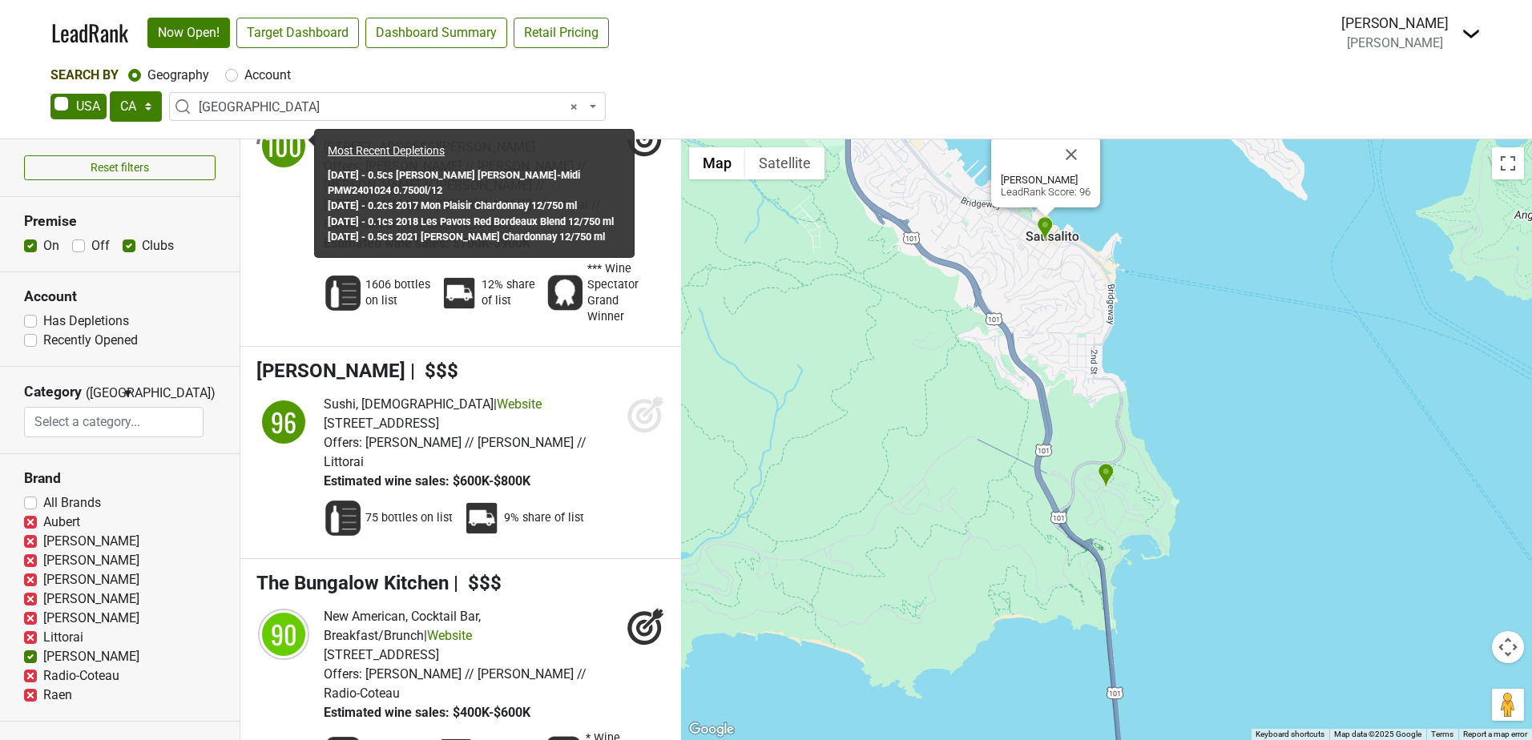
scroll to position [89, 0]
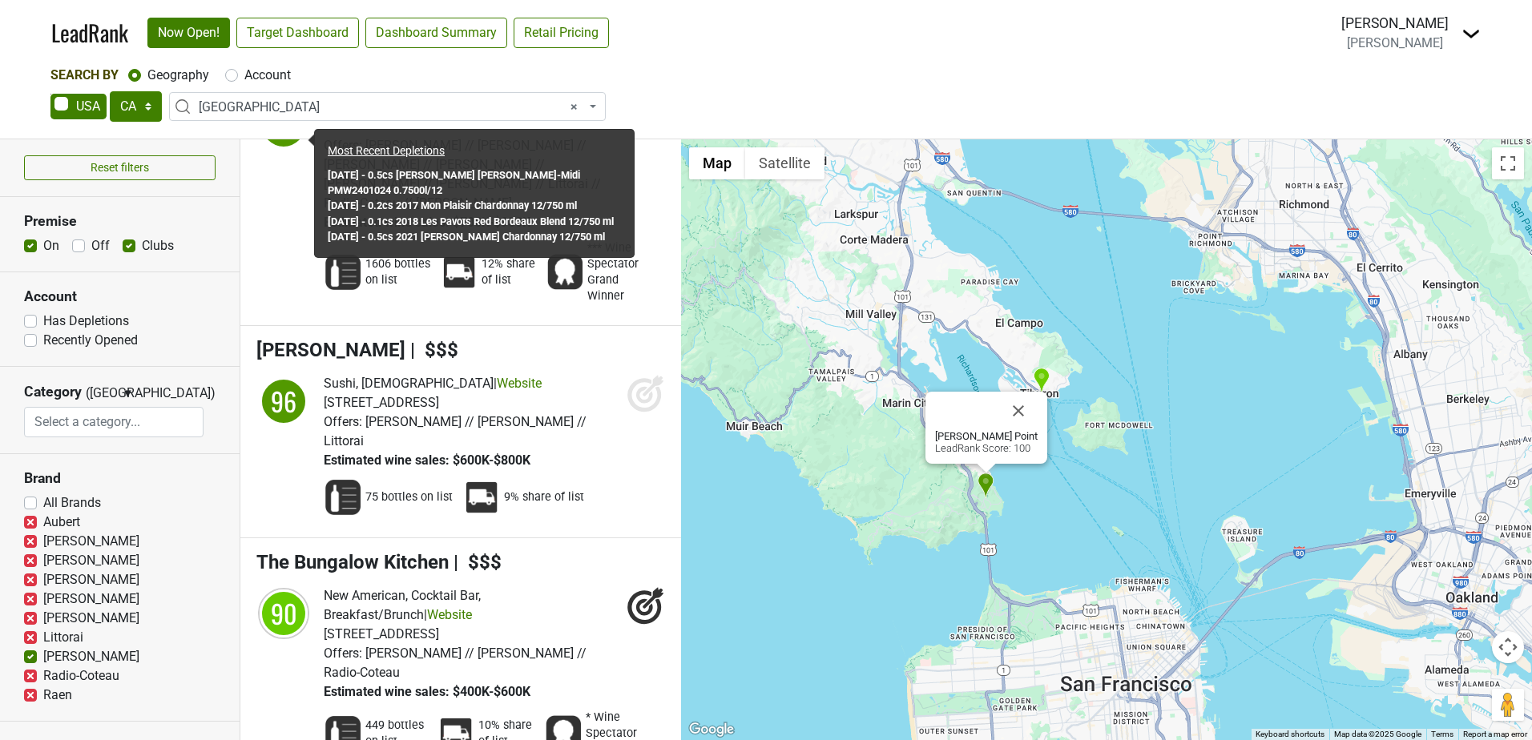
drag, startPoint x: 865, startPoint y: 288, endPoint x: 860, endPoint y: 471, distance: 183.6
click at [860, 471] on div "Cavallo Point LeadRank Score: 100" at bounding box center [1106, 439] width 851 height 601
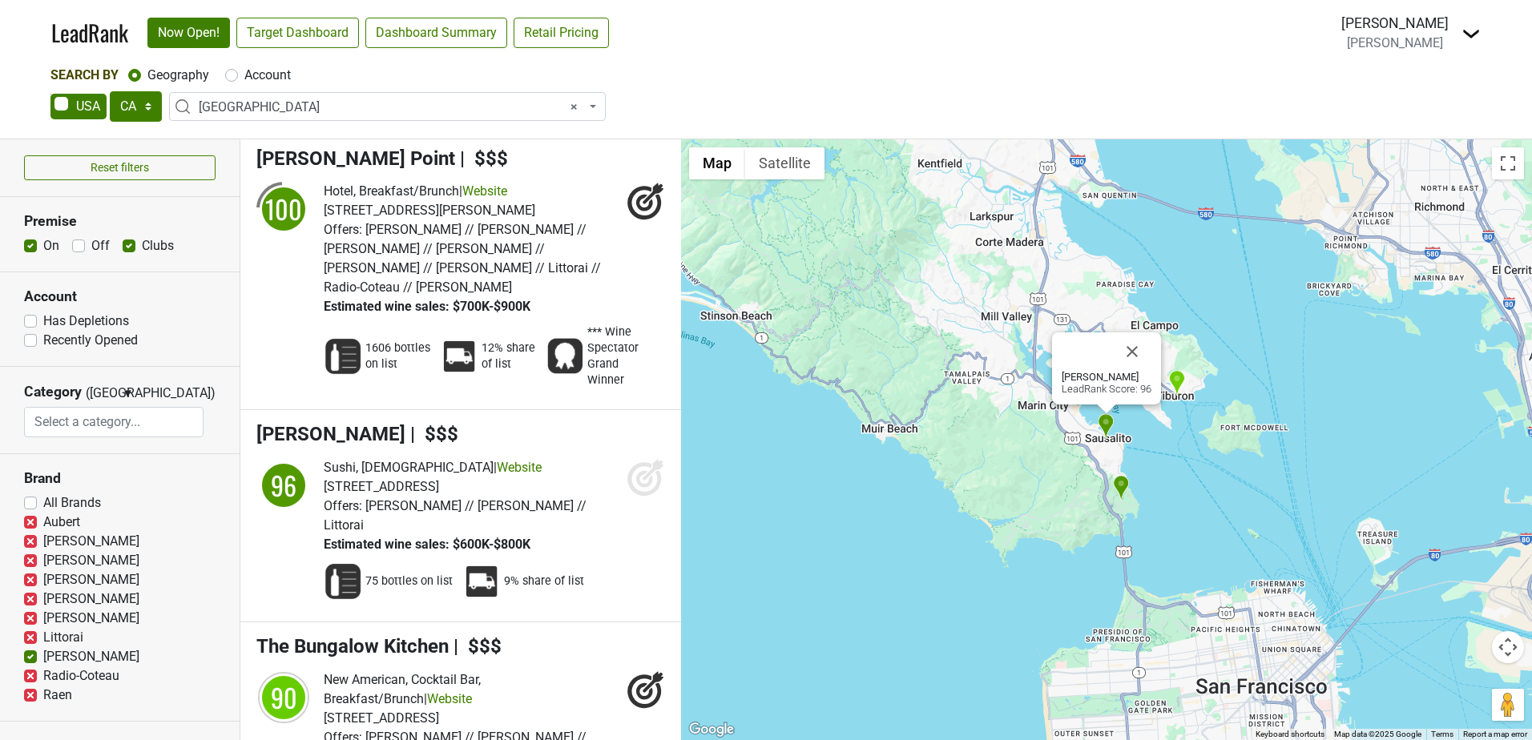
scroll to position [0, 0]
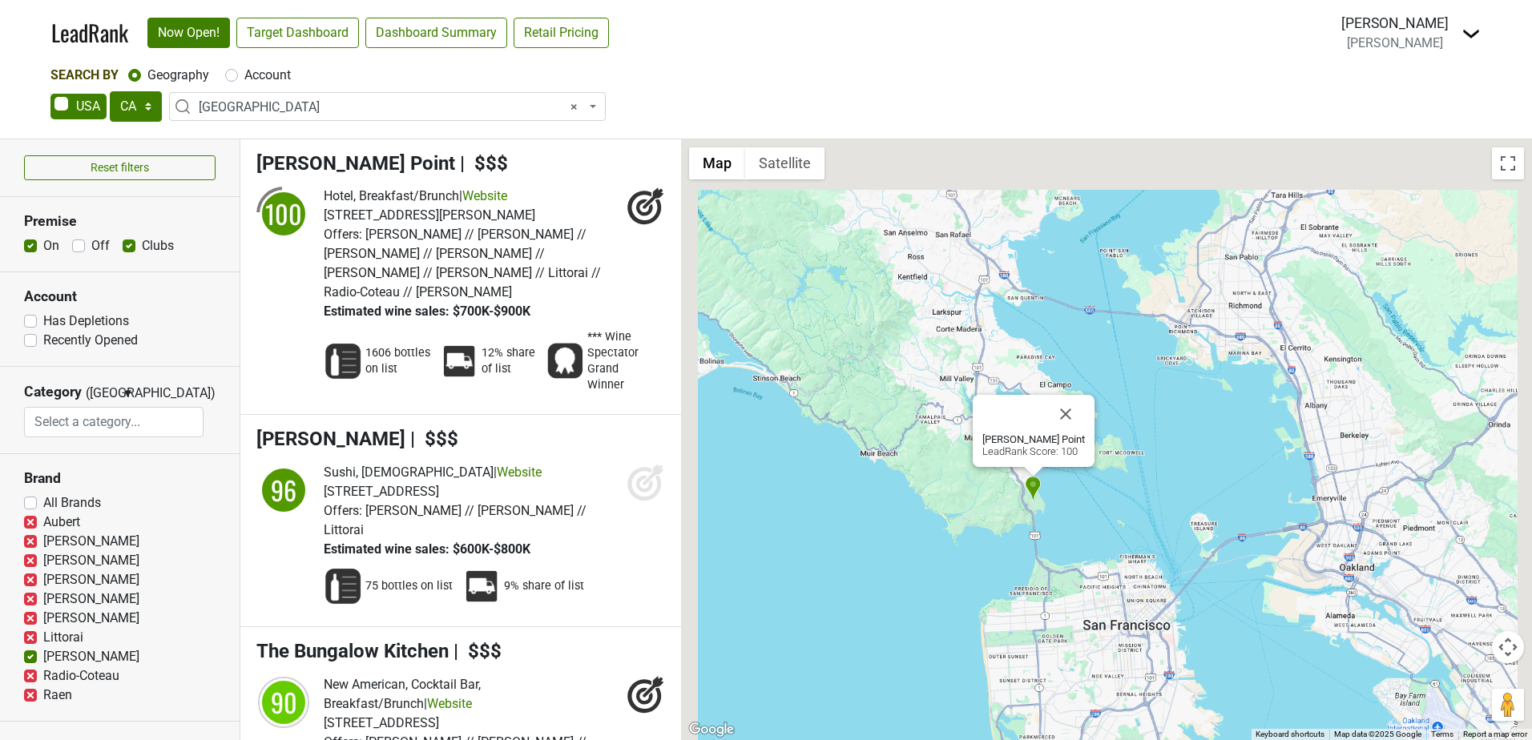
drag, startPoint x: 935, startPoint y: 416, endPoint x: 932, endPoint y: 450, distance: 33.8
click at [932, 450] on div "Cavallo Point LeadRank Score: 100" at bounding box center [1106, 439] width 851 height 601
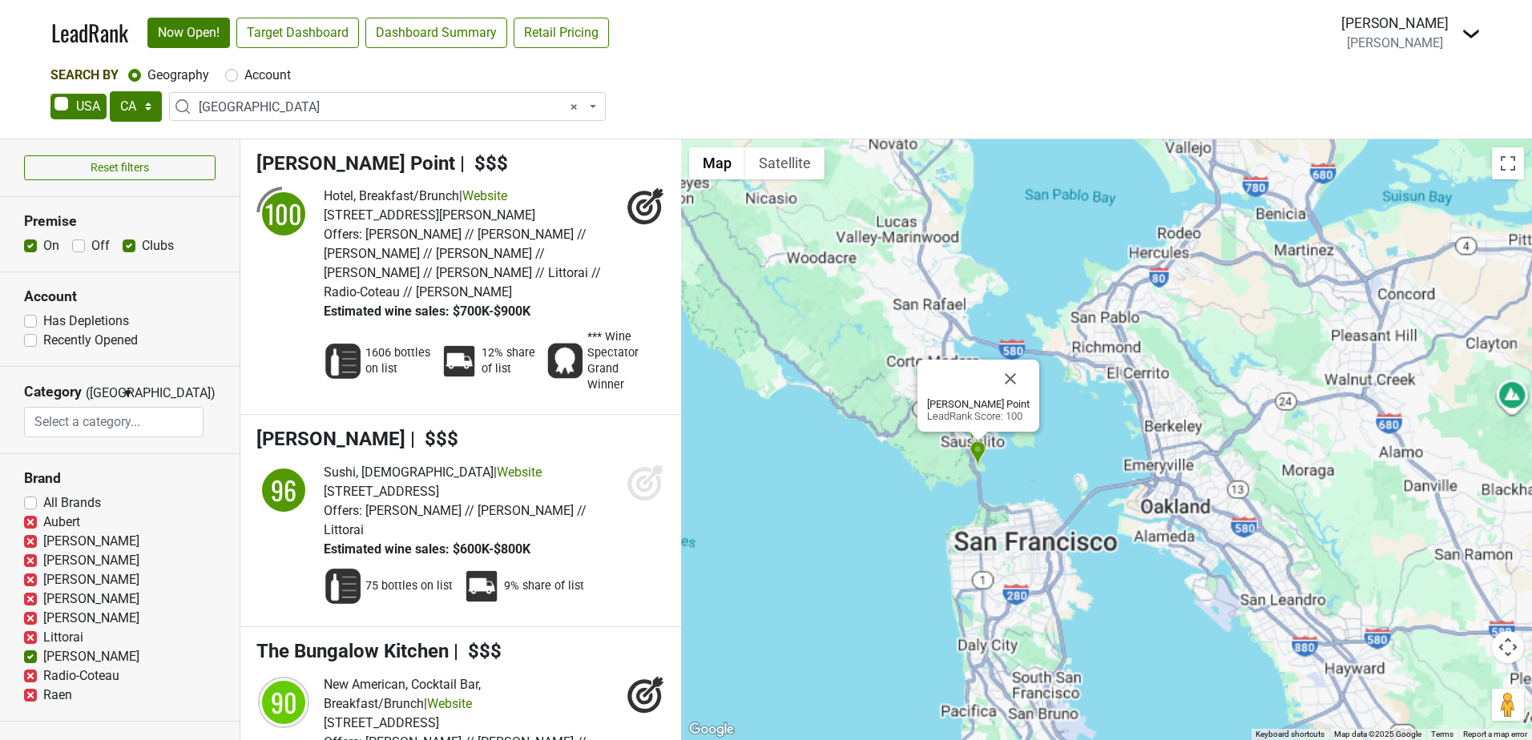
click at [855, 375] on div "Cavallo Point LeadRank Score: 100" at bounding box center [1106, 439] width 851 height 601
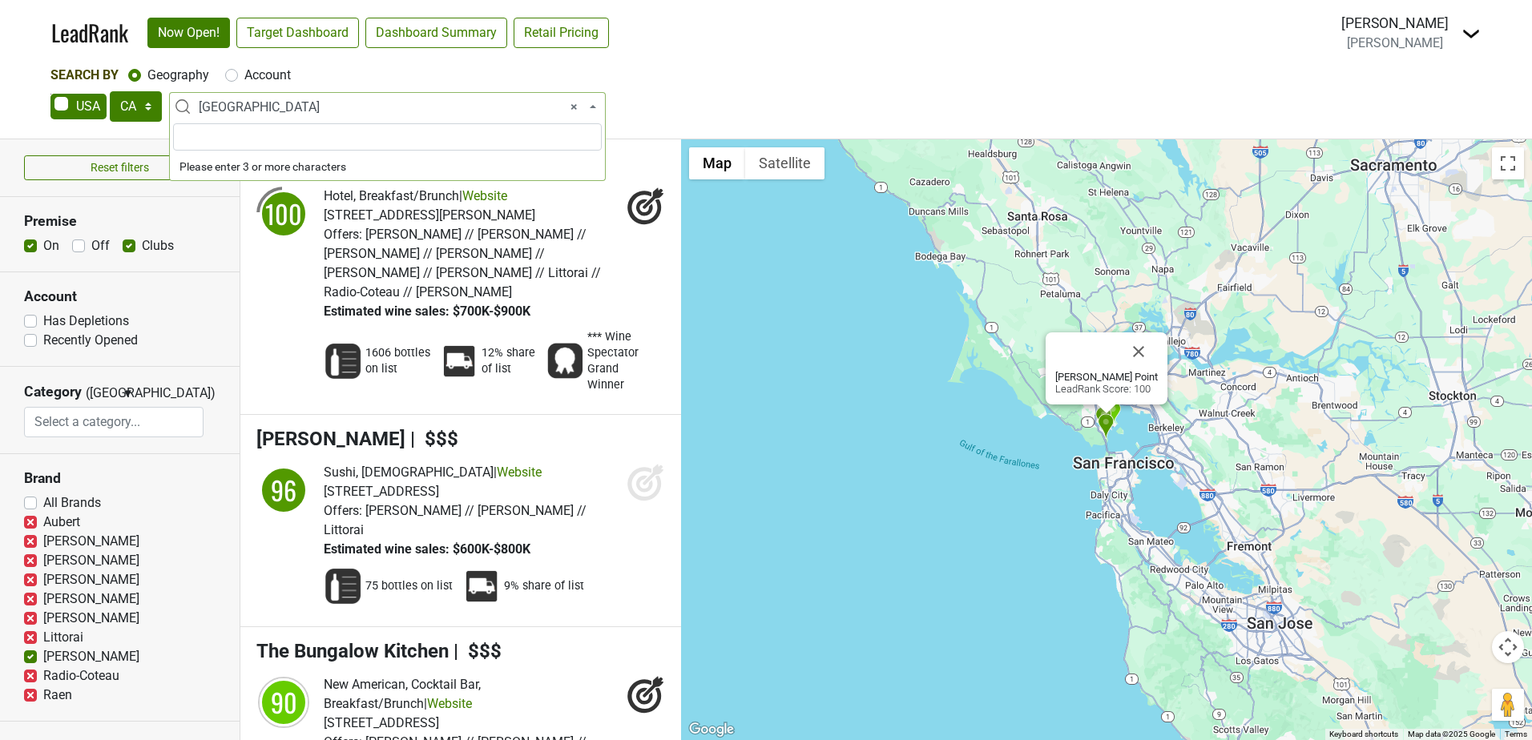
click at [326, 103] on span "× Marin County" at bounding box center [392, 107] width 387 height 19
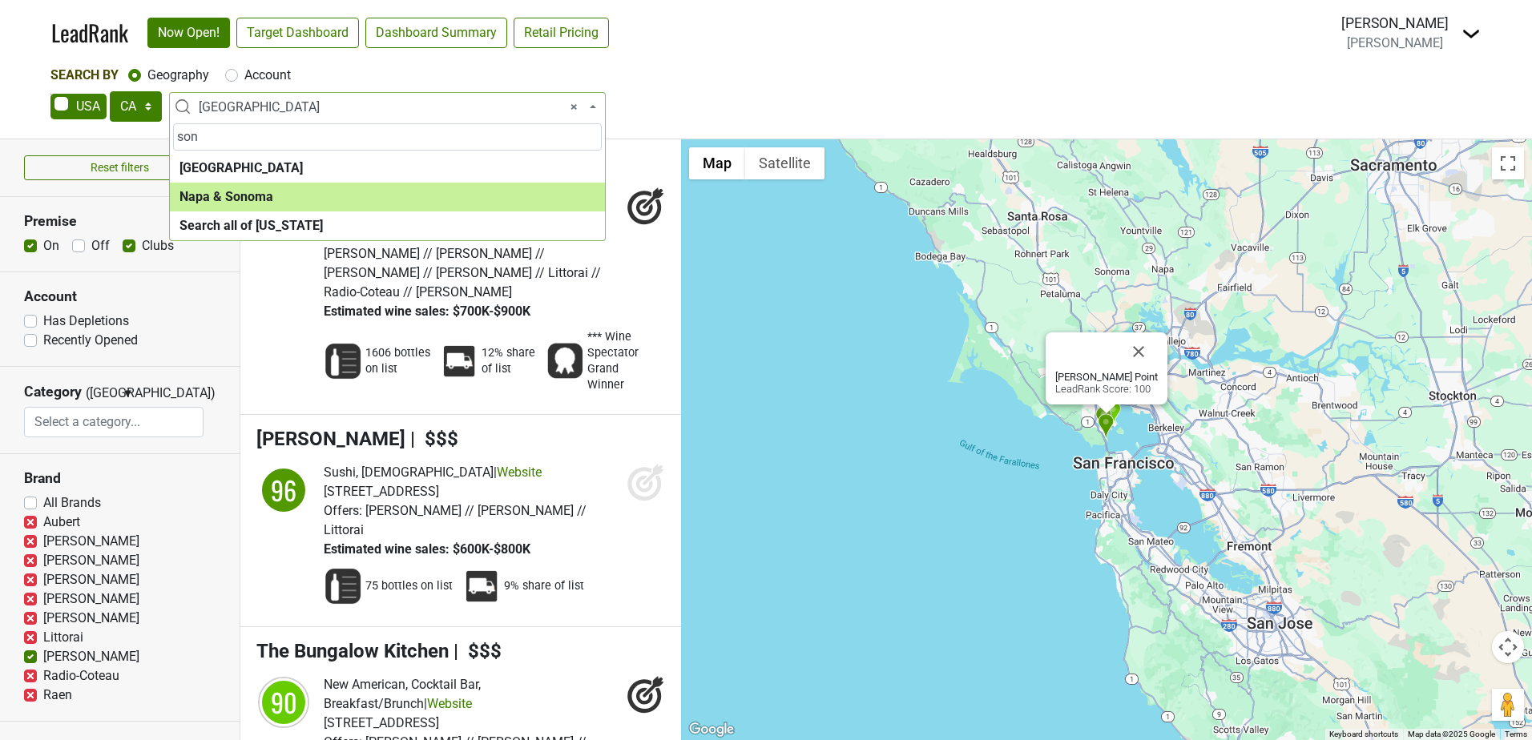
type input "son"
select select "1138"
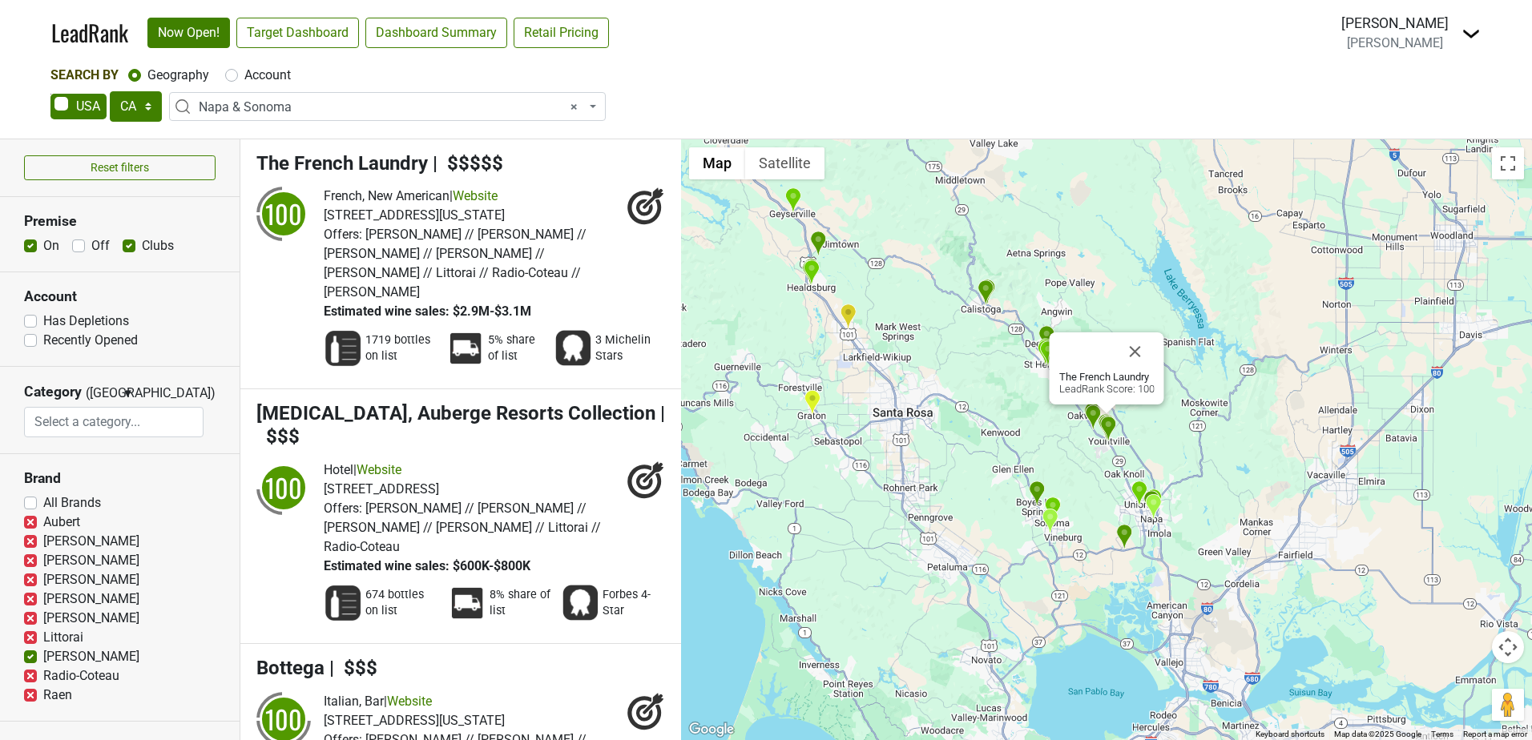
click at [813, 396] on img "Underwood Bar and Bistro" at bounding box center [812, 402] width 17 height 26
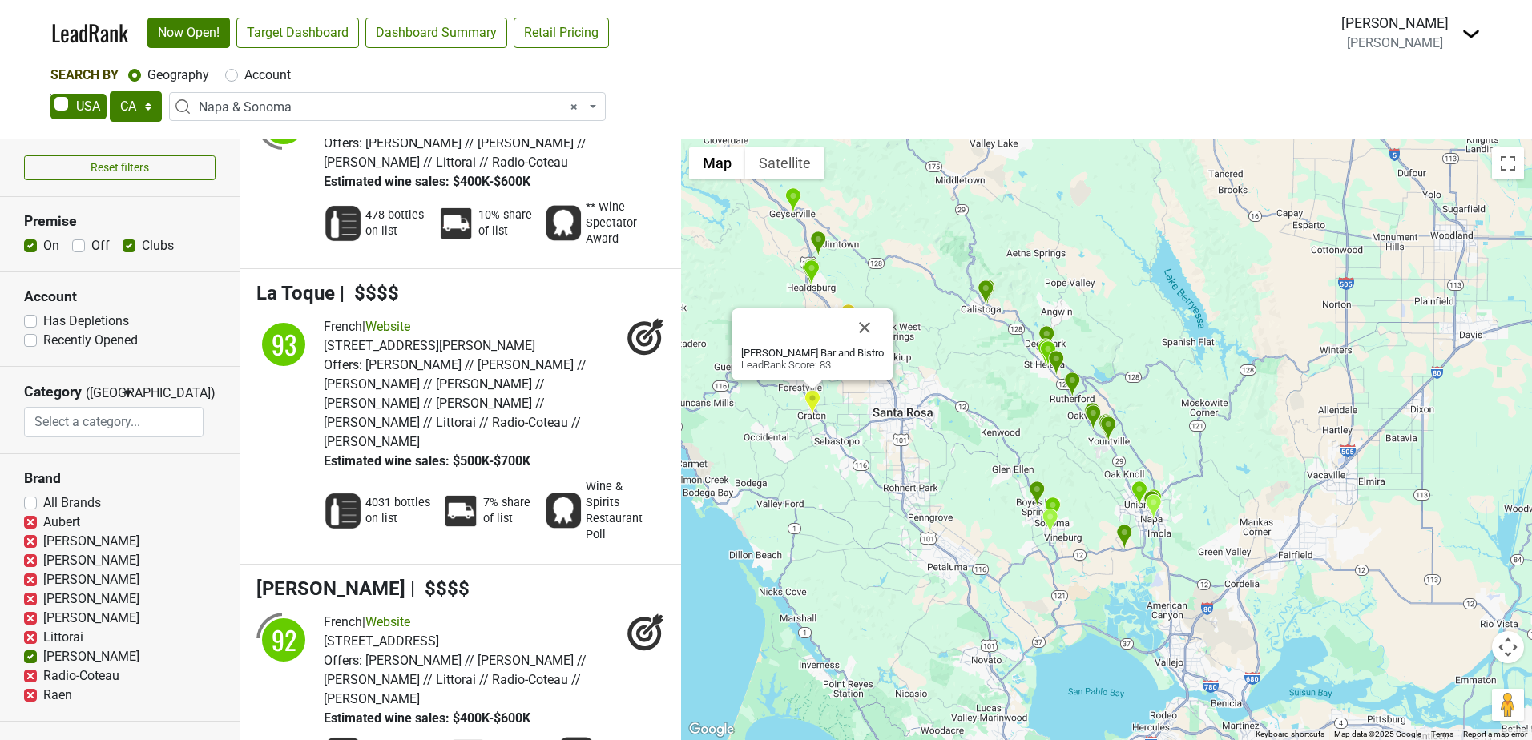
scroll to position [5963, 0]
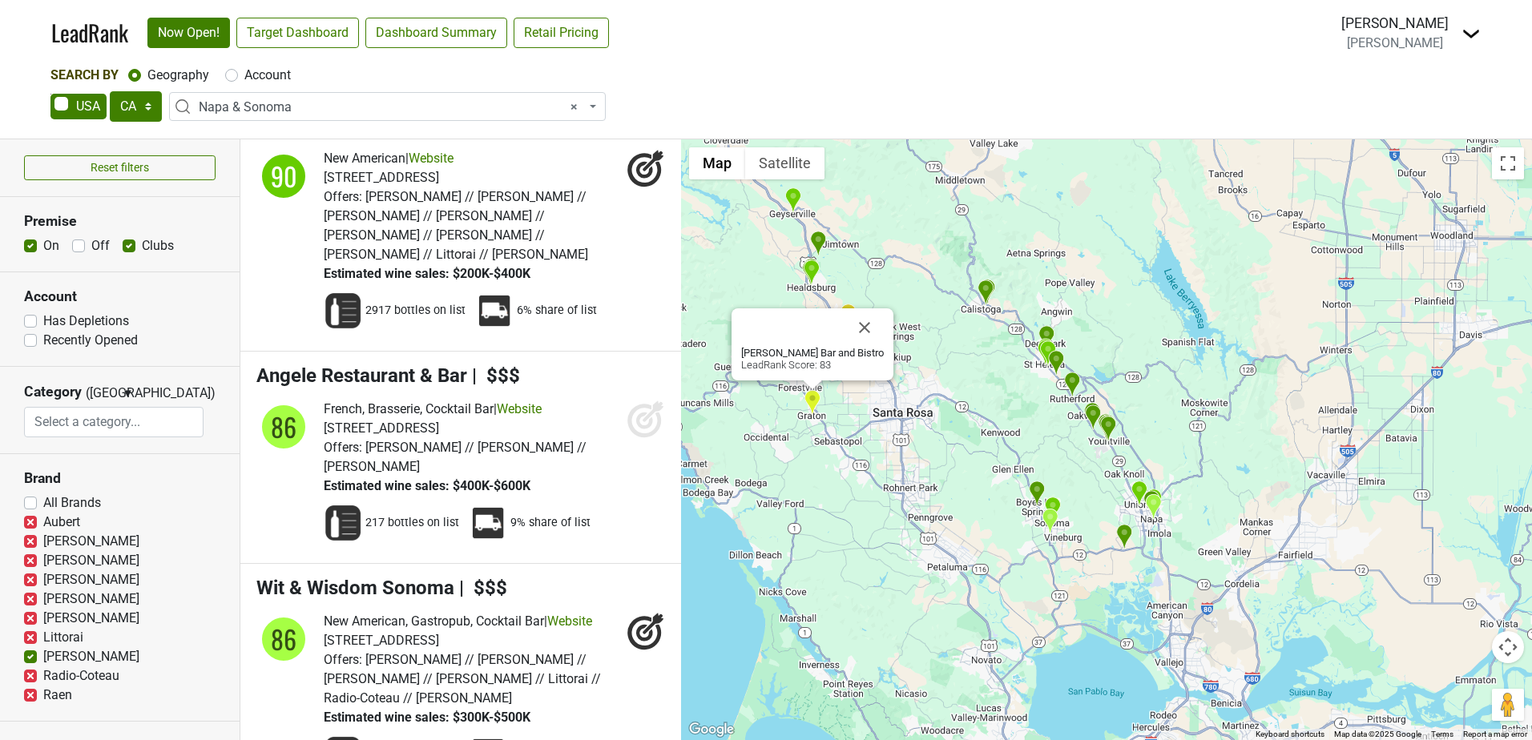
click at [1035, 492] on img "Fairmont Sonoma Mission Inn & Spa" at bounding box center [1037, 494] width 17 height 26
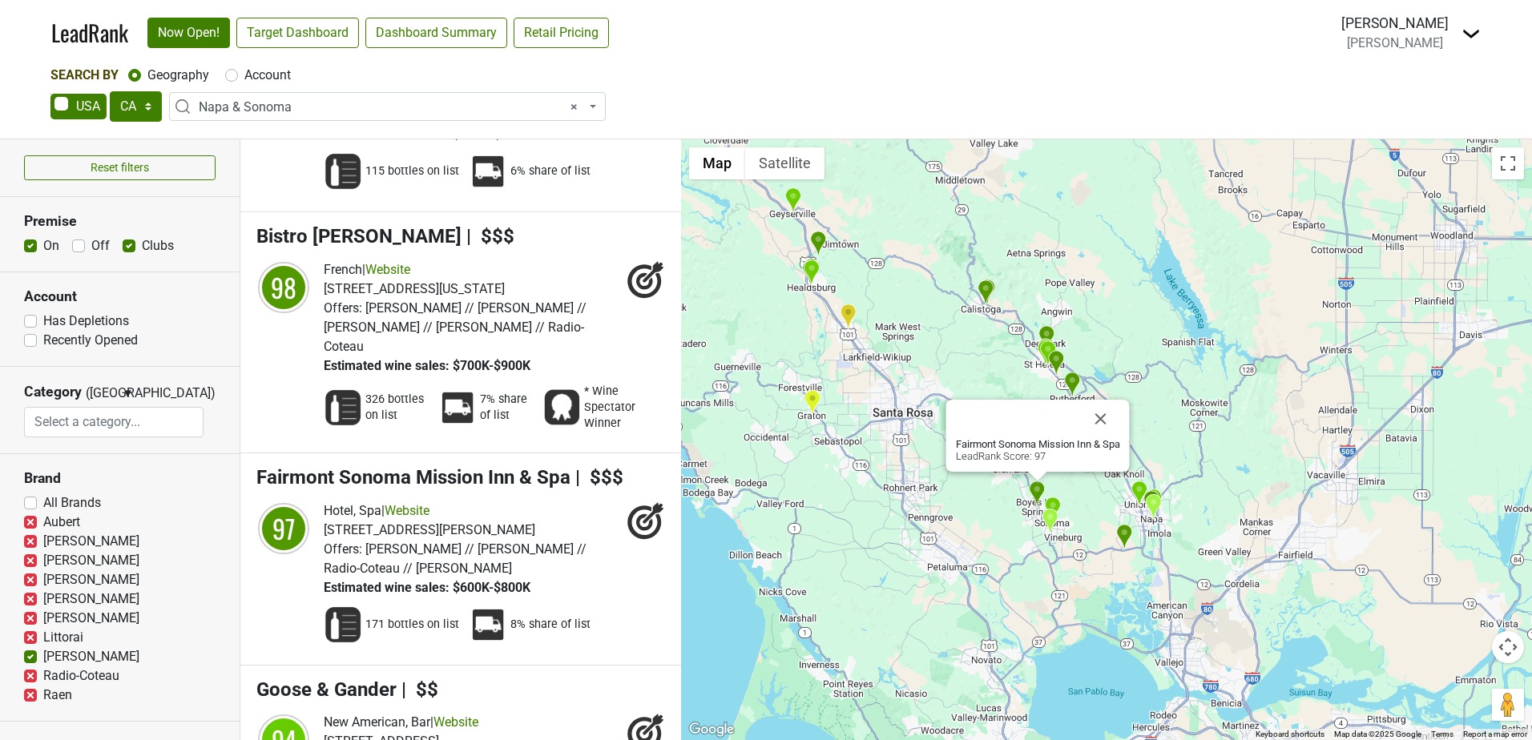
scroll to position [3714, 0]
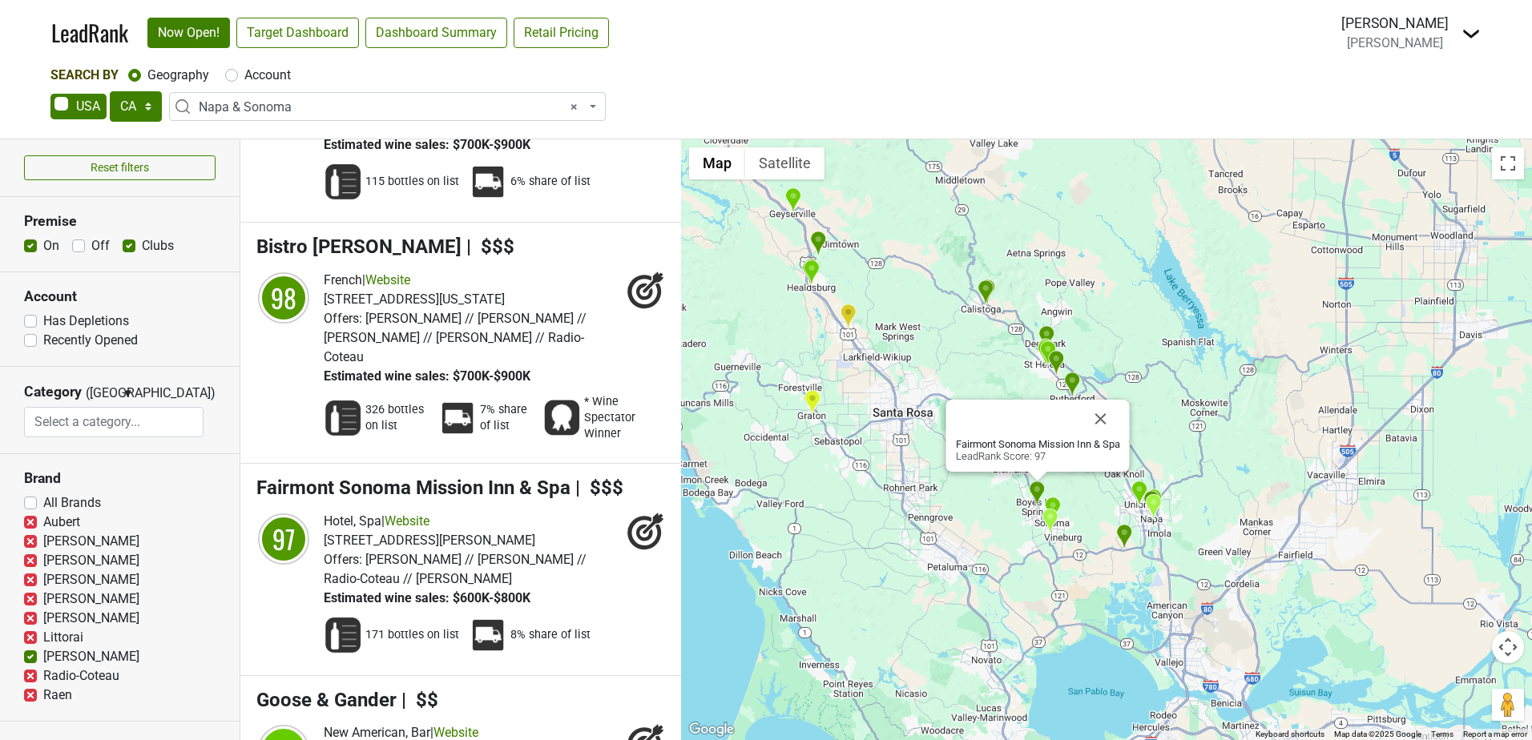
click at [1059, 504] on img "Cafe La Haye" at bounding box center [1052, 510] width 17 height 26
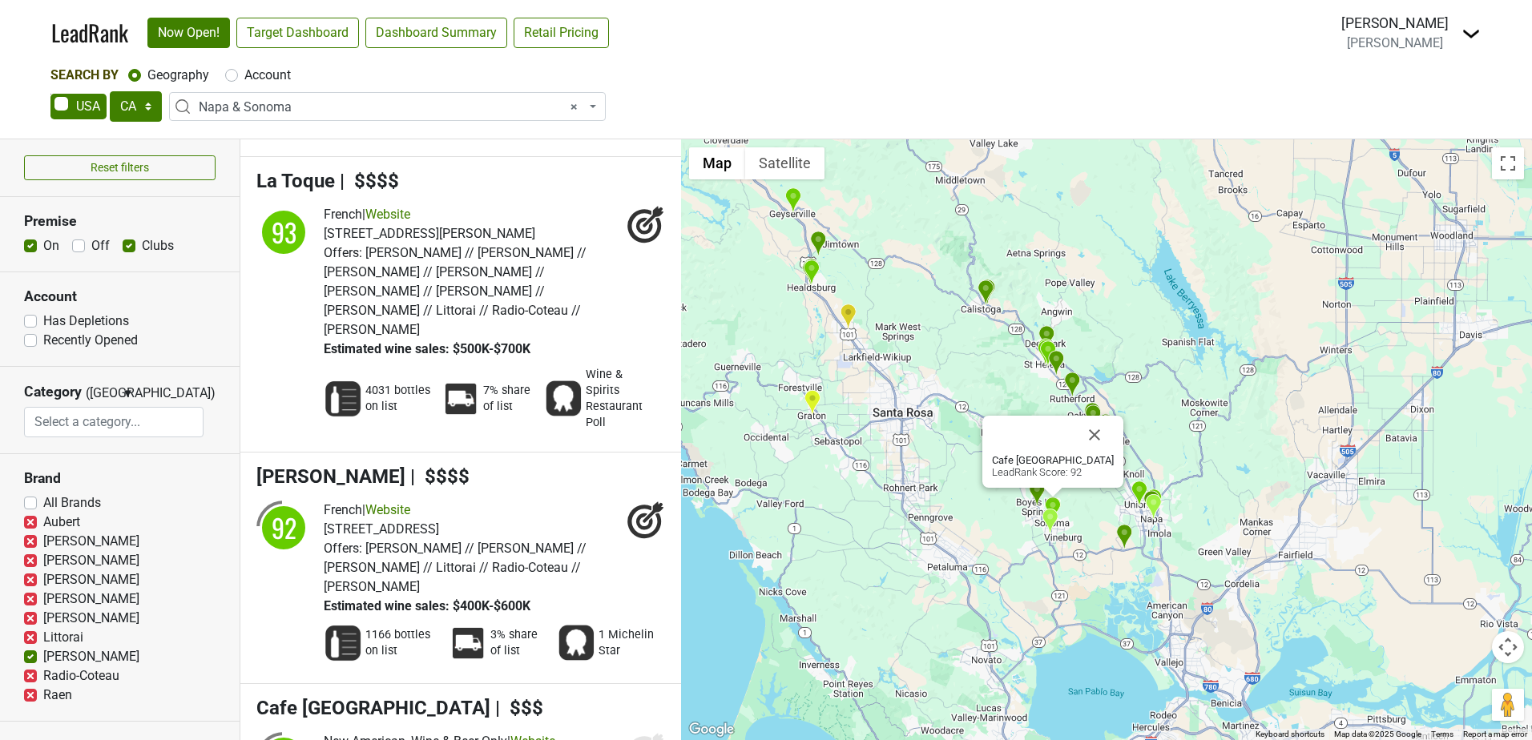
scroll to position [4848, 0]
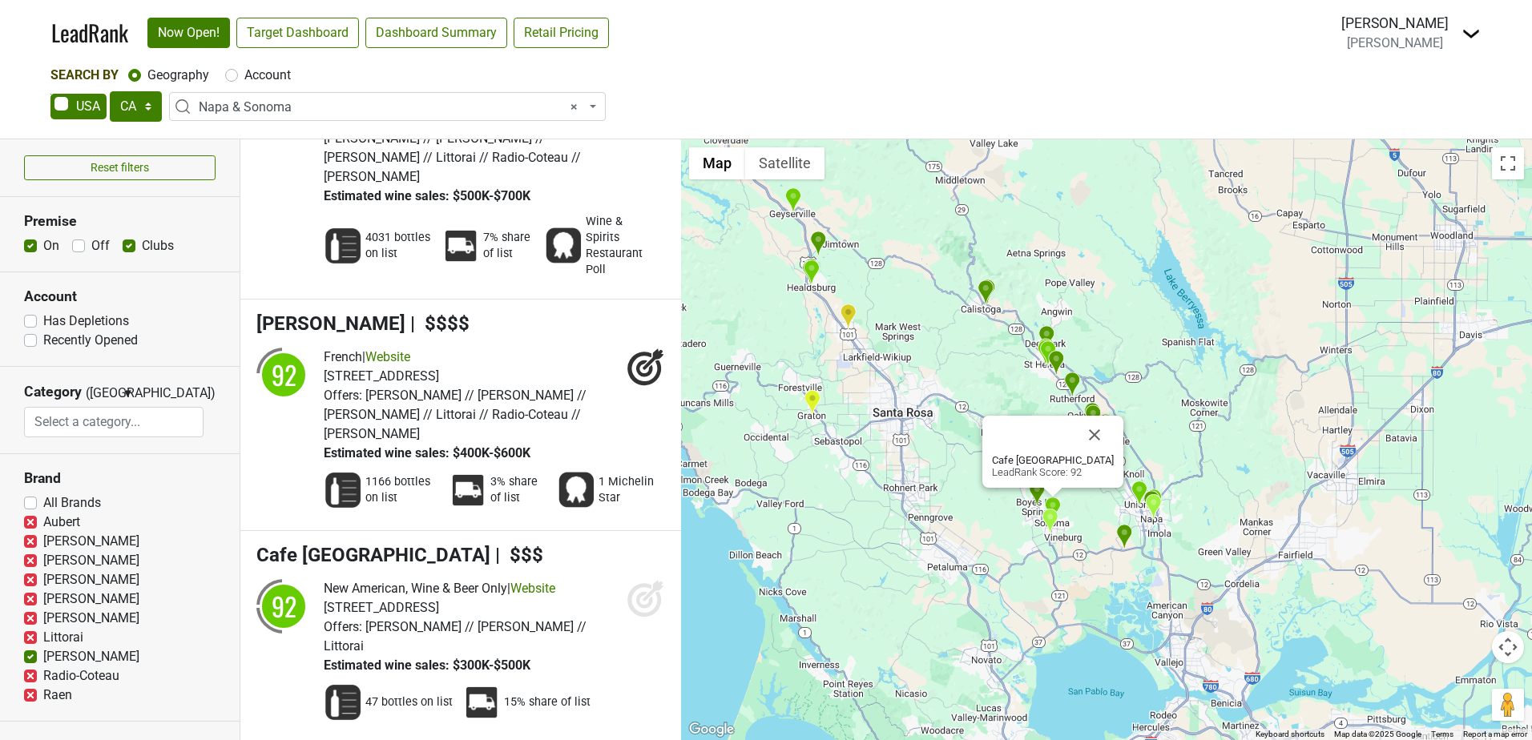
click at [984, 292] on img "Solage, Auberge Resorts Collection" at bounding box center [986, 293] width 17 height 26
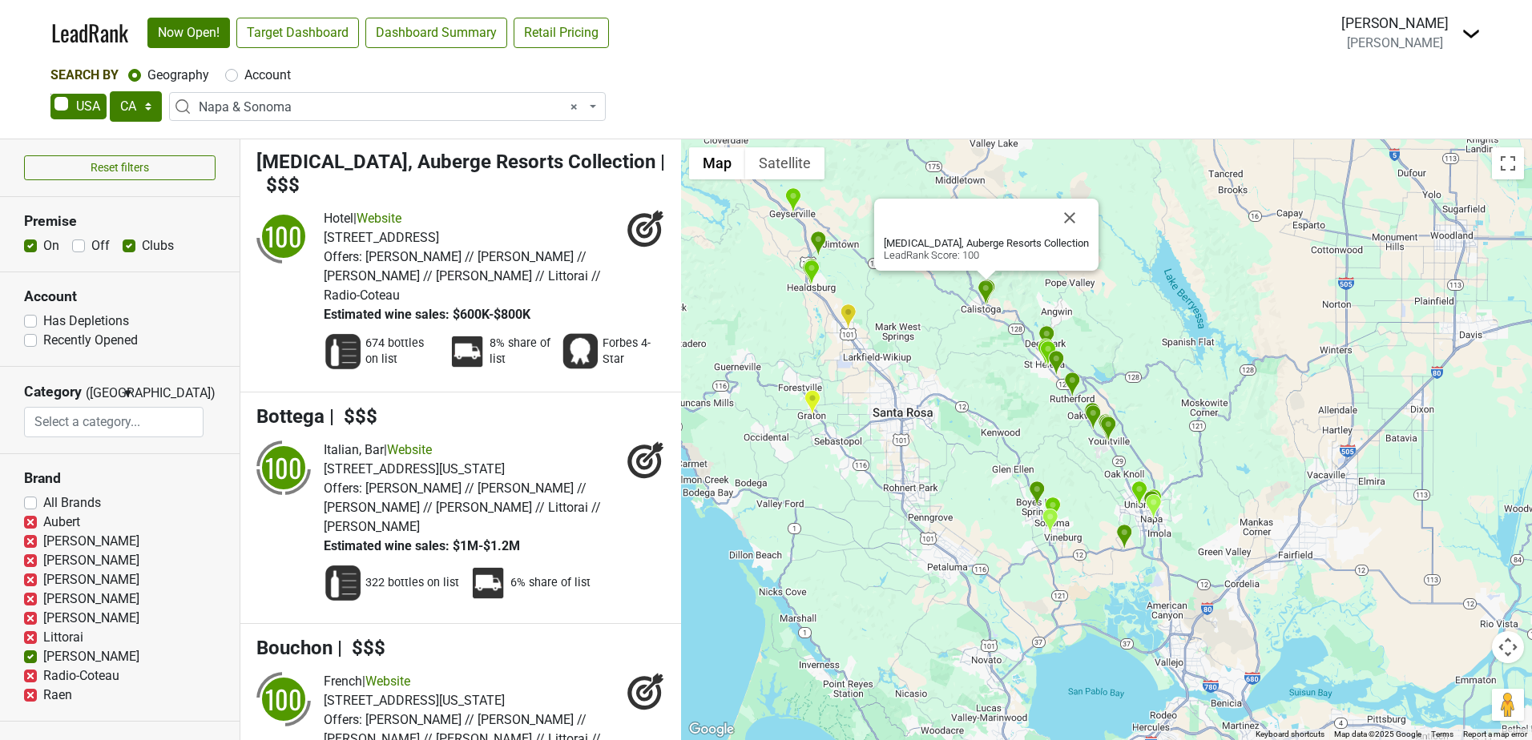
scroll to position [232, 0]
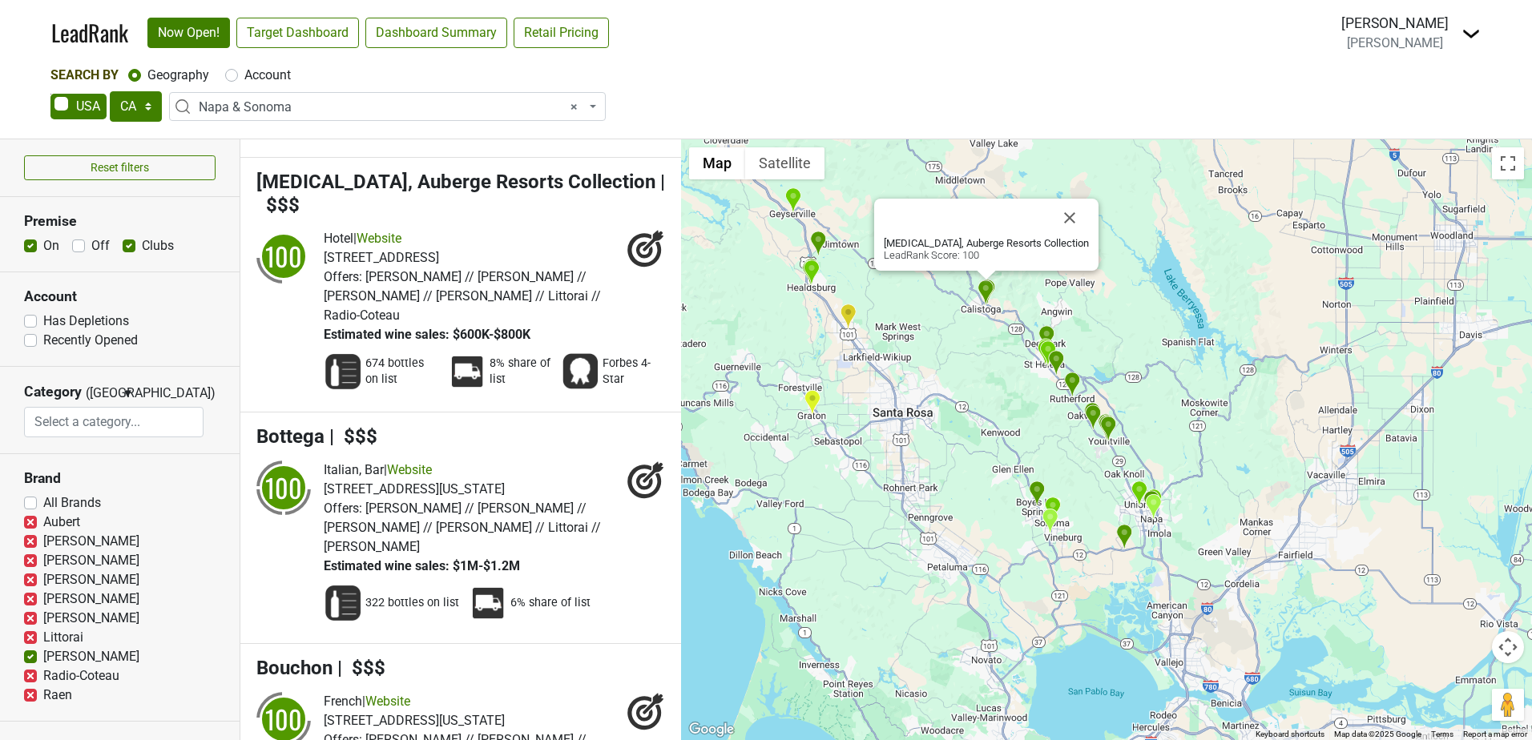
click at [817, 240] on img "Montage Healdsburg" at bounding box center [818, 244] width 17 height 26
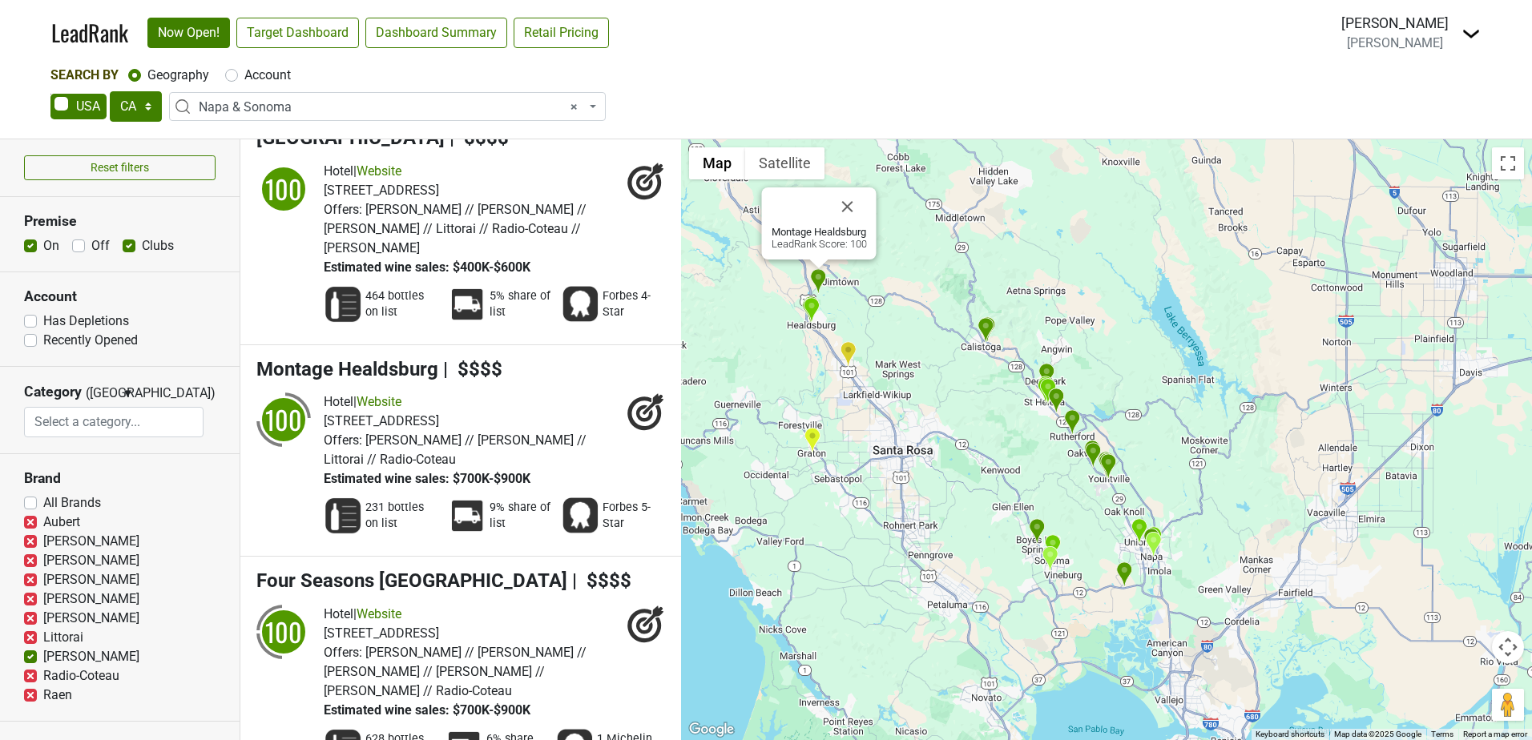
click at [813, 309] on img "The Matheson" at bounding box center [811, 310] width 17 height 26
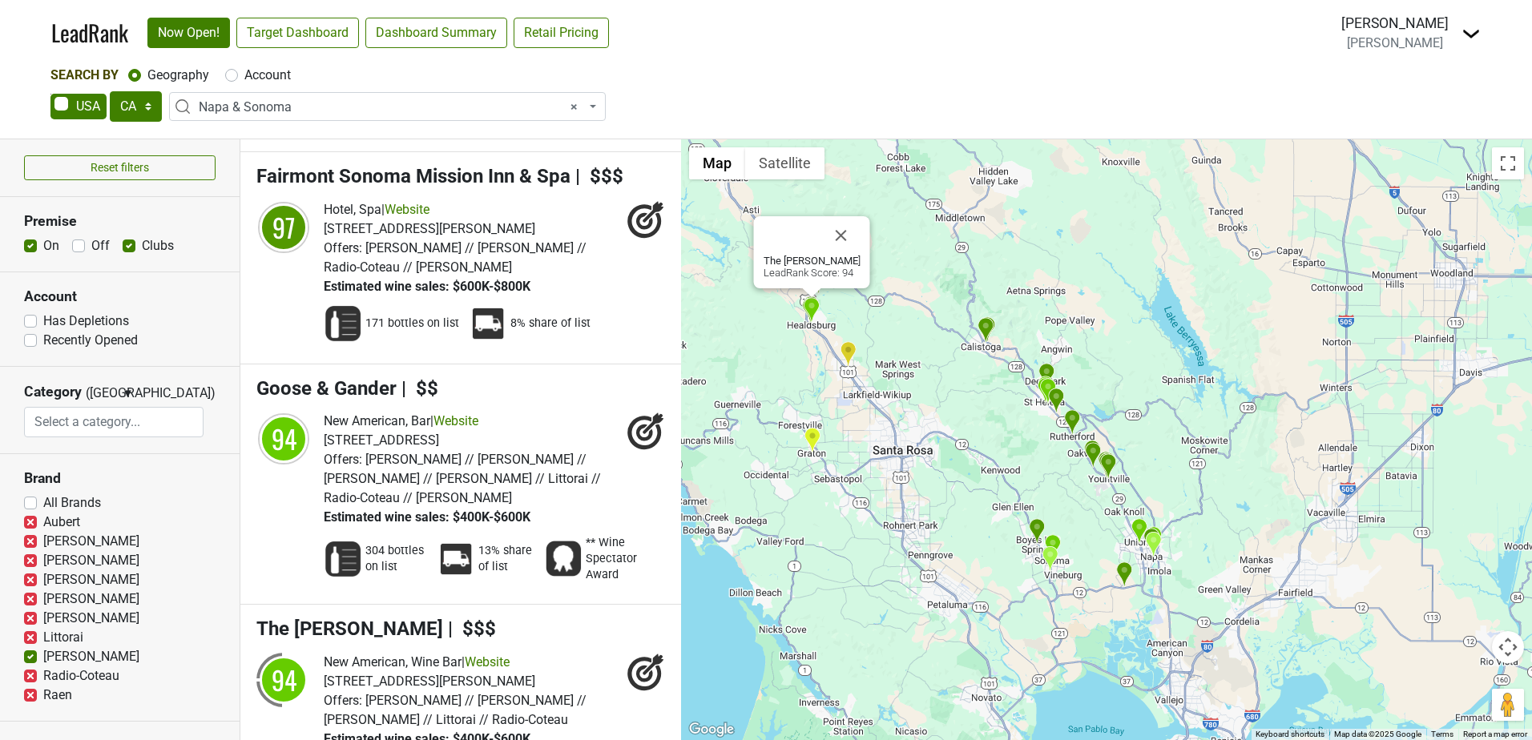
scroll to position [4147, 0]
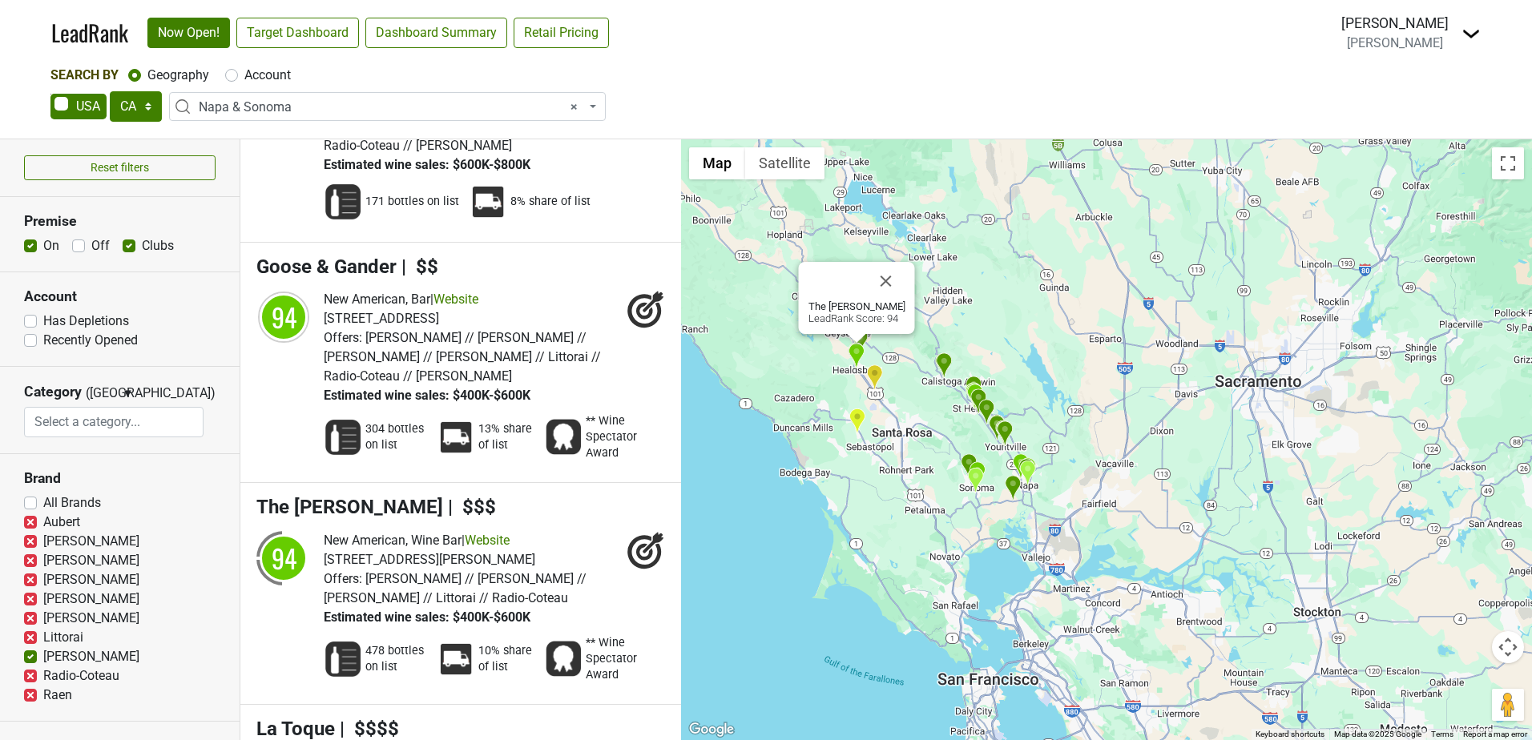
click at [914, 395] on div "The Matheson LeadRank Score: 94" at bounding box center [1106, 439] width 851 height 601
click at [882, 372] on img "Sweet T's Restaurant + Bar" at bounding box center [874, 378] width 17 height 26
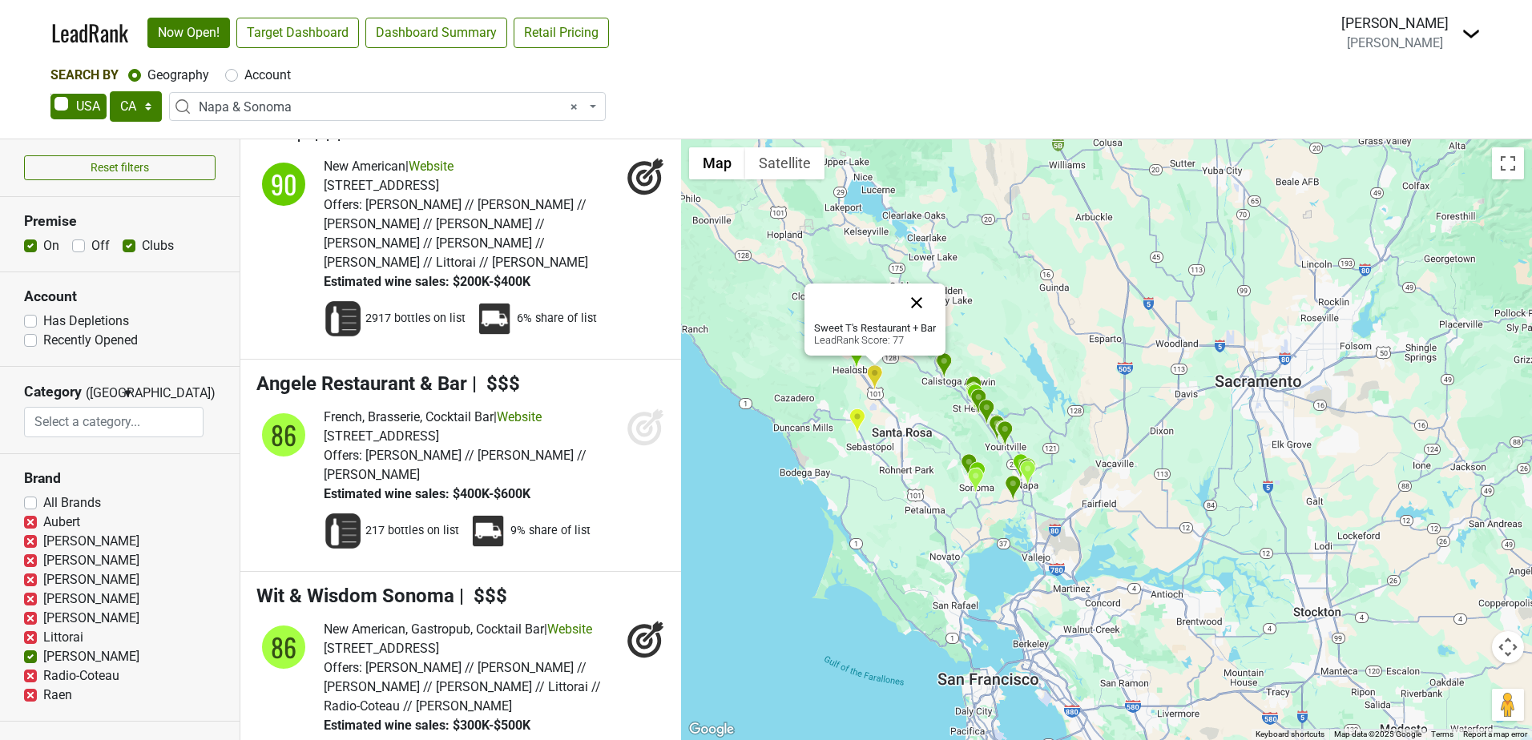
scroll to position [5963, 0]
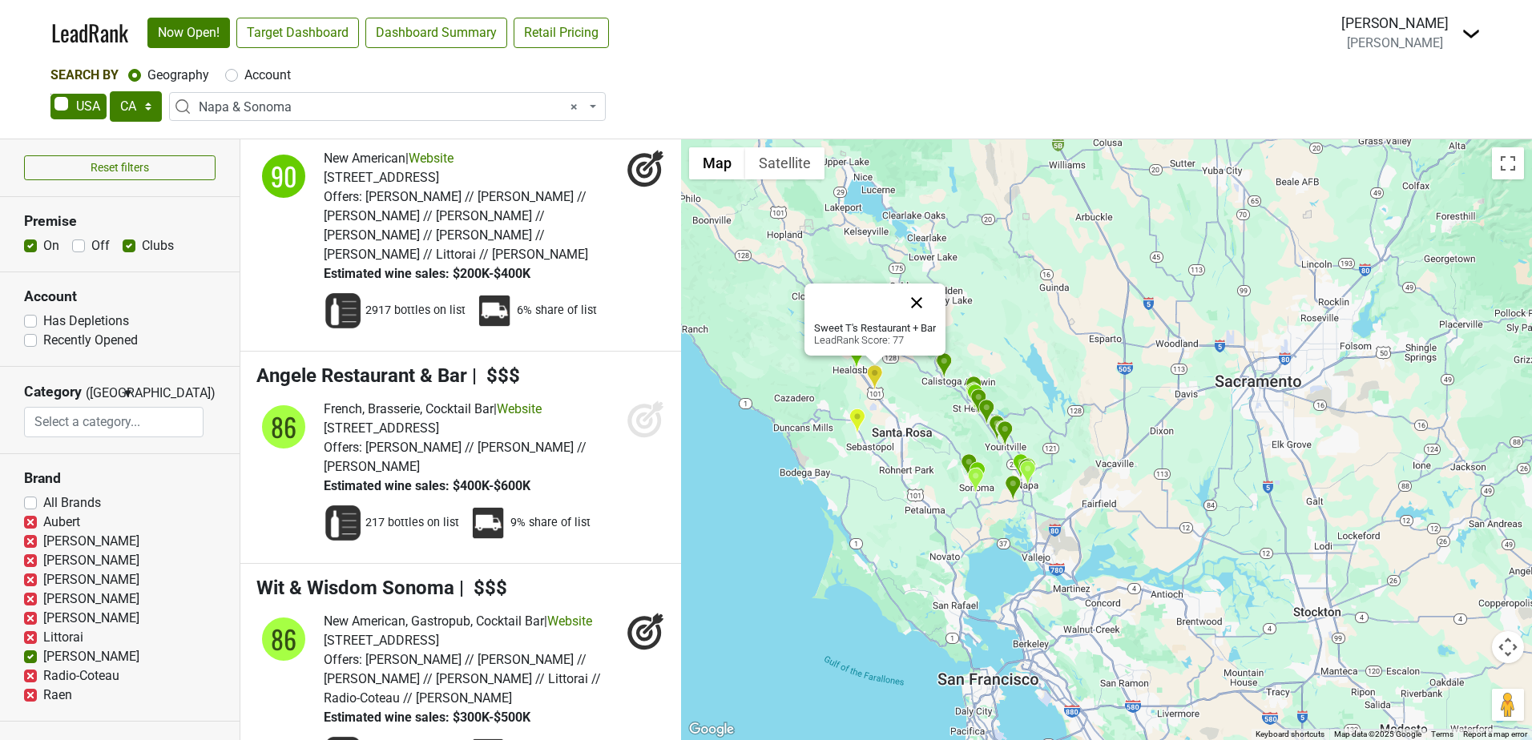
click at [917, 299] on button "Close" at bounding box center [917, 303] width 38 height 38
click at [857, 320] on div "To navigate, press the arrow keys." at bounding box center [1106, 439] width 851 height 601
click at [851, 317] on img "Cyrus" at bounding box center [847, 320] width 17 height 26
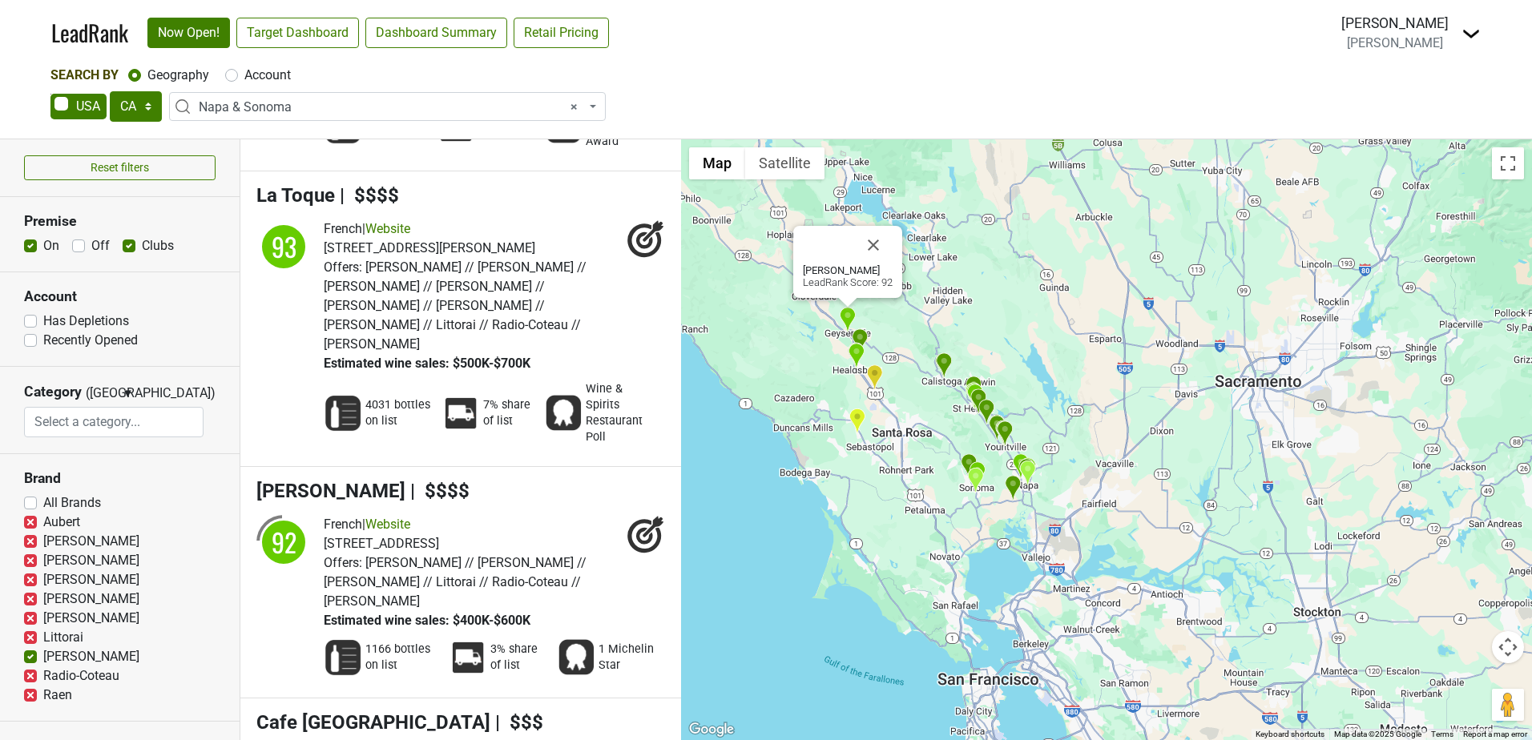
scroll to position [4626, 0]
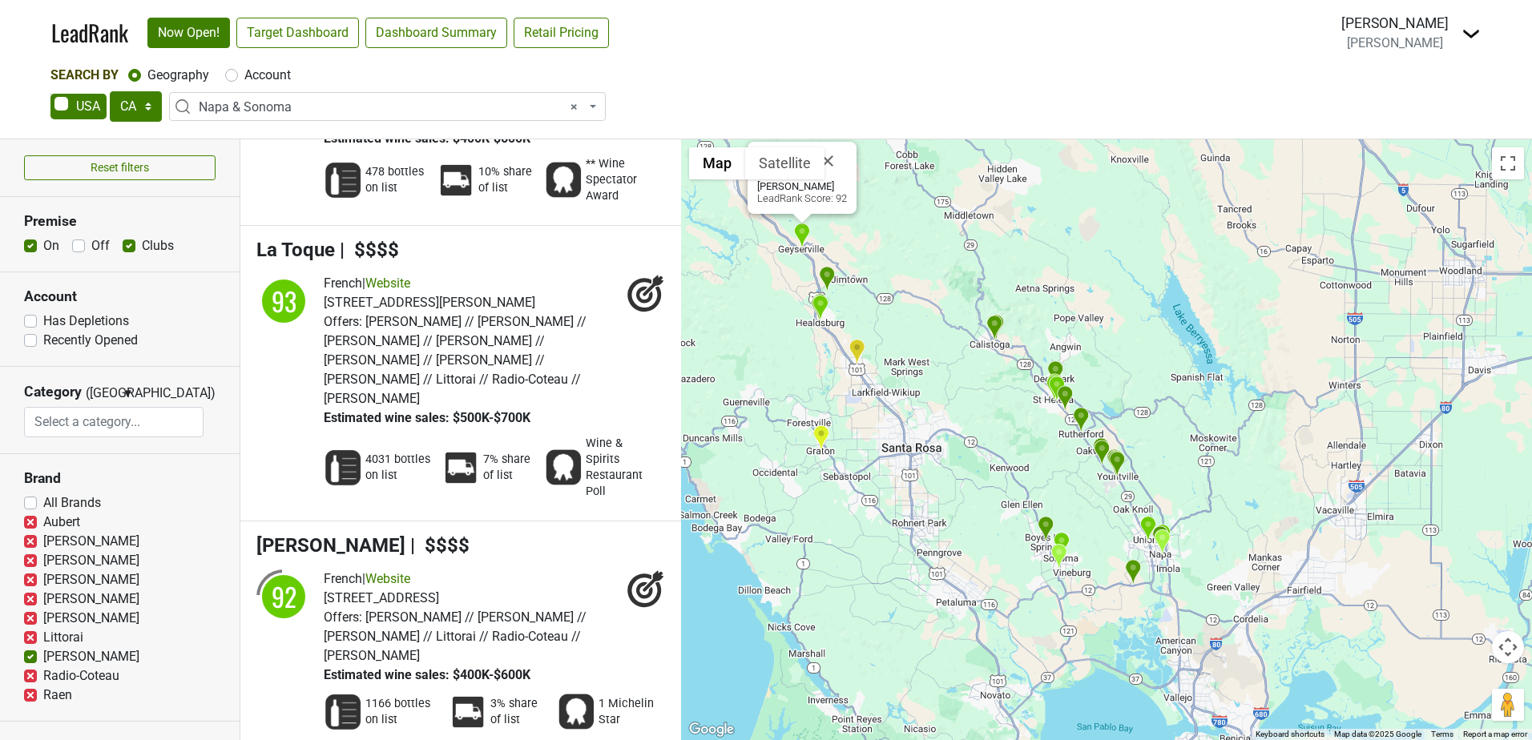
drag, startPoint x: 987, startPoint y: 497, endPoint x: 914, endPoint y: 454, distance: 85.1
click at [915, 458] on div "Cyrus LeadRank Score: 92" at bounding box center [1106, 439] width 851 height 601
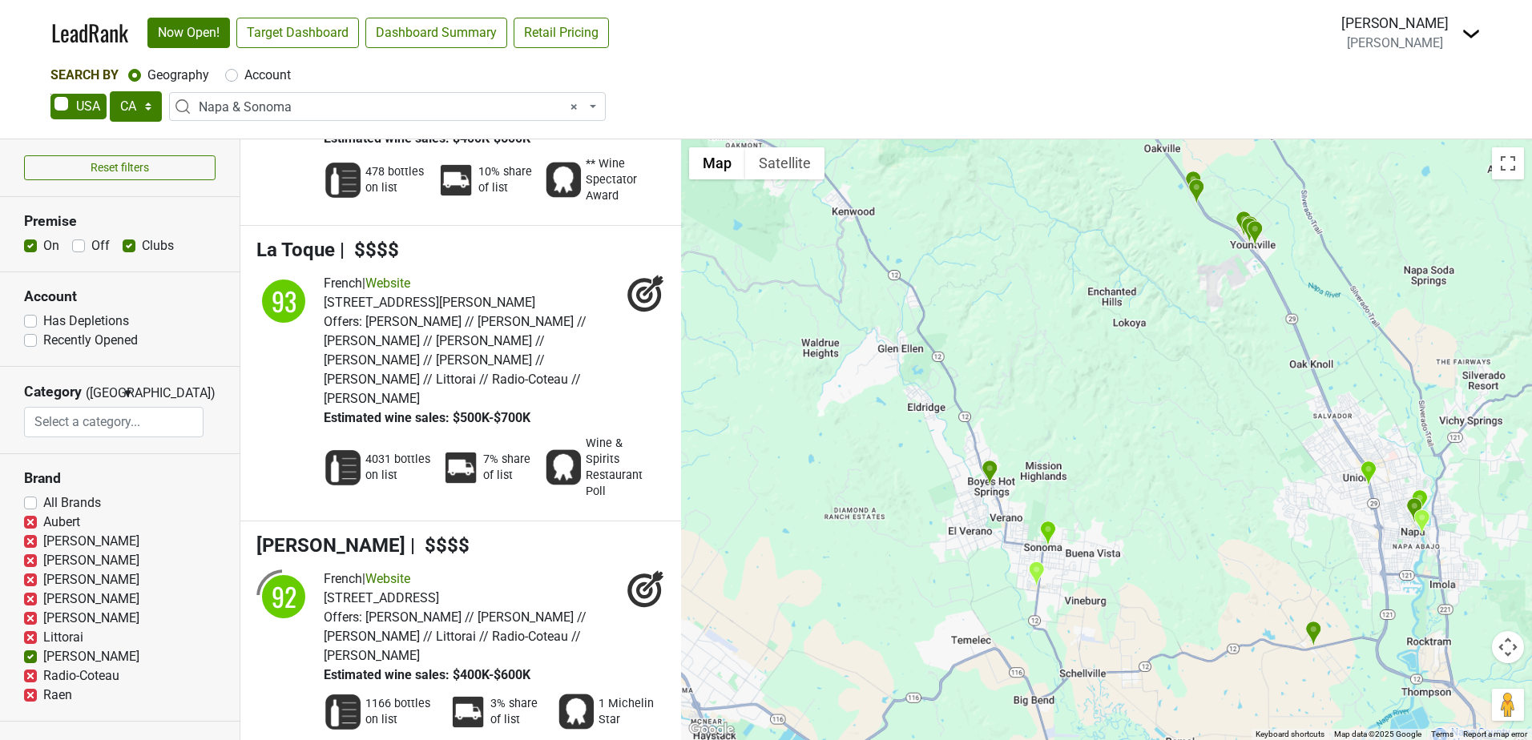
drag, startPoint x: 983, startPoint y: 542, endPoint x: 848, endPoint y: 396, distance: 199.0
click at [848, 396] on div "Cyrus LeadRank Score: 92" at bounding box center [1106, 439] width 851 height 601
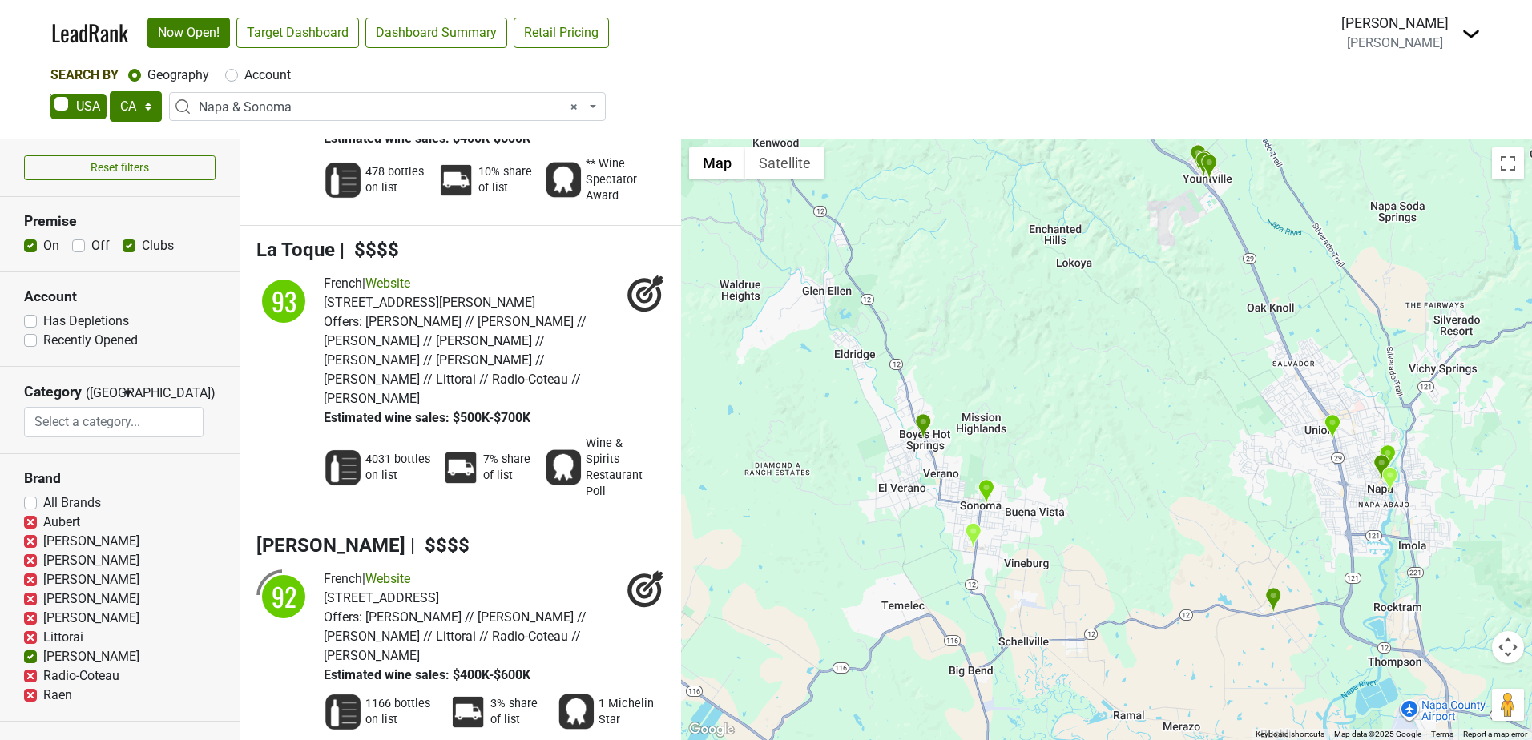
click at [987, 490] on img "Cafe La Haye" at bounding box center [986, 492] width 17 height 26
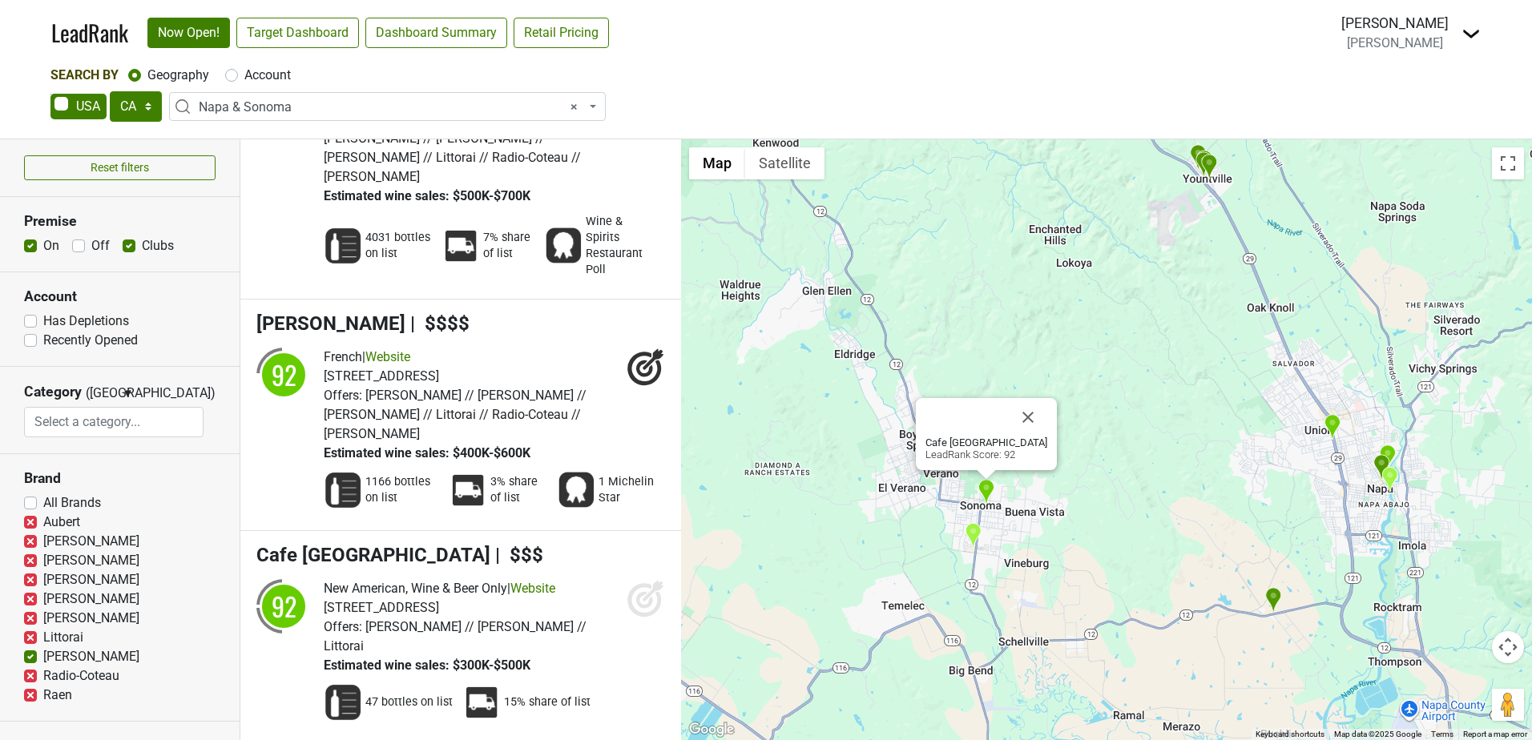
click at [976, 528] on img "Wit & Wisdom Sonoma" at bounding box center [973, 536] width 17 height 26
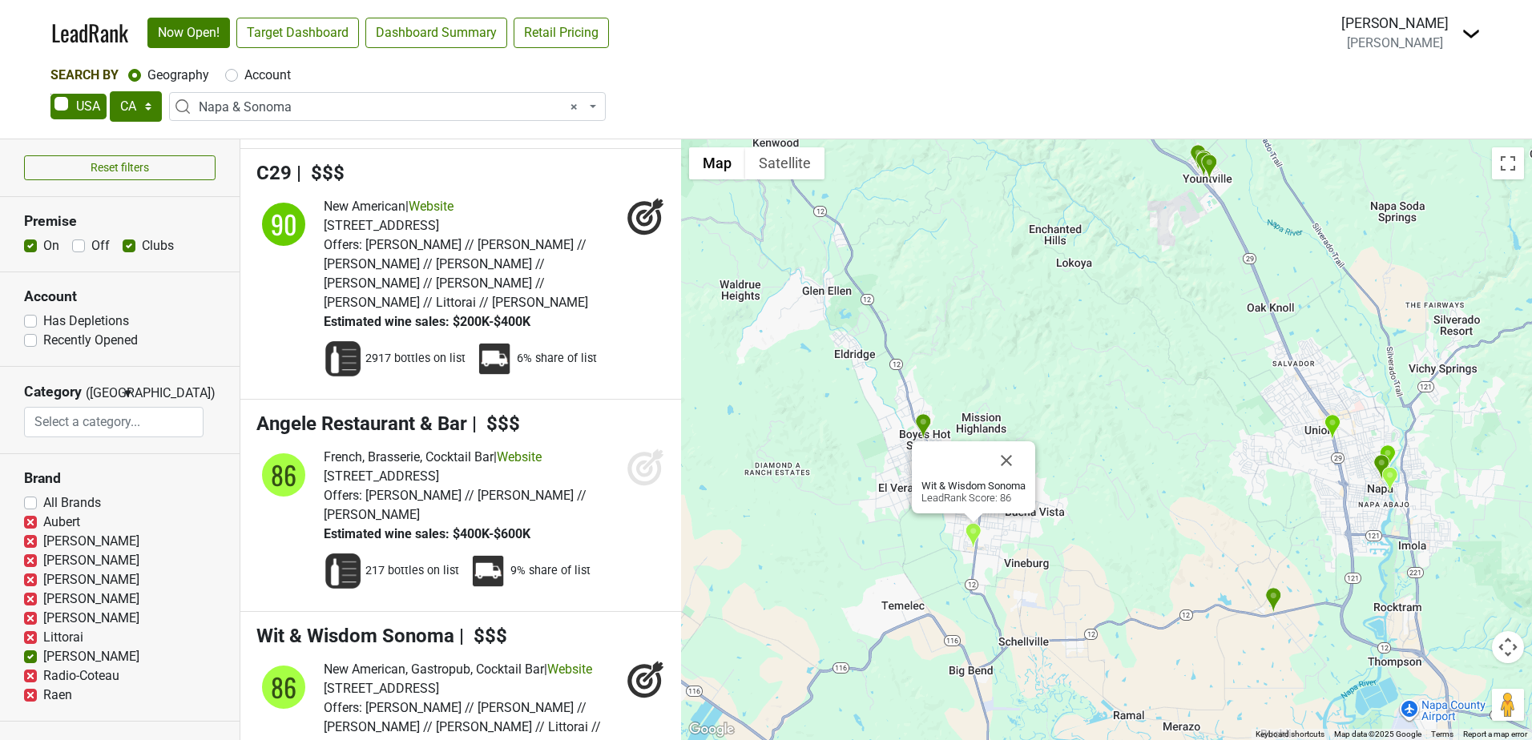
scroll to position [5919, 0]
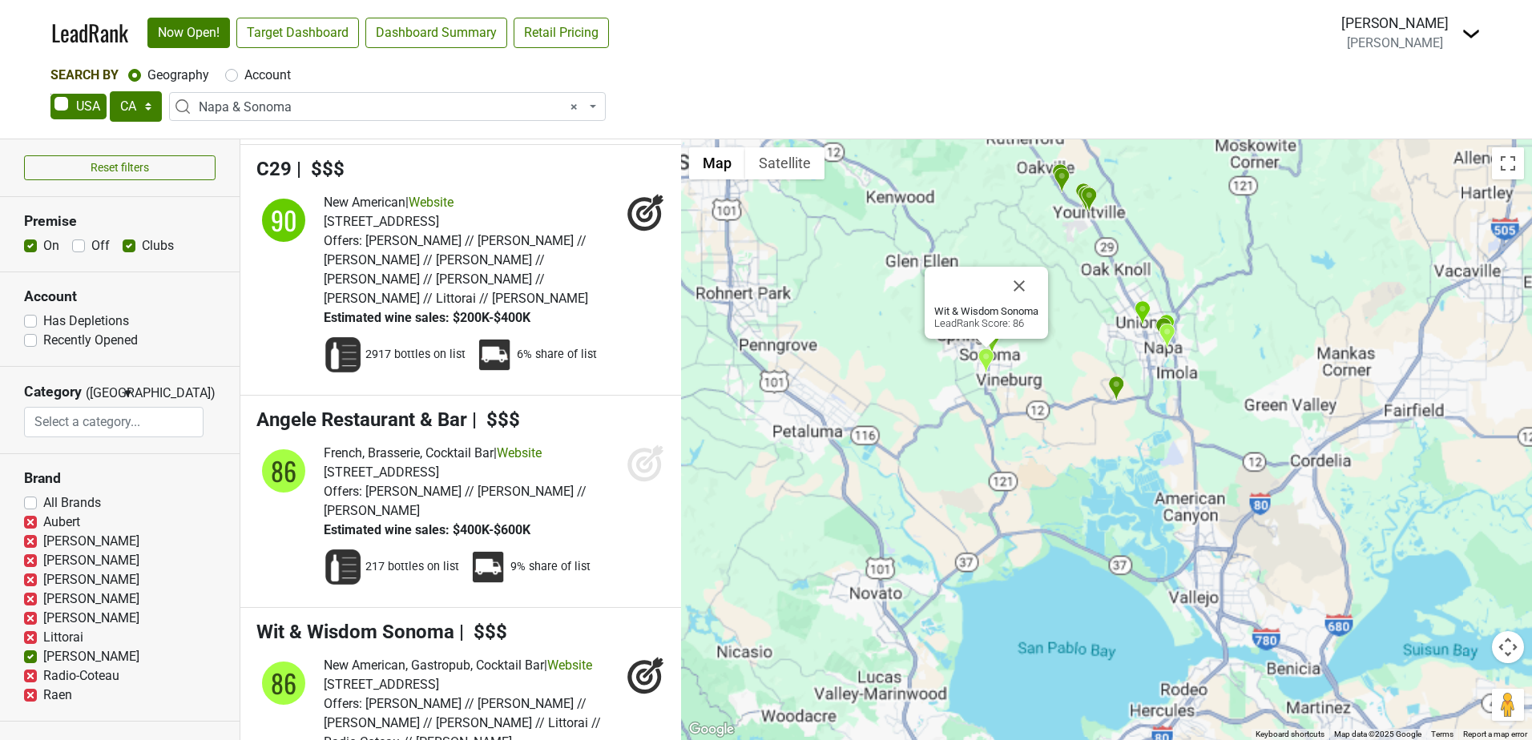
drag, startPoint x: 1055, startPoint y: 305, endPoint x: 1050, endPoint y: 384, distance: 78.7
click at [1050, 384] on div "Wit & Wisdom Sonoma LeadRank Score: 86" at bounding box center [1106, 439] width 851 height 601
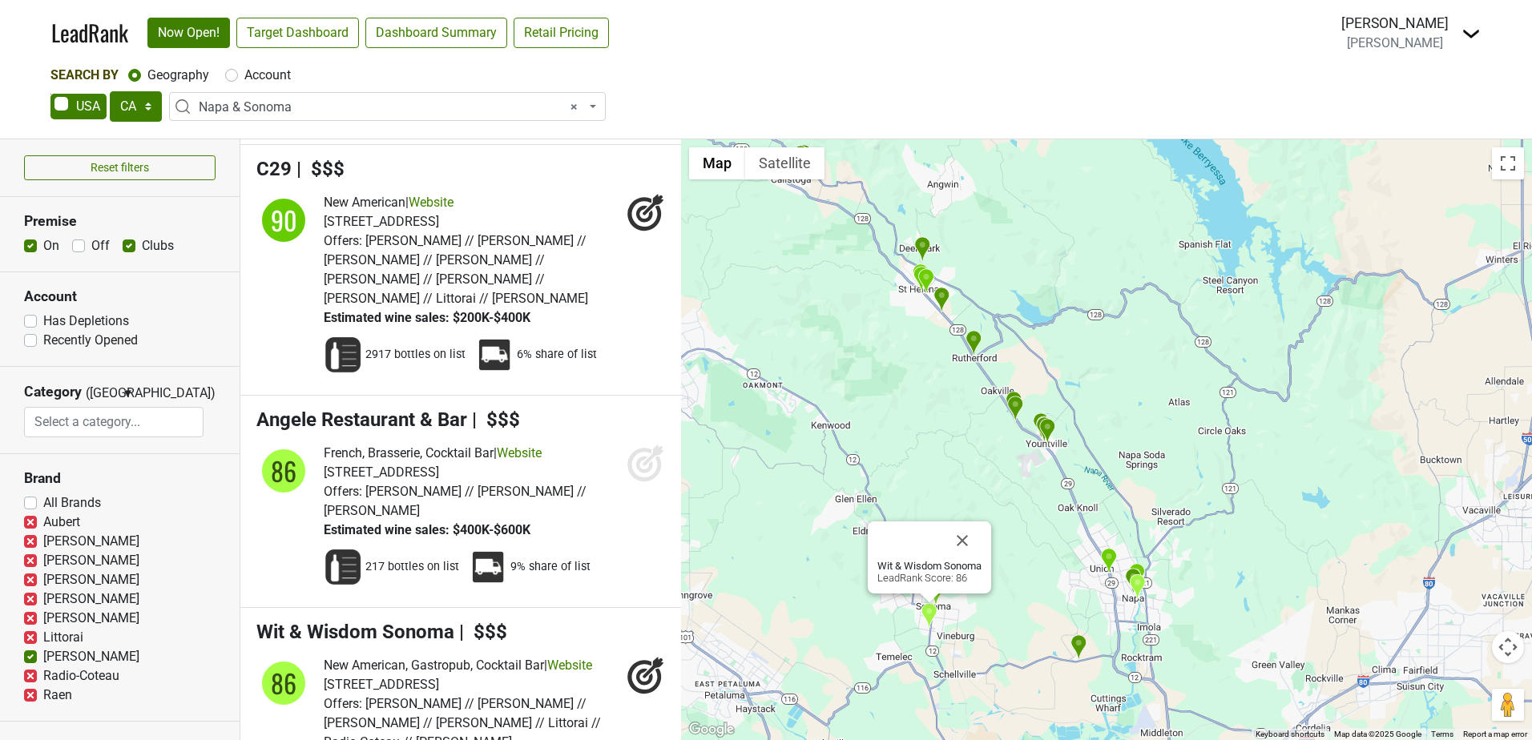
drag, startPoint x: 1093, startPoint y: 250, endPoint x: 1047, endPoint y: 531, distance: 284.3
click at [1047, 531] on div "Wit & Wisdom Sonoma LeadRank Score: 86" at bounding box center [1106, 439] width 851 height 601
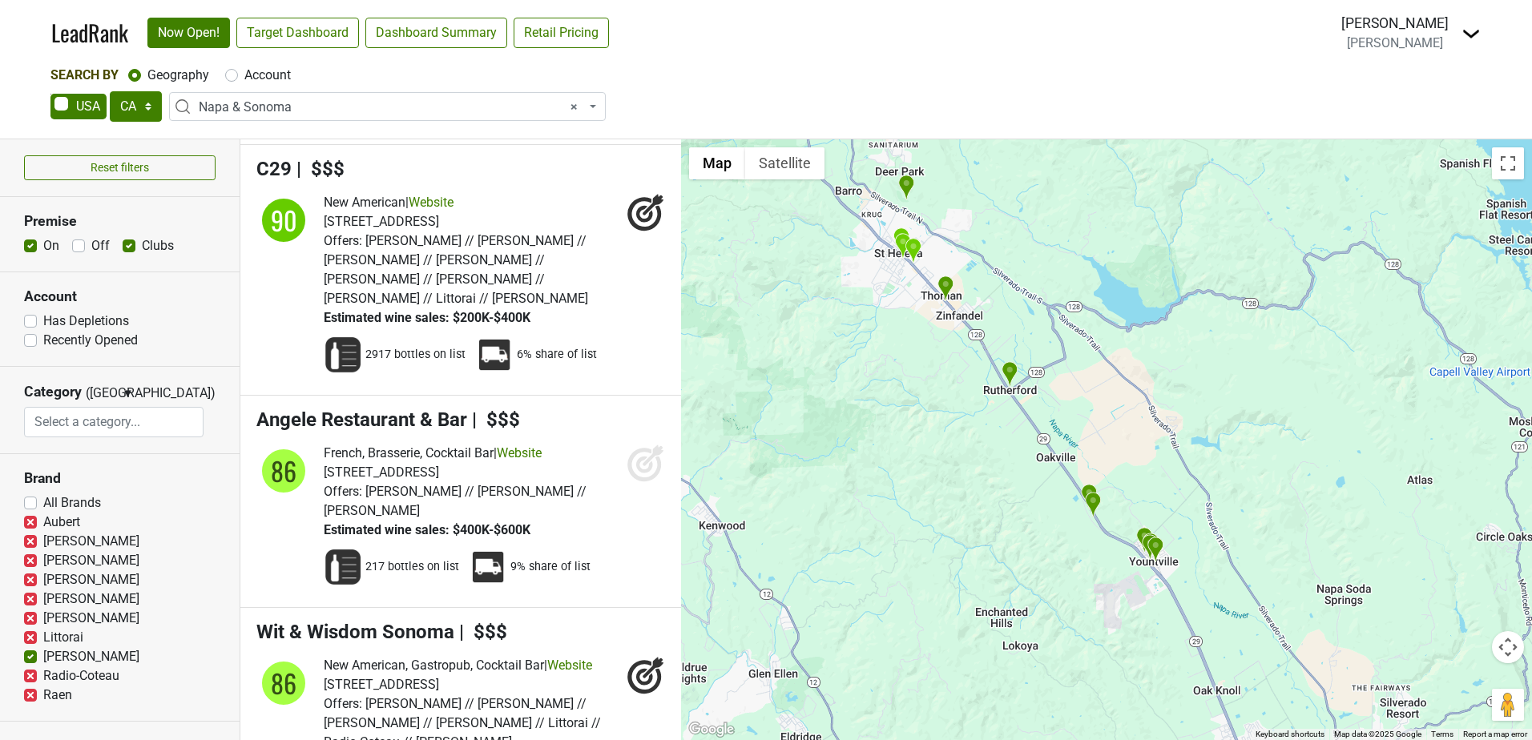
drag, startPoint x: 941, startPoint y: 351, endPoint x: 986, endPoint y: 461, distance: 118.6
click at [986, 460] on div "Wit & Wisdom Sonoma LeadRank Score: 86" at bounding box center [1106, 439] width 851 height 601
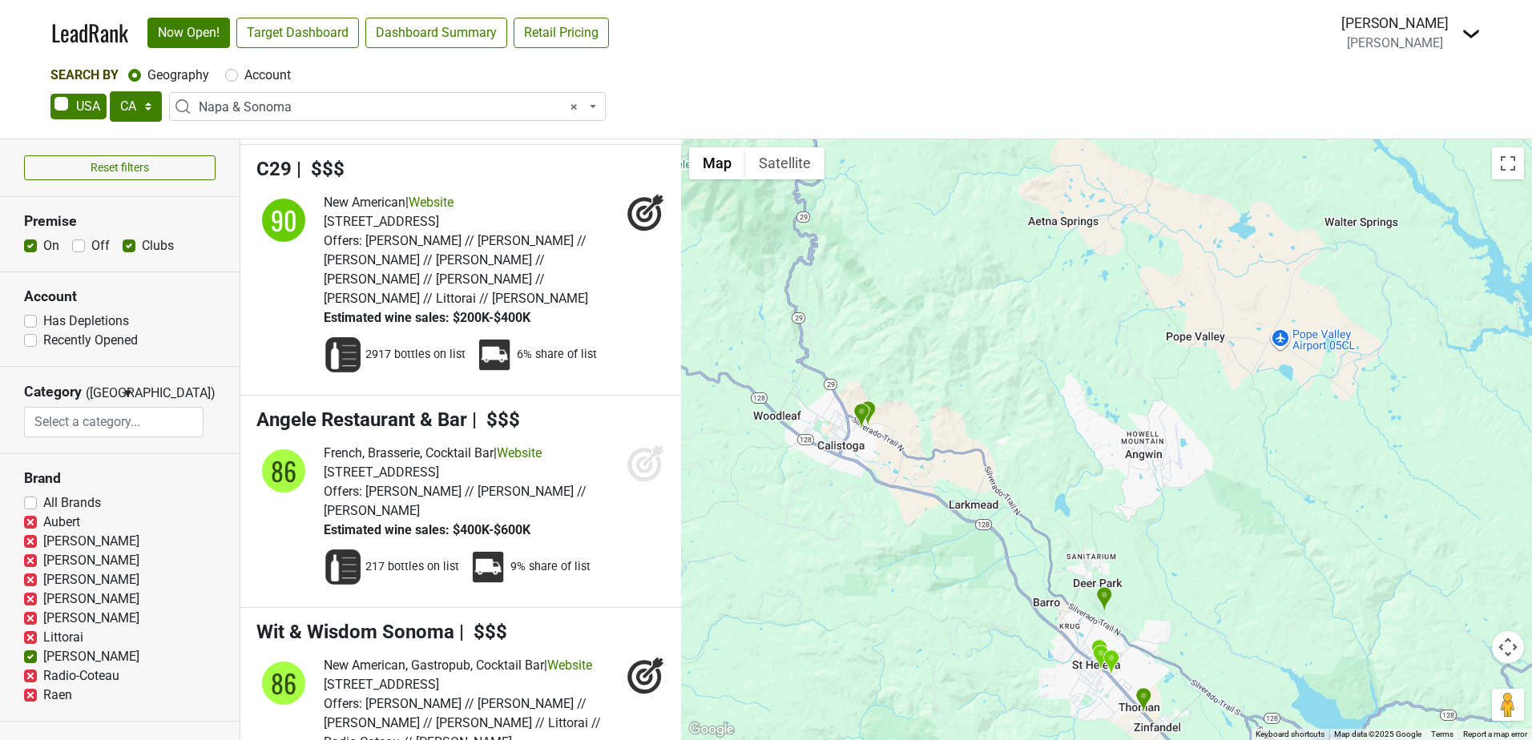
drag, startPoint x: 860, startPoint y: 314, endPoint x: 1018, endPoint y: 626, distance: 349.4
click at [1018, 626] on div "Wit & Wisdom Sonoma LeadRank Score: 86" at bounding box center [1106, 439] width 851 height 601
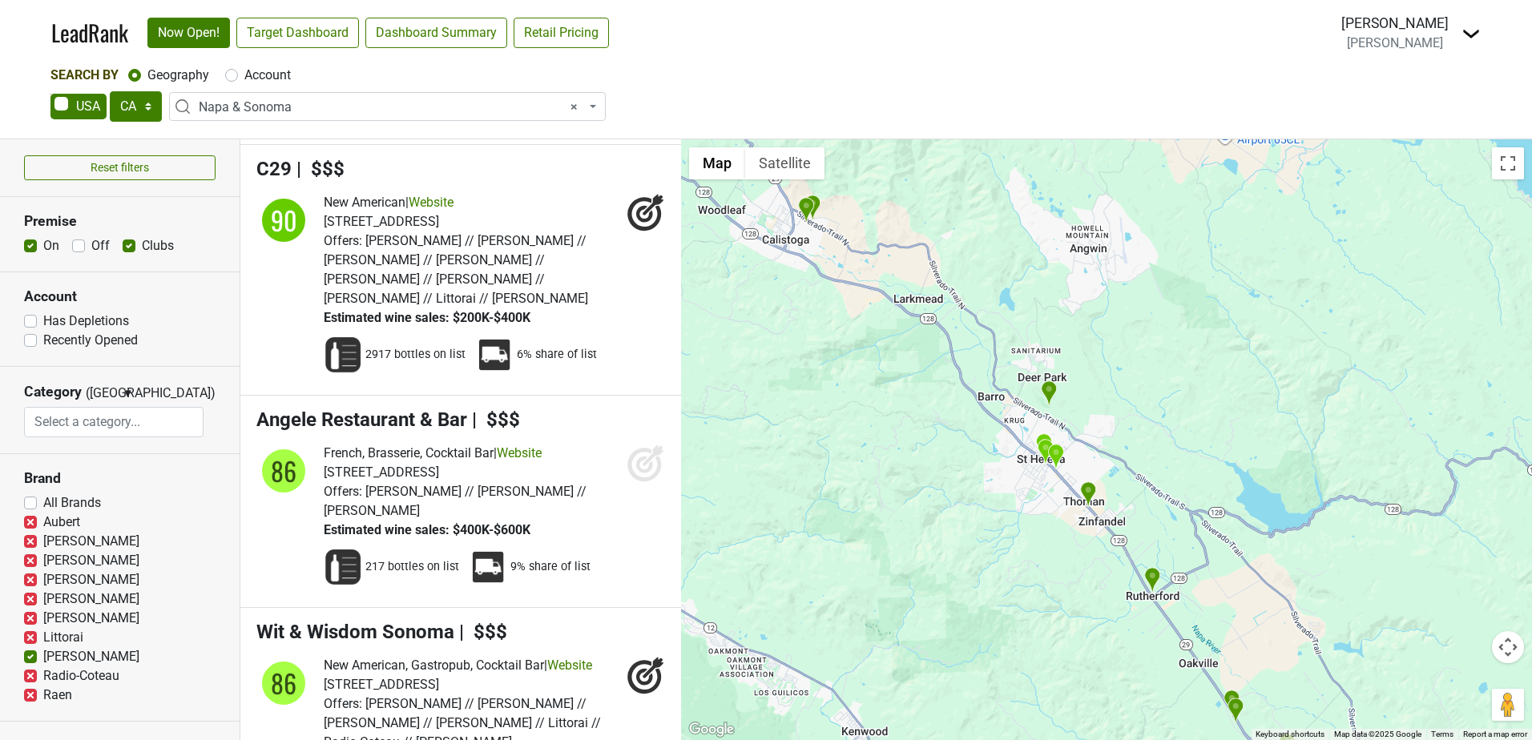
drag, startPoint x: 977, startPoint y: 544, endPoint x: 920, endPoint y: 330, distance: 221.4
click at [920, 330] on div "Wit & Wisdom Sonoma LeadRank Score: 86" at bounding box center [1106, 439] width 851 height 601
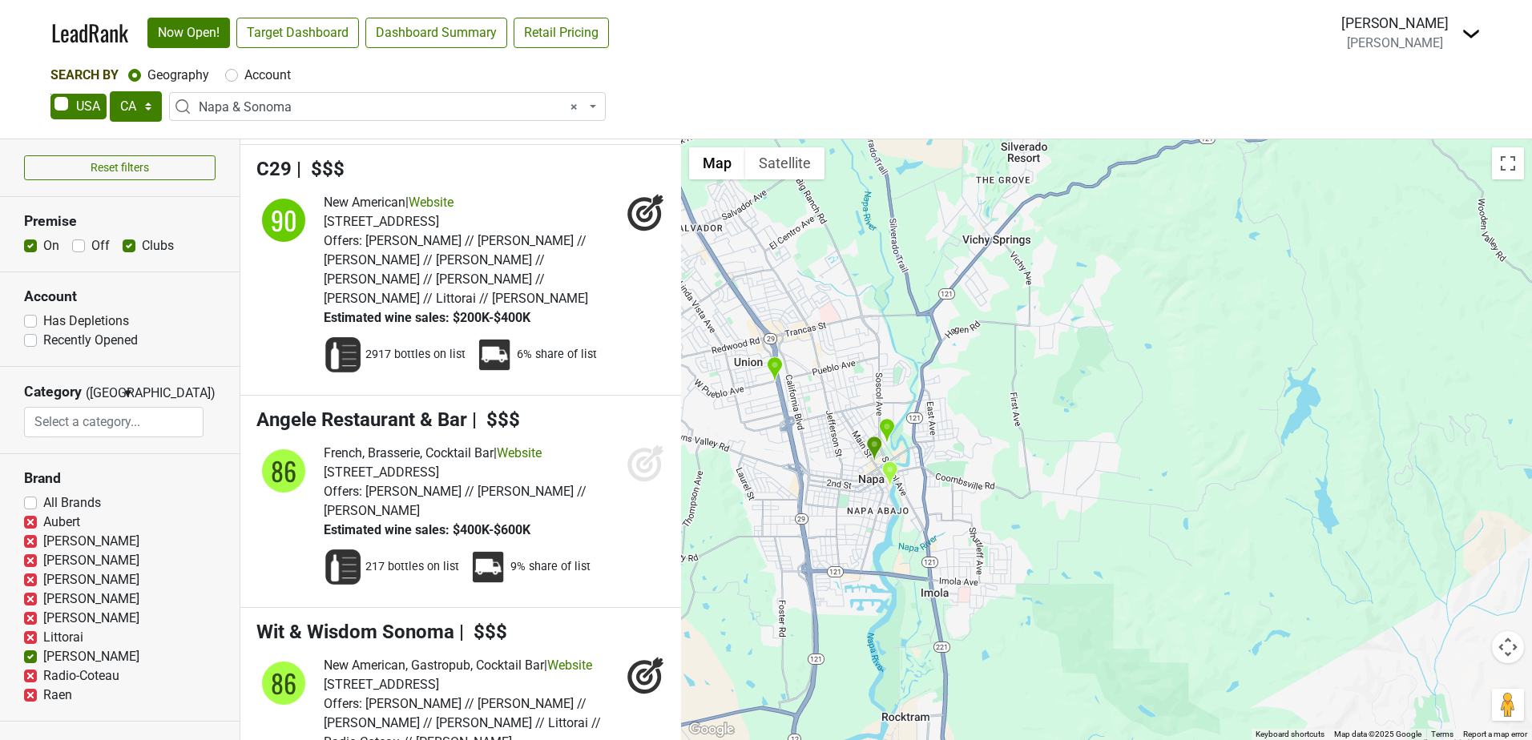
drag, startPoint x: 818, startPoint y: 462, endPoint x: 853, endPoint y: 489, distance: 43.9
click at [853, 489] on div "Wit & Wisdom Sonoma LeadRank Score: 86" at bounding box center [1106, 439] width 851 height 601
click at [890, 470] on img "Angele Restaurant & Bar" at bounding box center [892, 475] width 17 height 26
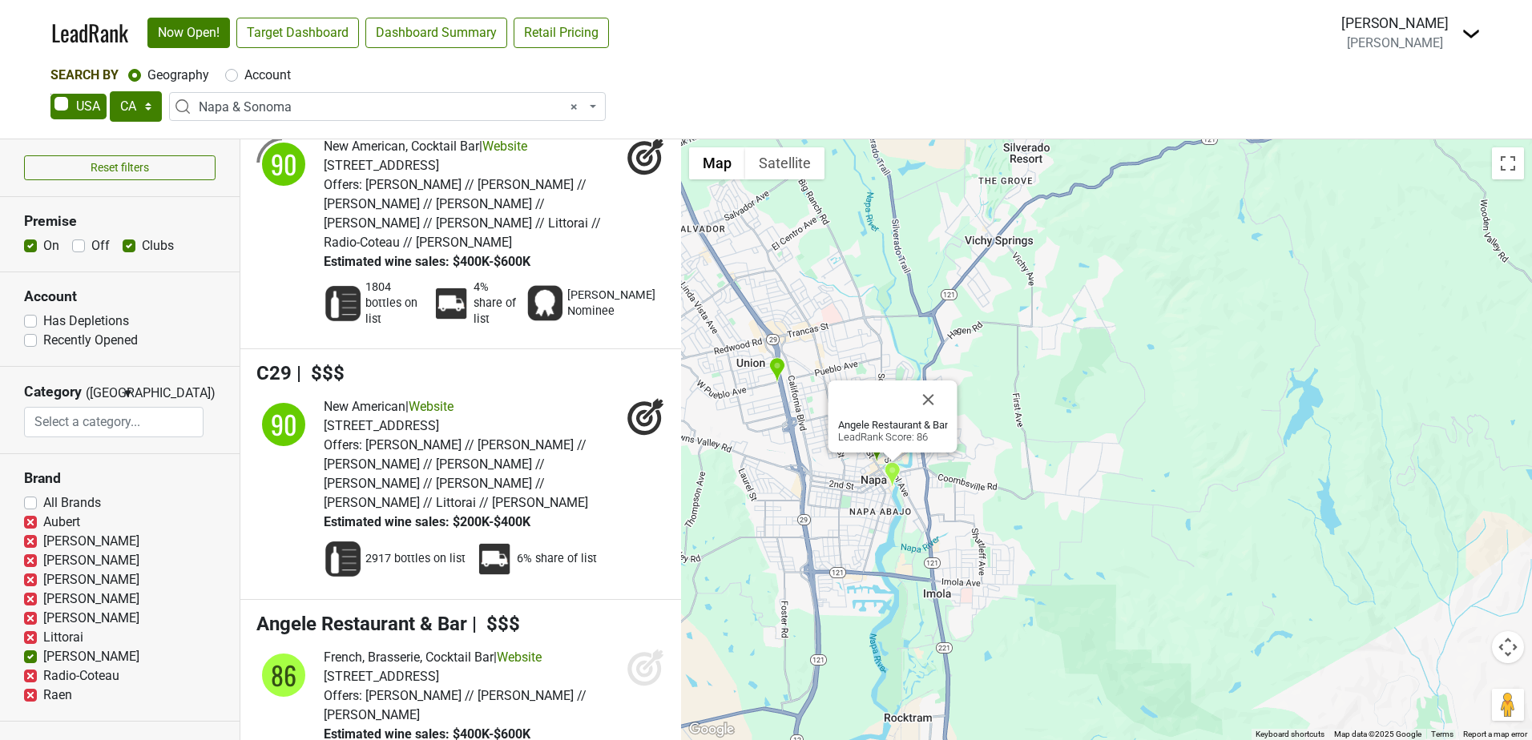
scroll to position [5707, 0]
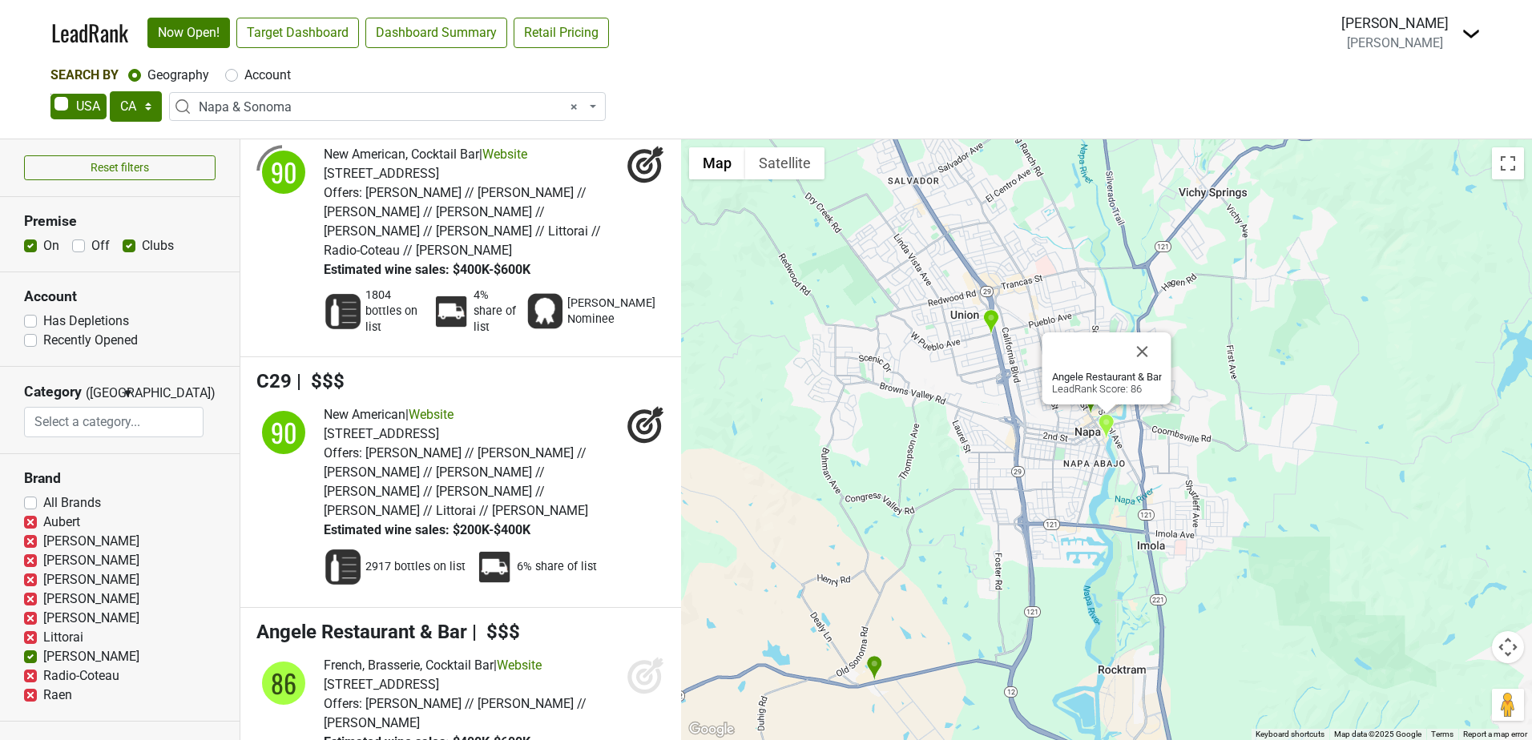
select select
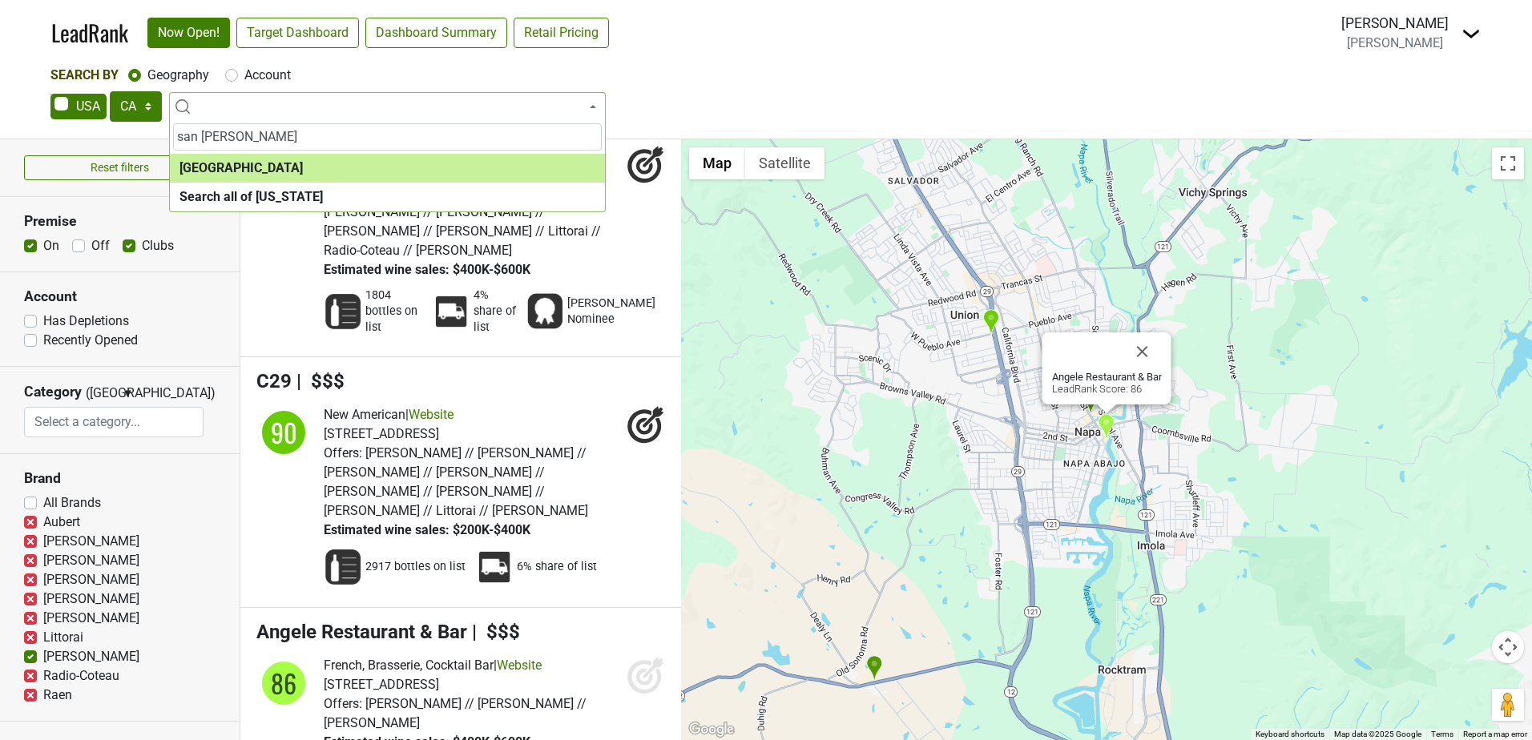
type input "san fran"
select select "1259"
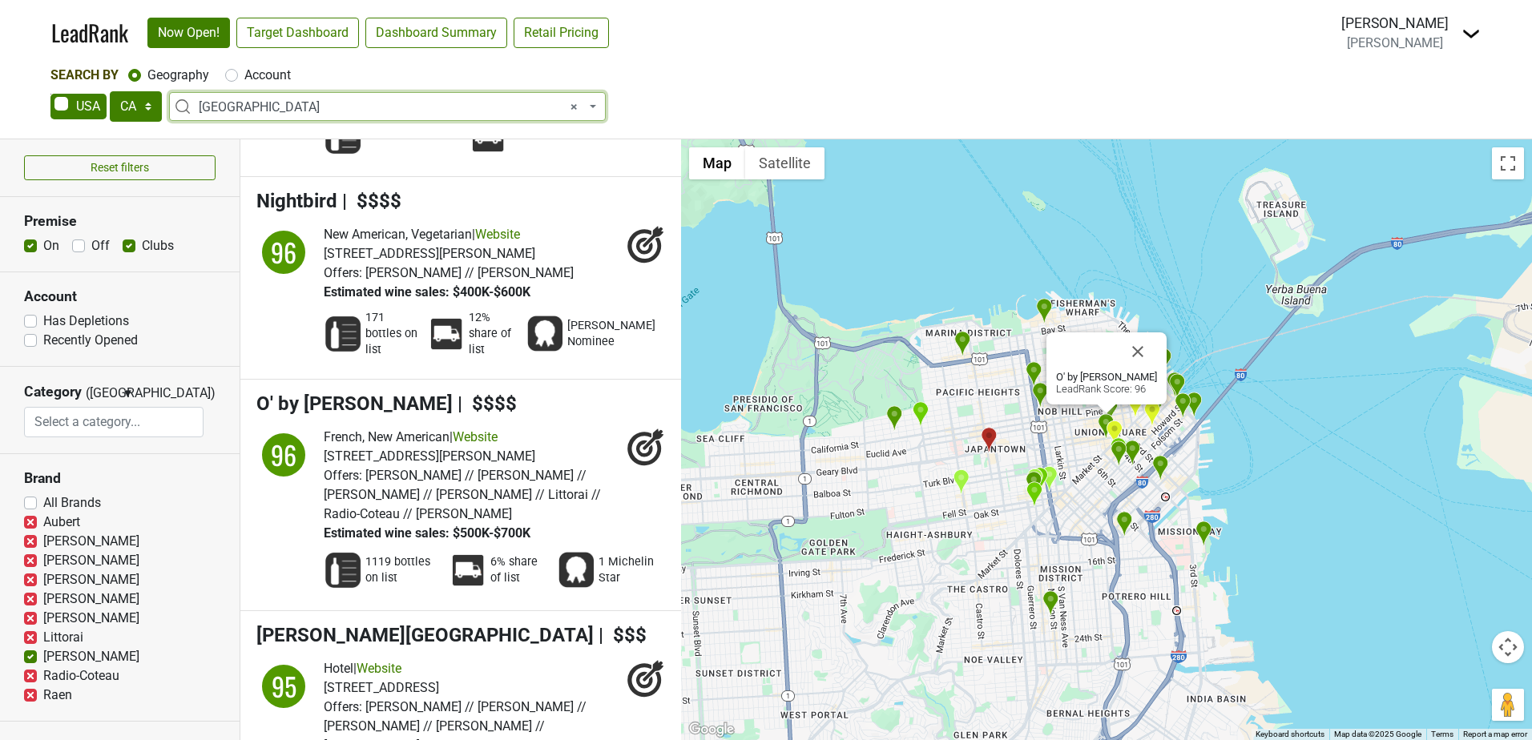
scroll to position [4568, 0]
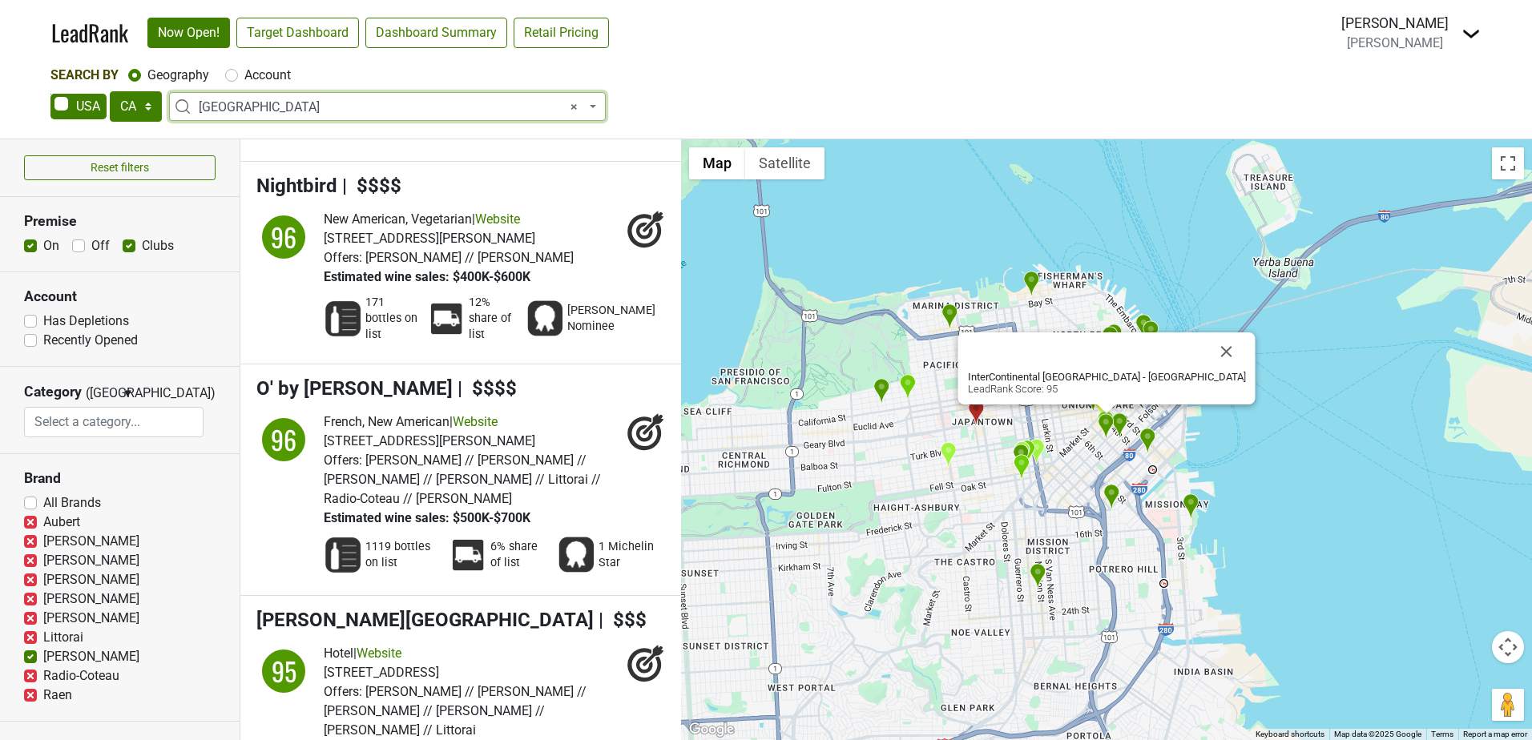
click at [316, 102] on span "× San Francisco" at bounding box center [392, 107] width 387 height 19
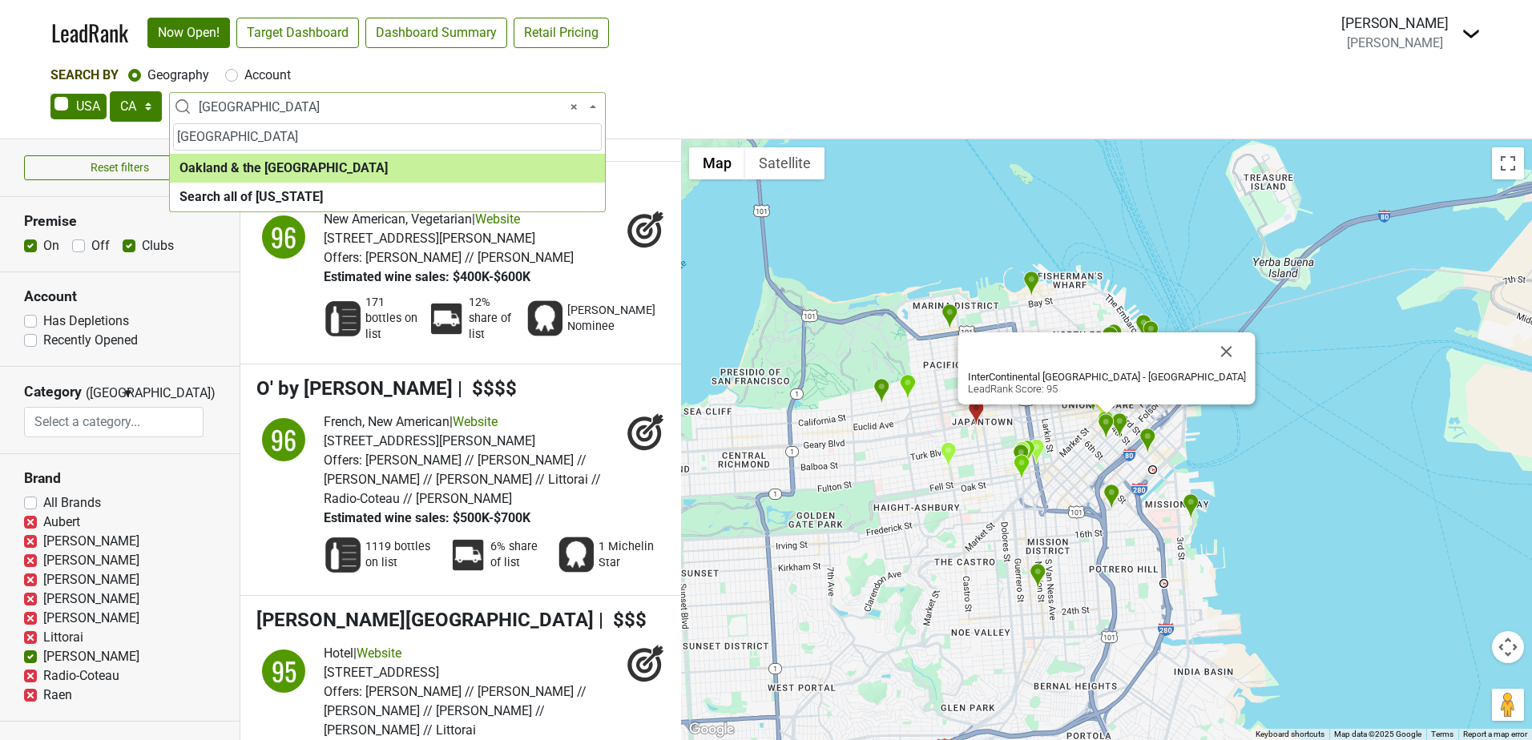
type input "oakland"
select select "1286"
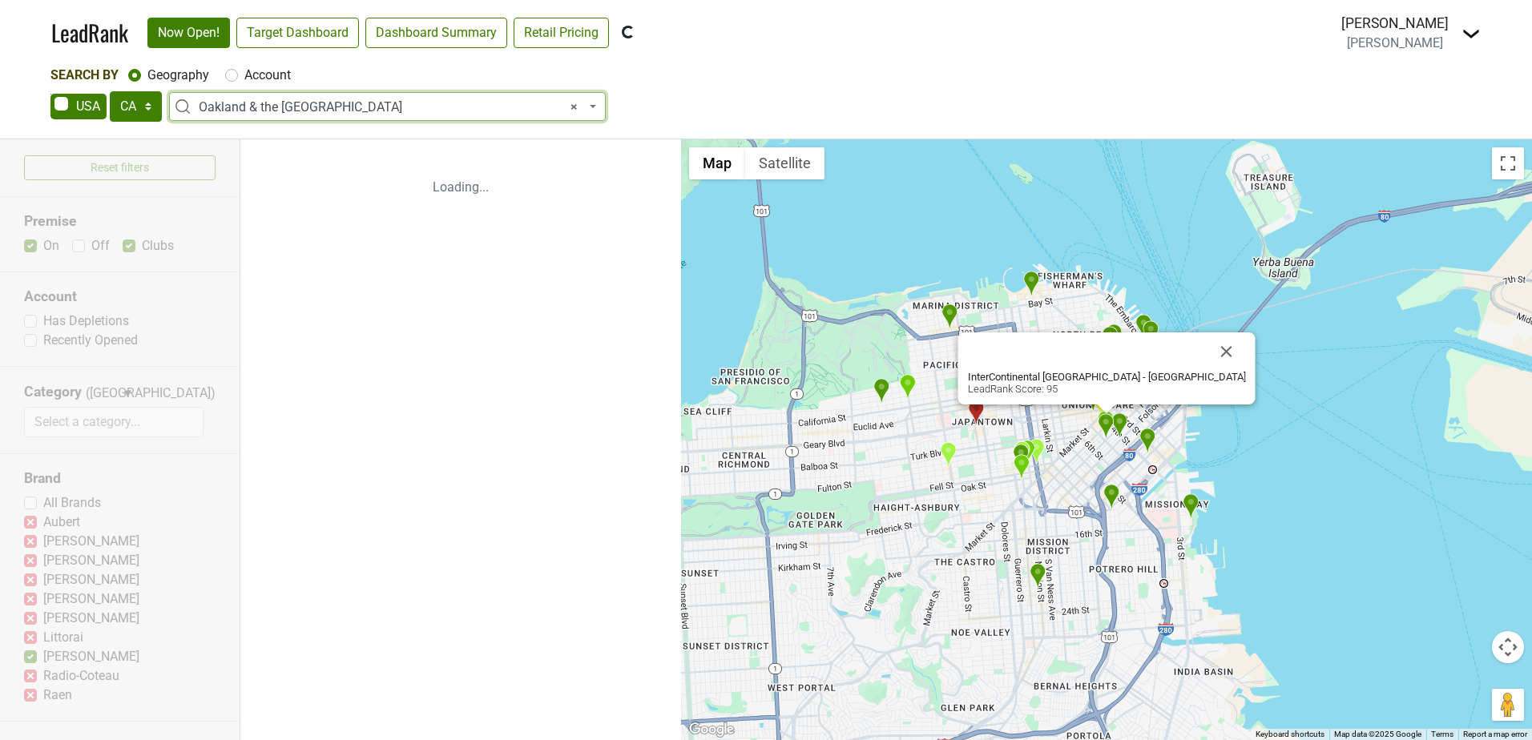
scroll to position [0, 0]
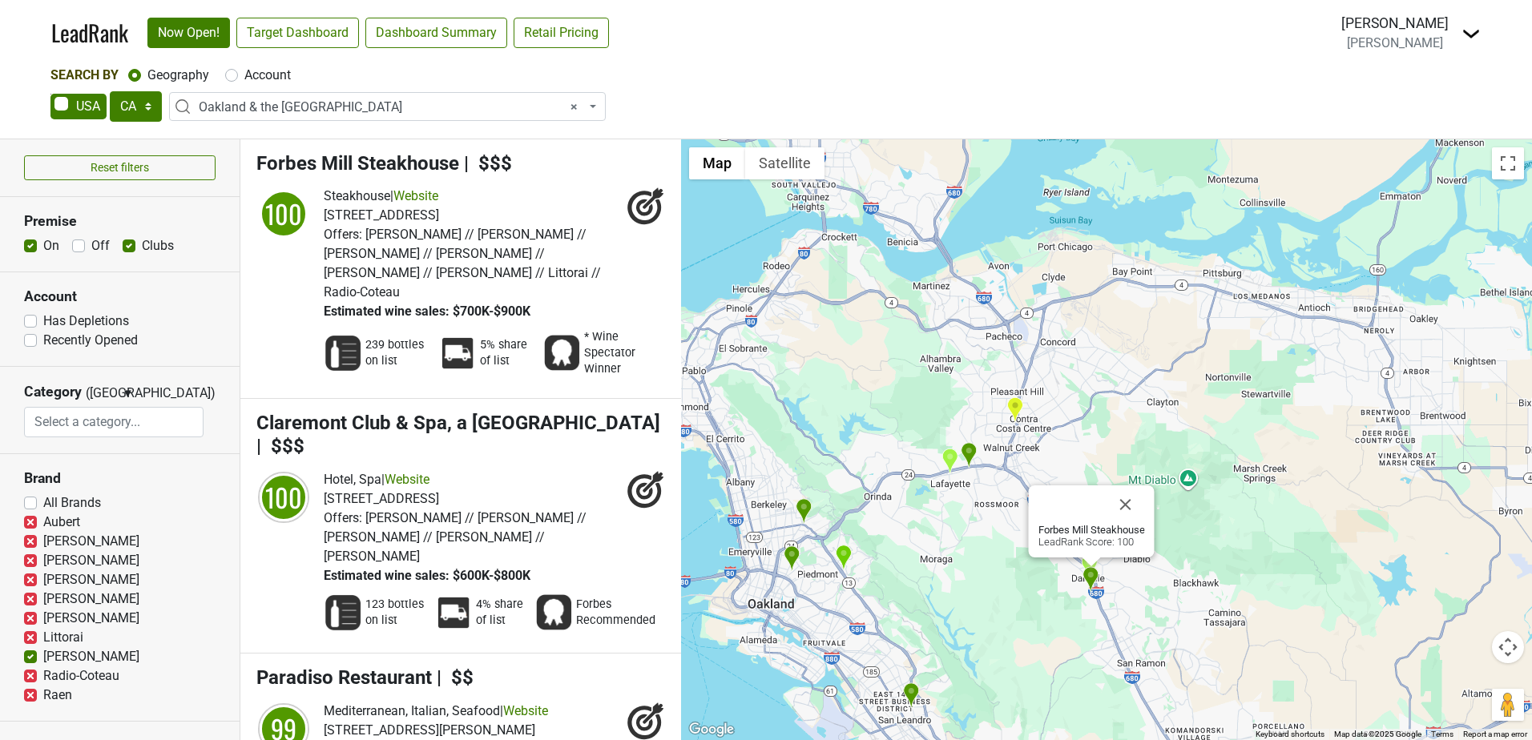
drag, startPoint x: 961, startPoint y: 371, endPoint x: 946, endPoint y: 524, distance: 153.8
click at [946, 524] on div "Forbes Mill Steakhouse LeadRank Score: 100" at bounding box center [1106, 439] width 851 height 601
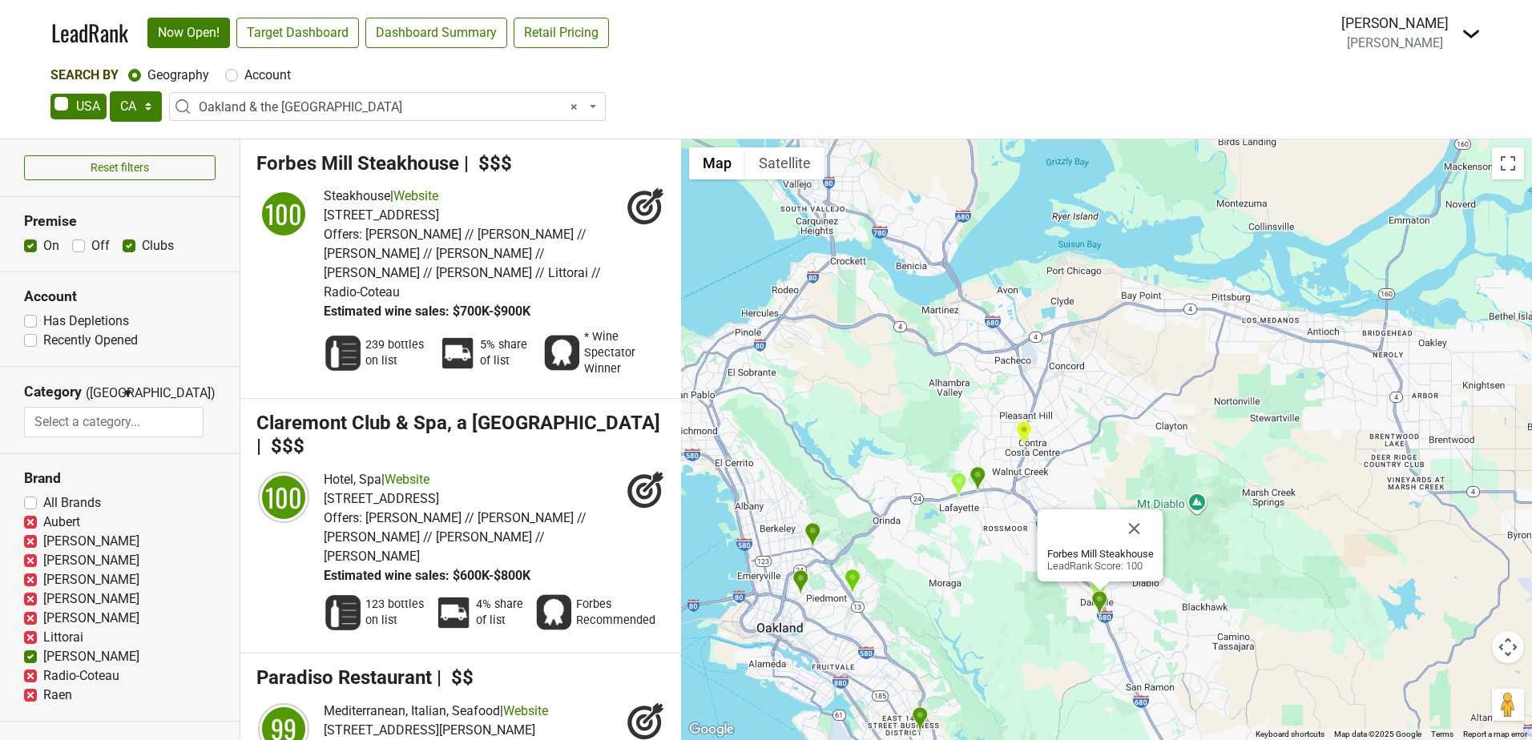
click at [979, 477] on img "Lafayette Park Hotel & Spa" at bounding box center [978, 479] width 17 height 26
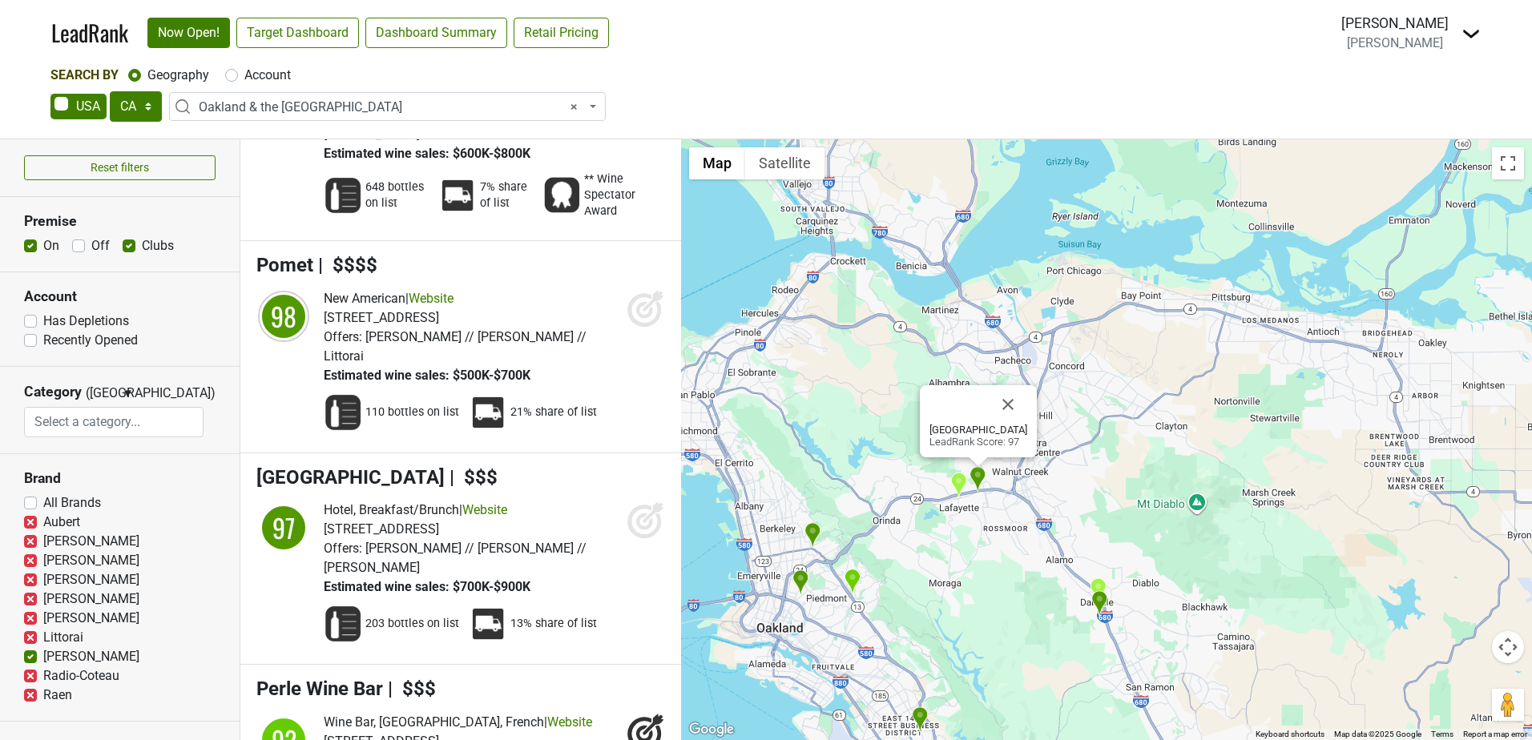
scroll to position [882, 0]
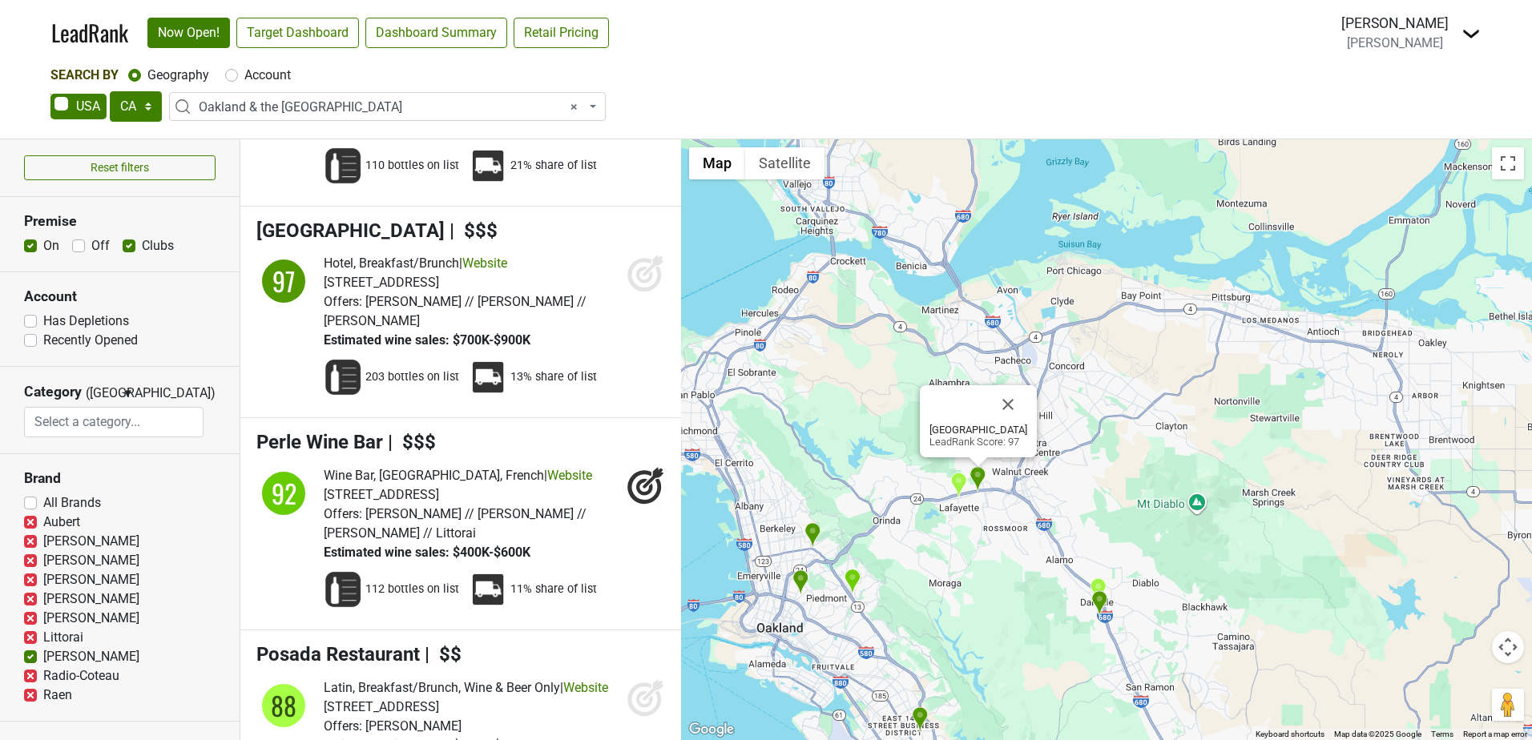
click at [1023, 486] on div "Lafayette Park Hotel & Spa LeadRank Score: 97" at bounding box center [1106, 439] width 851 height 601
drag, startPoint x: 1026, startPoint y: 397, endPoint x: 1038, endPoint y: 413, distance: 20.0
click at [1026, 397] on button "Close" at bounding box center [1008, 404] width 38 height 38
click at [1030, 440] on img "Yan's China Bistro & Bar" at bounding box center [1023, 434] width 17 height 26
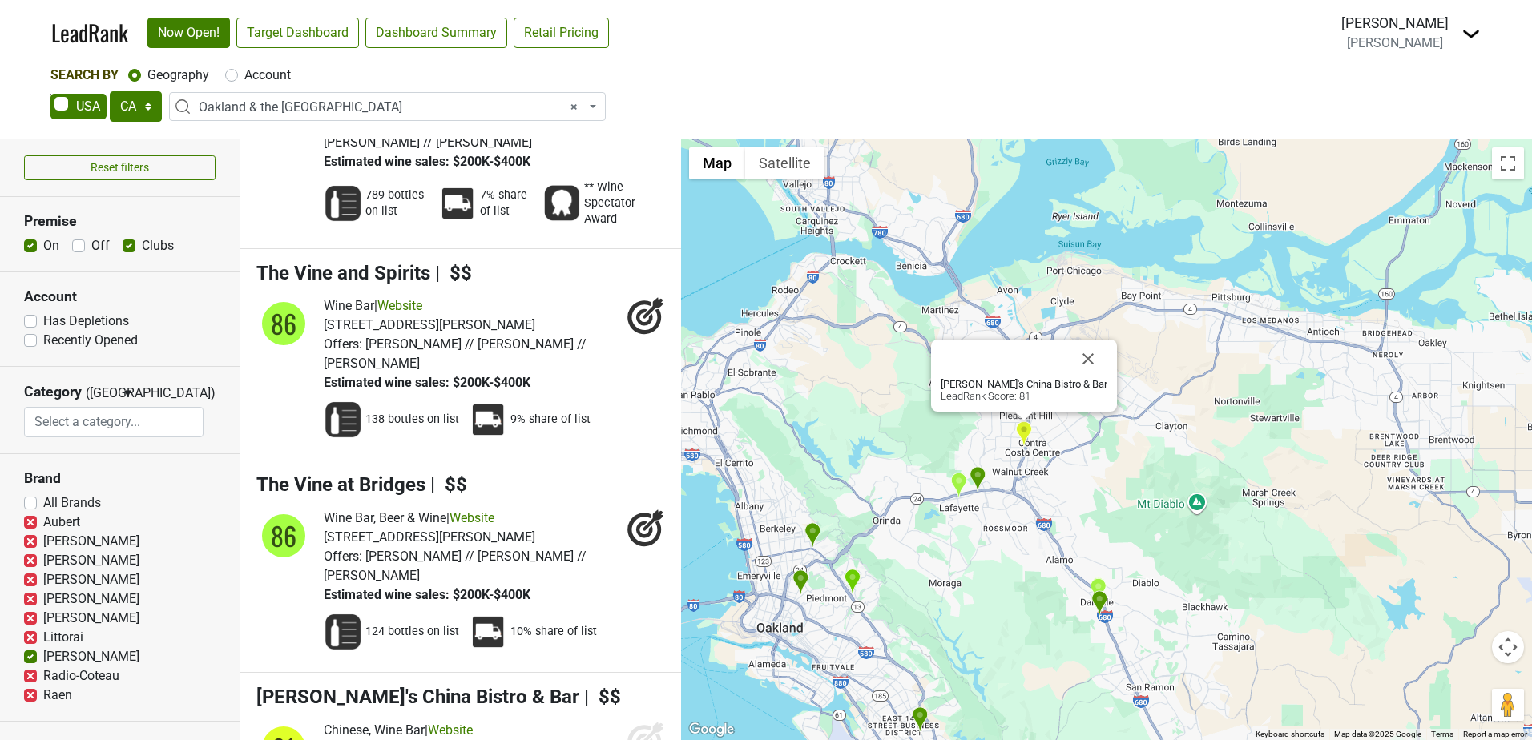
click at [813, 531] on img "Claremont Club & Spa, a Fairmont Hotel" at bounding box center [813, 536] width 17 height 26
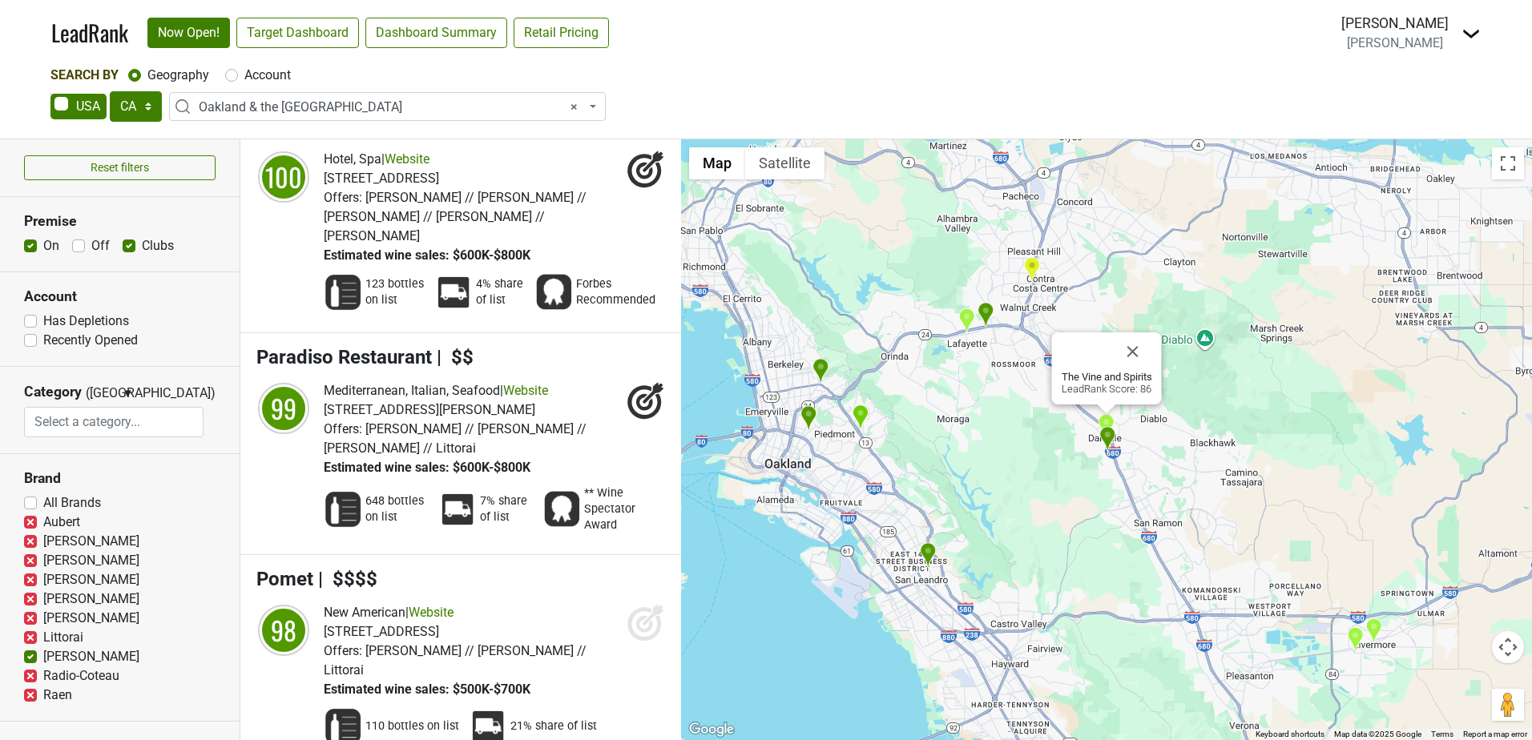
scroll to position [0, 0]
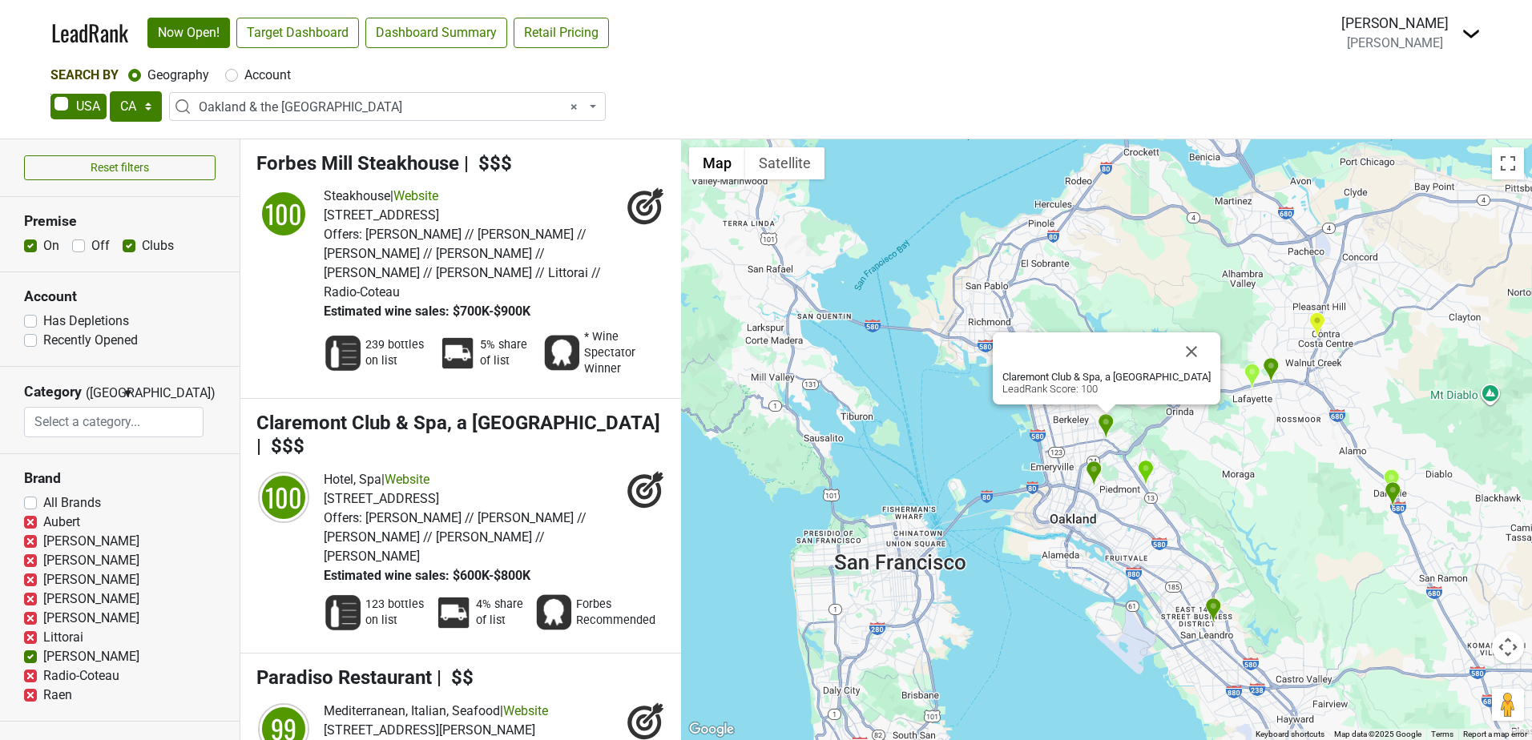
click at [1042, 46] on nav "LeadRank Now Open! Target Dashboard Dashboard Summary Retail Pricing Loading...…" at bounding box center [765, 33] width 1455 height 66
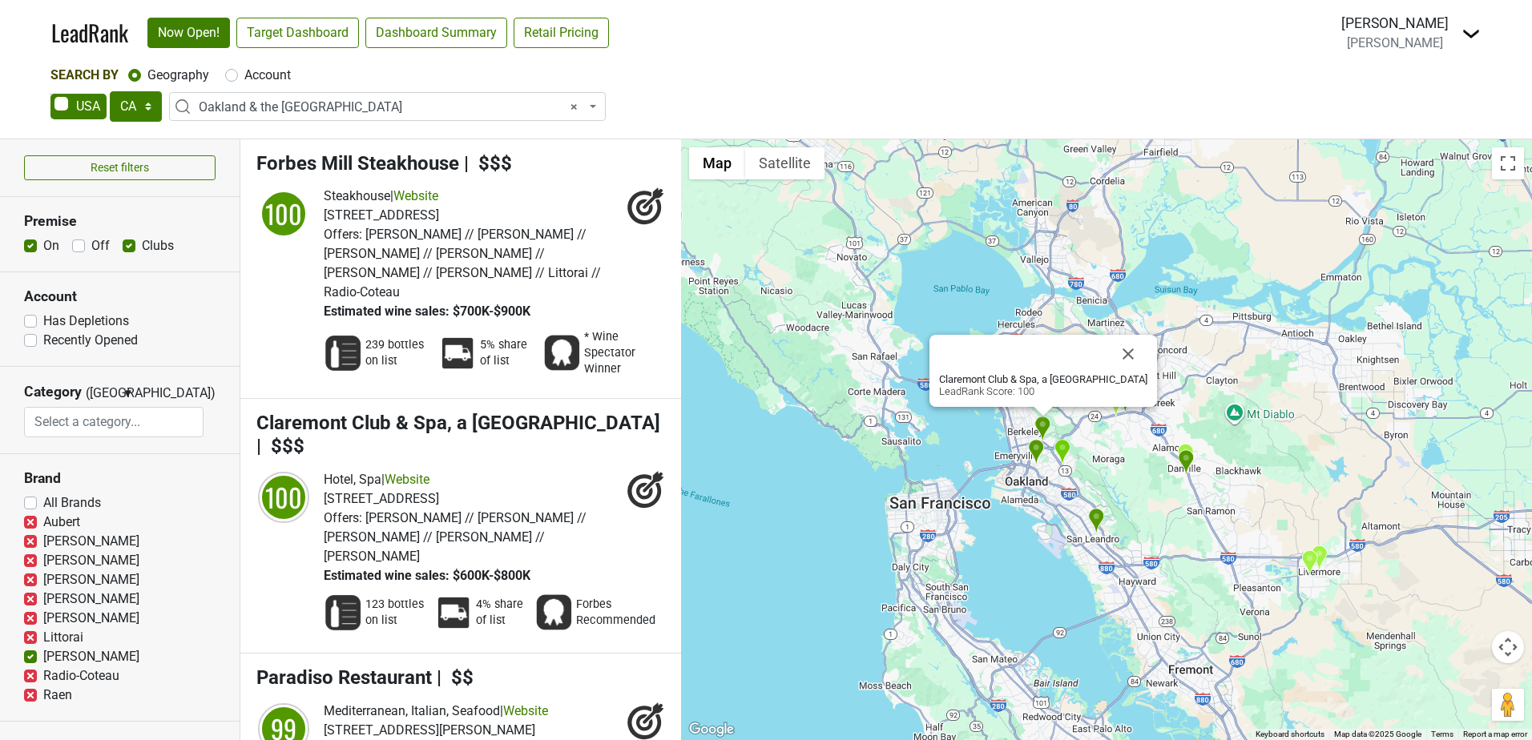
drag, startPoint x: 958, startPoint y: 389, endPoint x: 914, endPoint y: 478, distance: 98.9
click at [914, 478] on div "Claremont Club & Spa, a Fairmont Hotel LeadRank Score: 100" at bounding box center [1106, 439] width 851 height 601
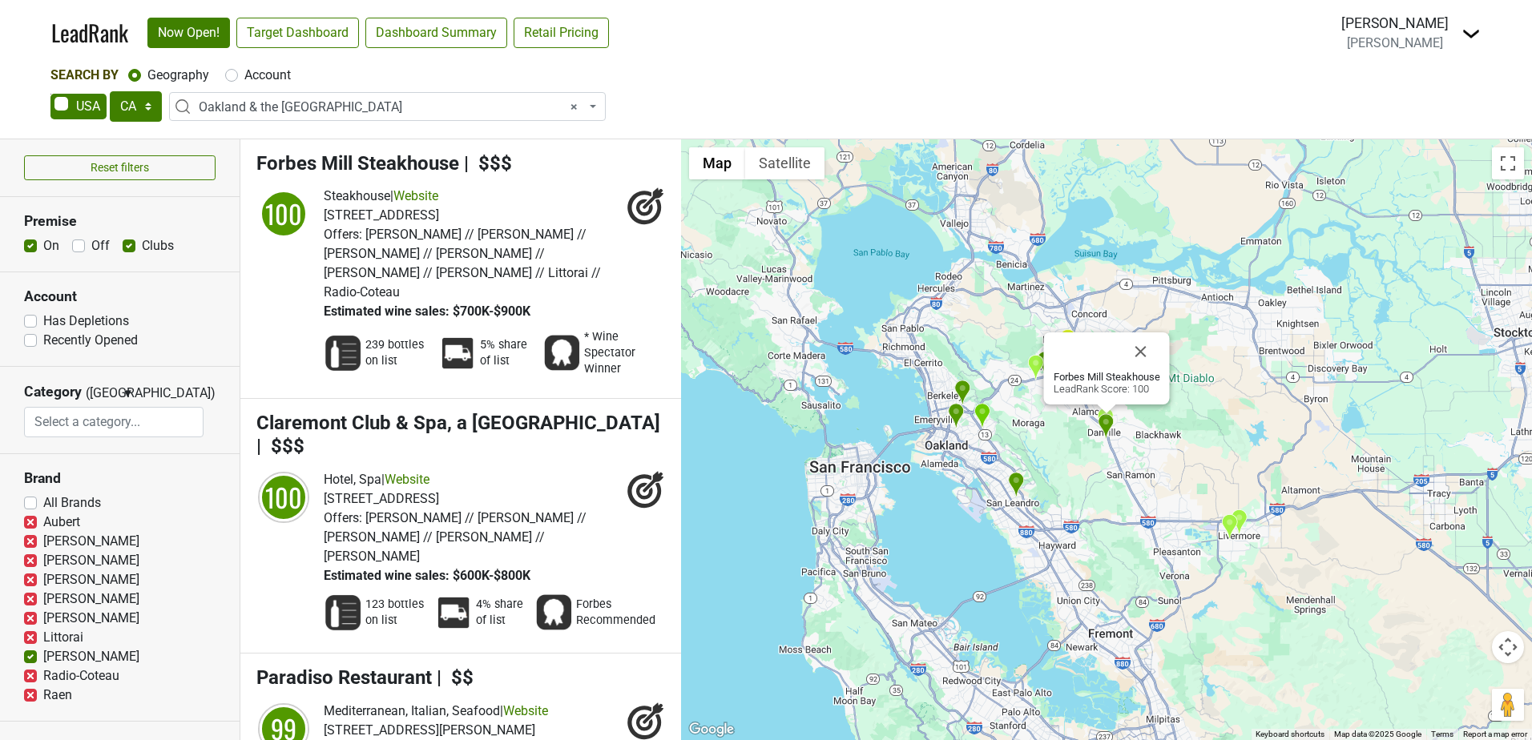
click at [962, 387] on img "Claremont Club & Spa, a Fairmont Hotel" at bounding box center [962, 393] width 17 height 26
click at [1108, 62] on nav "LeadRank Now Open! Target Dashboard Dashboard Summary Retail Pricing Loading...…" at bounding box center [765, 33] width 1455 height 66
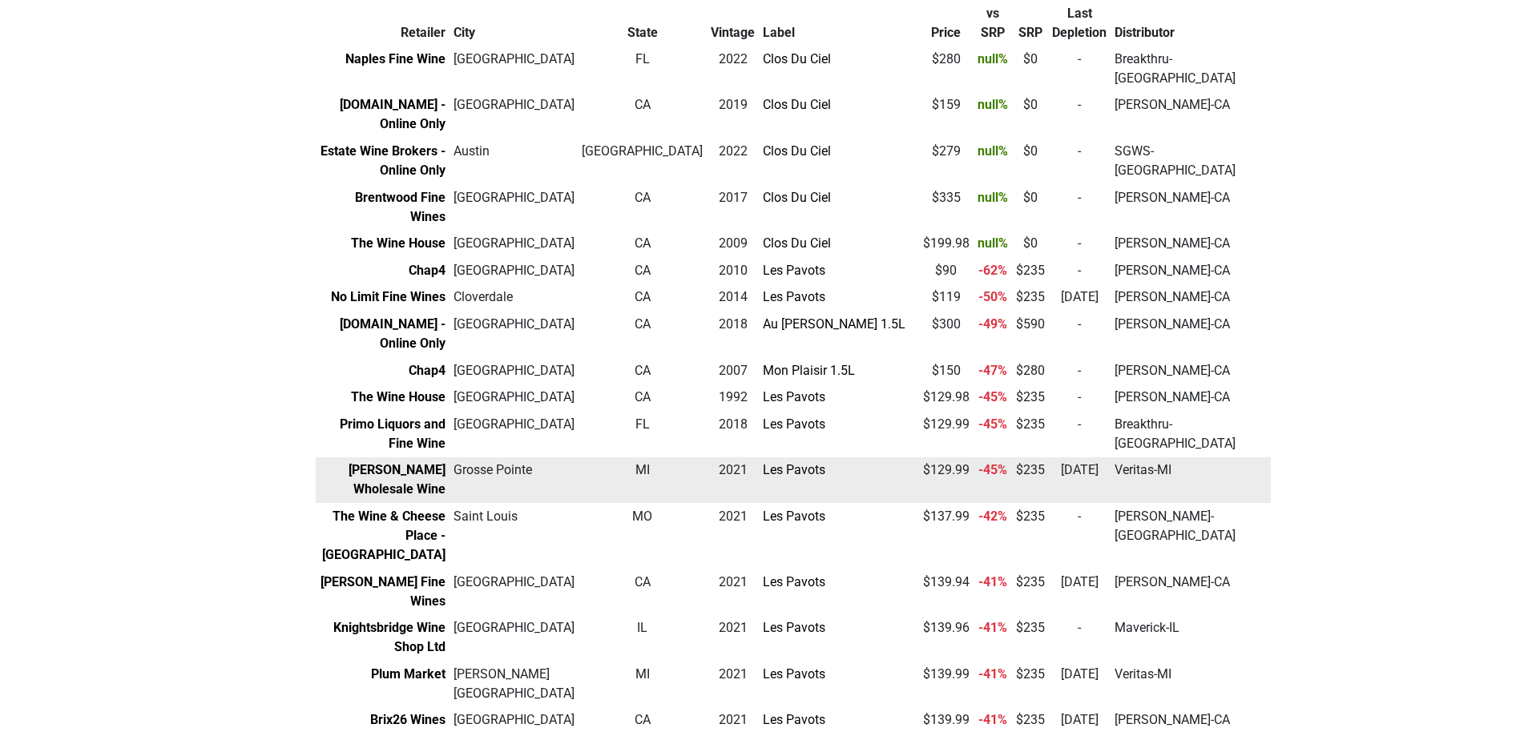
scroll to position [160, 0]
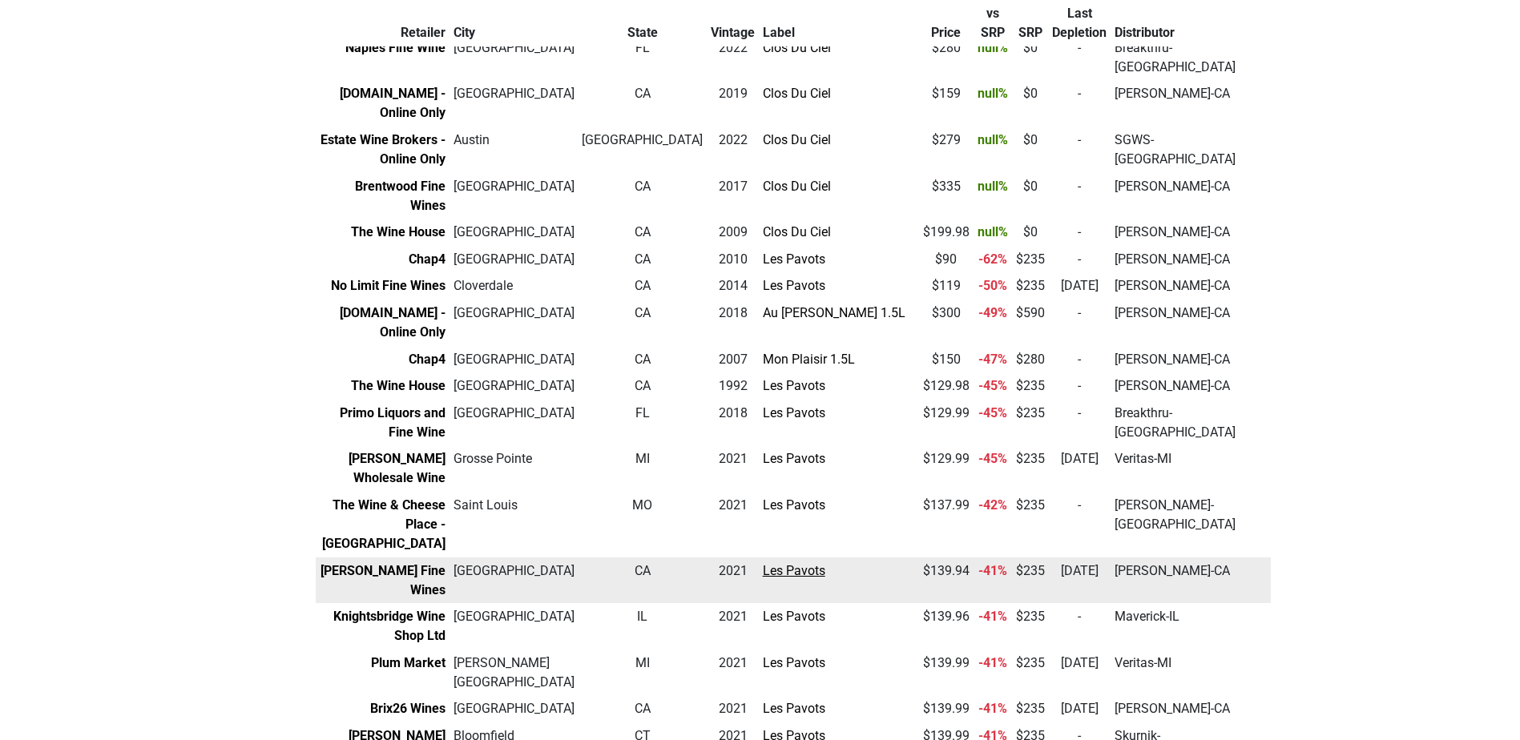
click at [763, 563] on link "Les Pavots" at bounding box center [794, 570] width 63 height 15
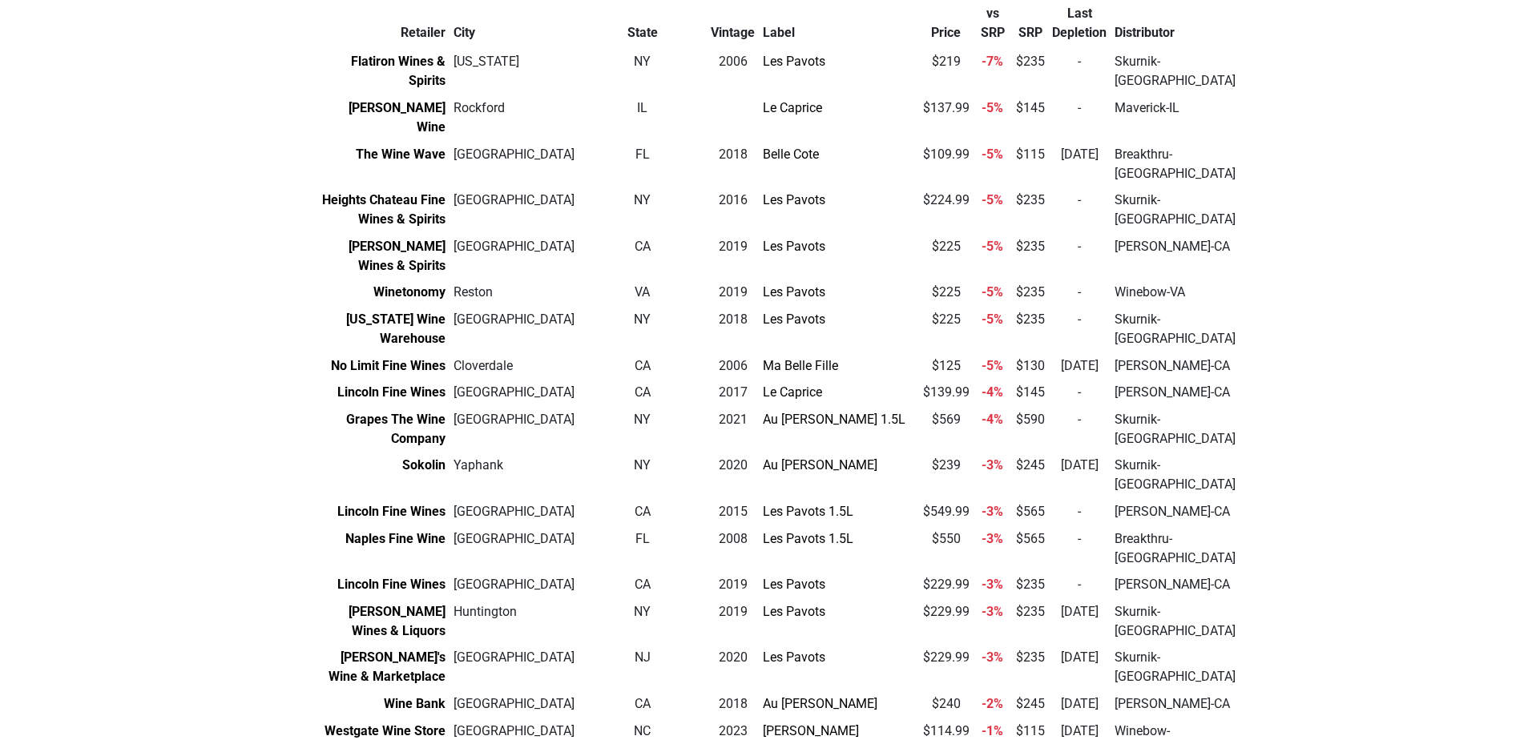
scroll to position [2725, 0]
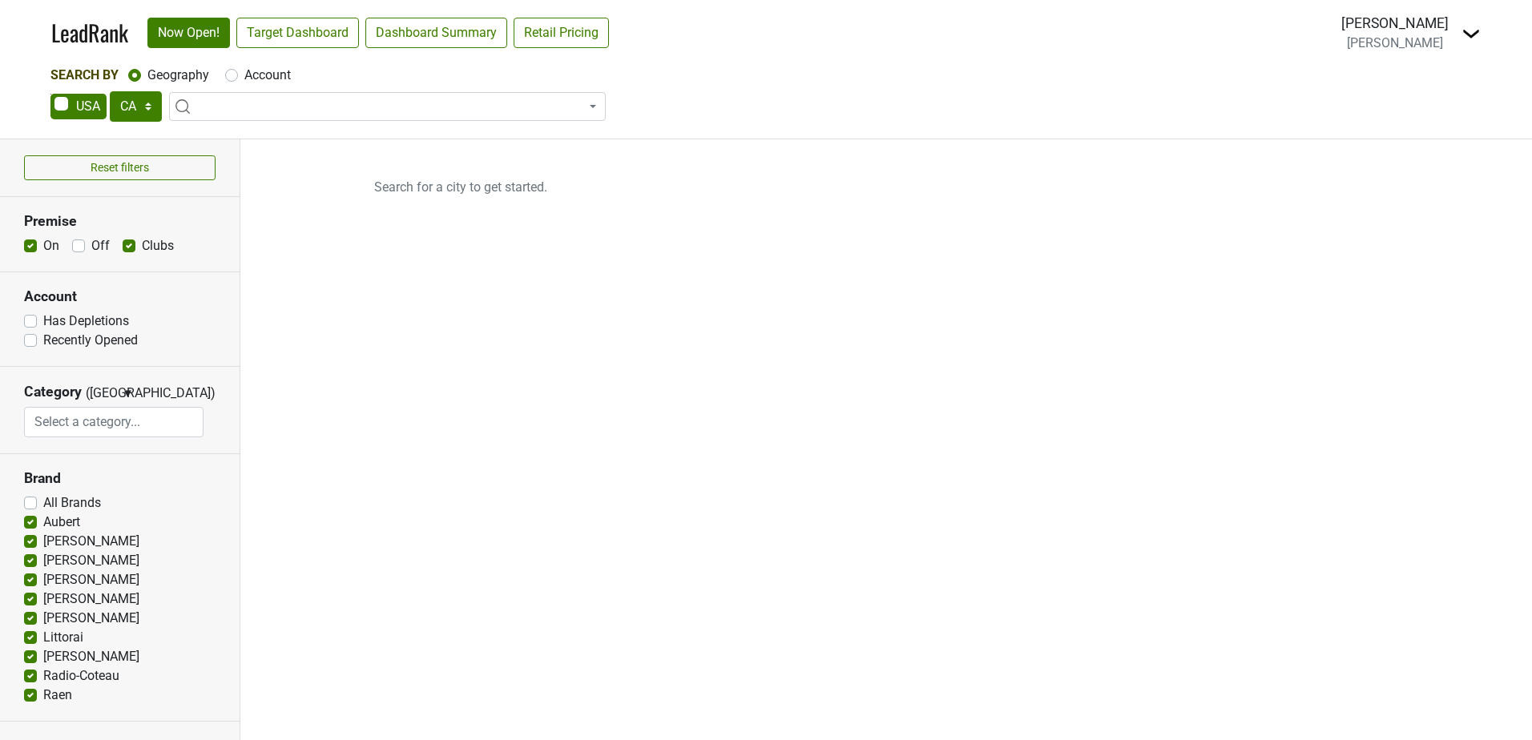
select select "CA"
select select
